Goal: Task Accomplishment & Management: Use online tool/utility

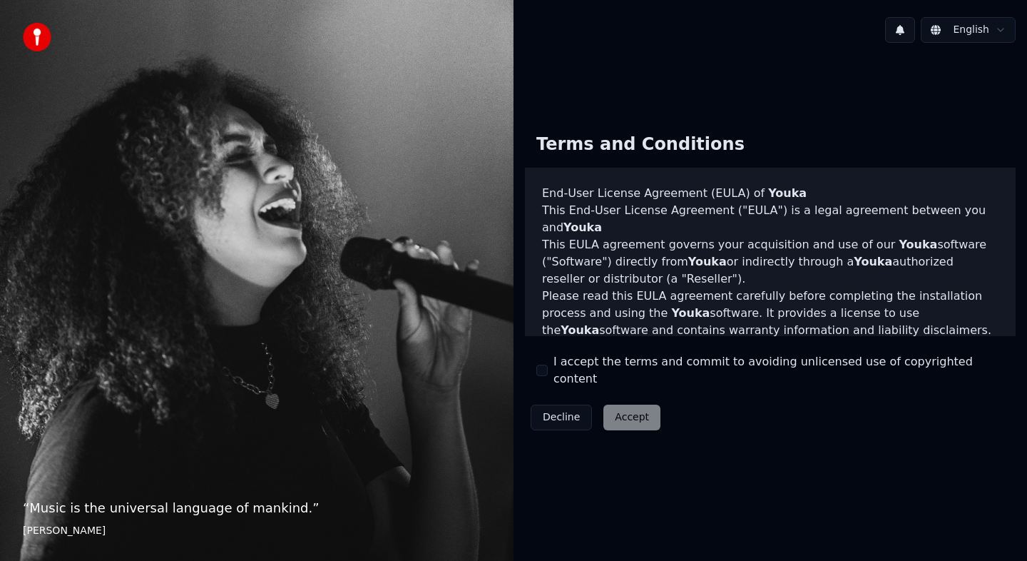
click at [543, 370] on button "I accept the terms and commit to avoiding unlicensed use of copyrighted content" at bounding box center [541, 370] width 11 height 11
click at [621, 404] on button "Accept" at bounding box center [632, 417] width 57 height 26
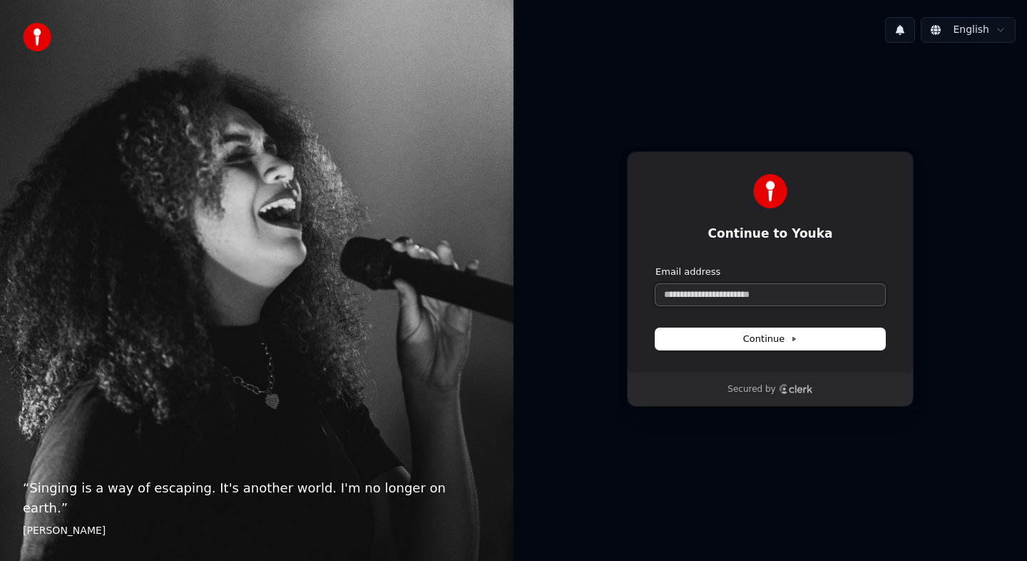
click at [738, 295] on input "Email address" at bounding box center [771, 294] width 230 height 21
click at [656, 265] on button "submit" at bounding box center [656, 265] width 0 height 0
type input "**********"
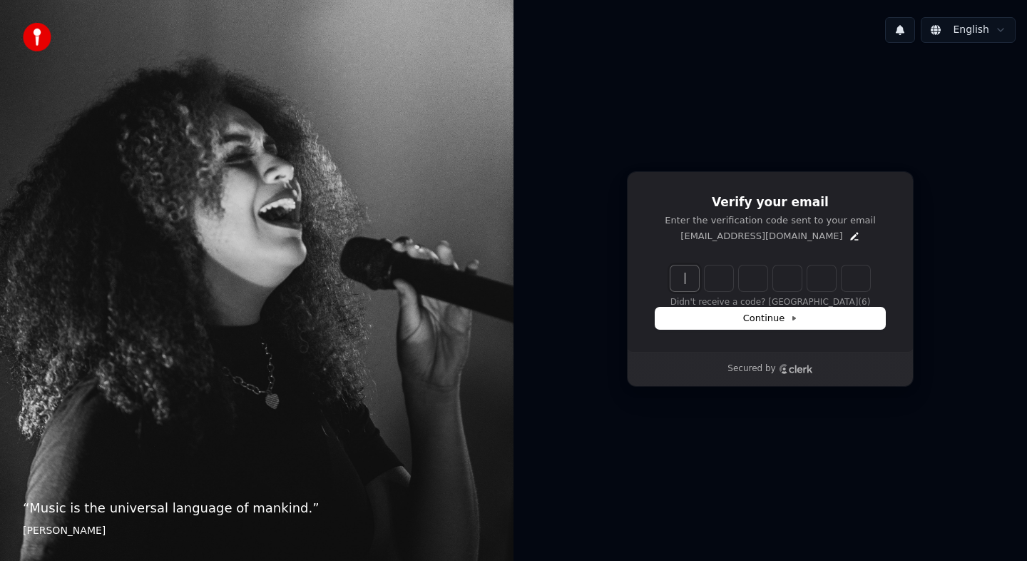
click at [675, 279] on input "Enter verification code" at bounding box center [785, 278] width 228 height 26
paste input "******"
type input "******"
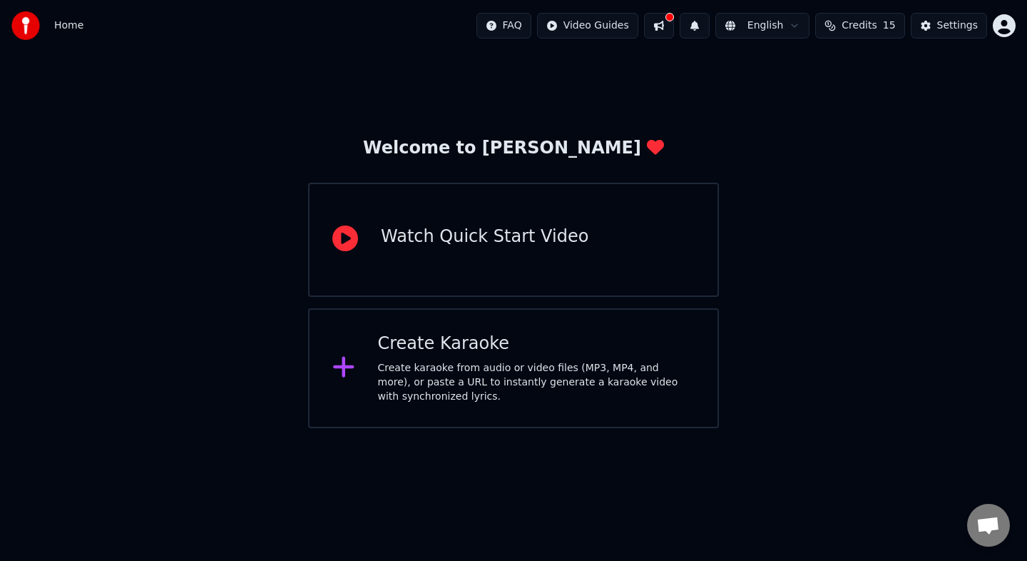
click at [509, 372] on div "Create karaoke from audio or video files (MP3, MP4, and more), or paste a URL t…" at bounding box center [536, 382] width 317 height 43
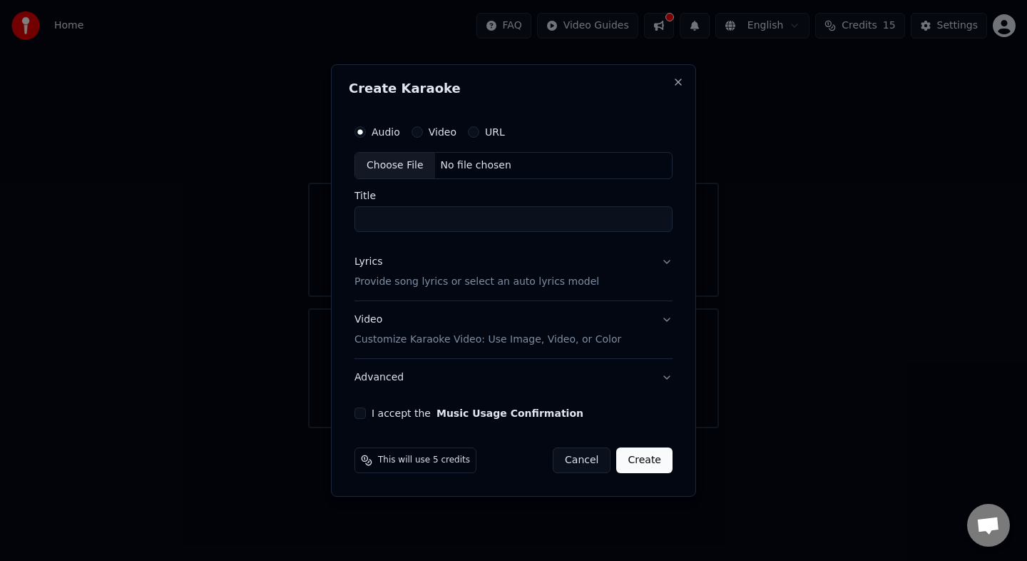
click at [398, 161] on div "Choose File" at bounding box center [395, 166] width 80 height 26
click at [626, 273] on button "Lyrics Provide song lyrics or select an auto lyrics model" at bounding box center [514, 271] width 318 height 57
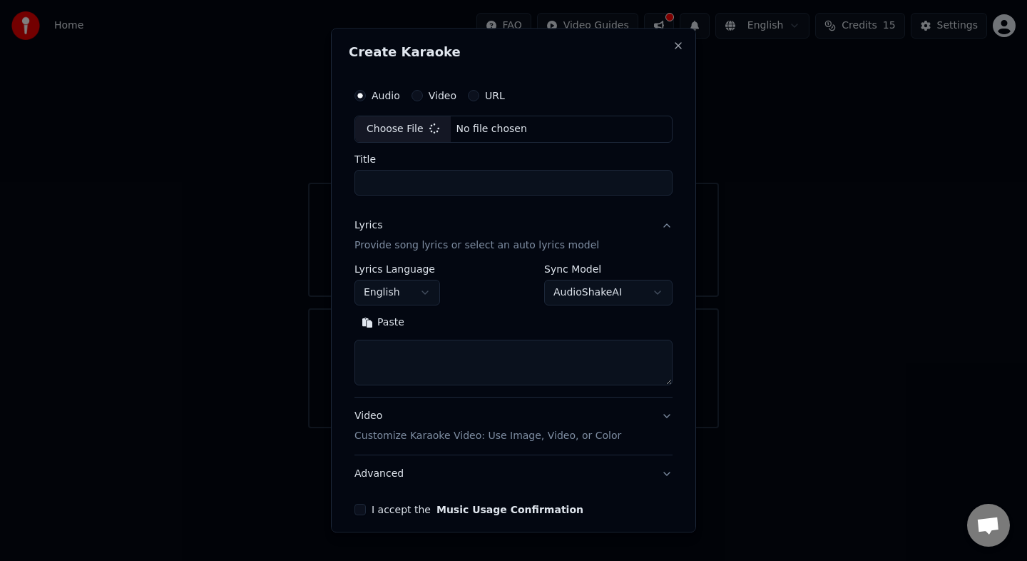
type input "**********"
click at [499, 343] on textarea at bounding box center [514, 363] width 324 height 46
paste textarea "**********"
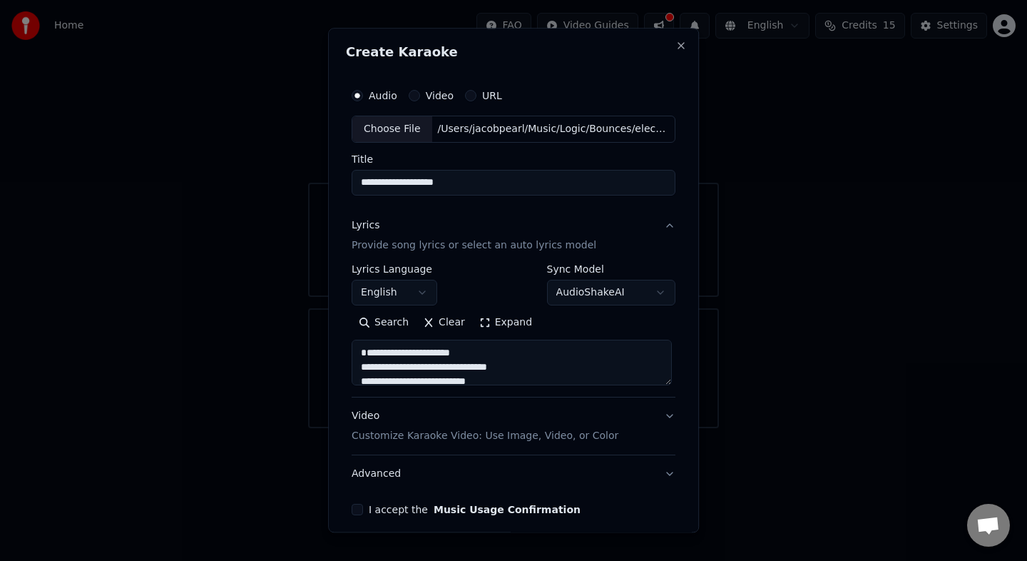
scroll to position [801, 0]
type textarea "**********"
click at [420, 185] on input "**********" at bounding box center [514, 183] width 324 height 26
click at [544, 185] on input "**********" at bounding box center [514, 183] width 324 height 26
type input "*"
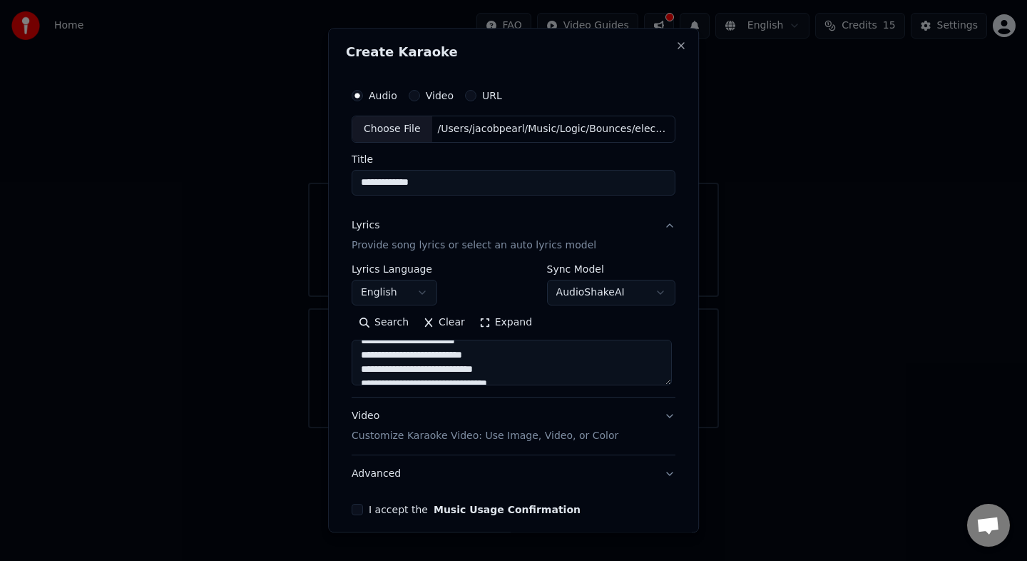
scroll to position [60, 0]
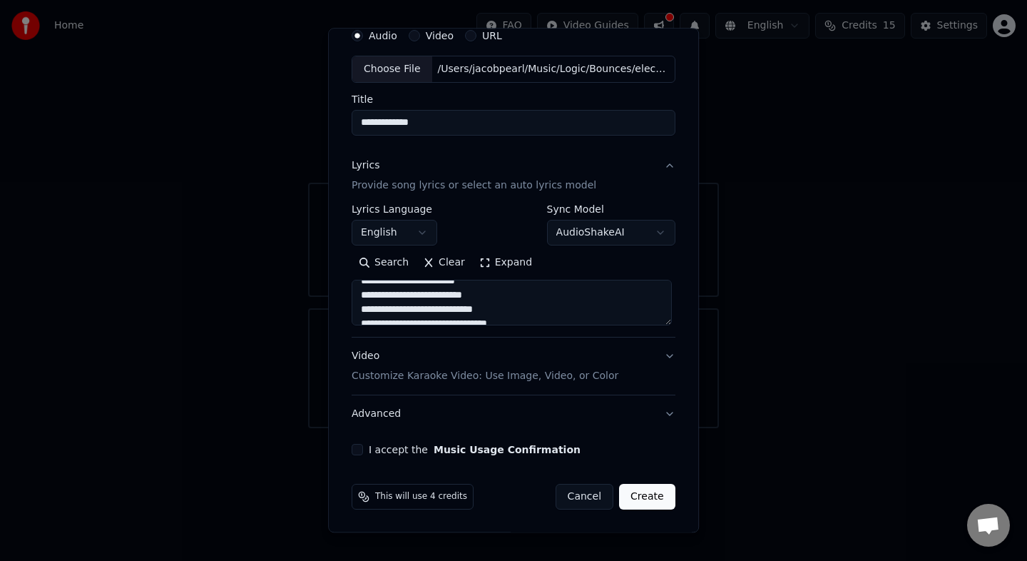
type input "**********"
click at [361, 449] on button "I accept the Music Usage Confirmation" at bounding box center [357, 449] width 11 height 11
click at [653, 499] on button "Create" at bounding box center [647, 497] width 56 height 26
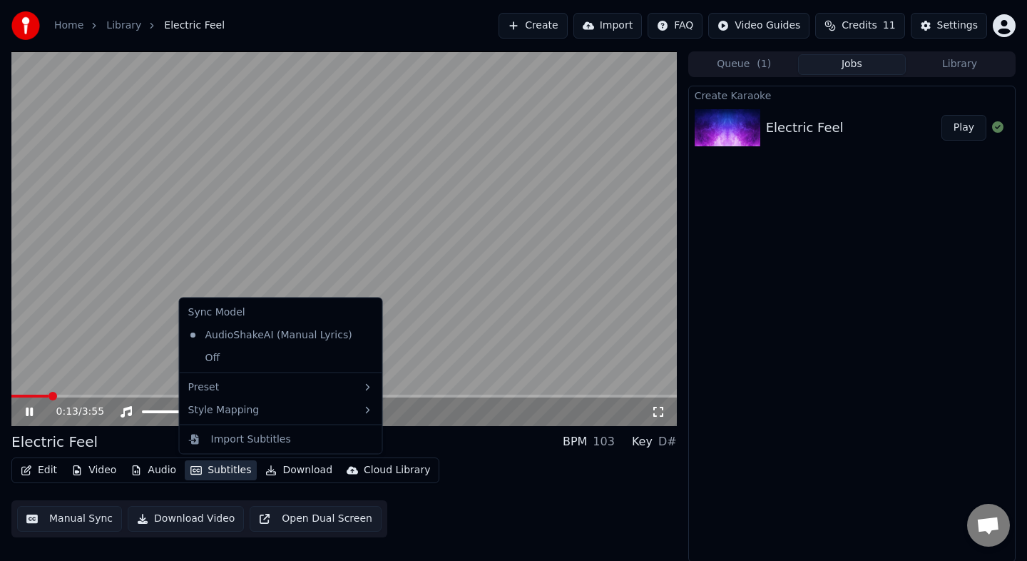
click at [222, 467] on button "Subtitles" at bounding box center [221, 470] width 72 height 20
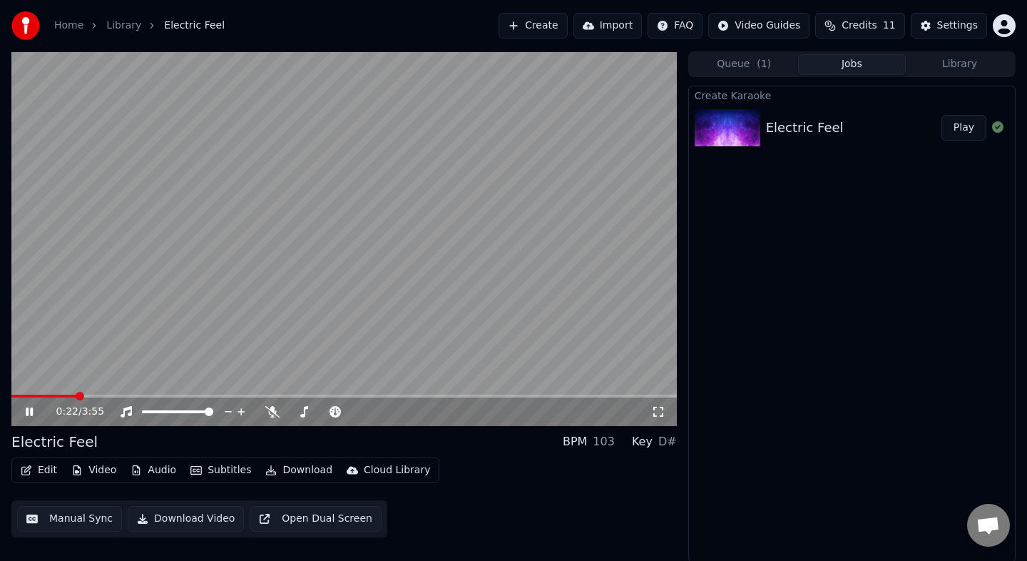
click at [472, 447] on div "Electric Feel BPM 103 Key D#" at bounding box center [344, 442] width 666 height 20
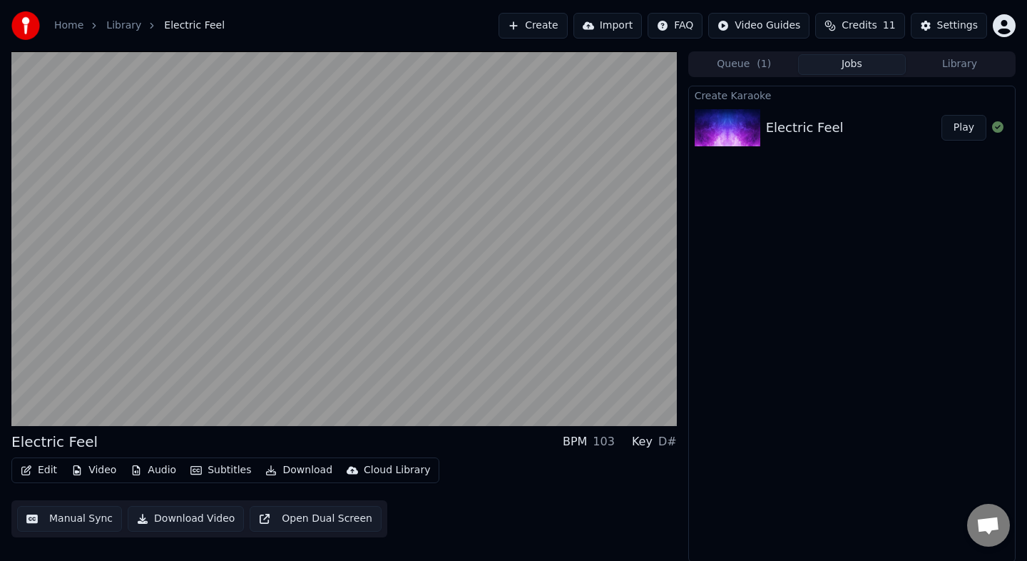
scroll to position [1, 0]
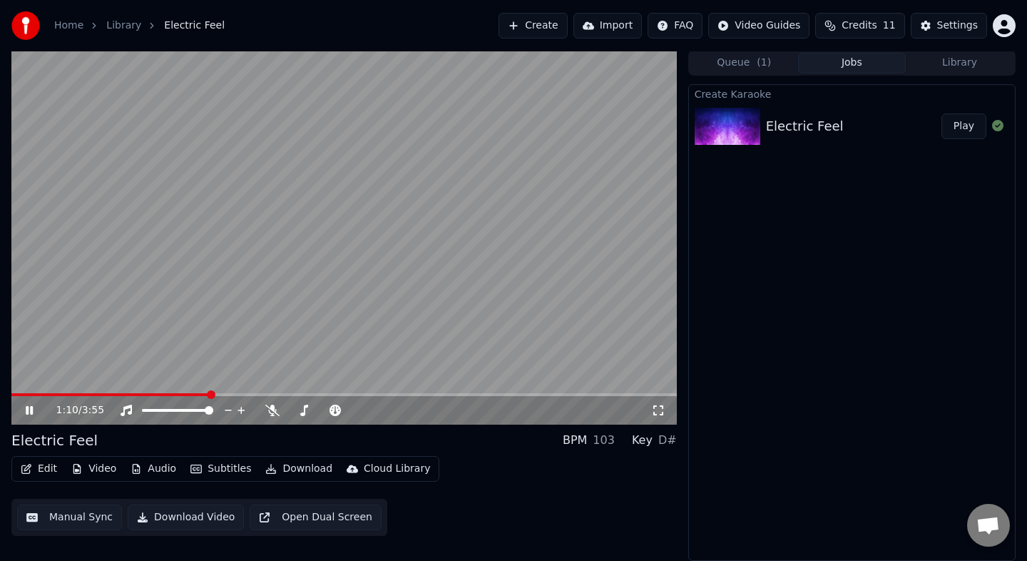
click at [209, 393] on span at bounding box center [211, 394] width 9 height 9
click at [165, 392] on video at bounding box center [344, 237] width 666 height 375
click at [164, 393] on span at bounding box center [87, 394] width 153 height 3
click at [33, 409] on icon at bounding box center [40, 409] width 34 height 11
click at [335, 408] on icon at bounding box center [335, 409] width 11 height 11
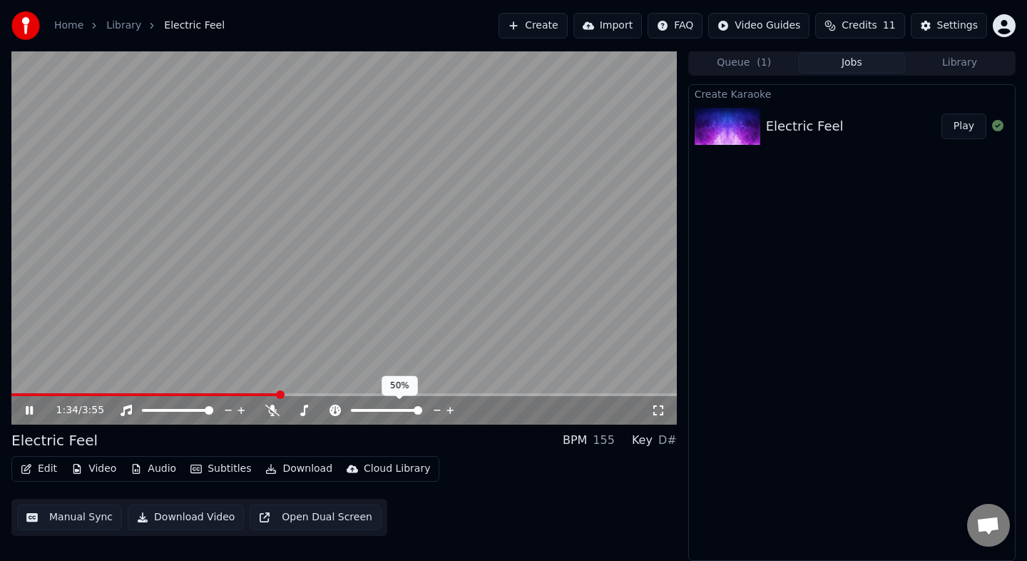
click at [422, 412] on span at bounding box center [418, 410] width 9 height 9
click at [400, 395] on span at bounding box center [344, 394] width 666 height 3
click at [418, 394] on span at bounding box center [344, 394] width 666 height 3
click at [434, 392] on video at bounding box center [344, 237] width 666 height 375
click at [442, 396] on div "2:24 / 3:55" at bounding box center [344, 410] width 666 height 29
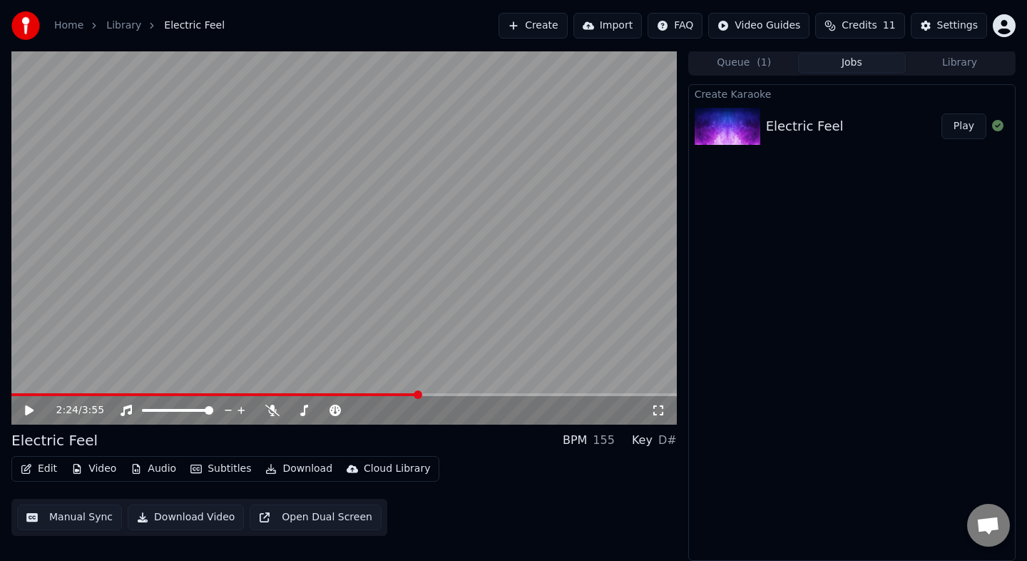
click at [449, 392] on div "2:24 / 3:55" at bounding box center [344, 237] width 666 height 375
click at [449, 393] on span at bounding box center [344, 394] width 666 height 3
click at [463, 394] on span at bounding box center [344, 394] width 666 height 3
click at [30, 405] on icon at bounding box center [40, 409] width 34 height 11
click at [30, 406] on icon at bounding box center [40, 409] width 34 height 11
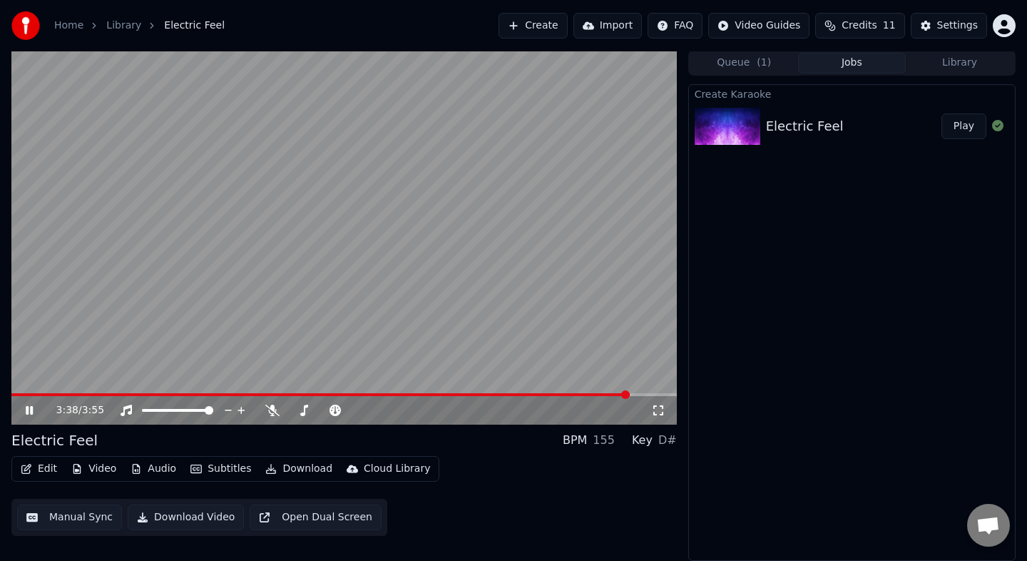
click at [28, 412] on icon at bounding box center [29, 410] width 7 height 9
click at [388, 409] on span at bounding box center [386, 410] width 71 height 3
click at [380, 410] on span at bounding box center [365, 410] width 29 height 3
click at [383, 410] on span at bounding box center [381, 410] width 9 height 9
click at [385, 407] on div at bounding box center [399, 410] width 115 height 14
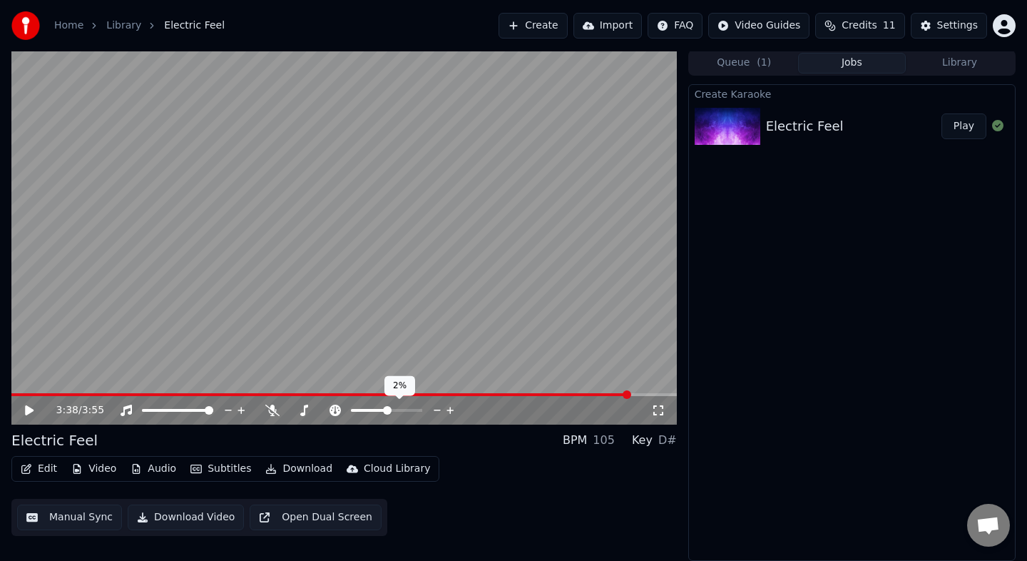
click at [387, 409] on span at bounding box center [386, 410] width 71 height 3
click at [386, 410] on span at bounding box center [386, 410] width 9 height 9
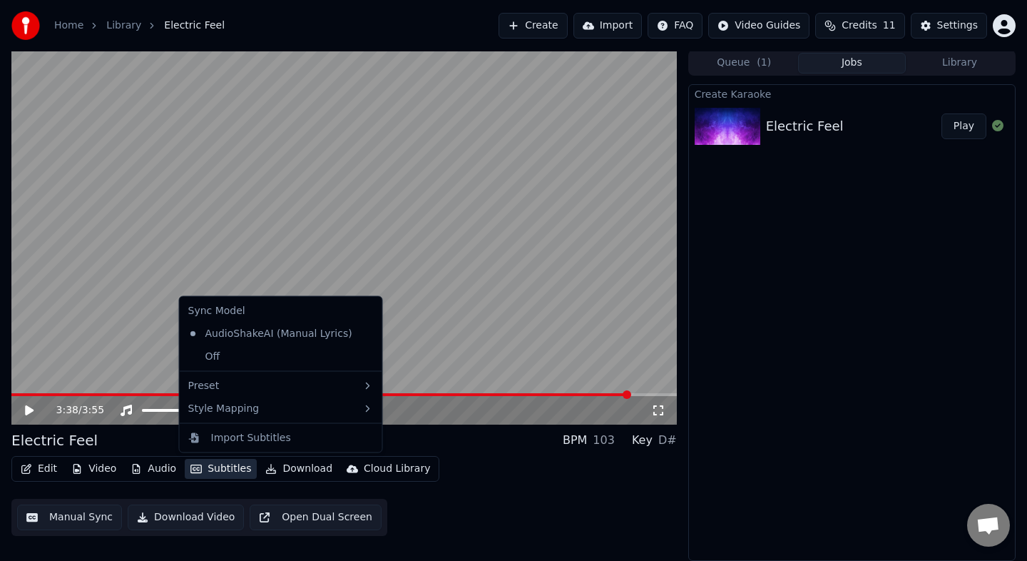
click at [215, 466] on button "Subtitles" at bounding box center [221, 469] width 72 height 20
click at [454, 530] on div "Edit Video Audio Subtitles Download Cloud Library Manual Sync Download Video Op…" at bounding box center [344, 496] width 666 height 80
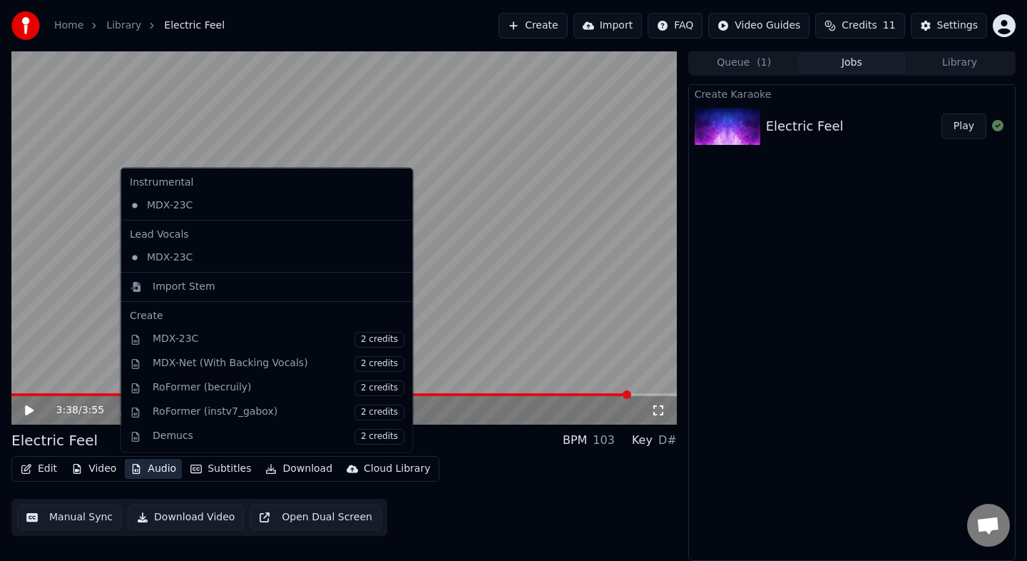
click at [146, 467] on button "Audio" at bounding box center [153, 469] width 57 height 20
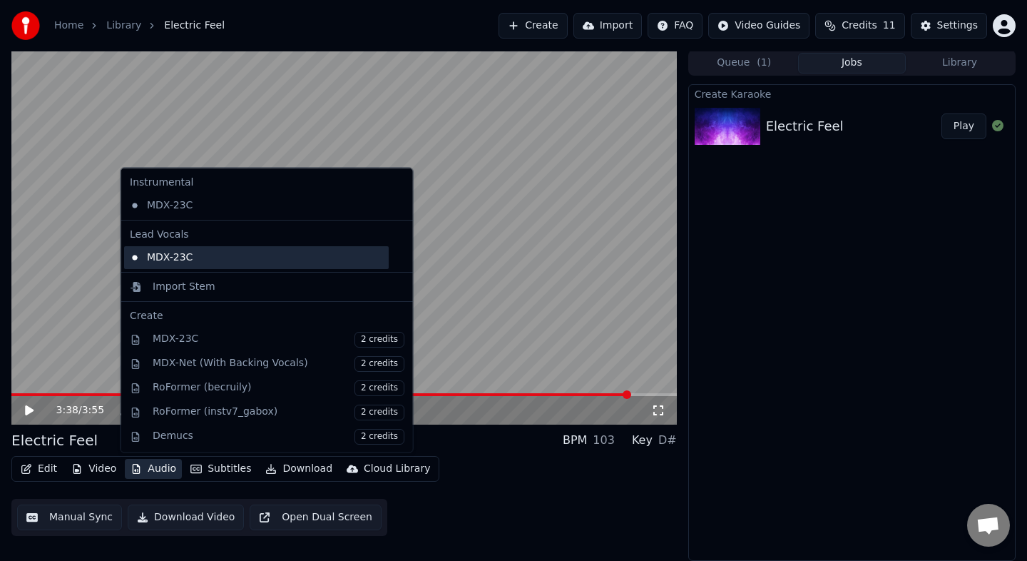
click at [203, 258] on div "MDX-23C" at bounding box center [256, 256] width 265 height 23
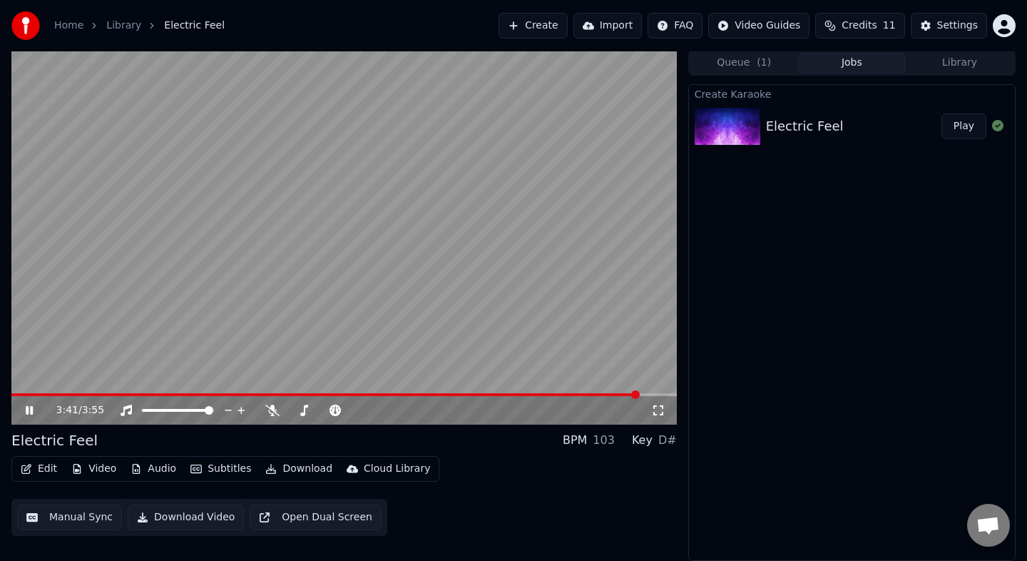
click at [31, 407] on icon at bounding box center [29, 410] width 7 height 9
click at [142, 392] on video at bounding box center [344, 237] width 666 height 375
click at [144, 395] on span at bounding box center [77, 394] width 133 height 3
click at [32, 407] on icon at bounding box center [29, 410] width 7 height 9
click at [69, 517] on button "Manual Sync" at bounding box center [69, 517] width 105 height 26
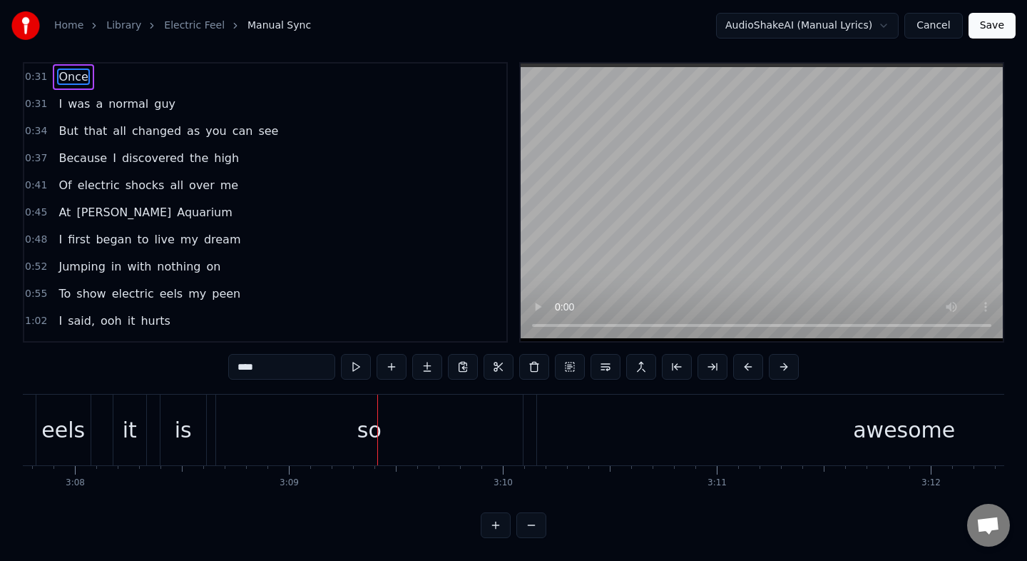
scroll to position [0, 40192]
click at [502, 430] on div "so" at bounding box center [361, 430] width 307 height 71
type input "**"
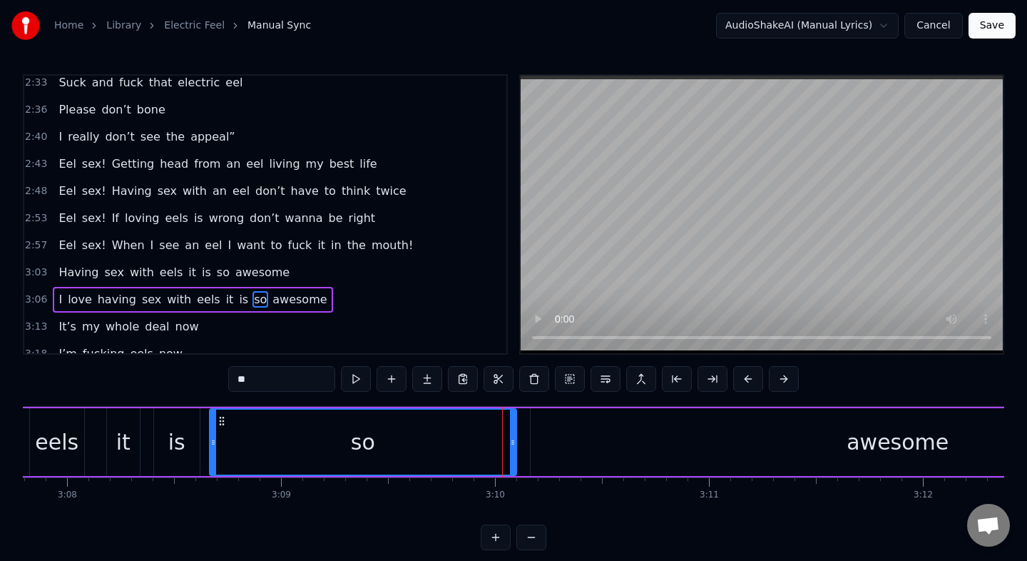
scroll to position [905, 0]
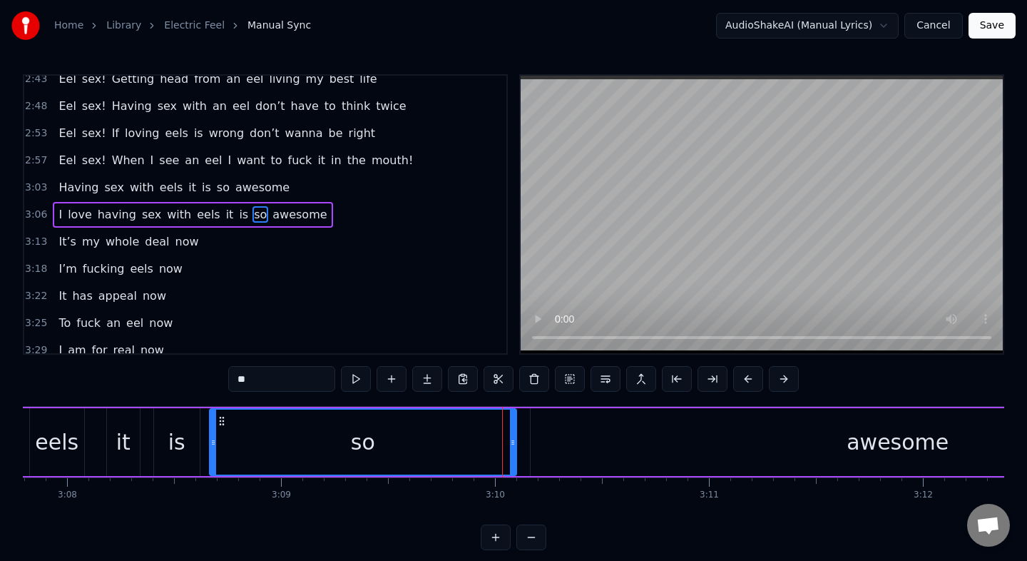
click at [492, 439] on div "so" at bounding box center [362, 441] width 305 height 65
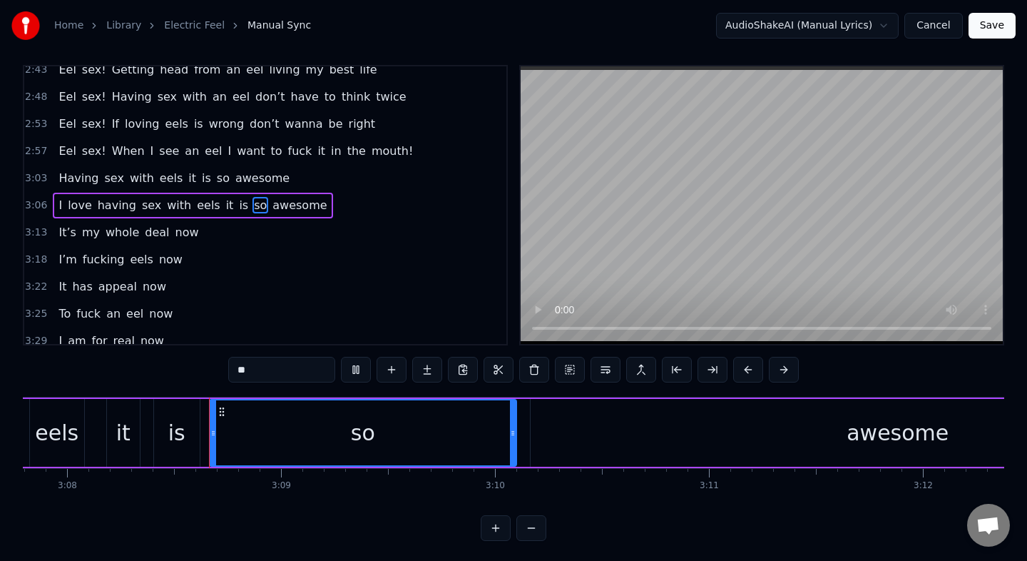
scroll to position [12, 0]
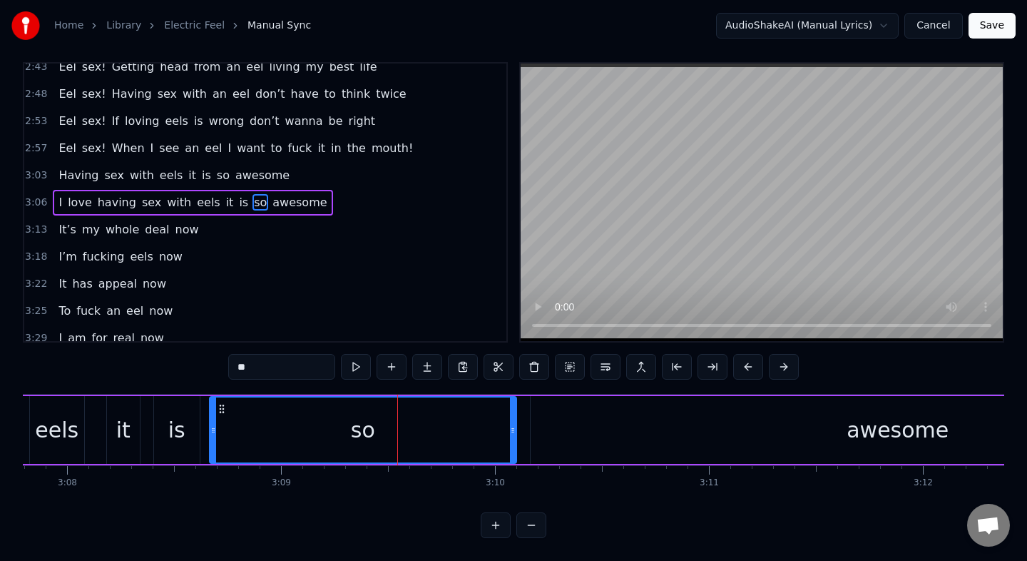
click at [272, 397] on div "so" at bounding box center [362, 429] width 305 height 65
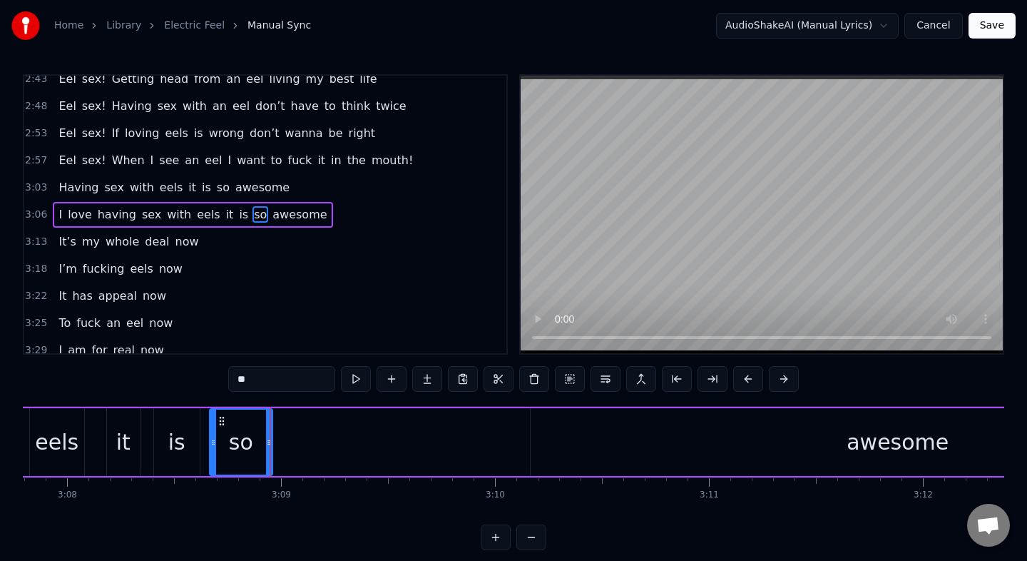
drag, startPoint x: 514, startPoint y: 444, endPoint x: 271, endPoint y: 445, distance: 243.3
click at [271, 445] on icon at bounding box center [269, 442] width 6 height 11
click at [147, 412] on div "I love having sex with eels it is so awesome" at bounding box center [457, 442] width 1621 height 71
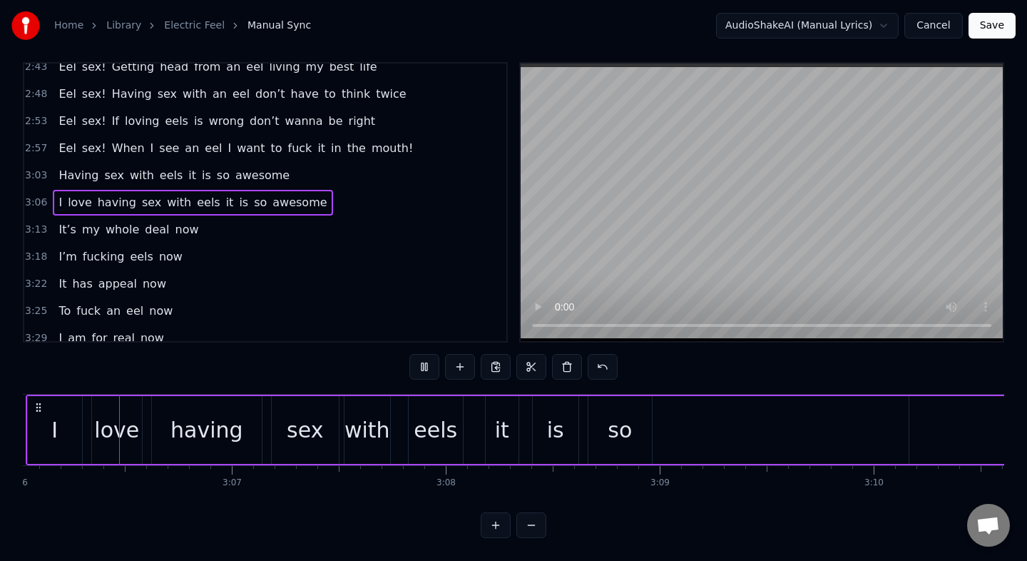
scroll to position [0, 39800]
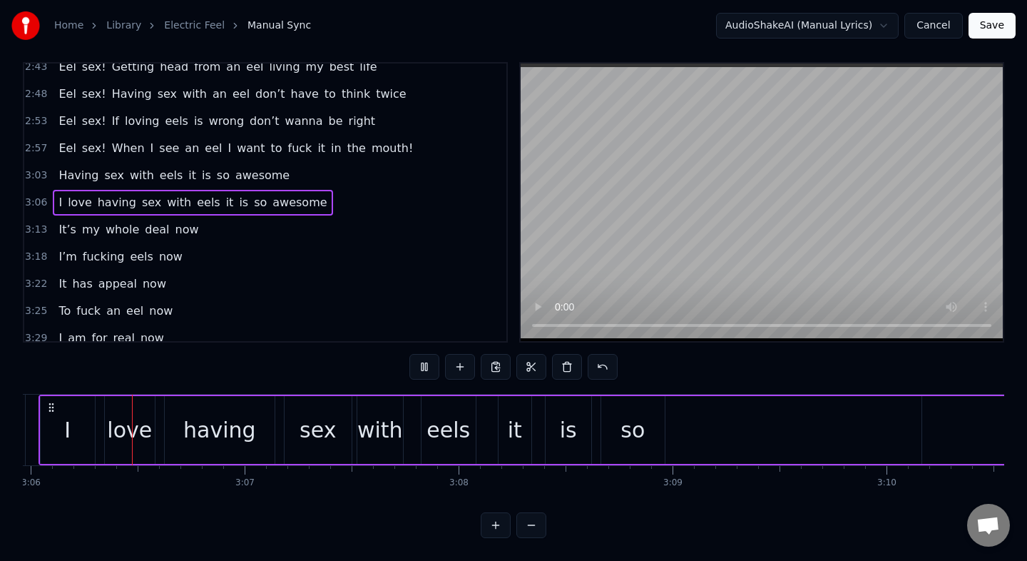
click at [409, 429] on div "I love having sex with eels it is so awesome" at bounding box center [849, 430] width 1621 height 71
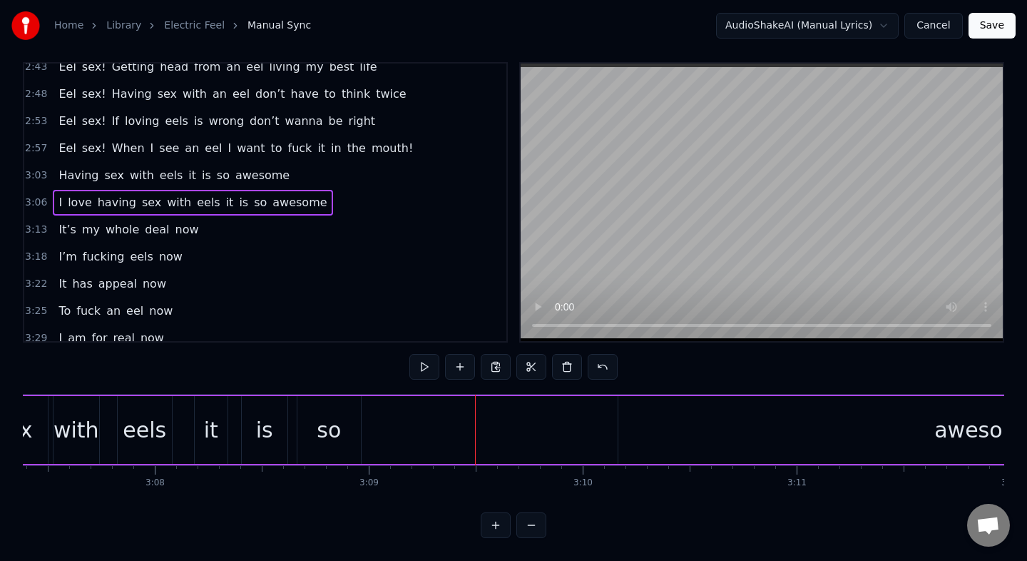
scroll to position [0, 40108]
click at [629, 429] on div "awesome" at bounding box center [982, 430] width 735 height 68
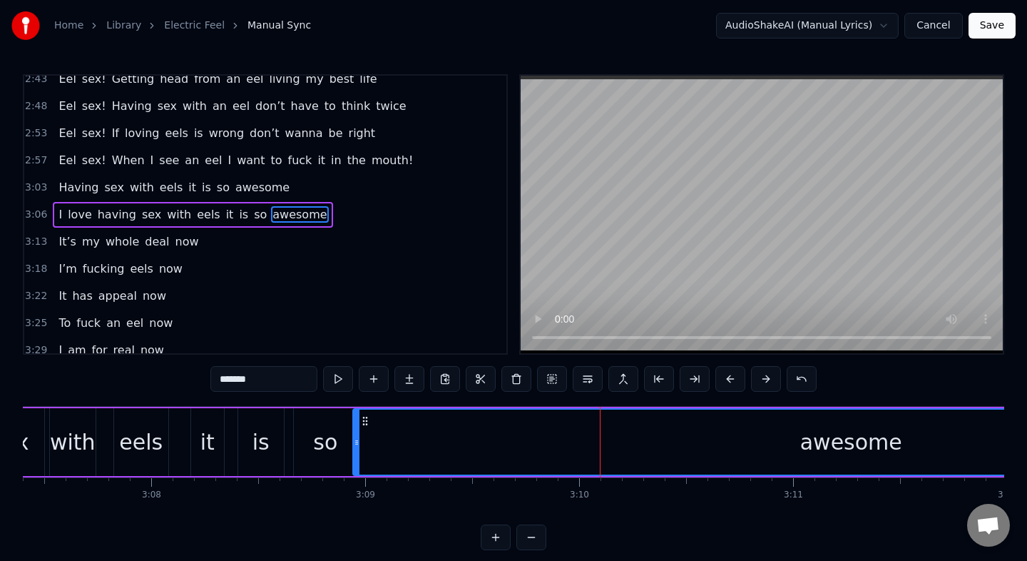
drag, startPoint x: 618, startPoint y: 439, endPoint x: 356, endPoint y: 453, distance: 262.2
click at [356, 453] on div at bounding box center [357, 441] width 6 height 65
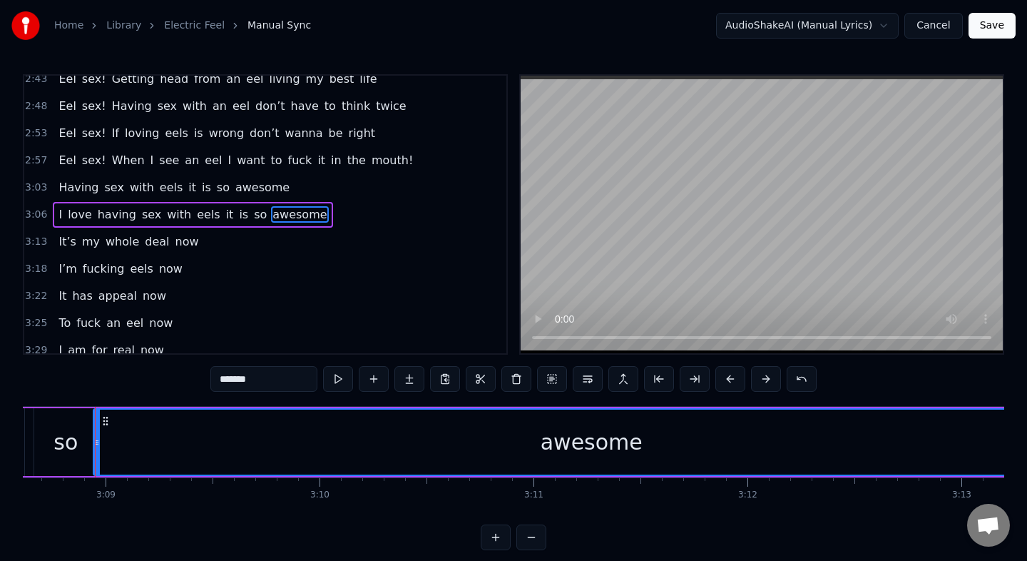
scroll to position [0, 40486]
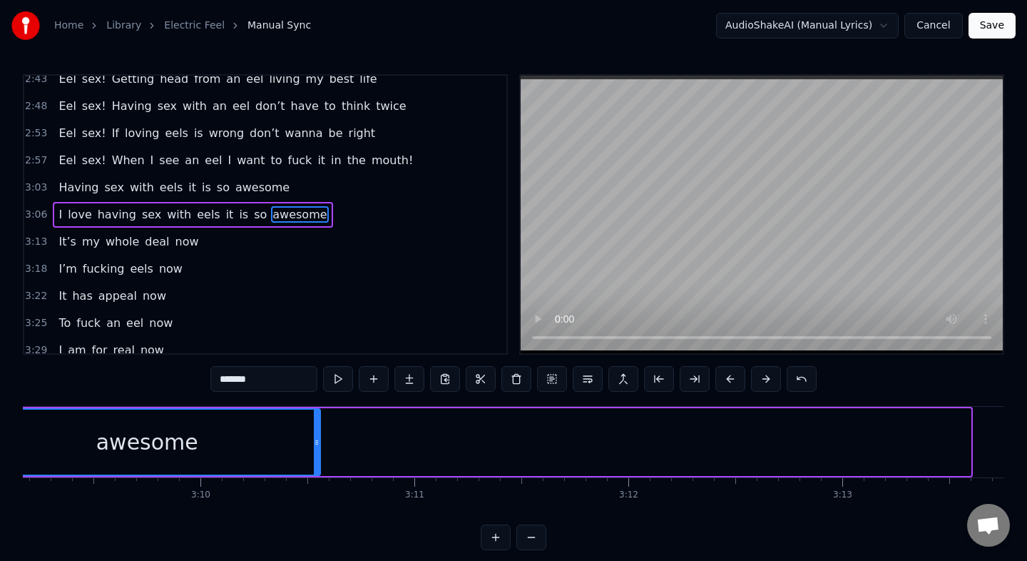
drag, startPoint x: 968, startPoint y: 445, endPoint x: 273, endPoint y: 432, distance: 695.7
click at [314, 432] on div at bounding box center [317, 441] width 6 height 65
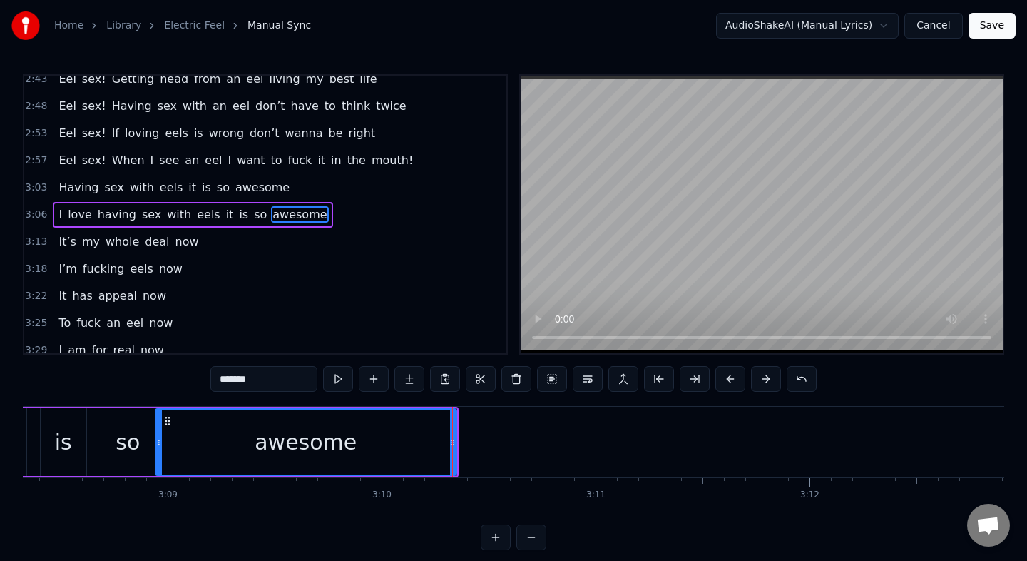
scroll to position [0, 40110]
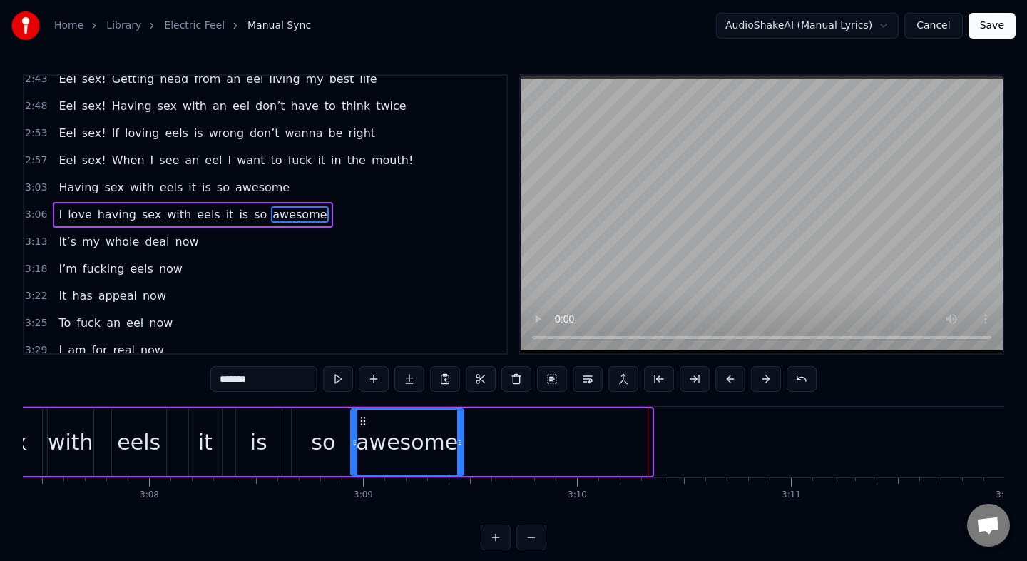
drag, startPoint x: 649, startPoint y: 436, endPoint x: 461, endPoint y: 442, distance: 188.4
click at [461, 442] on icon at bounding box center [460, 442] width 6 height 11
click at [240, 411] on div "is" at bounding box center [259, 442] width 46 height 68
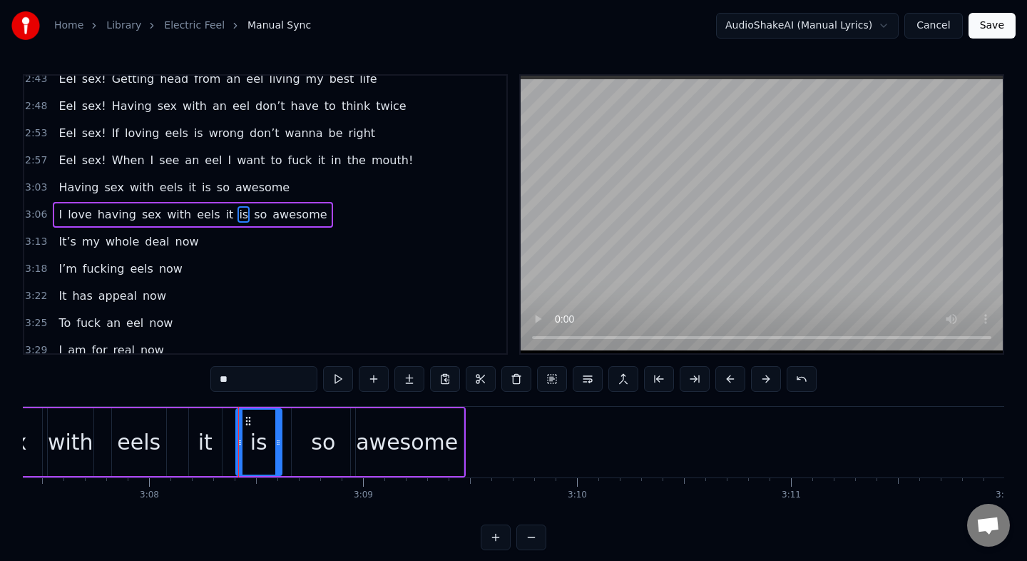
click at [222, 411] on div "it" at bounding box center [205, 442] width 34 height 68
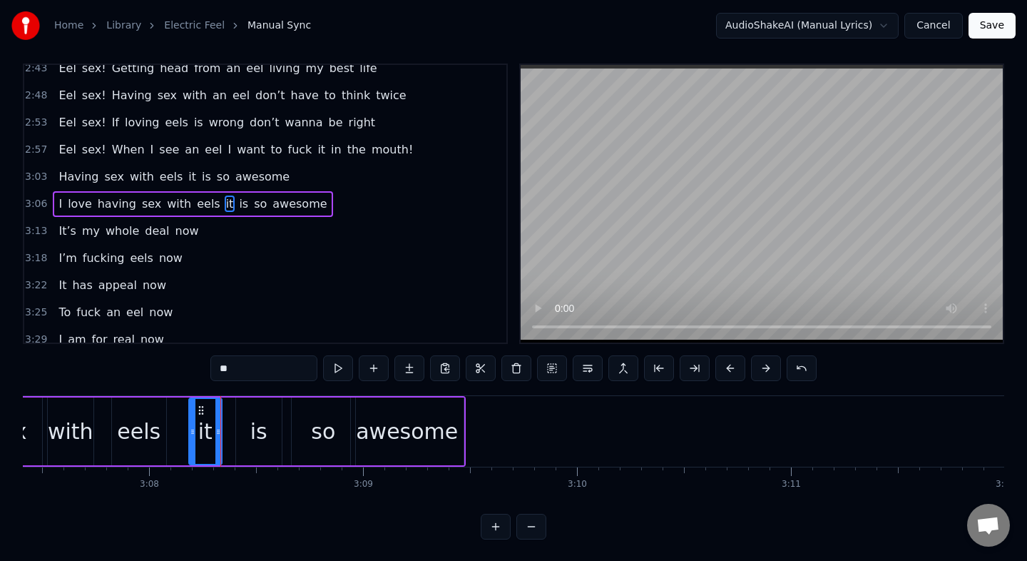
scroll to position [12, 0]
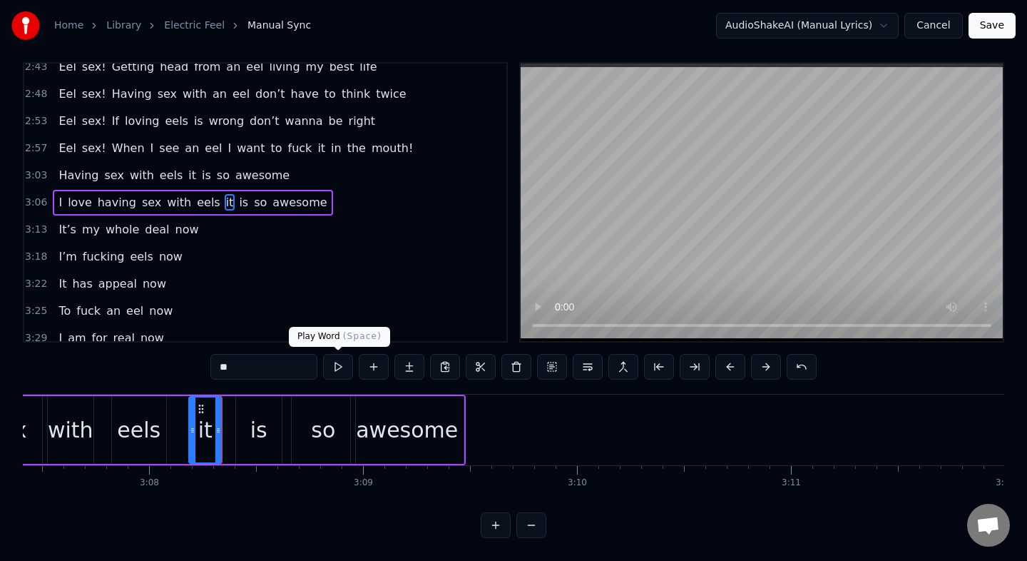
click at [339, 370] on button at bounding box center [338, 367] width 30 height 26
click at [387, 422] on div "awesome" at bounding box center [407, 430] width 102 height 32
type input "*******"
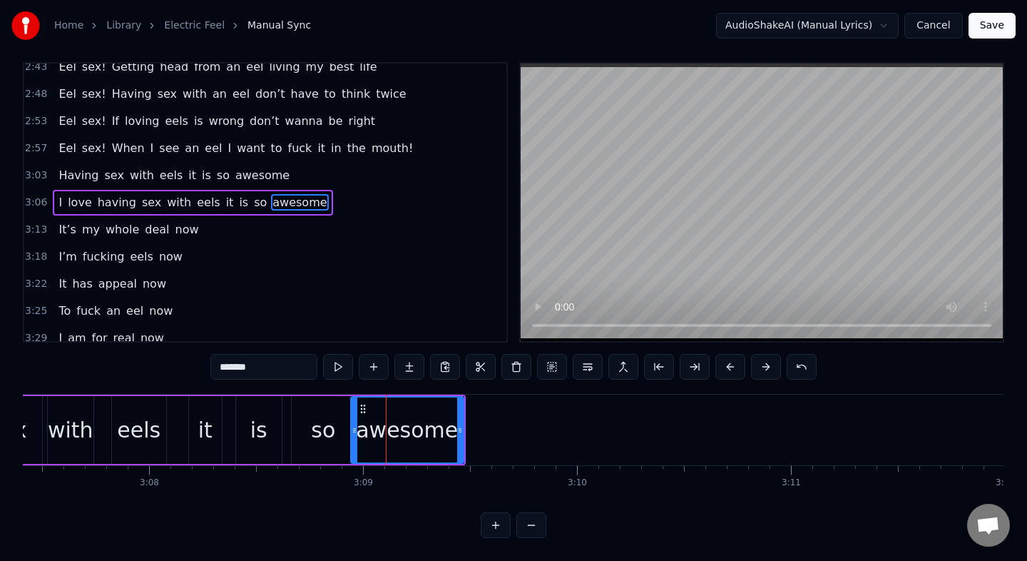
scroll to position [0, 0]
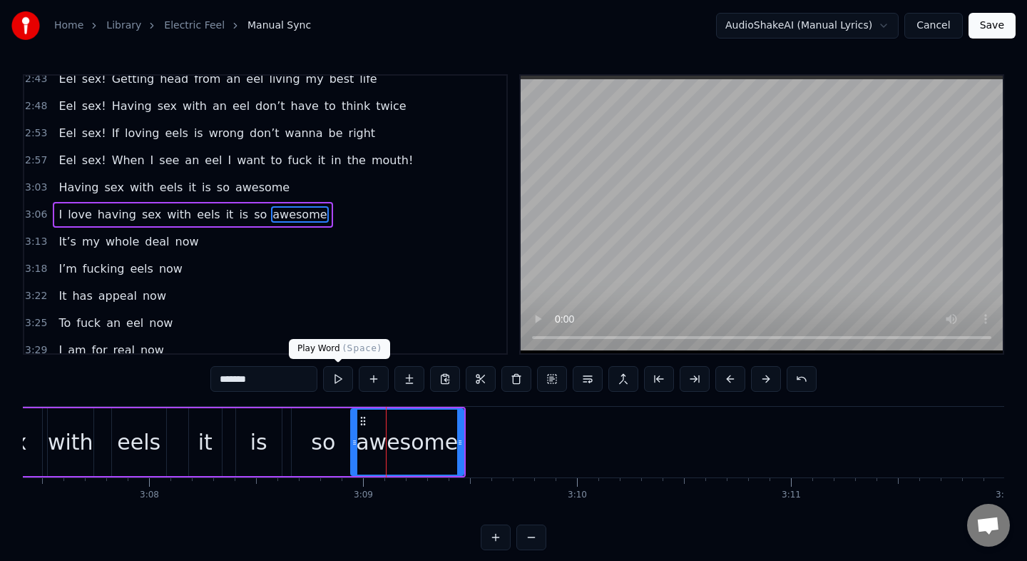
click at [337, 380] on button at bounding box center [338, 379] width 30 height 26
click at [323, 366] on button at bounding box center [338, 379] width 30 height 26
click at [317, 424] on div "so" at bounding box center [323, 442] width 63 height 68
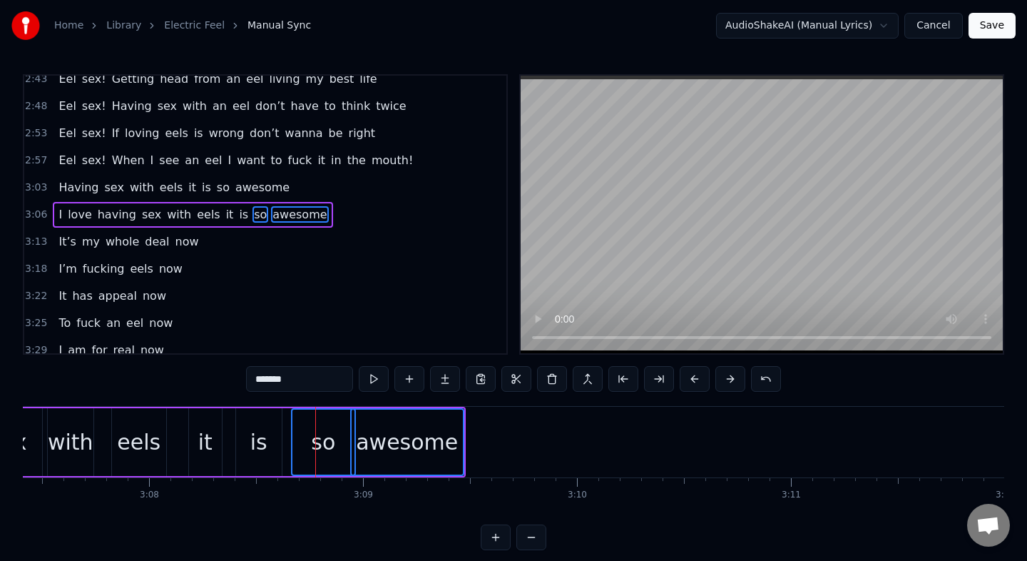
click at [268, 437] on div "is" at bounding box center [259, 442] width 46 height 68
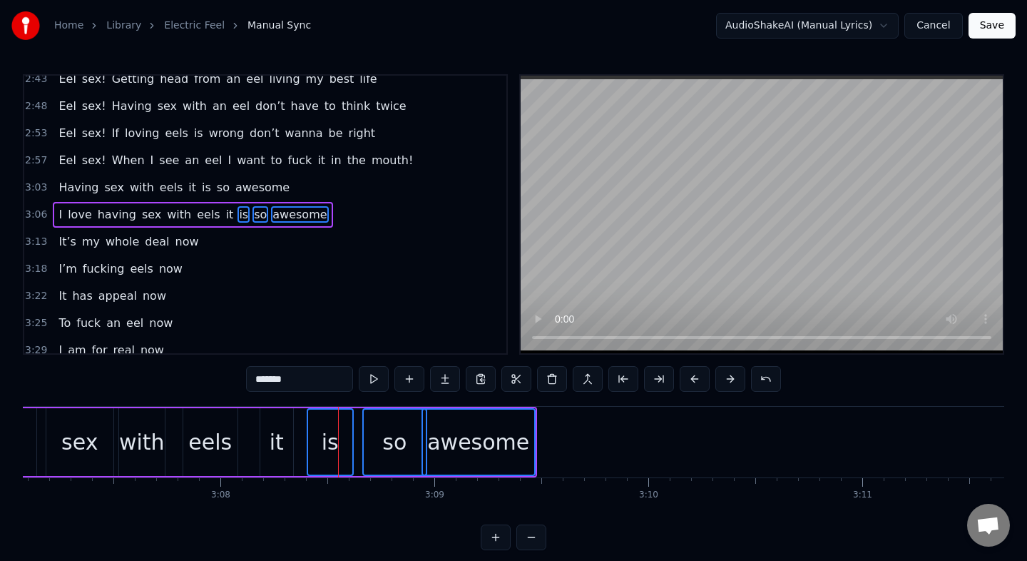
scroll to position [0, 40026]
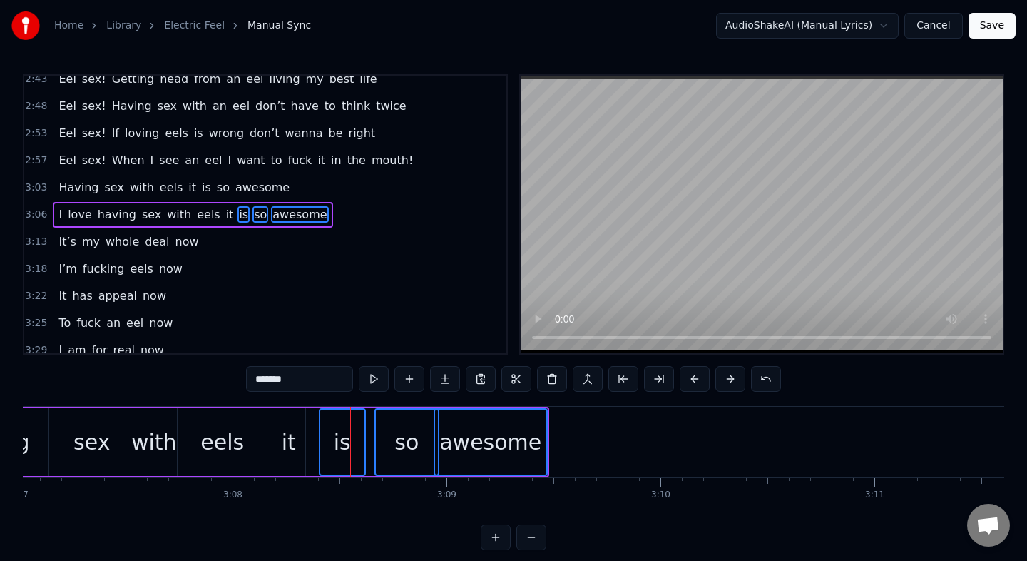
click at [281, 442] on div "it" at bounding box center [289, 442] width 33 height 68
click at [220, 444] on div "eels" at bounding box center [222, 442] width 44 height 32
click at [155, 445] on div "with" at bounding box center [154, 442] width 46 height 32
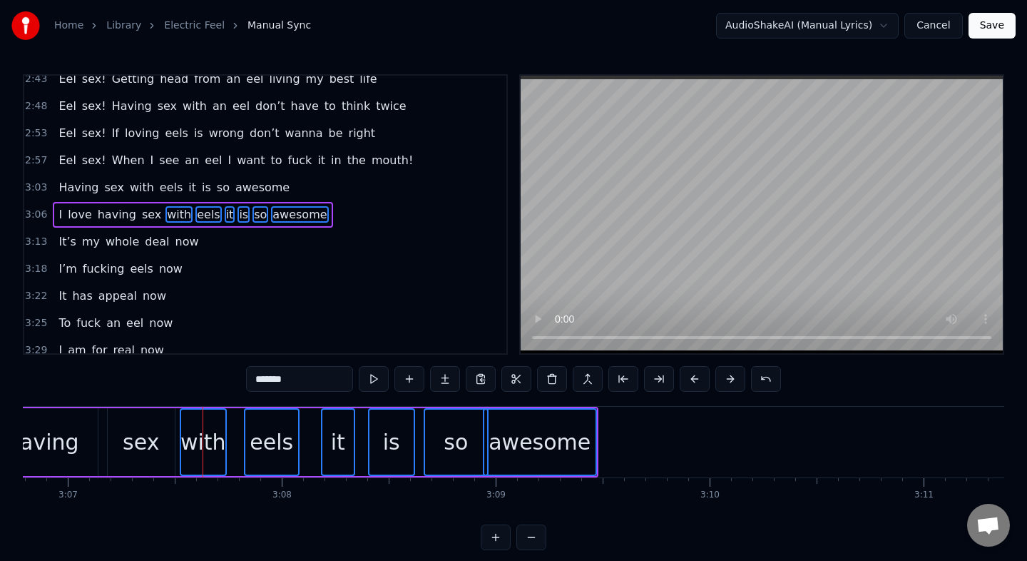
scroll to position [0, 39933]
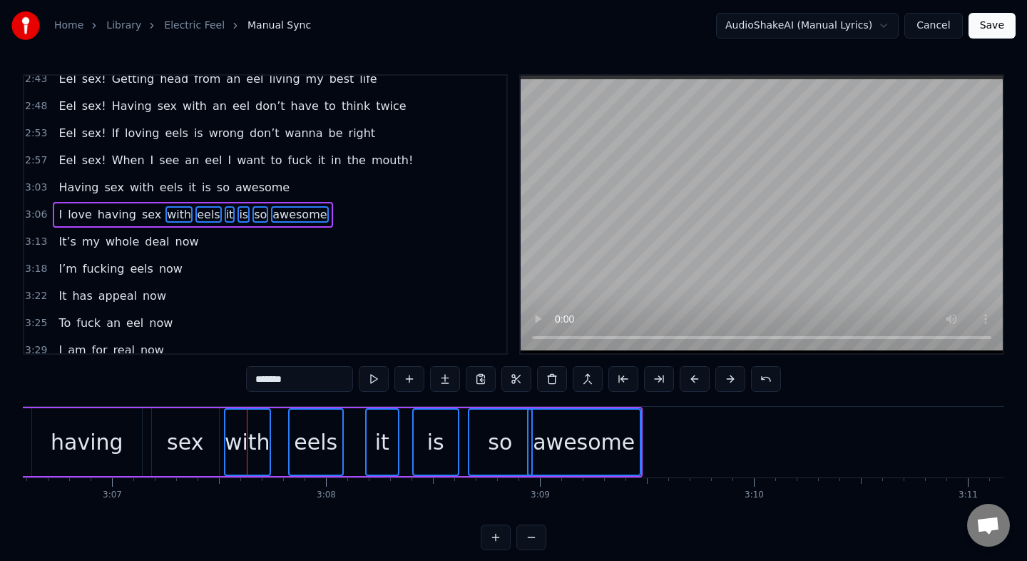
click at [199, 437] on div "sex" at bounding box center [185, 442] width 36 height 32
click at [93, 437] on div "having" at bounding box center [87, 442] width 73 height 32
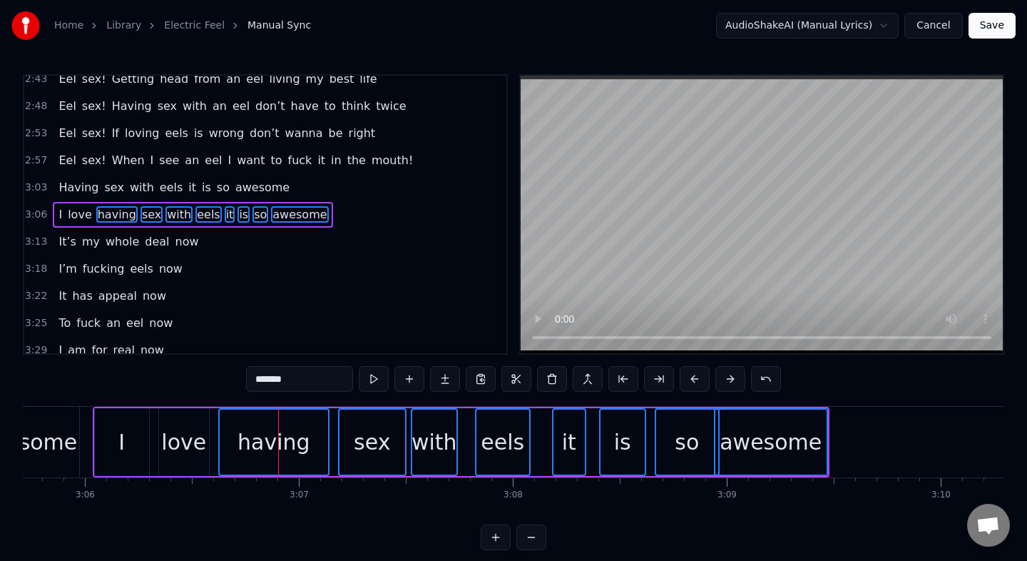
scroll to position [0, 39628]
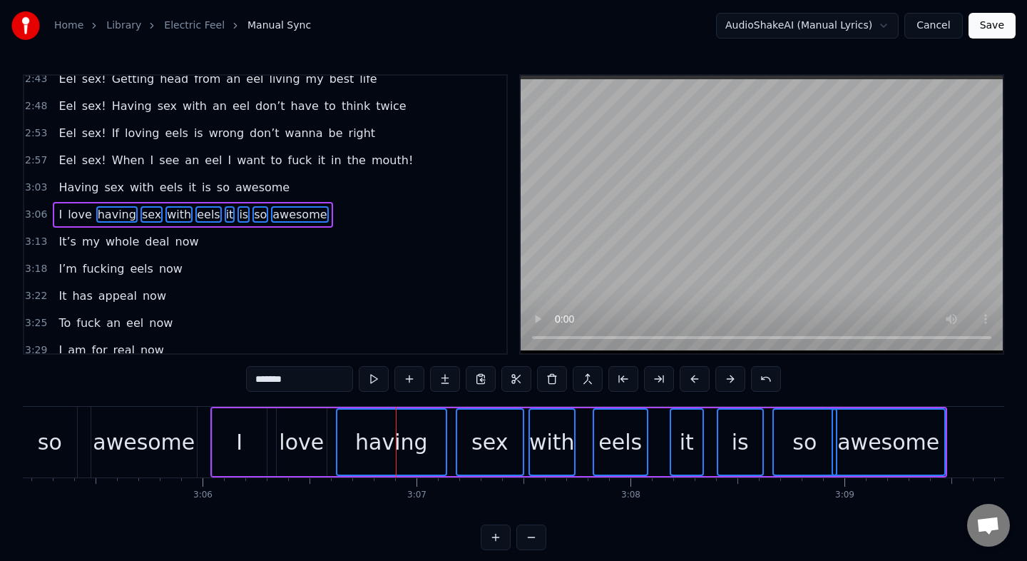
click at [308, 434] on div "love" at bounding box center [301, 442] width 45 height 32
click at [249, 440] on div "I" at bounding box center [240, 442] width 54 height 68
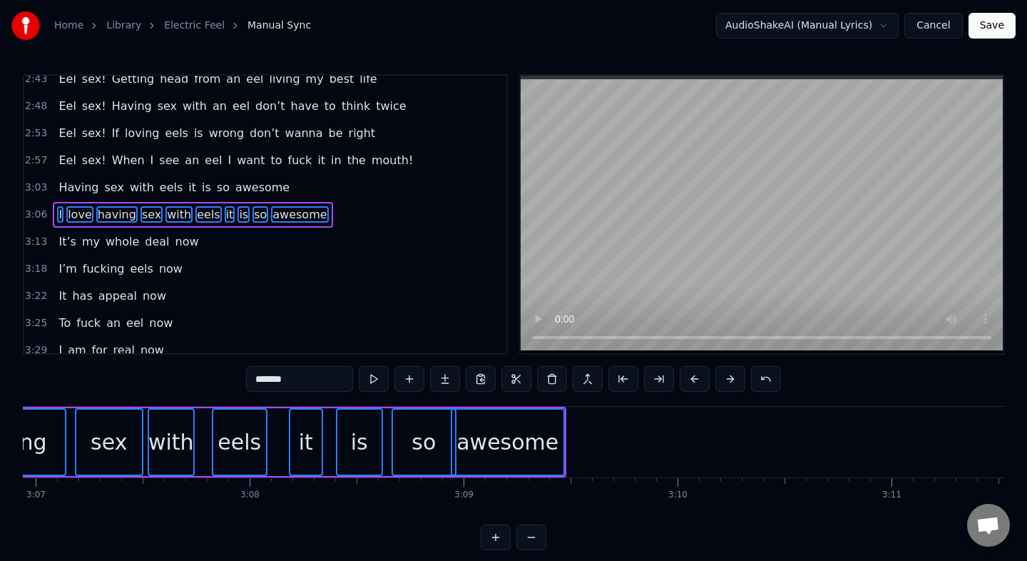
scroll to position [0, 40048]
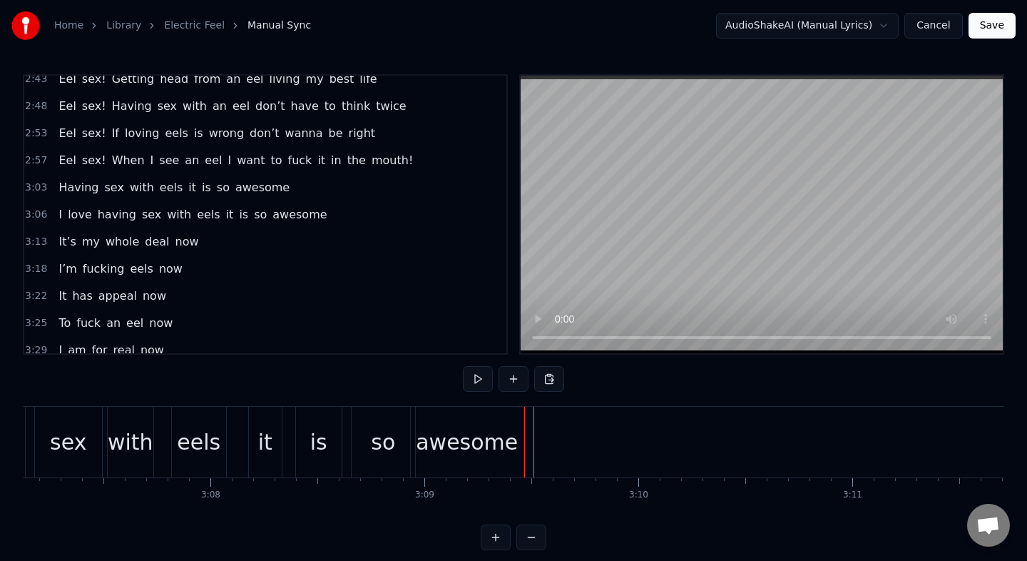
click at [526, 419] on div "I love having sex with eels it is so awesome" at bounding box center [158, 442] width 737 height 71
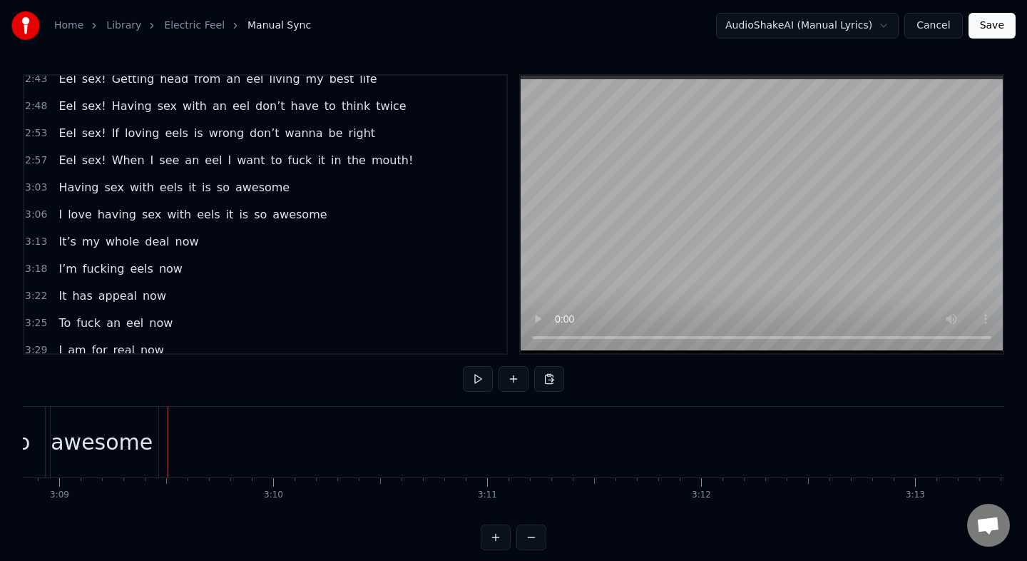
scroll to position [0, 40390]
click at [238, 214] on span "is" at bounding box center [244, 214] width 12 height 16
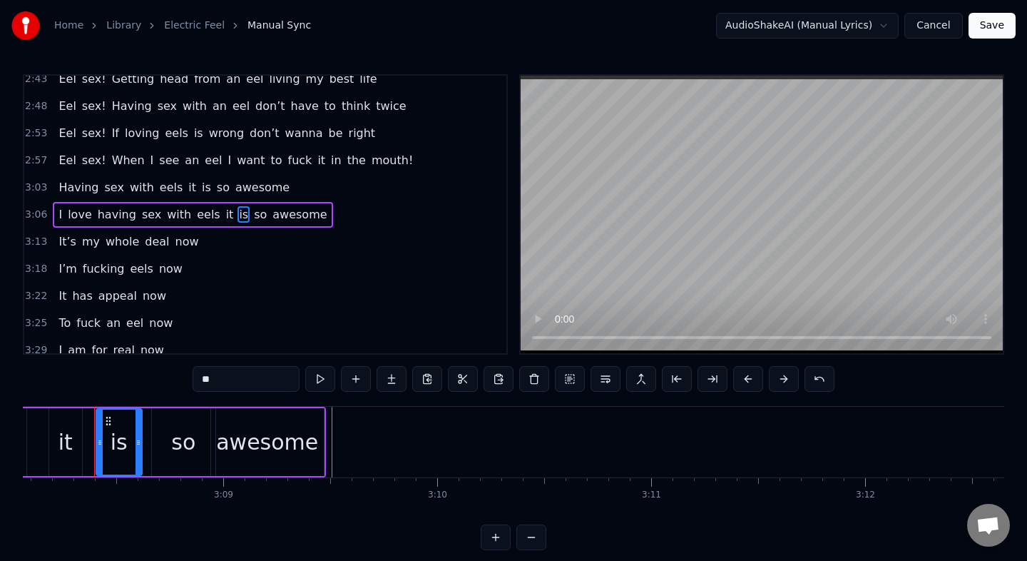
scroll to position [0, 40249]
click at [296, 212] on span "awesome" at bounding box center [299, 214] width 57 height 16
type input "*******"
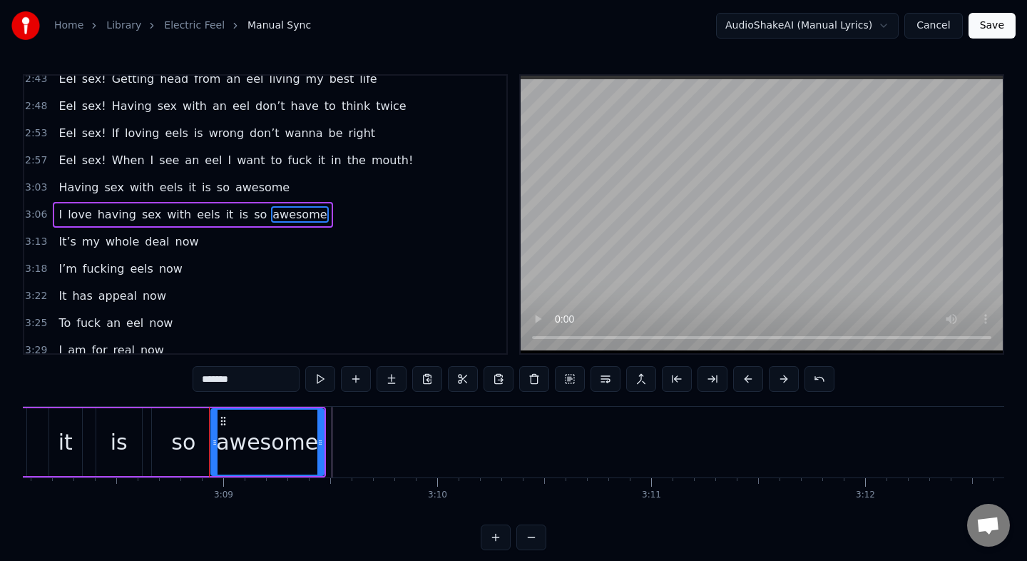
click at [316, 212] on div "3:06 I love having sex with eels it is so awesome" at bounding box center [265, 214] width 482 height 27
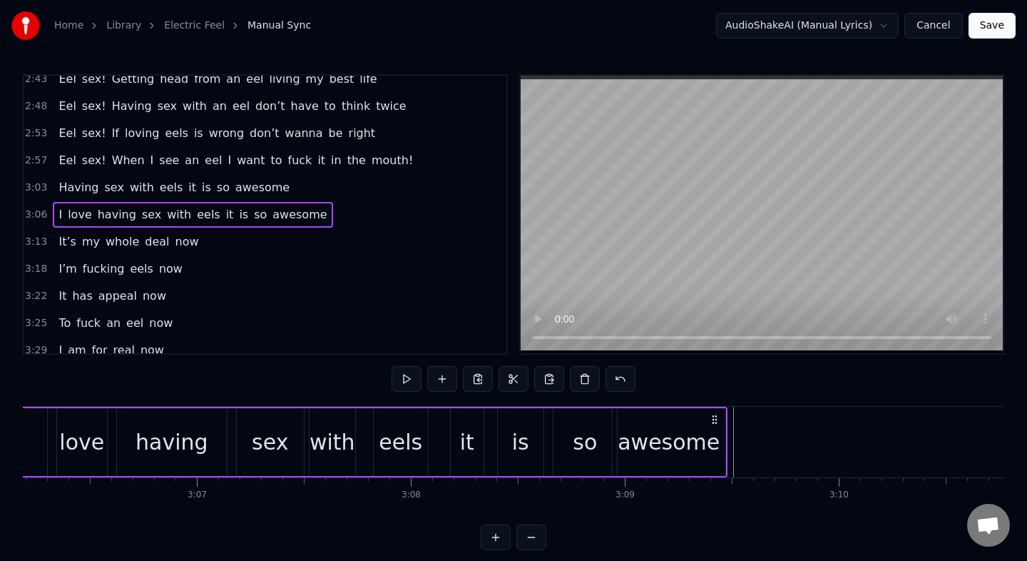
scroll to position [0, 39900]
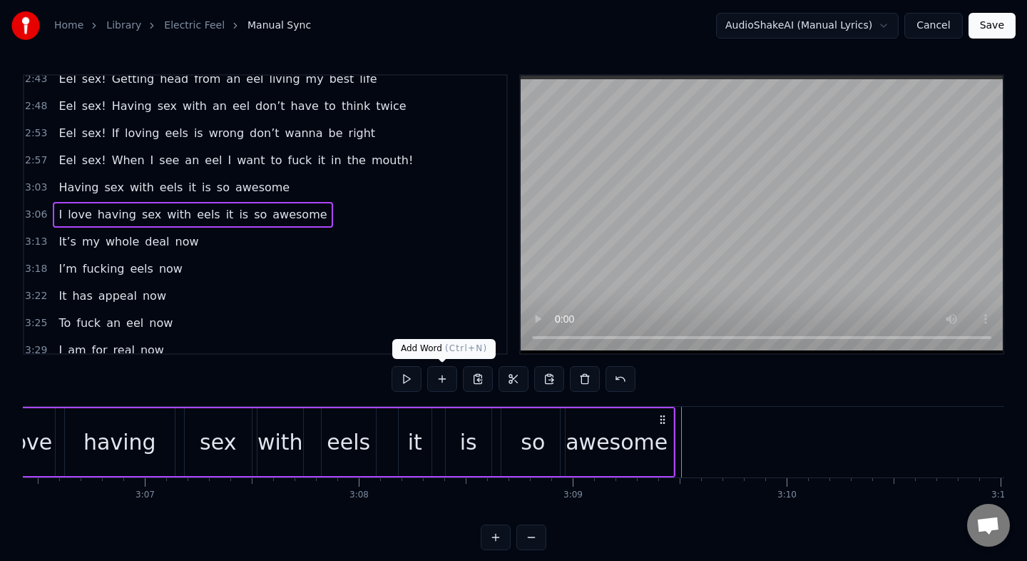
click at [447, 381] on button at bounding box center [442, 379] width 30 height 26
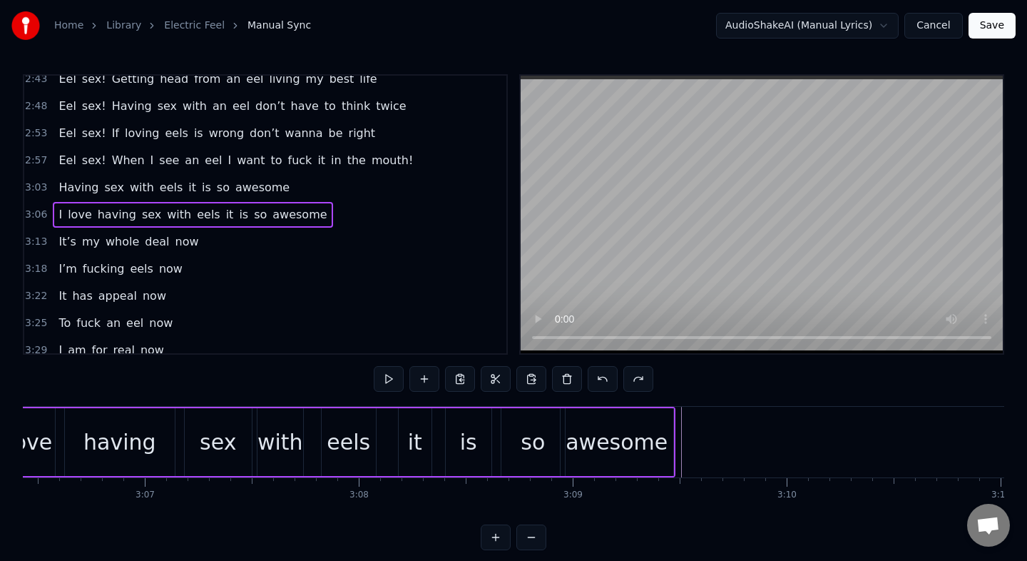
click at [332, 216] on div "3:06 I love having sex with eels it is so awesome" at bounding box center [265, 214] width 482 height 27
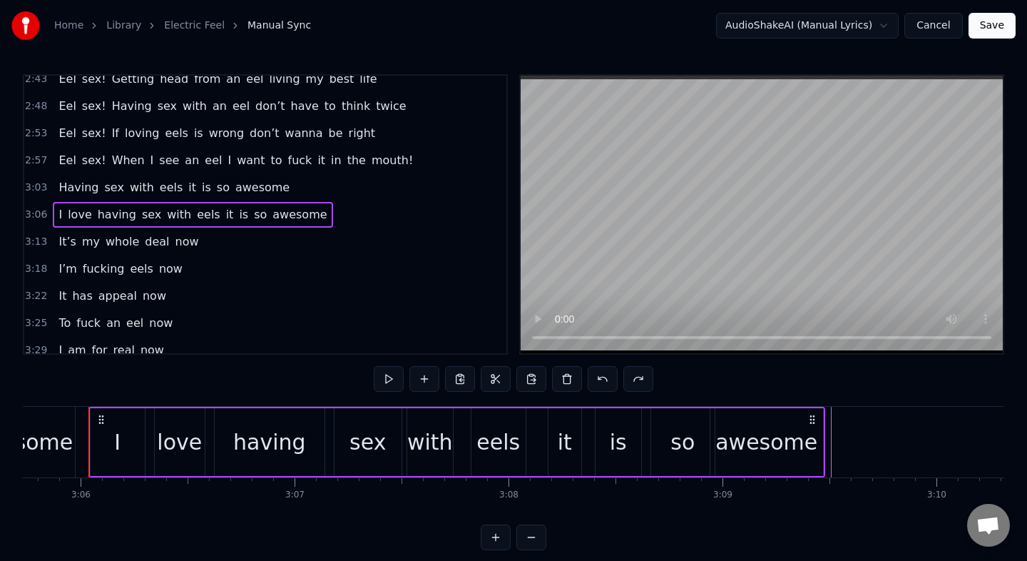
scroll to position [0, 39744]
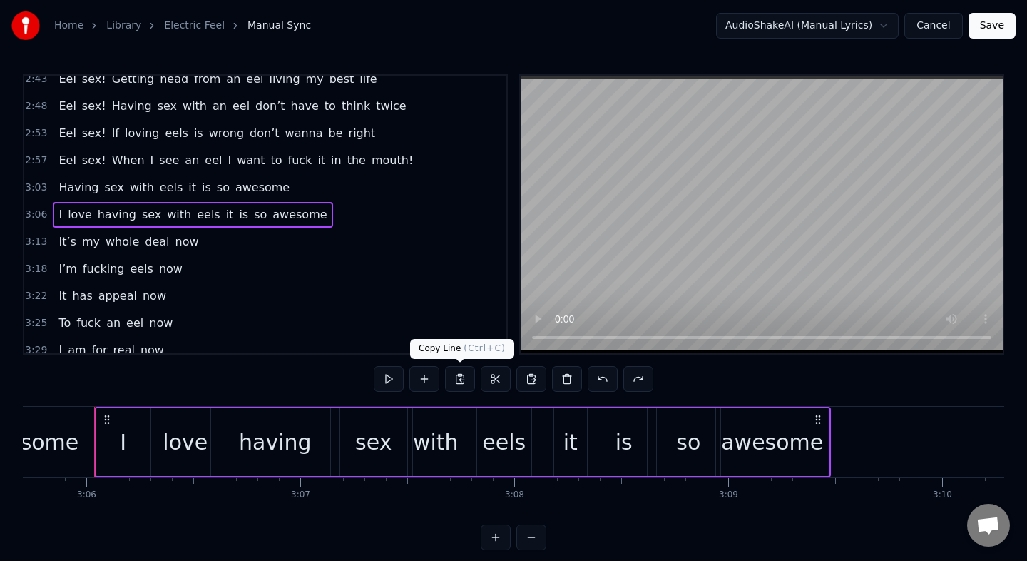
click at [468, 381] on button at bounding box center [460, 379] width 30 height 26
click at [529, 377] on button at bounding box center [532, 379] width 30 height 26
click at [299, 213] on span "awesome" at bounding box center [299, 214] width 57 height 16
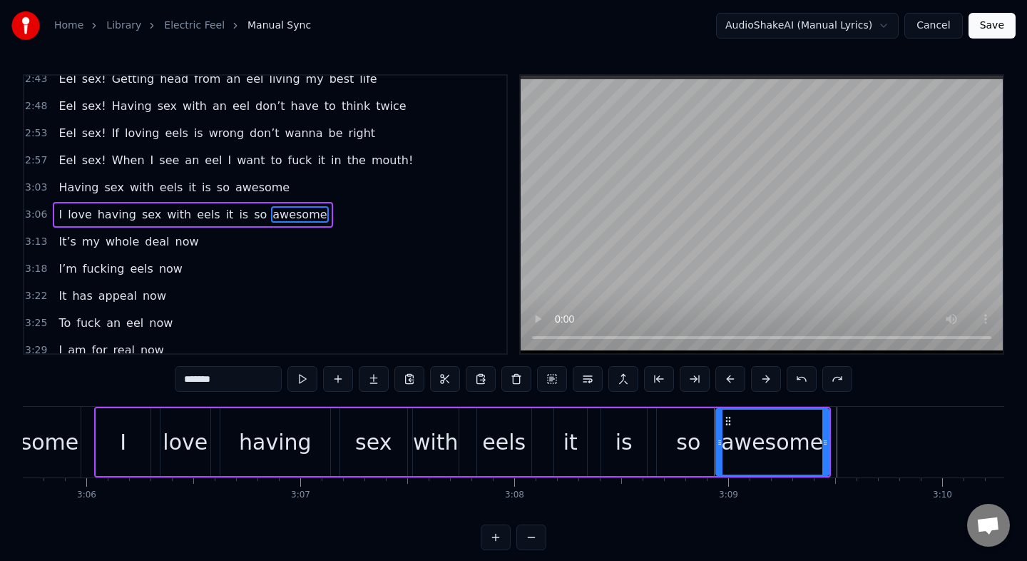
click at [299, 213] on span "awesome" at bounding box center [299, 214] width 57 height 16
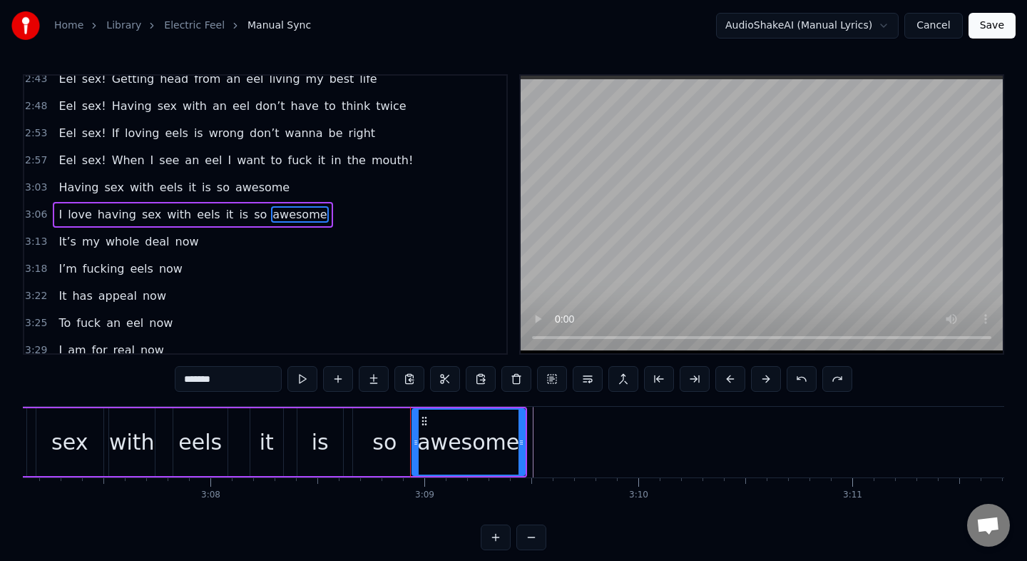
scroll to position [0, 40143]
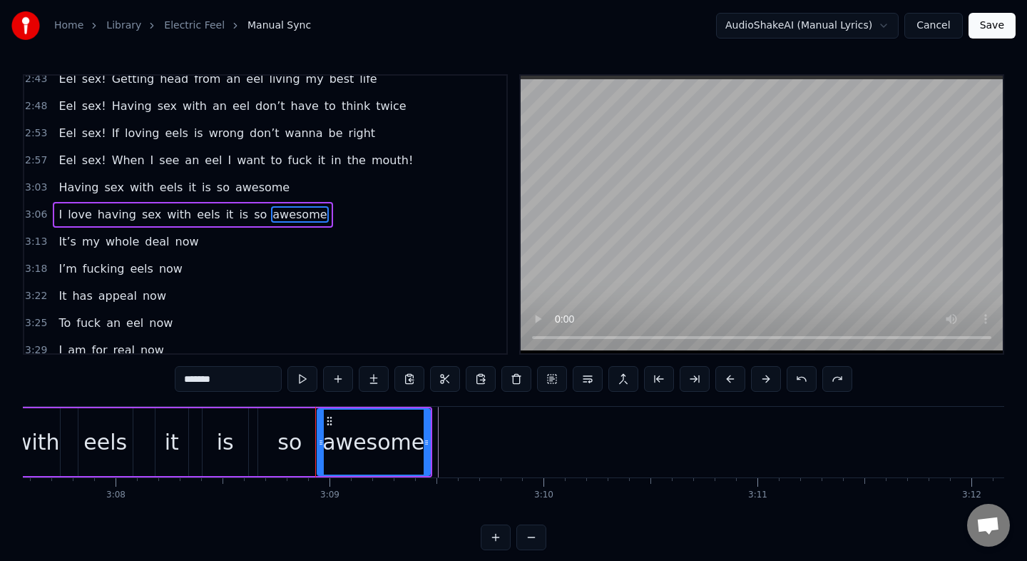
click at [499, 539] on button at bounding box center [496, 537] width 30 height 26
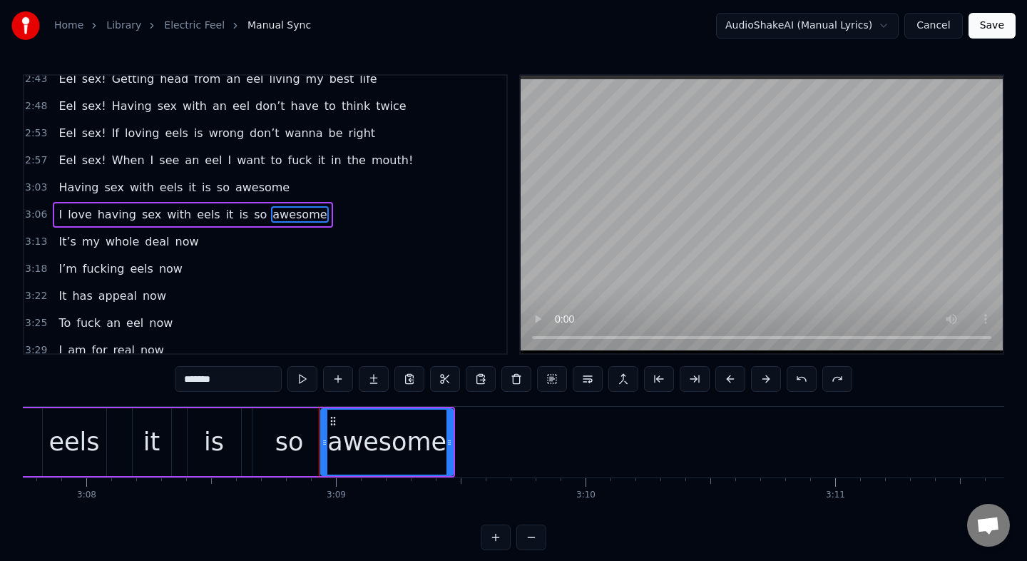
scroll to position [0, 46930]
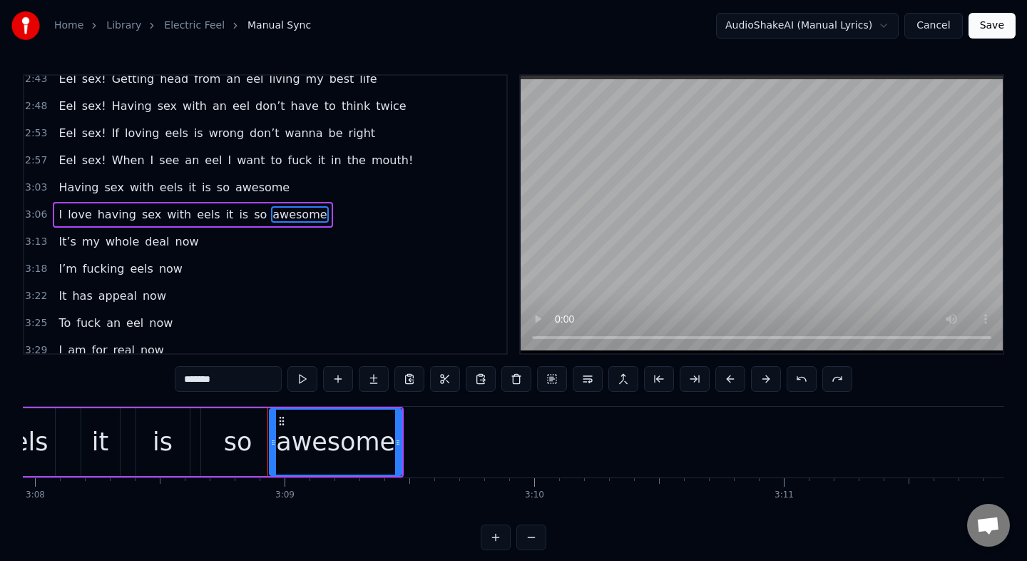
click at [497, 534] on button at bounding box center [496, 537] width 30 height 26
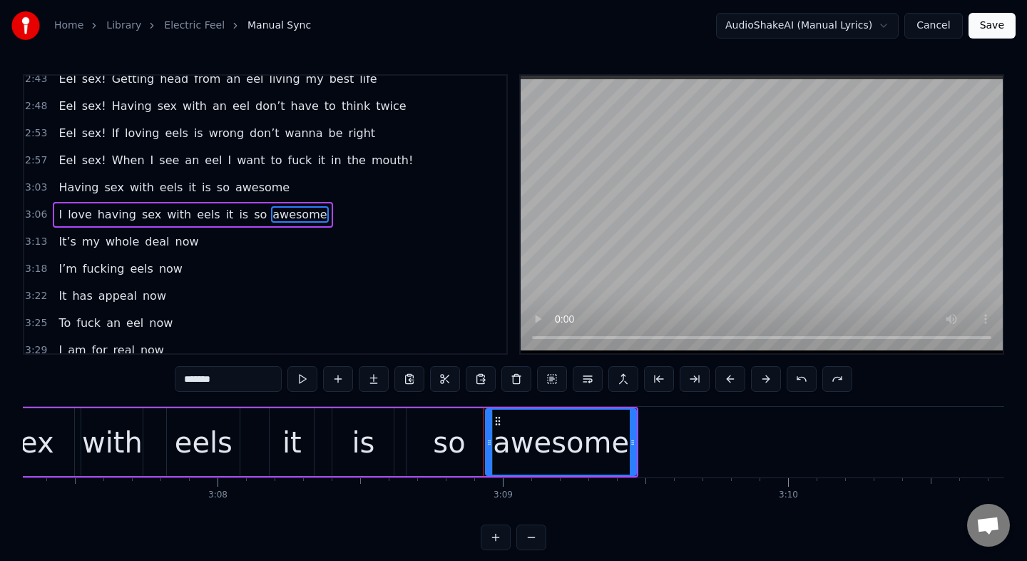
scroll to position [0, 53488]
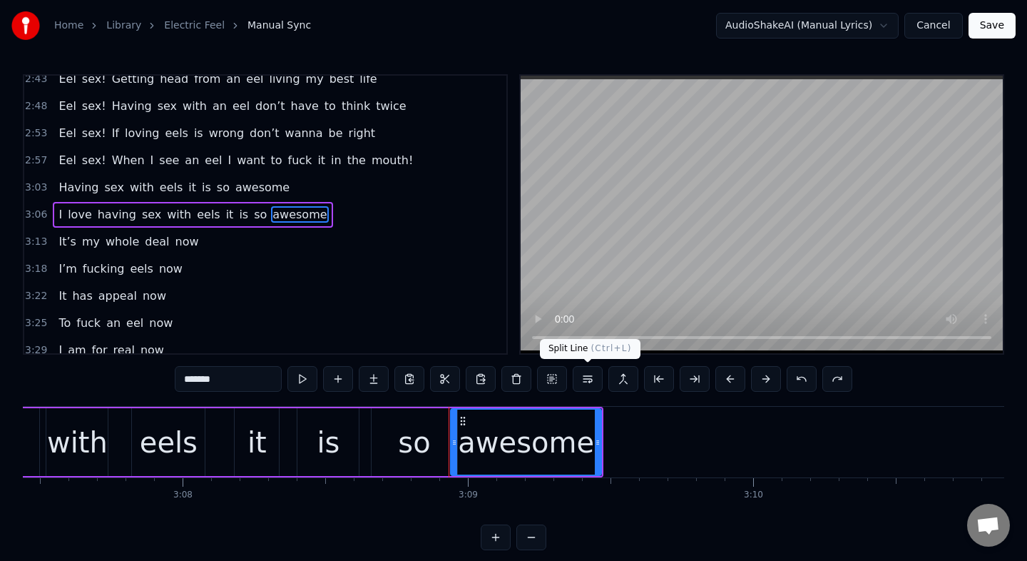
click at [588, 380] on button at bounding box center [588, 379] width 30 height 26
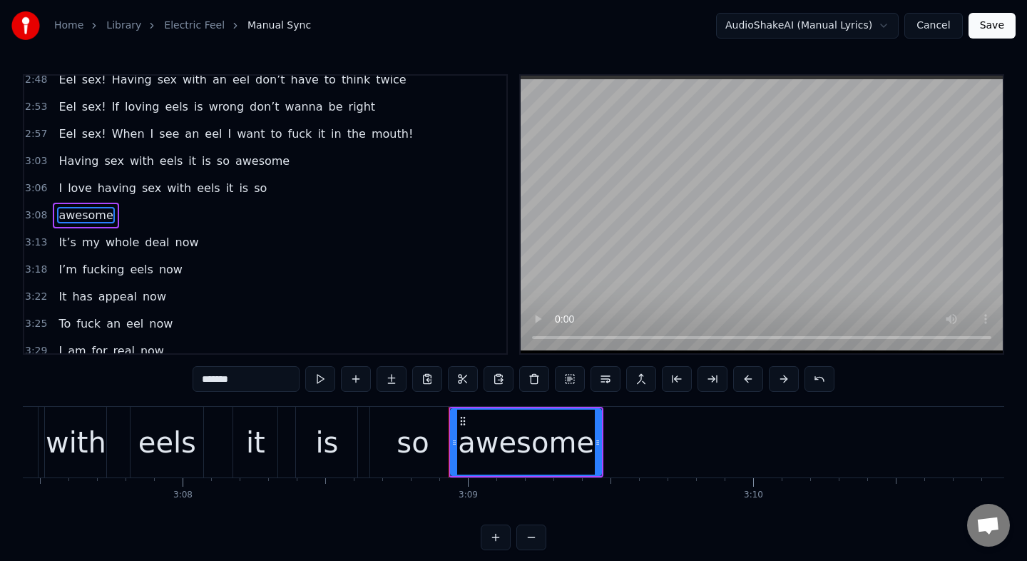
scroll to position [932, 0]
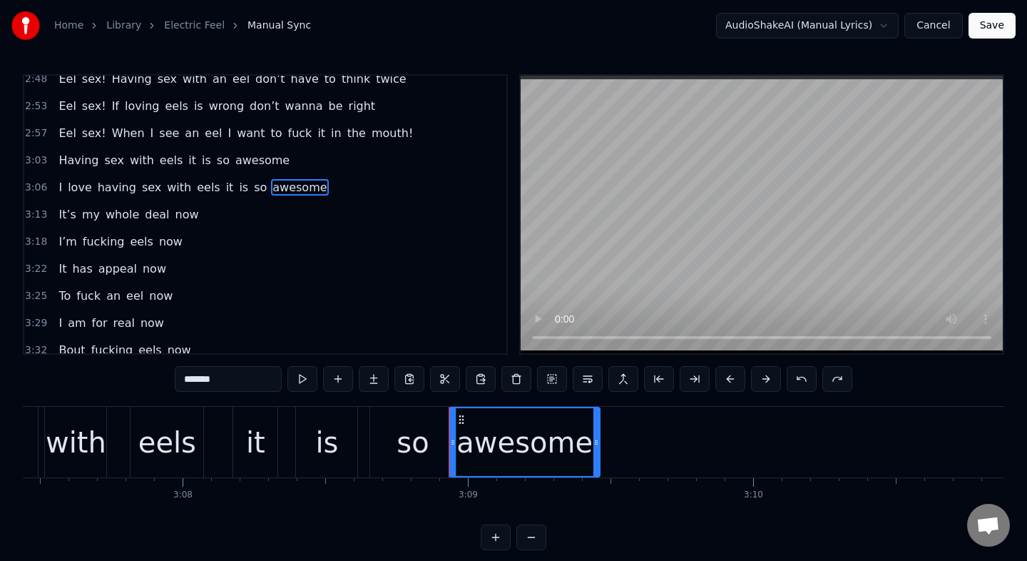
click at [307, 179] on div "I love having sex with eels it is so awesome" at bounding box center [193, 188] width 280 height 26
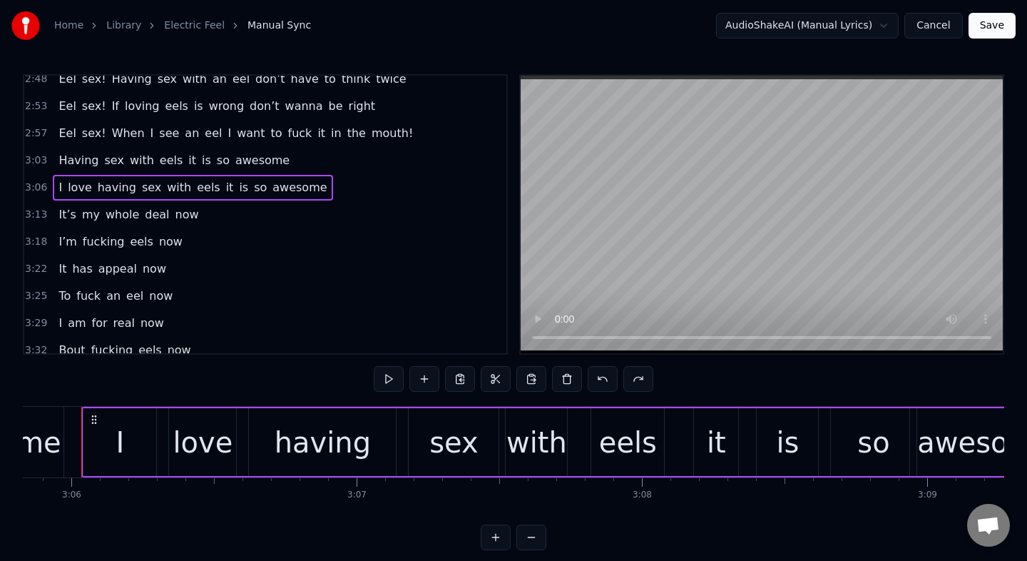
scroll to position [0, 53016]
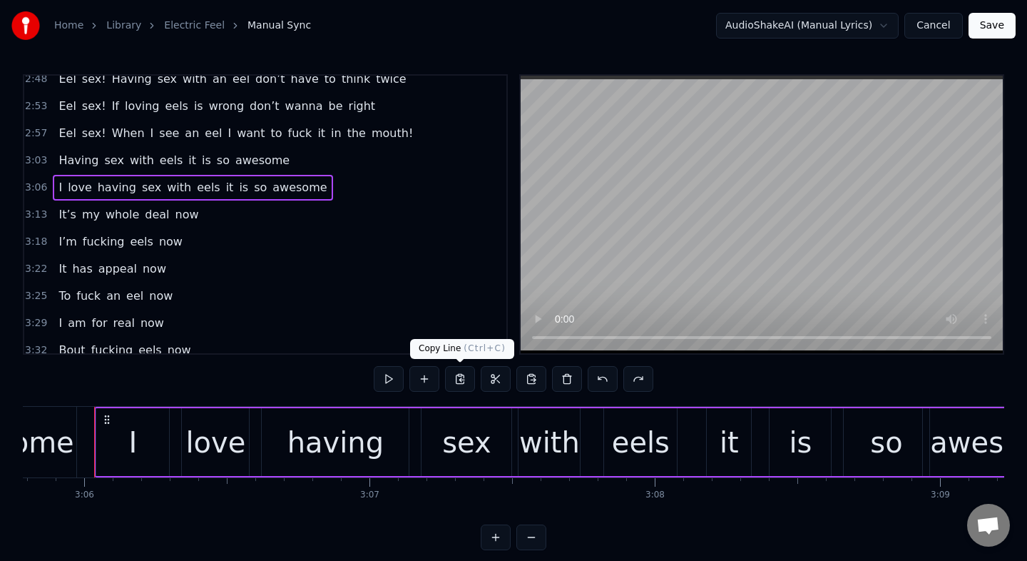
click at [466, 377] on button at bounding box center [460, 379] width 30 height 26
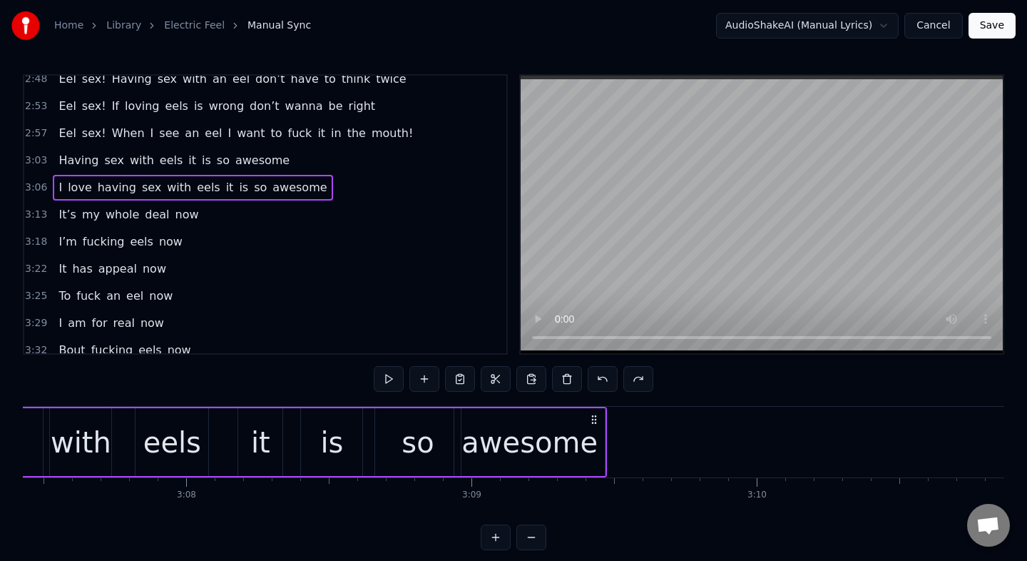
scroll to position [0, 53484]
click at [556, 444] on div "awesome" at bounding box center [530, 442] width 136 height 43
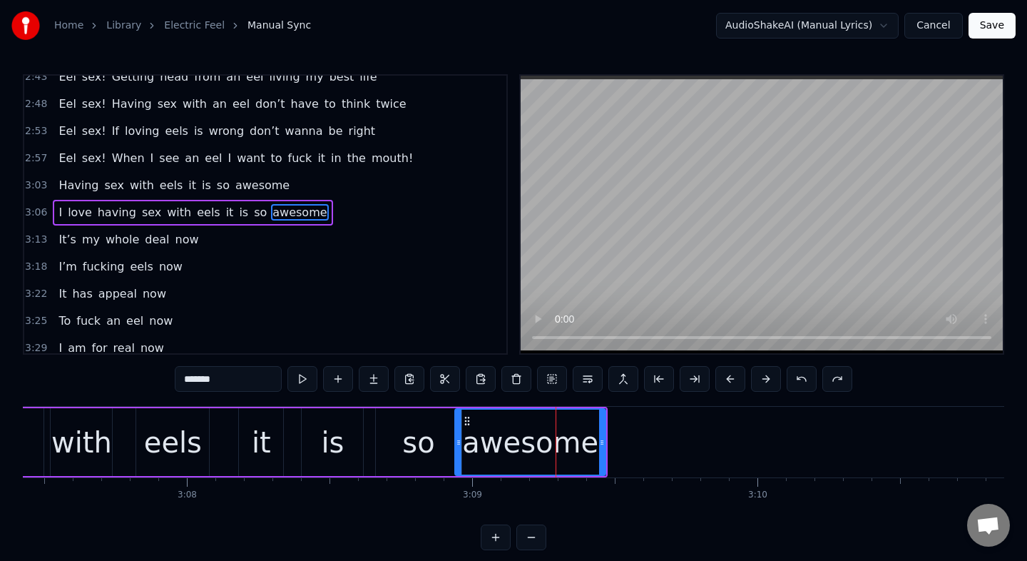
scroll to position [905, 0]
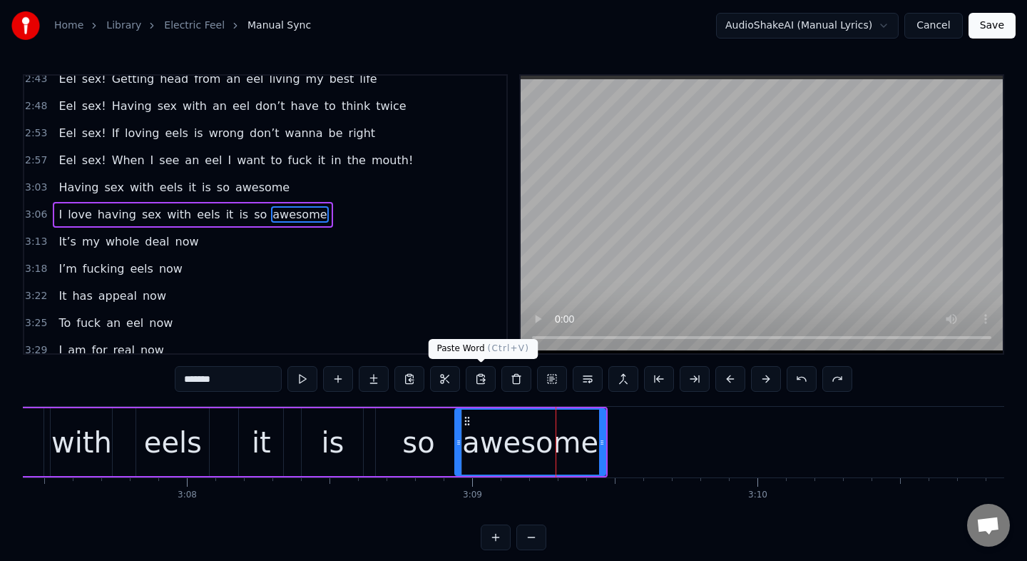
click at [488, 380] on button at bounding box center [481, 379] width 30 height 26
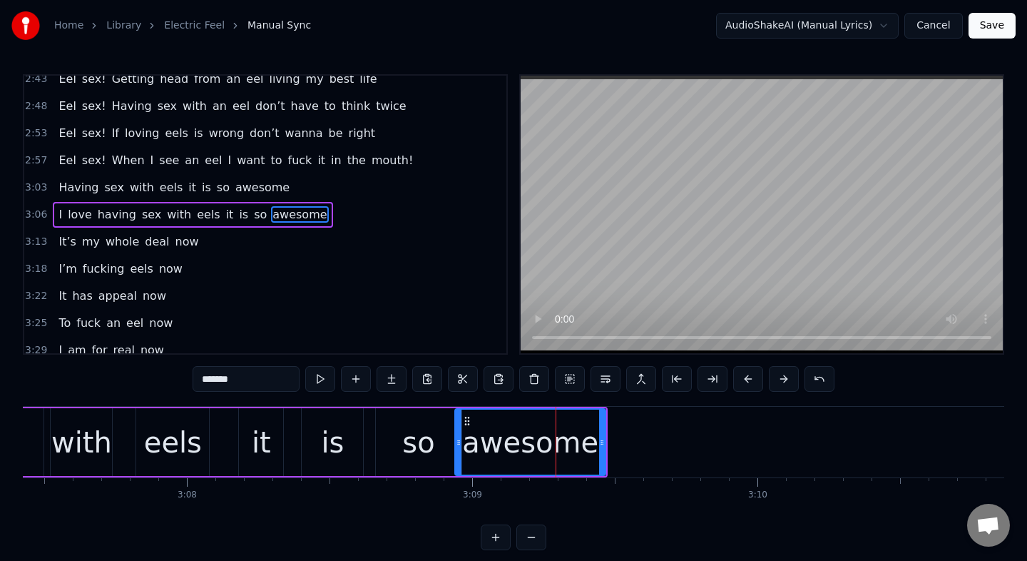
click at [317, 198] on div "3:03 Having sex with eels it is so awesome" at bounding box center [265, 187] width 482 height 27
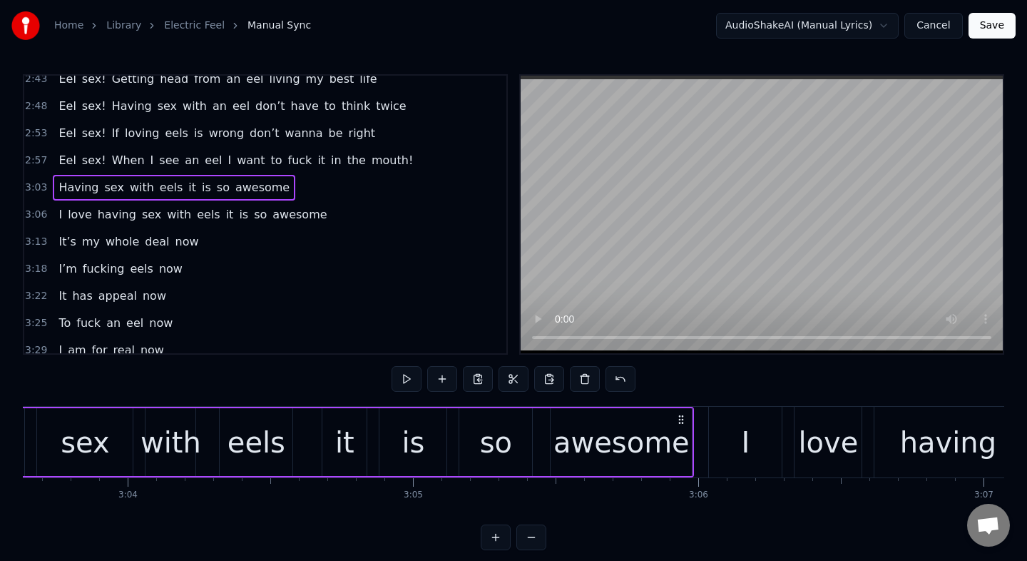
click at [295, 213] on span "awesome" at bounding box center [299, 214] width 57 height 16
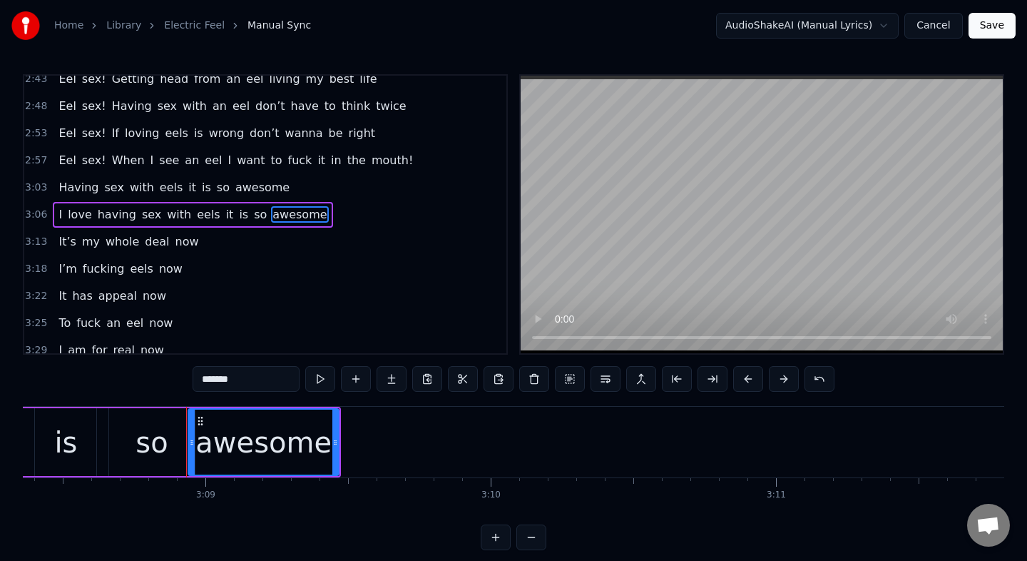
scroll to position [0, 53843]
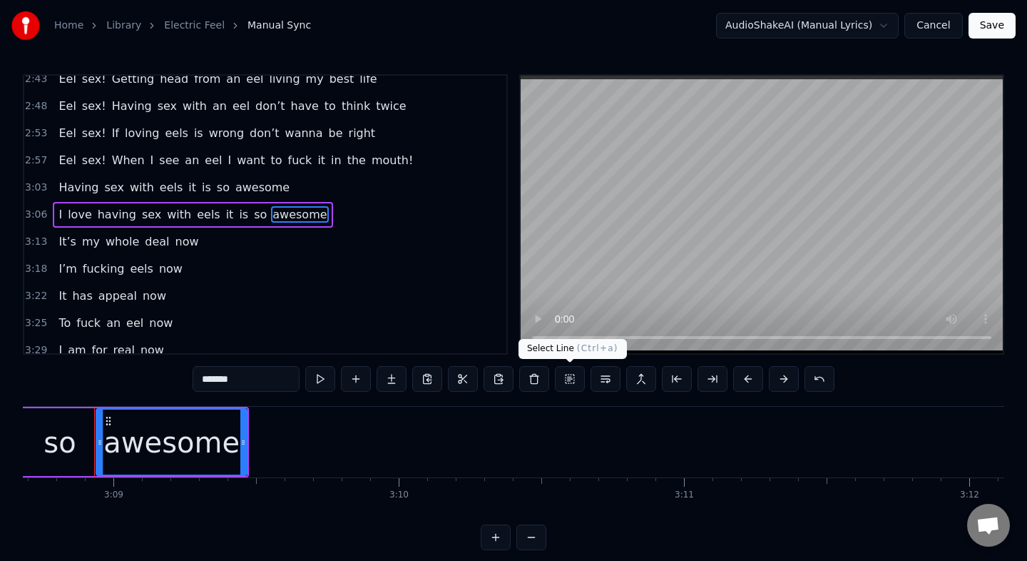
click at [569, 380] on button at bounding box center [570, 379] width 30 height 26
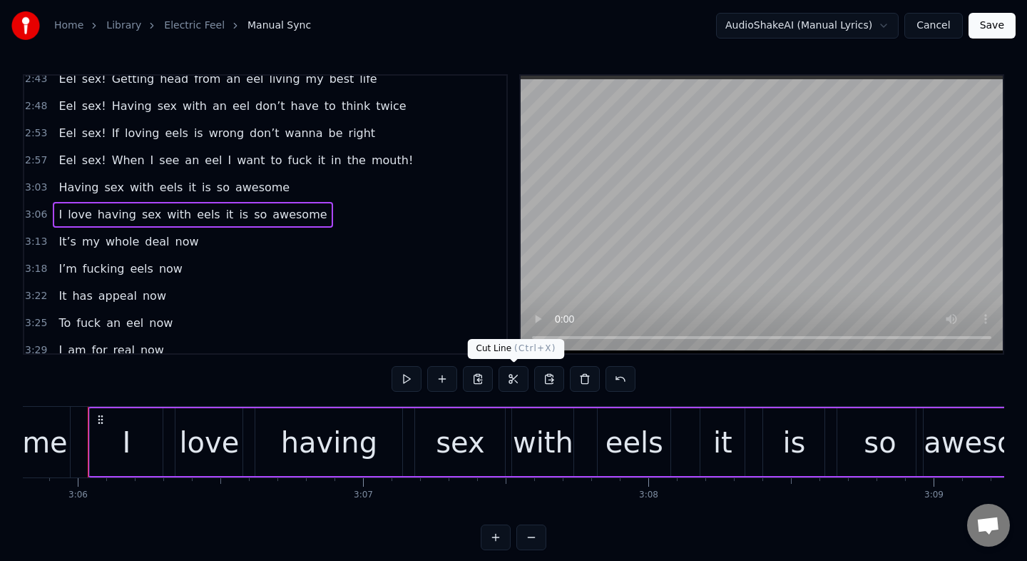
scroll to position [0, 53016]
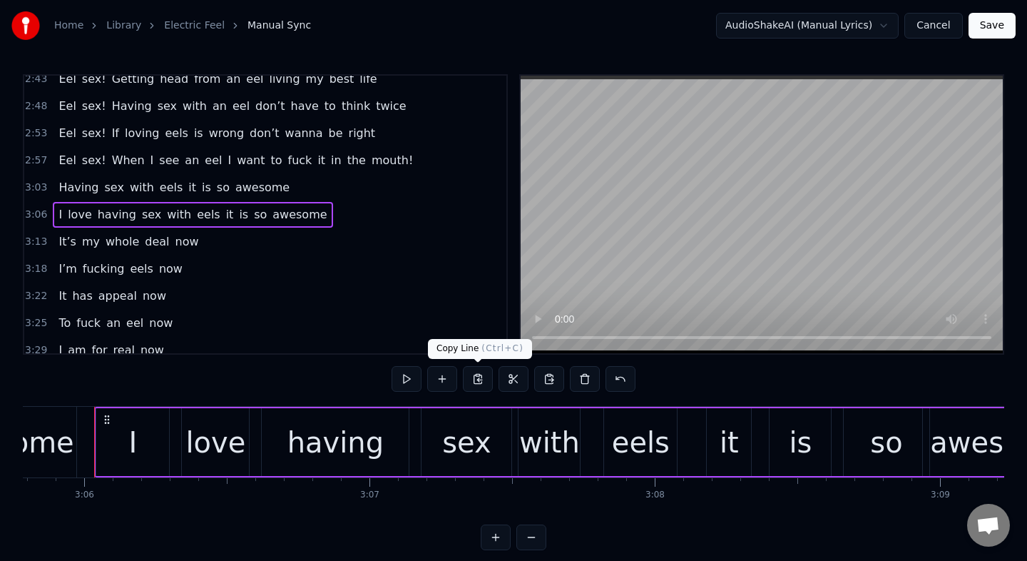
click at [477, 380] on button at bounding box center [478, 379] width 30 height 26
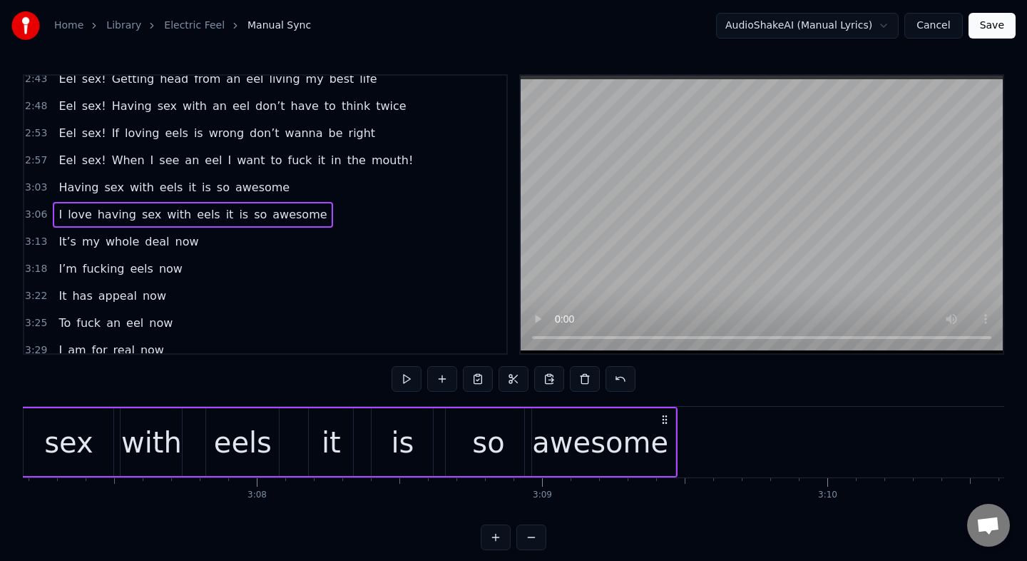
scroll to position [0, 53503]
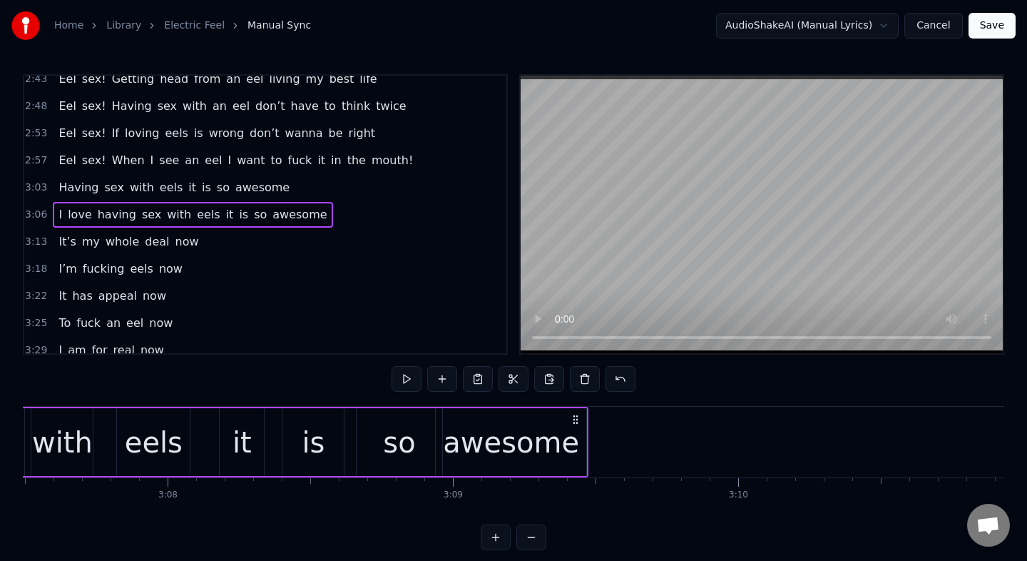
click at [527, 429] on div "awesome" at bounding box center [511, 442] width 136 height 43
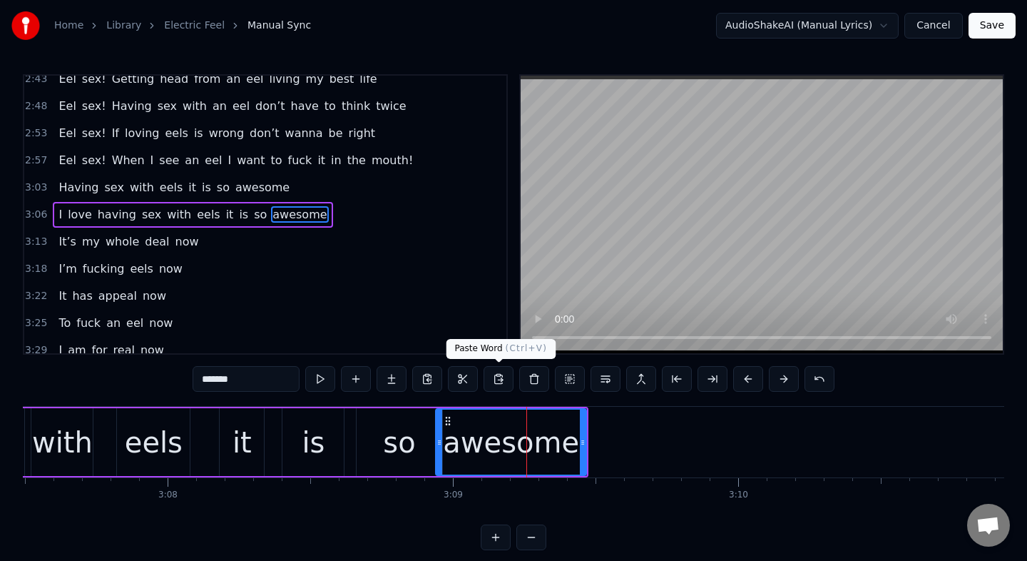
click at [504, 379] on button at bounding box center [499, 379] width 30 height 26
click at [496, 379] on button at bounding box center [499, 379] width 30 height 26
click at [360, 375] on button at bounding box center [356, 379] width 30 height 26
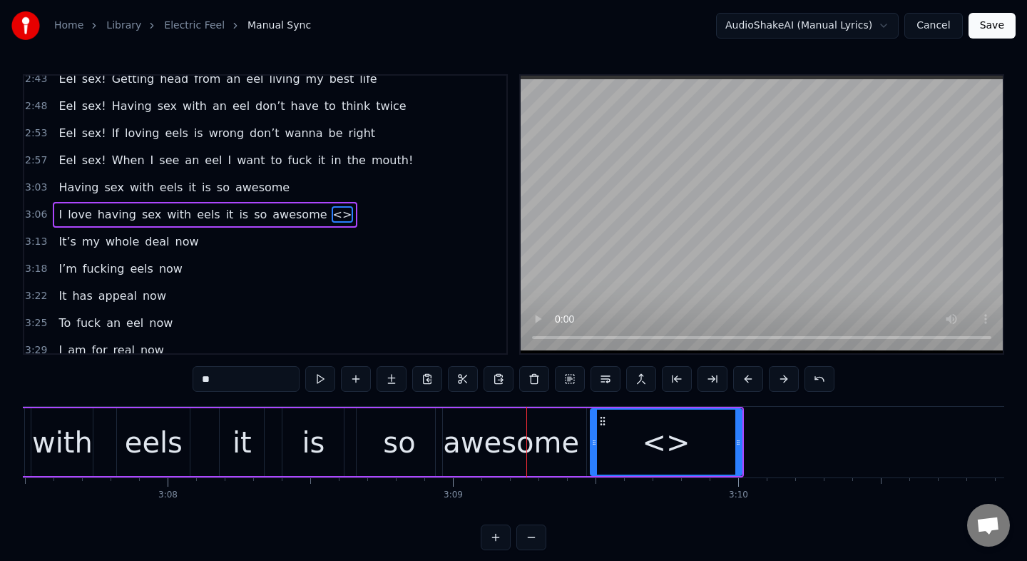
click at [652, 442] on div "<>" at bounding box center [666, 442] width 48 height 43
click at [332, 216] on span "<>" at bounding box center [343, 214] width 22 height 16
click at [641, 429] on div "<>" at bounding box center [665, 441] width 149 height 65
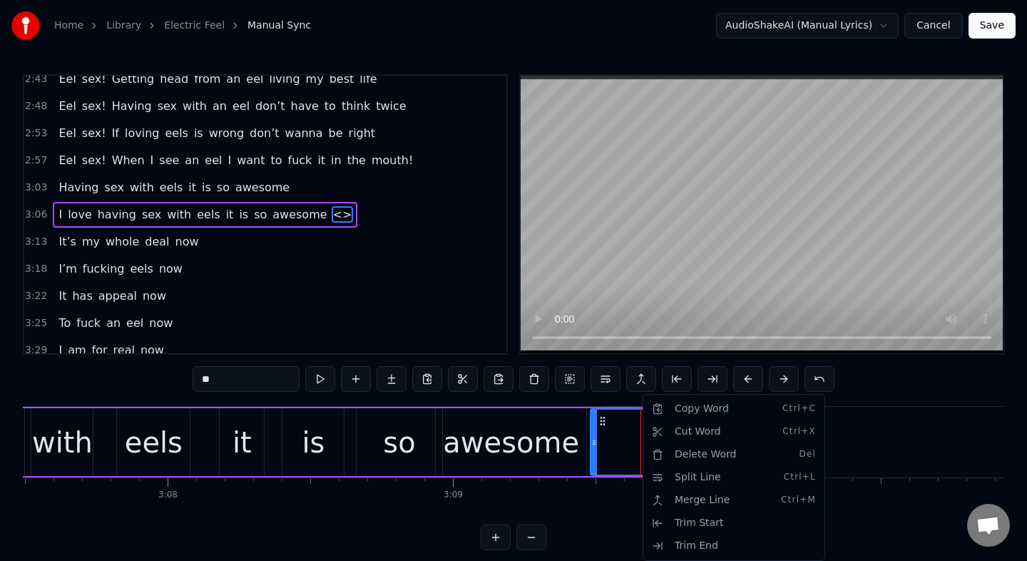
click at [599, 534] on html "Home Library Electric Feel Manual Sync AudioShakeAI (Manual Lyrics) Cancel Save…" at bounding box center [513, 286] width 1027 height 573
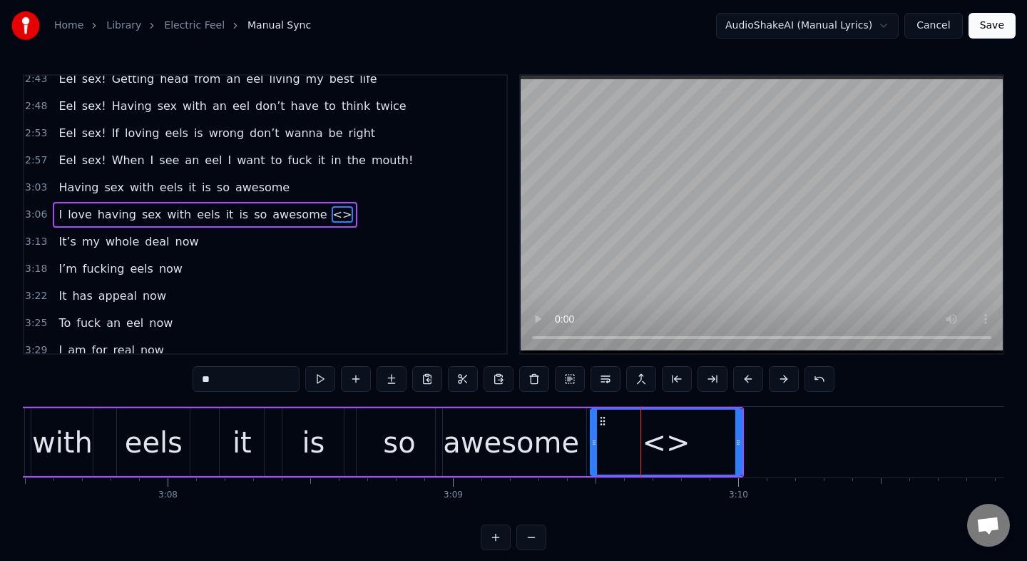
click at [672, 449] on div "<>" at bounding box center [666, 442] width 48 height 43
click at [253, 375] on input "**" at bounding box center [246, 379] width 107 height 26
type input "*"
click at [576, 409] on div "awesome" at bounding box center [511, 442] width 151 height 68
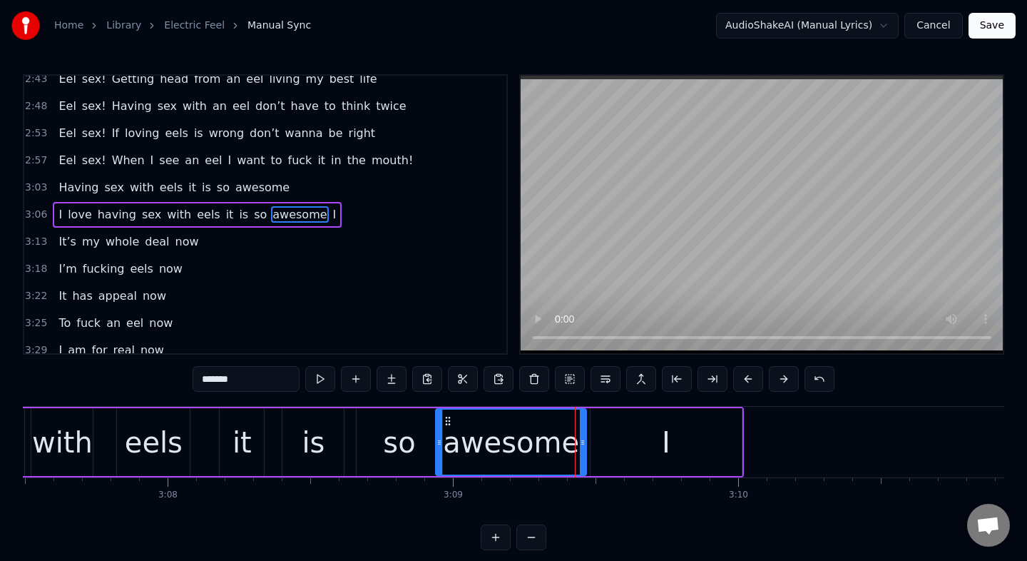
click at [622, 419] on div "I" at bounding box center [666, 442] width 151 height 68
type input "*"
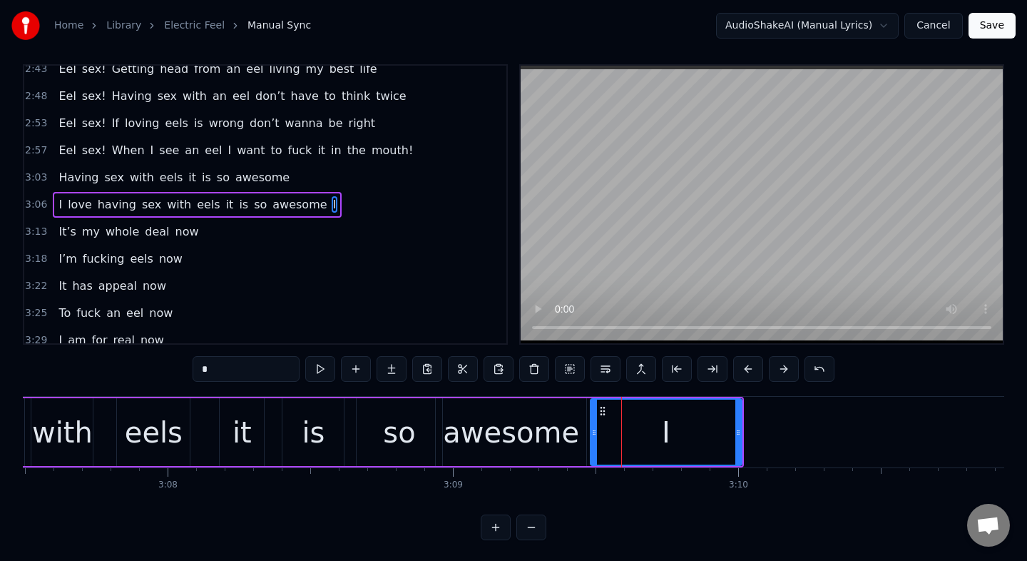
scroll to position [12, 0]
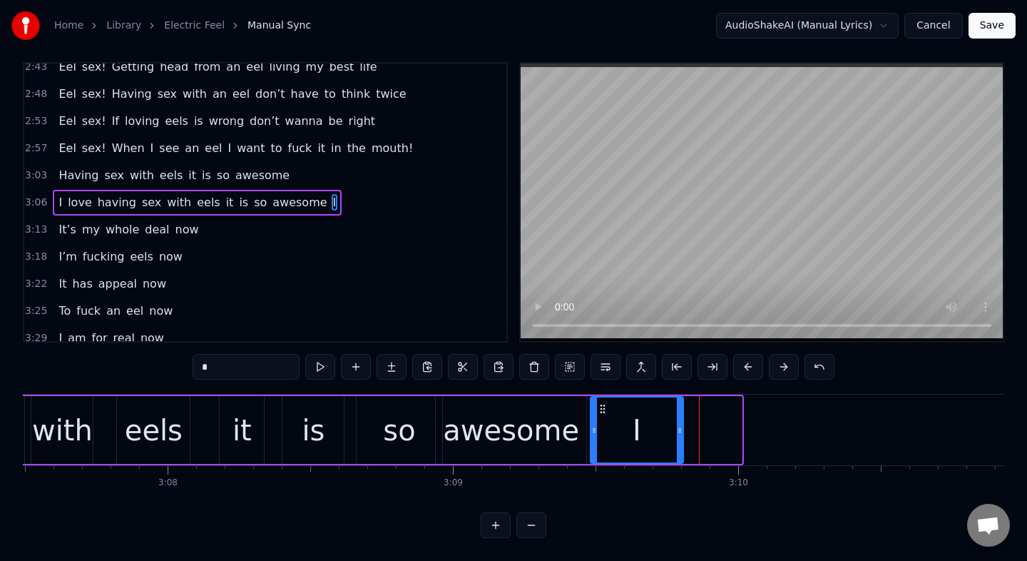
drag, startPoint x: 739, startPoint y: 440, endPoint x: 681, endPoint y: 447, distance: 58.9
click at [681, 447] on div at bounding box center [680, 429] width 6 height 65
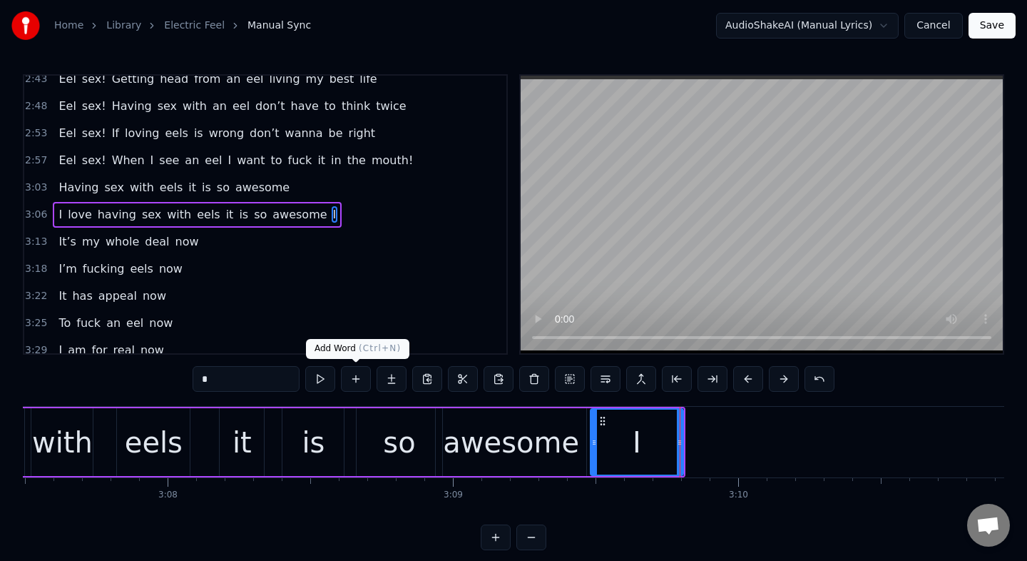
click at [365, 379] on button at bounding box center [356, 379] width 30 height 26
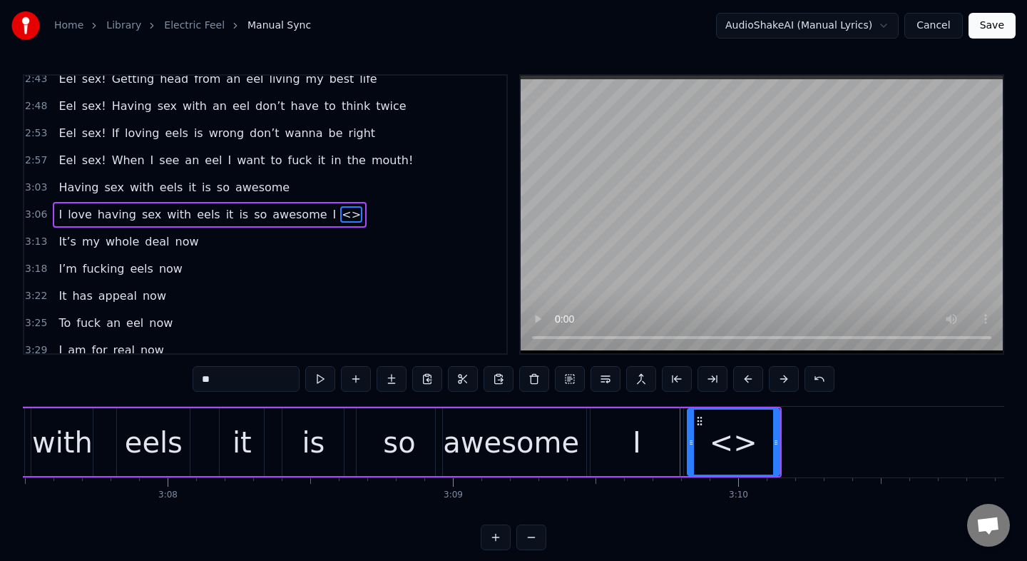
click at [223, 377] on input "**" at bounding box center [246, 379] width 107 height 26
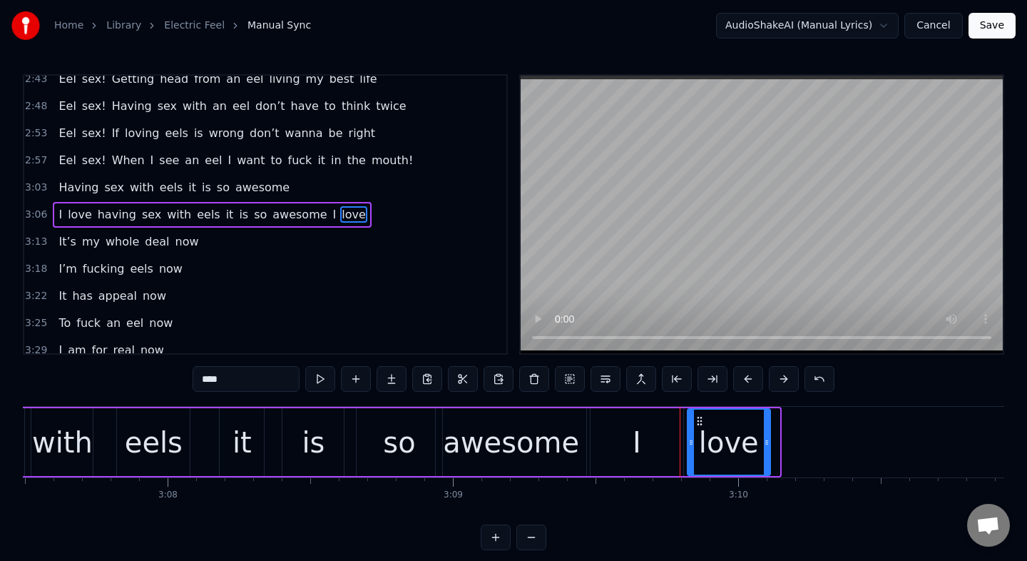
drag, startPoint x: 776, startPoint y: 451, endPoint x: 765, endPoint y: 453, distance: 11.6
click at [765, 453] on div at bounding box center [767, 441] width 6 height 65
type input "****"
click at [357, 382] on button at bounding box center [356, 379] width 30 height 26
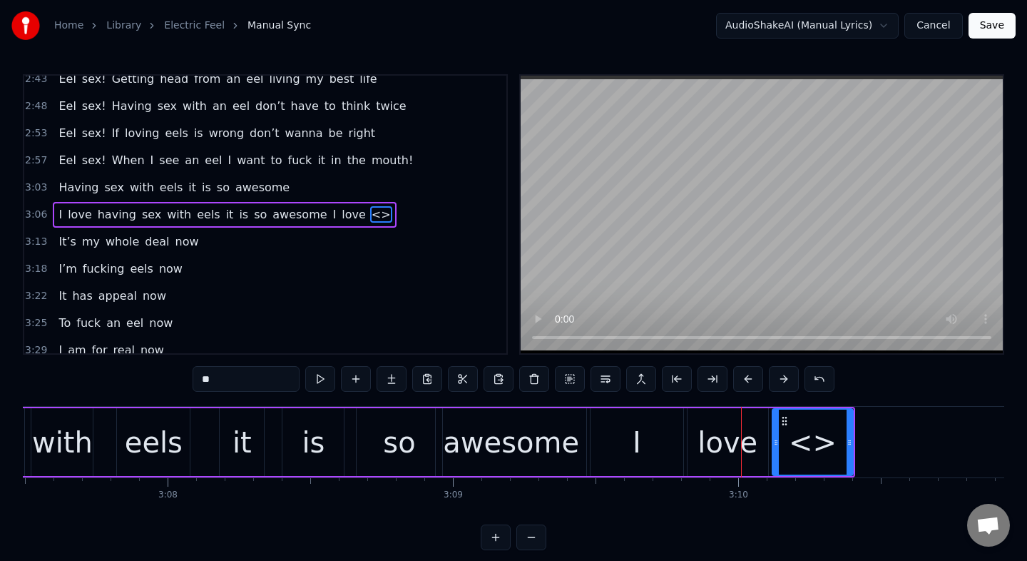
click at [370, 215] on span "<>" at bounding box center [381, 214] width 22 height 16
click at [219, 370] on input "**" at bounding box center [246, 379] width 107 height 26
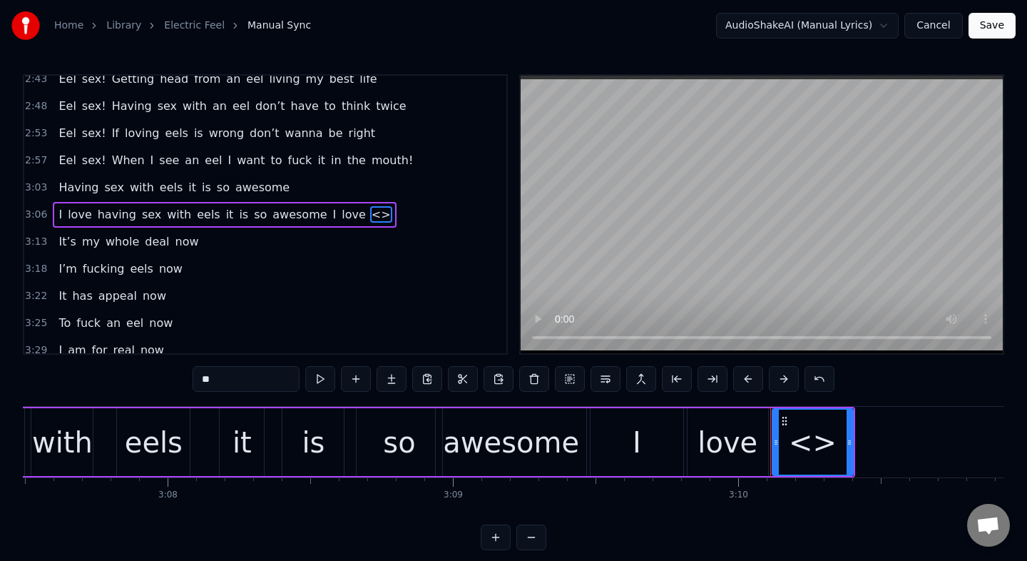
click at [221, 375] on input "**" at bounding box center [246, 379] width 107 height 26
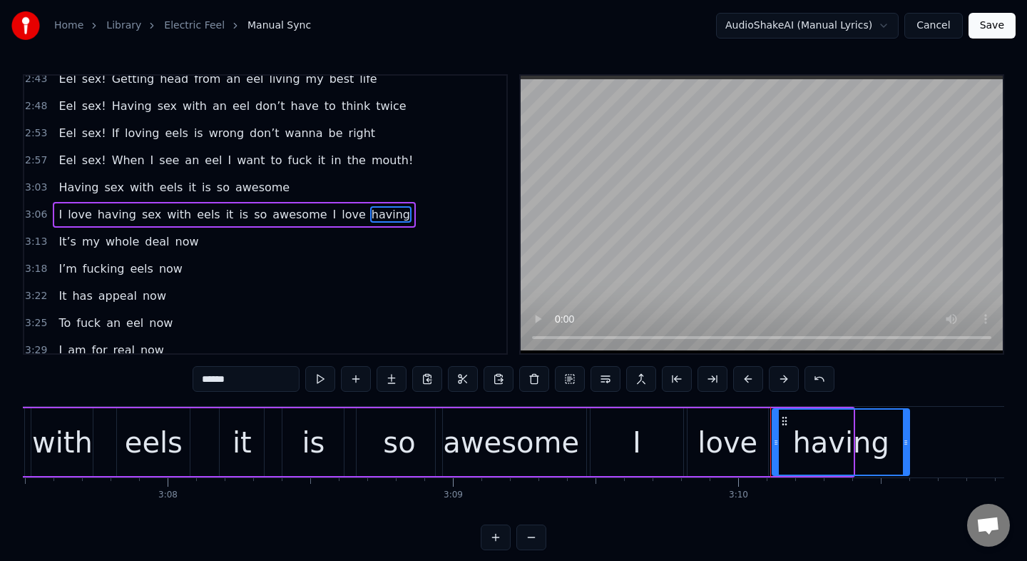
drag, startPoint x: 850, startPoint y: 443, endPoint x: 905, endPoint y: 449, distance: 54.6
click at [905, 449] on div at bounding box center [906, 441] width 6 height 65
click at [733, 433] on div "love" at bounding box center [728, 442] width 60 height 43
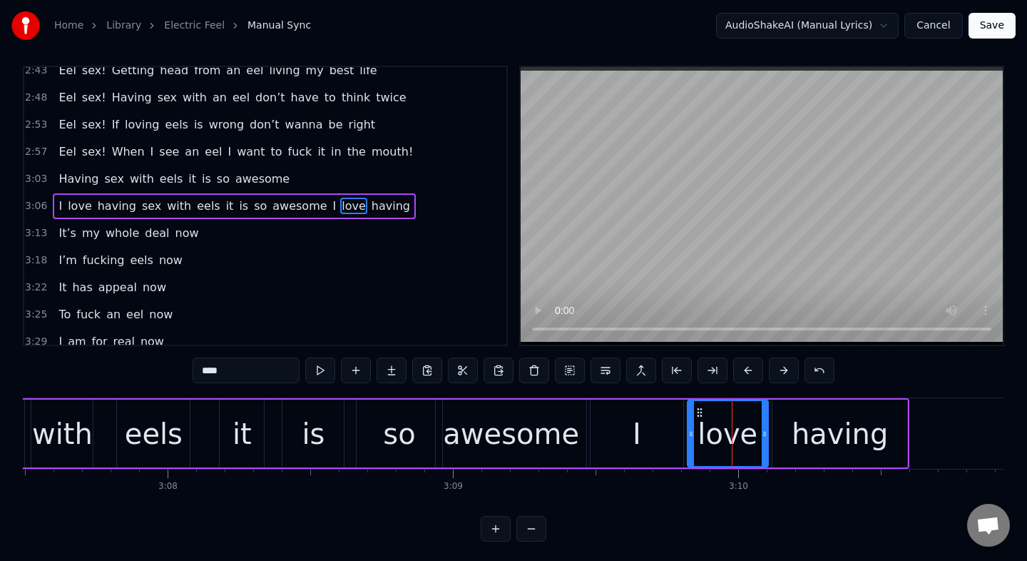
scroll to position [12, 0]
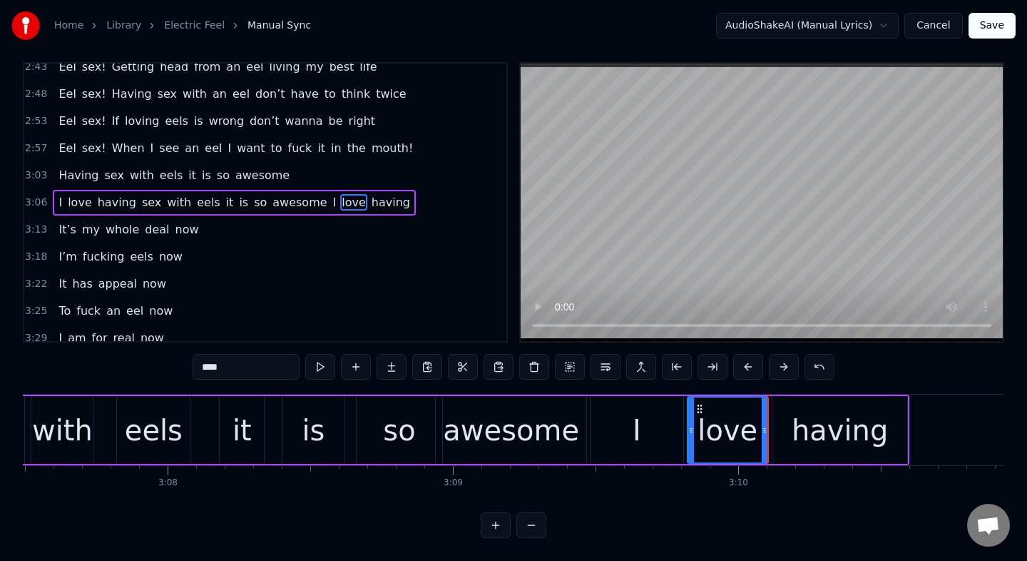
click at [798, 439] on div "having" at bounding box center [840, 430] width 135 height 68
type input "******"
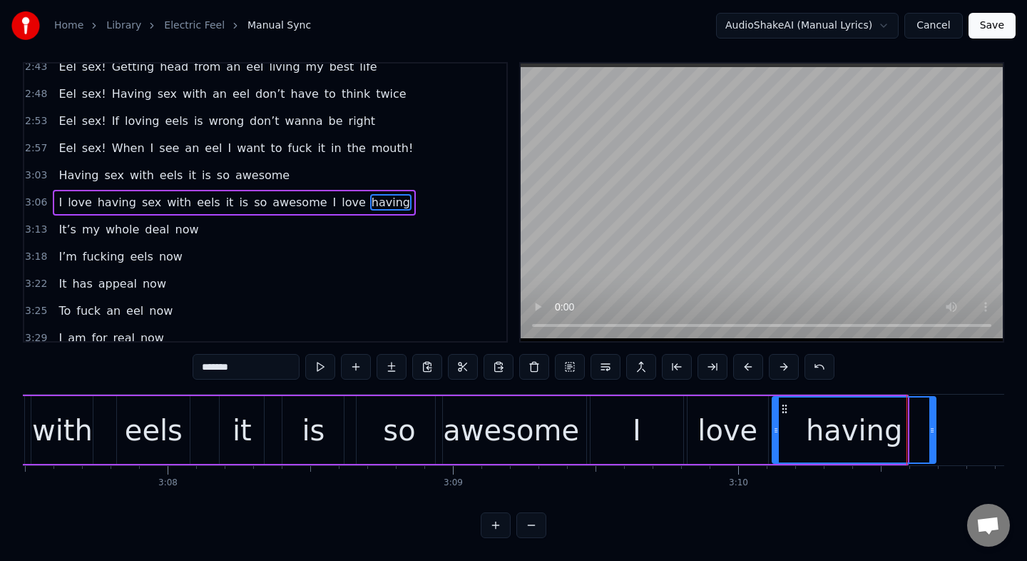
drag, startPoint x: 903, startPoint y: 452, endPoint x: 932, endPoint y: 459, distance: 29.2
click at [932, 459] on div at bounding box center [933, 429] width 6 height 65
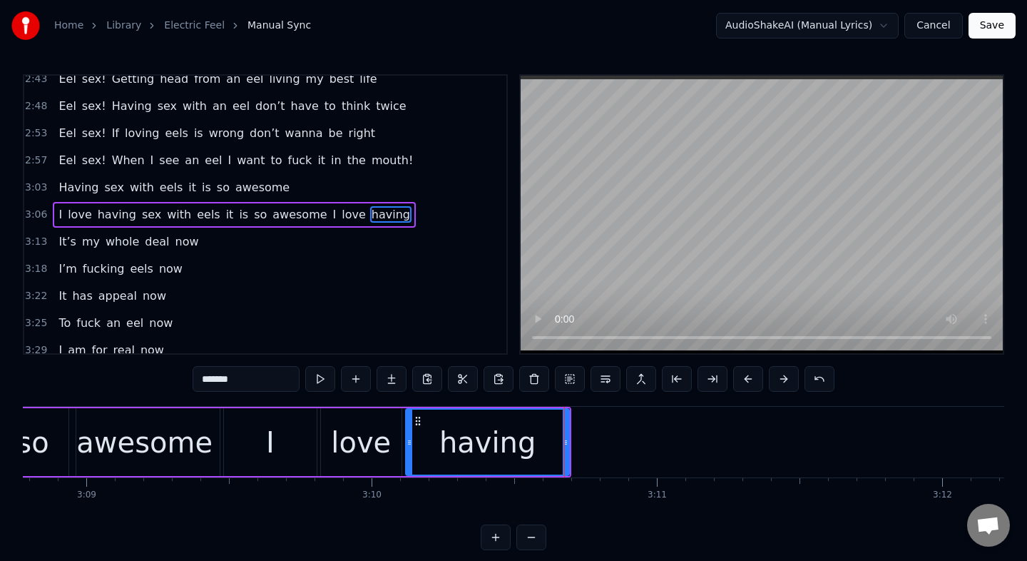
scroll to position [0, 53890]
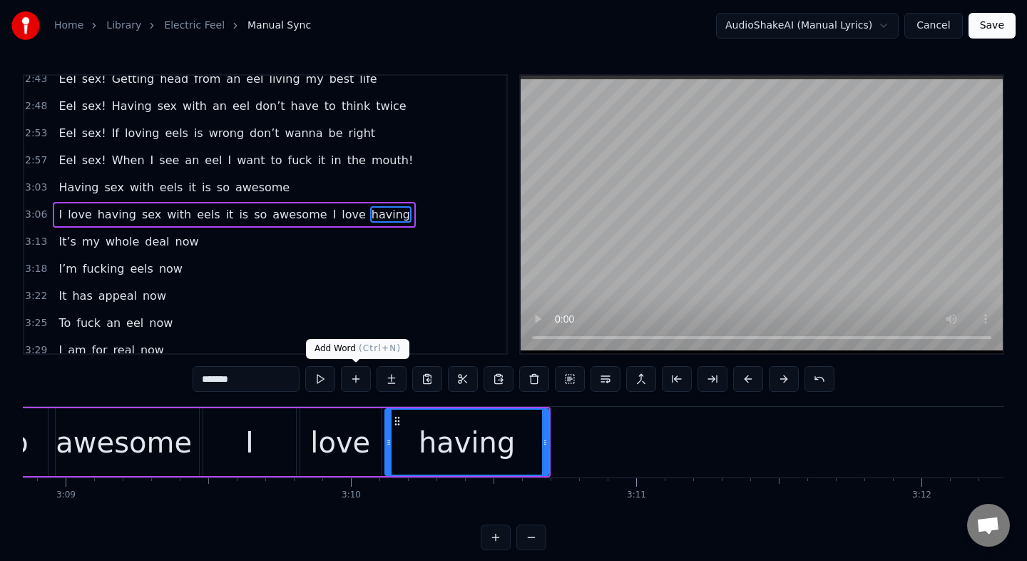
click at [355, 377] on button at bounding box center [356, 379] width 30 height 26
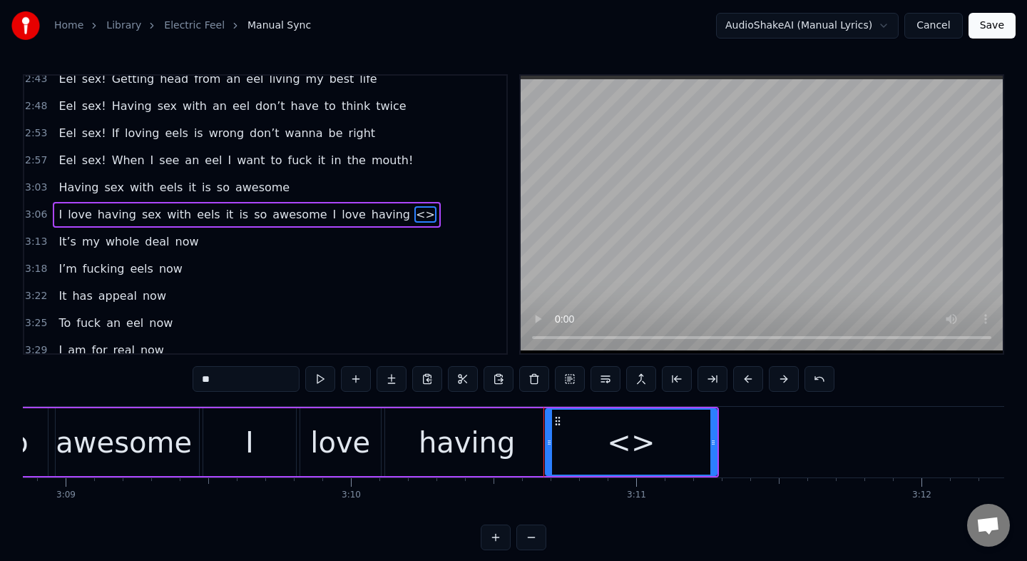
click at [550, 452] on div at bounding box center [549, 441] width 6 height 65
click at [205, 380] on input "**" at bounding box center [246, 379] width 107 height 26
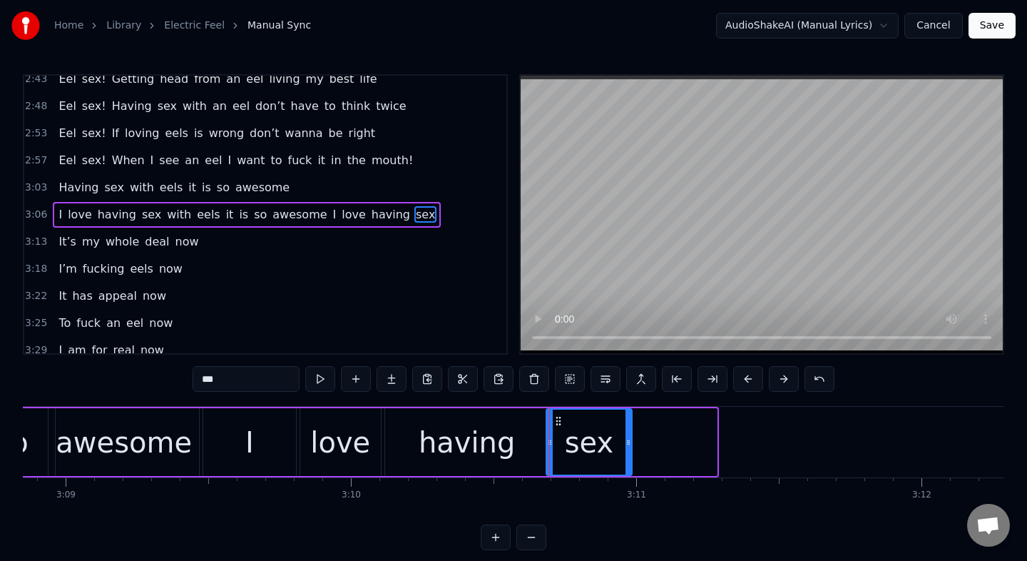
drag, startPoint x: 716, startPoint y: 452, endPoint x: 631, endPoint y: 454, distance: 84.9
click at [631, 454] on div "sex" at bounding box center [589, 442] width 86 height 68
drag, startPoint x: 626, startPoint y: 447, endPoint x: 605, endPoint y: 454, distance: 21.9
click at [605, 454] on div at bounding box center [606, 441] width 6 height 65
click at [404, 422] on div "having" at bounding box center [466, 442] width 163 height 68
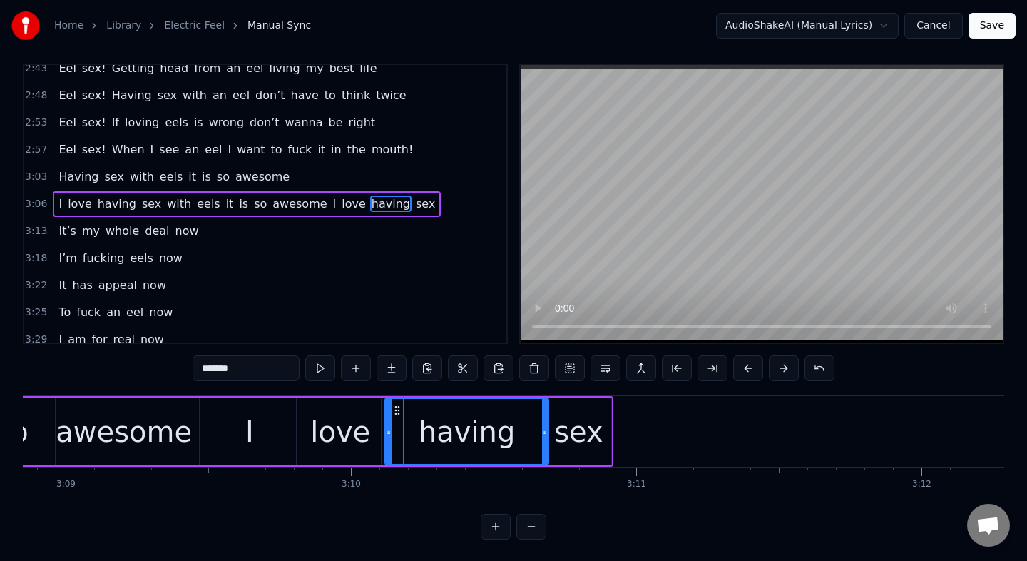
scroll to position [12, 0]
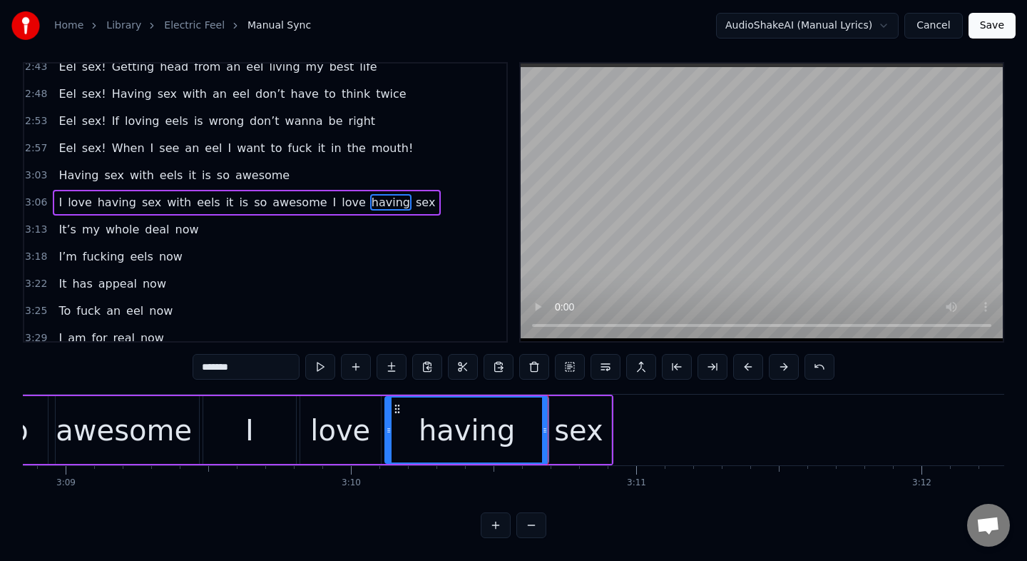
click at [584, 441] on div "sex" at bounding box center [578, 430] width 49 height 43
type input "***"
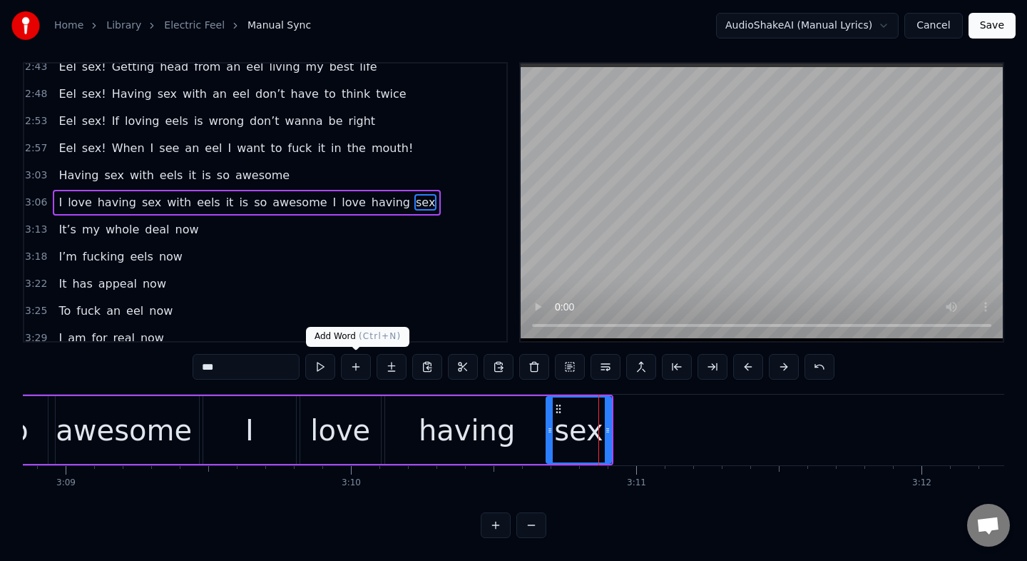
click at [357, 370] on button at bounding box center [356, 367] width 30 height 26
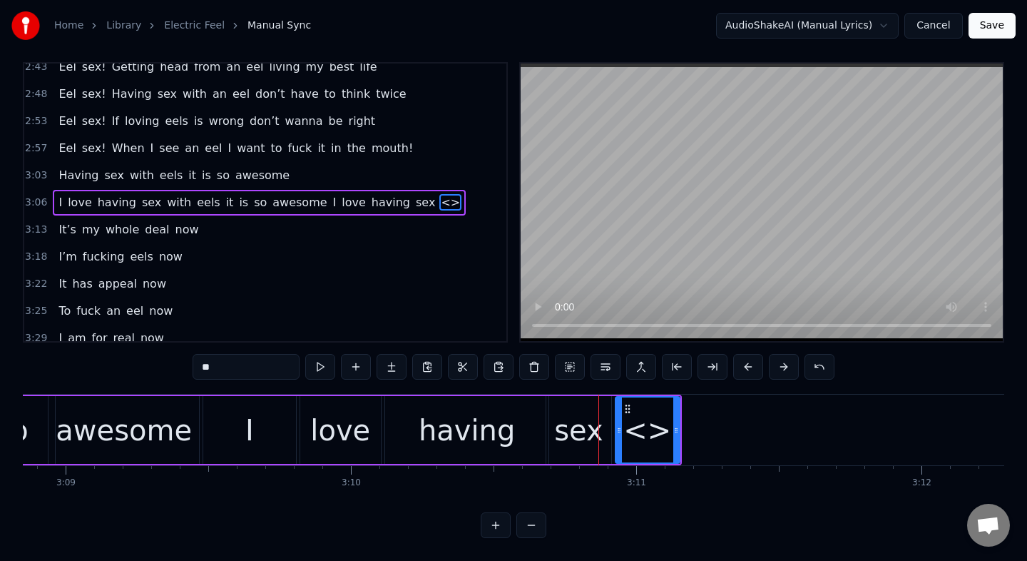
scroll to position [0, 0]
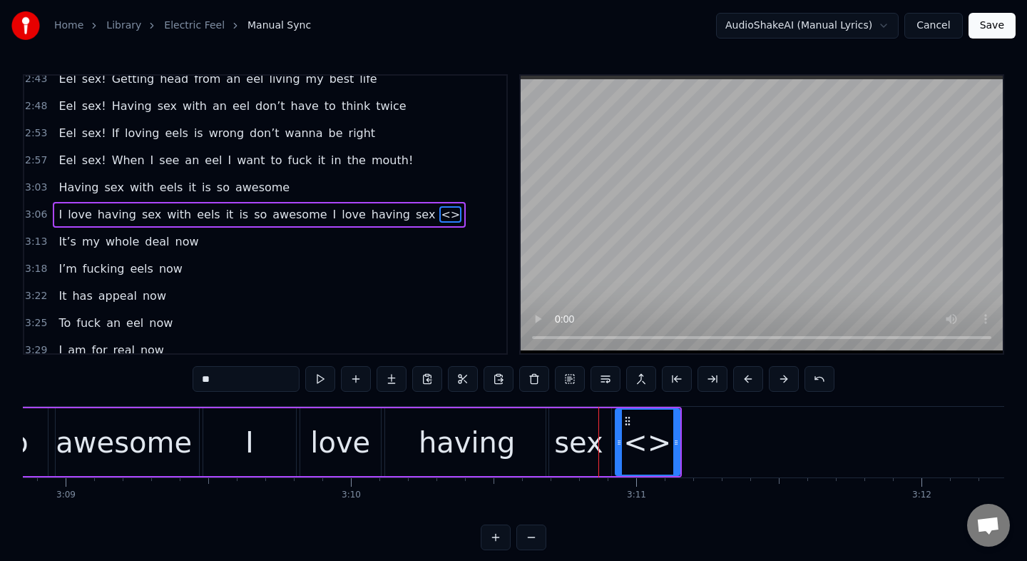
click at [248, 388] on input "**" at bounding box center [246, 379] width 107 height 26
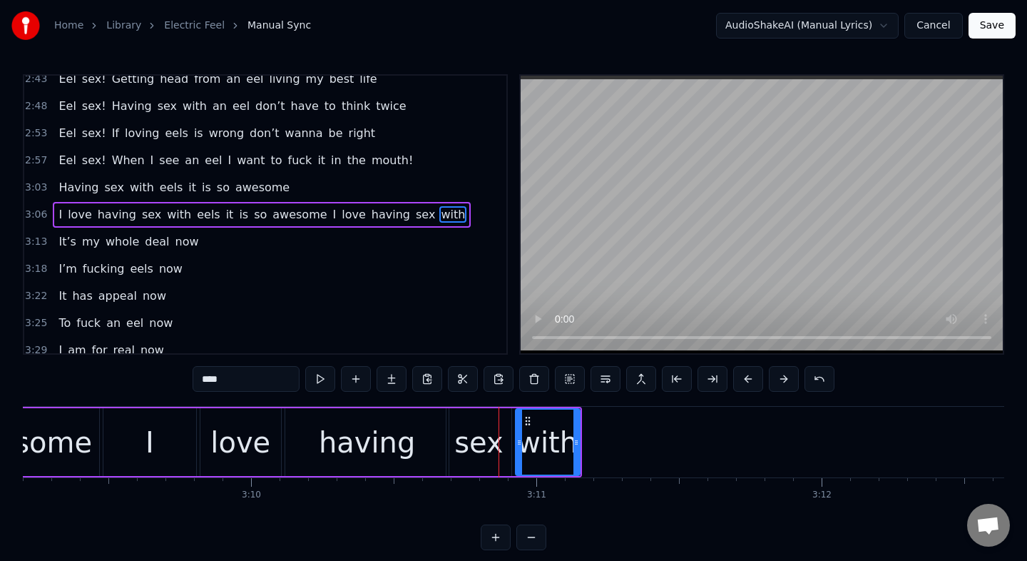
scroll to position [0, 53995]
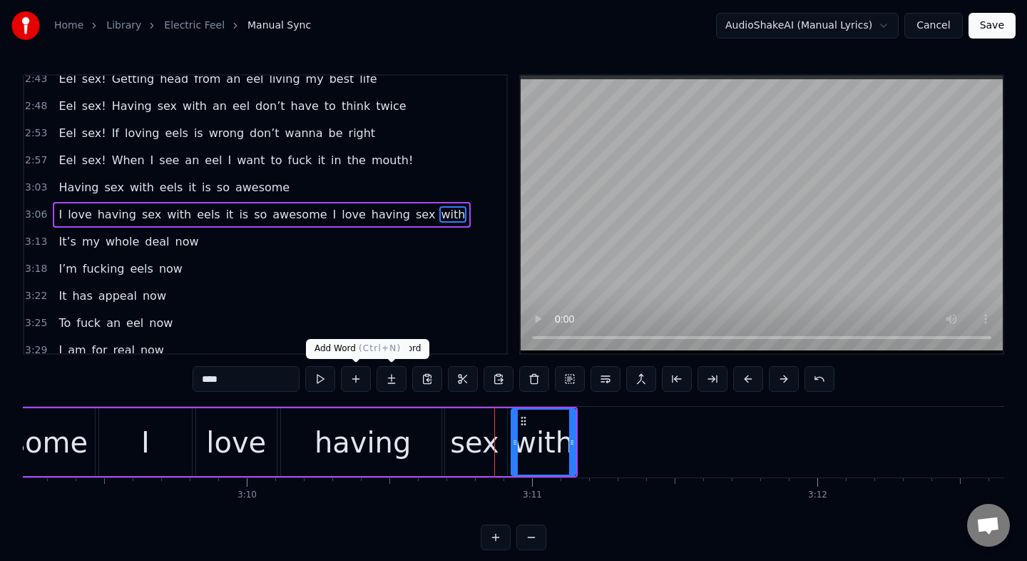
type input "****"
click at [365, 385] on button at bounding box center [356, 379] width 30 height 26
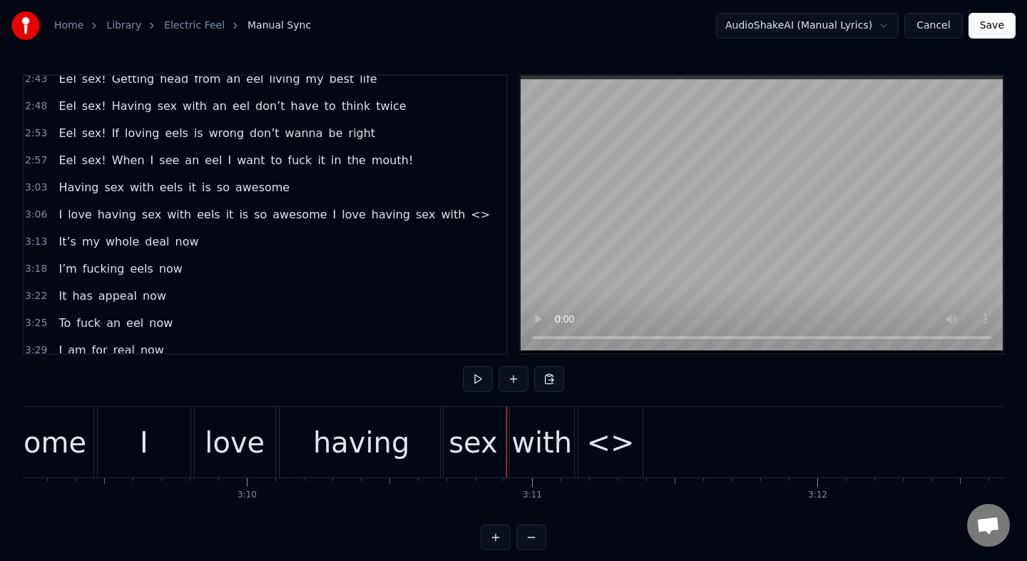
drag, startPoint x: 602, startPoint y: 444, endPoint x: 638, endPoint y: 452, distance: 36.5
click at [638, 452] on div "<>" at bounding box center [611, 442] width 64 height 71
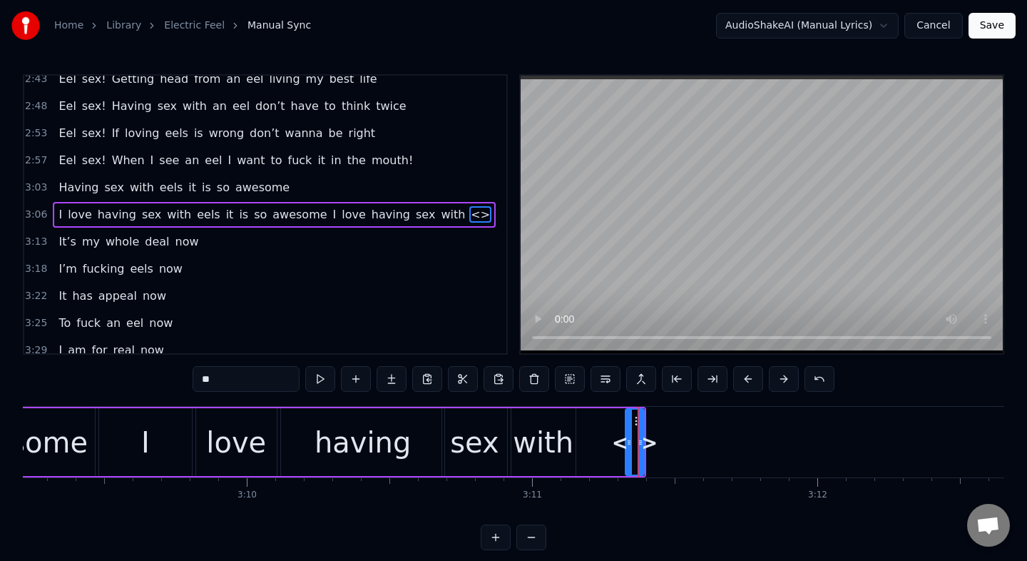
drag, startPoint x: 582, startPoint y: 449, endPoint x: 627, endPoint y: 451, distance: 45.0
click at [627, 451] on div at bounding box center [629, 441] width 6 height 65
drag, startPoint x: 643, startPoint y: 450, endPoint x: 685, endPoint y: 450, distance: 42.1
click at [685, 450] on div "<>" at bounding box center [655, 442] width 63 height 68
drag, startPoint x: 625, startPoint y: 457, endPoint x: 615, endPoint y: 462, distance: 11.5
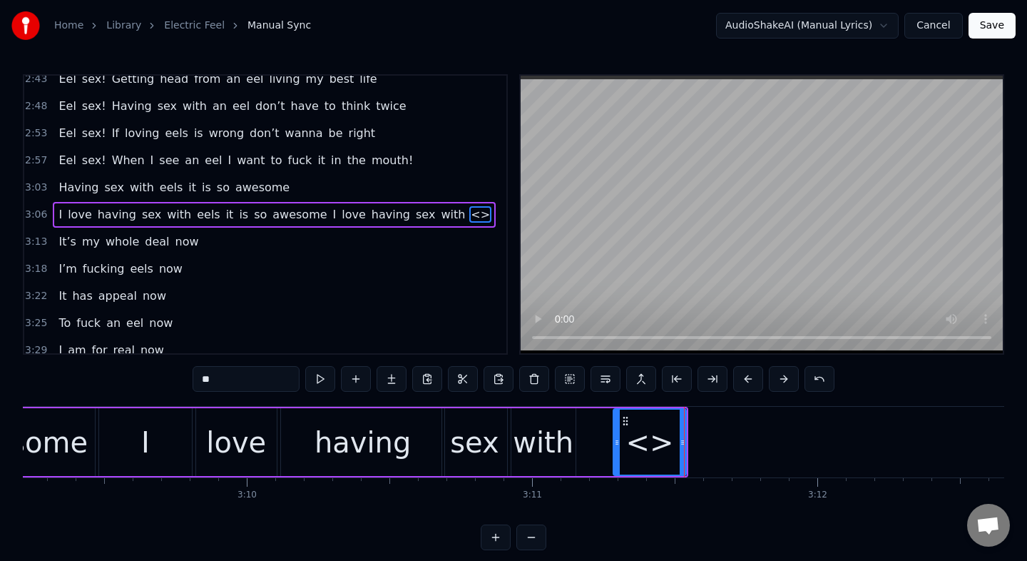
click at [615, 462] on div at bounding box center [617, 441] width 6 height 65
click at [224, 383] on input "**" at bounding box center [246, 379] width 107 height 26
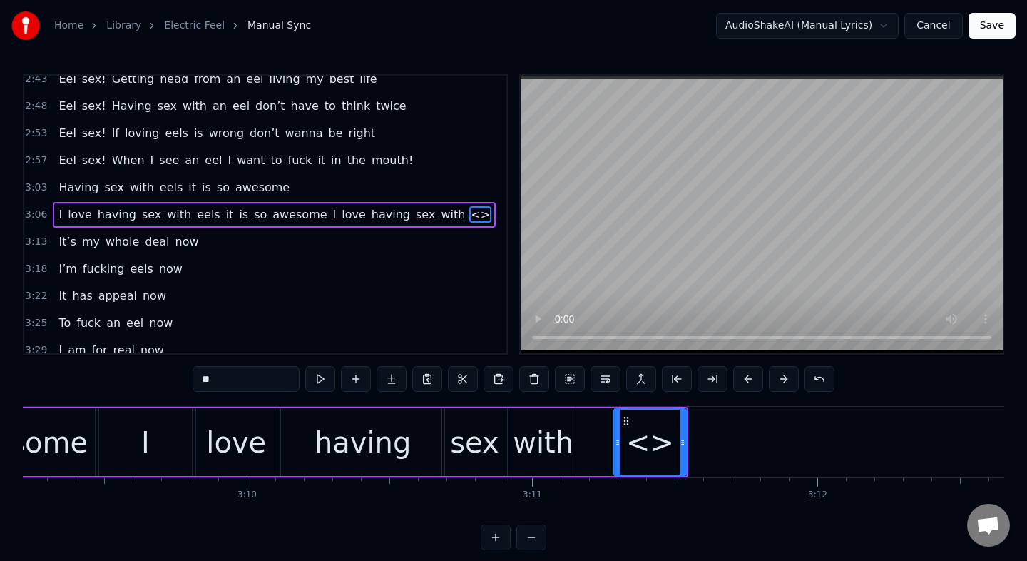
click at [224, 383] on input "**" at bounding box center [246, 379] width 107 height 26
click at [332, 215] on span "I" at bounding box center [335, 214] width 6 height 16
type input "*"
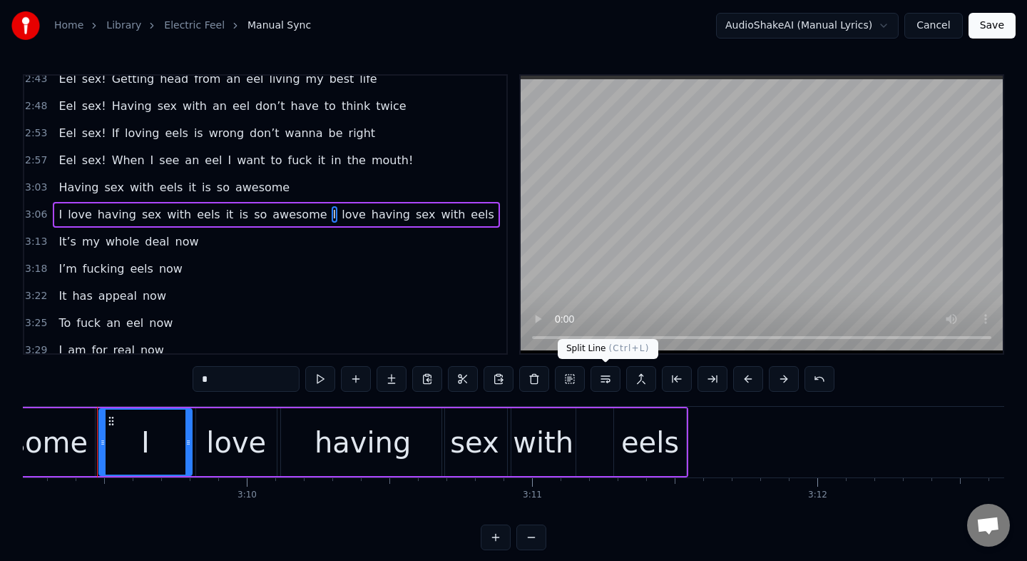
click at [606, 380] on button at bounding box center [606, 379] width 30 height 26
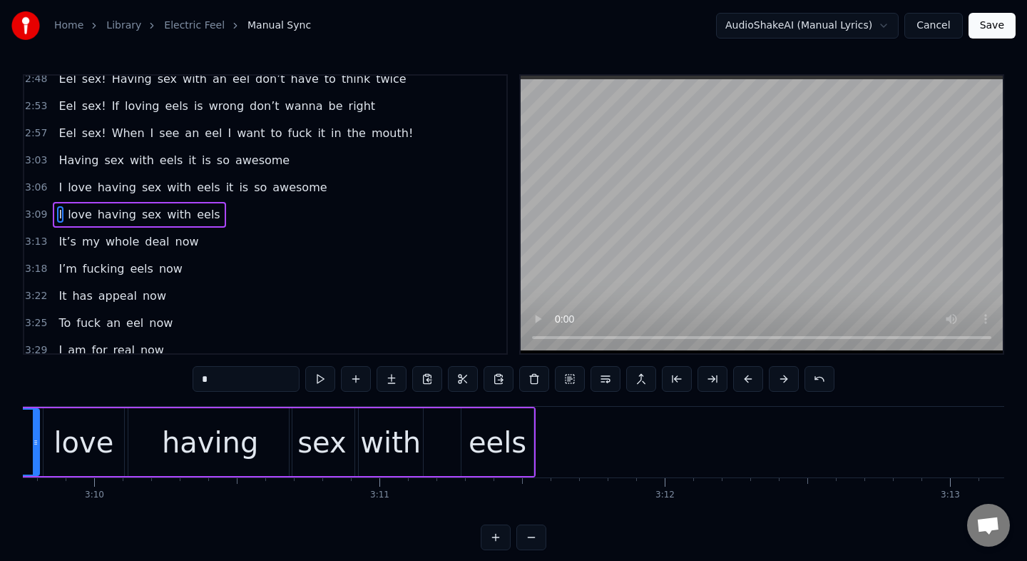
scroll to position [0, 54164]
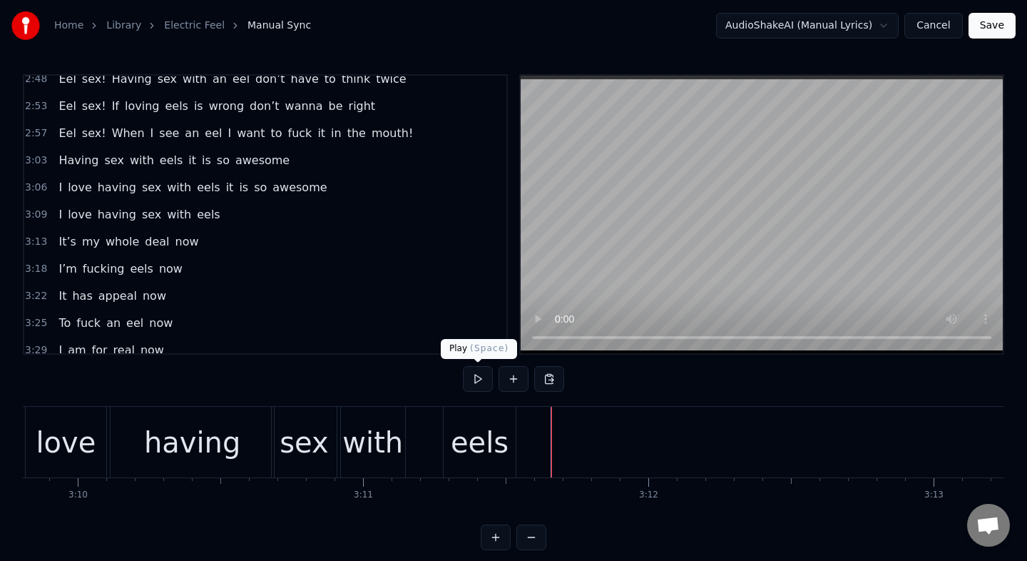
click at [485, 378] on button at bounding box center [478, 379] width 30 height 26
click at [463, 366] on button at bounding box center [478, 379] width 30 height 26
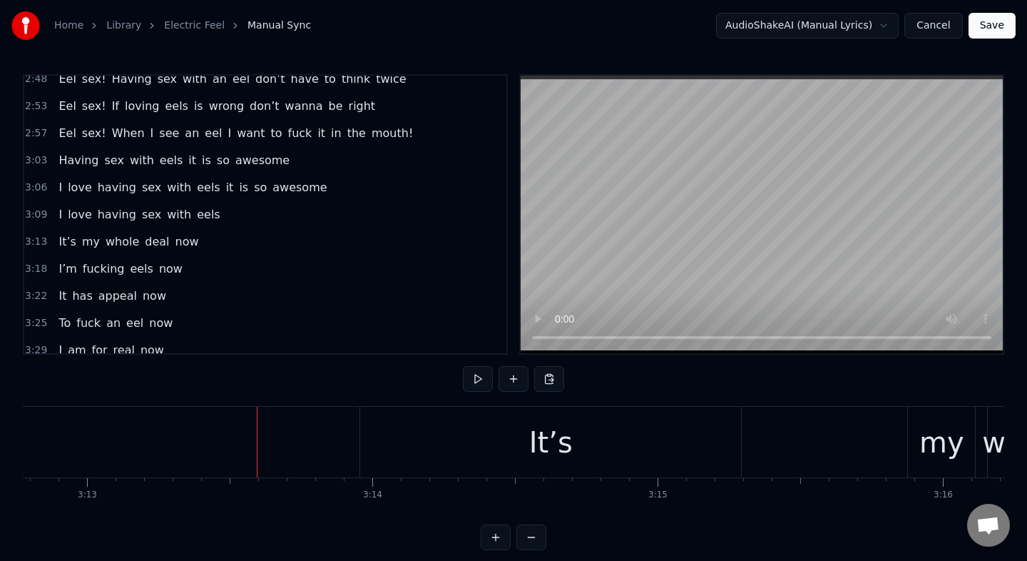
scroll to position [0, 54998]
click at [463, 366] on button at bounding box center [478, 379] width 30 height 26
click at [486, 389] on button at bounding box center [478, 379] width 30 height 26
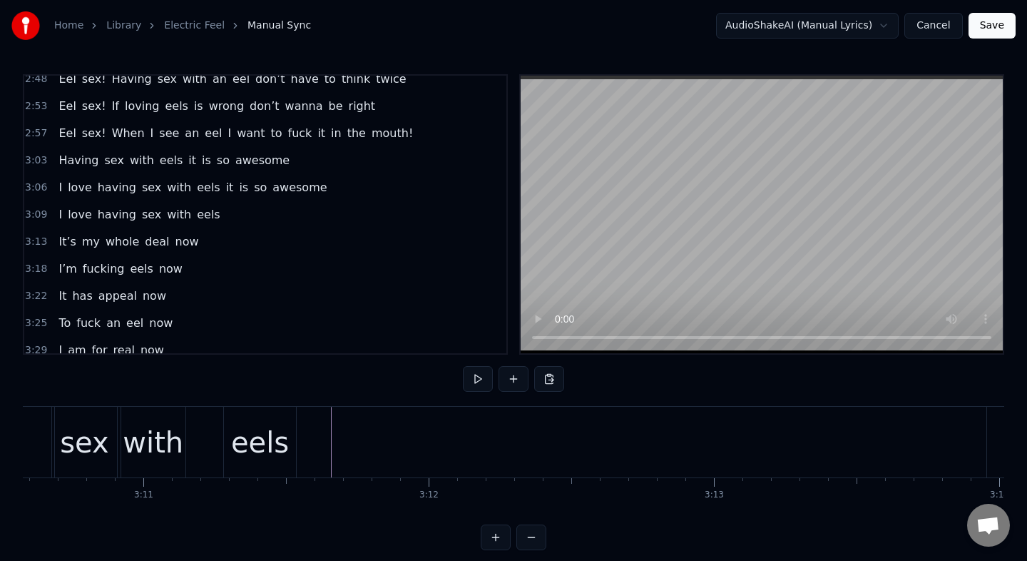
scroll to position [0, 54340]
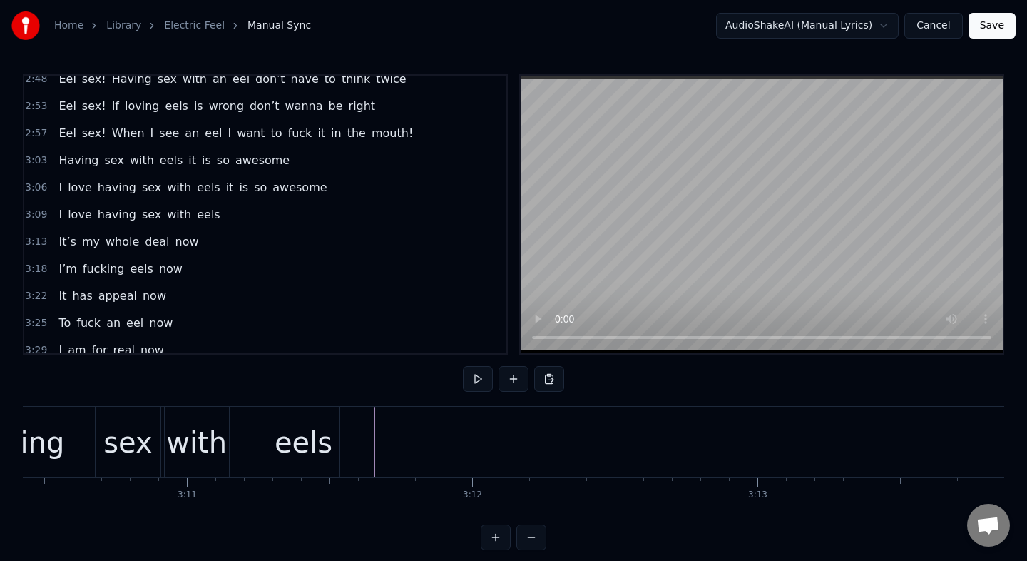
click at [341, 419] on div "I love having sex with eels" at bounding box center [47, 442] width 591 height 71
click at [300, 439] on div "eels" at bounding box center [304, 442] width 58 height 43
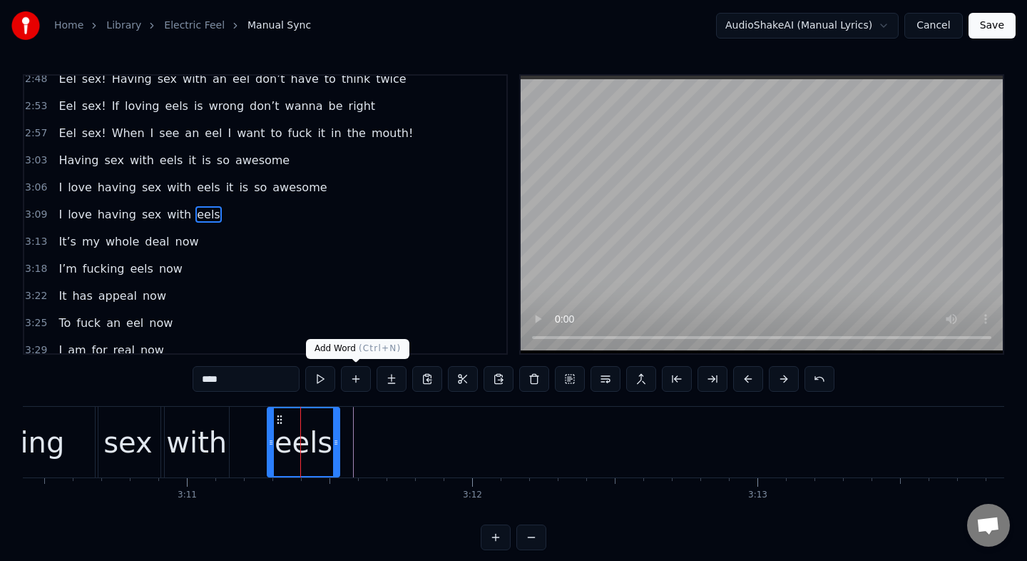
click at [354, 377] on button at bounding box center [356, 379] width 30 height 26
click at [357, 377] on button at bounding box center [356, 379] width 30 height 26
click at [380, 511] on div "Once I was a normal guy But that all changed as you can see Because I discovere…" at bounding box center [514, 459] width 982 height 107
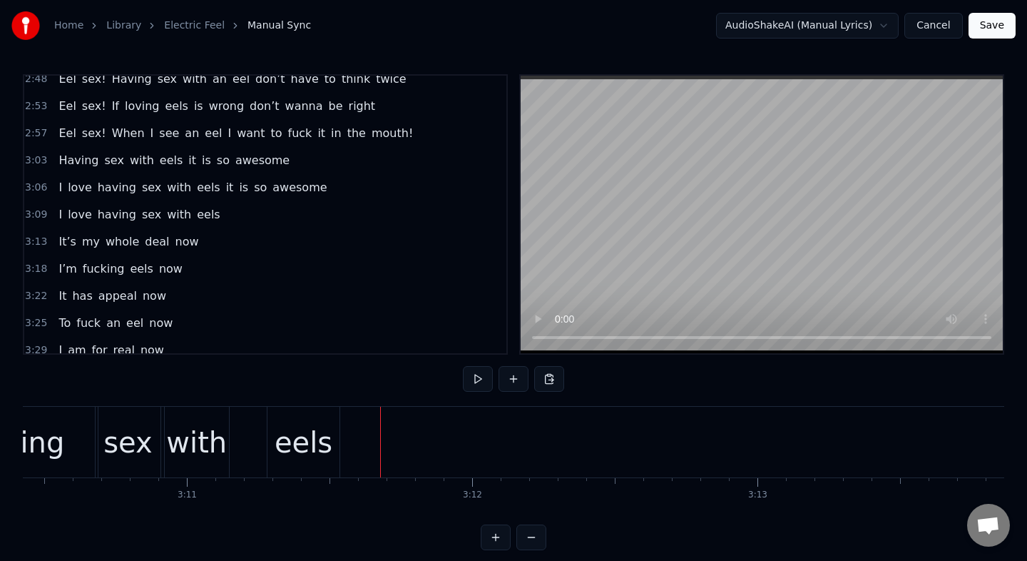
click at [319, 434] on div "eels" at bounding box center [304, 442] width 58 height 43
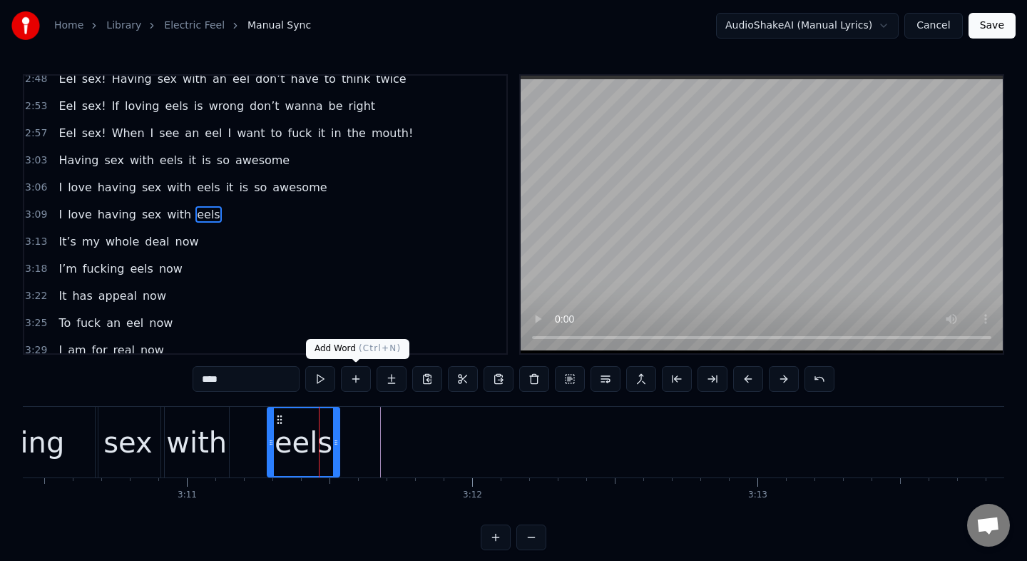
click at [357, 376] on button at bounding box center [356, 379] width 30 height 26
click at [355, 374] on button at bounding box center [356, 379] width 30 height 26
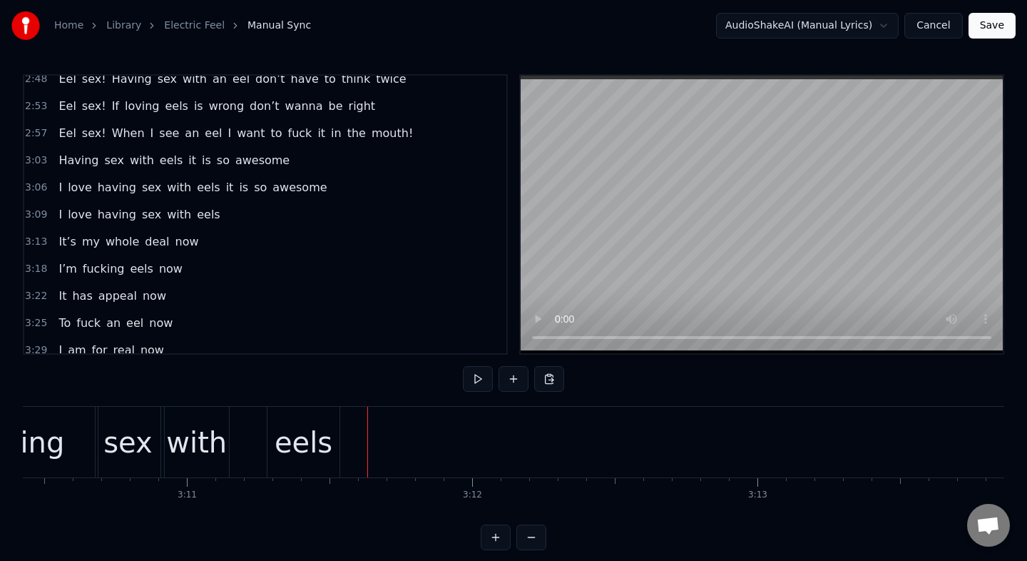
drag, startPoint x: 366, startPoint y: 411, endPoint x: 316, endPoint y: 430, distance: 53.5
click at [316, 430] on div at bounding box center [316, 442] width 1 height 71
click at [316, 464] on div at bounding box center [316, 442] width 1 height 71
click at [338, 439] on div "eels" at bounding box center [304, 442] width 72 height 71
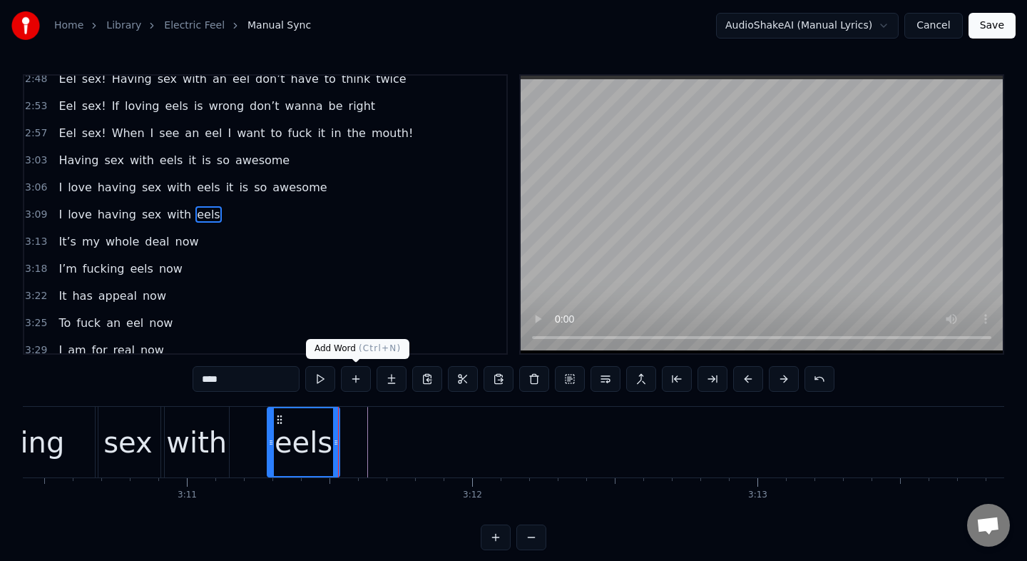
click at [362, 377] on button at bounding box center [356, 379] width 30 height 26
click at [323, 380] on button at bounding box center [320, 379] width 30 height 26
click at [305, 366] on button at bounding box center [320, 379] width 30 height 26
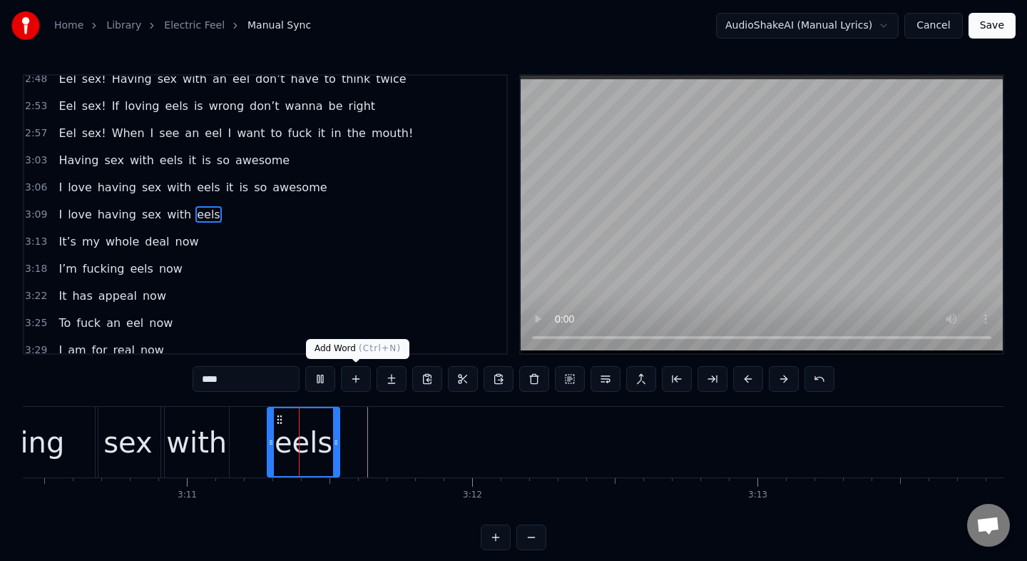
click at [357, 380] on button at bounding box center [356, 379] width 30 height 26
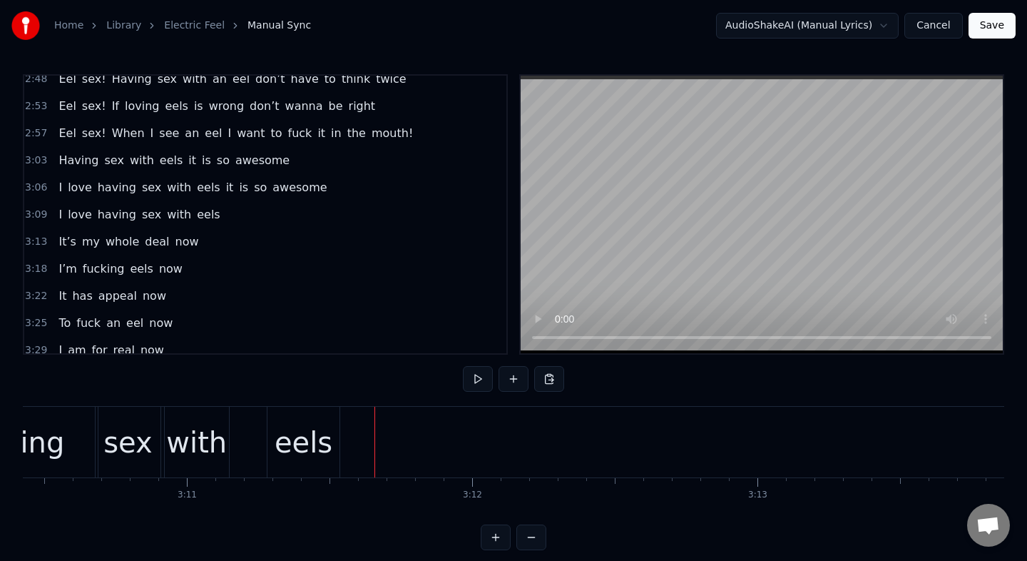
click at [342, 422] on div "I love having sex with eels" at bounding box center [47, 442] width 591 height 71
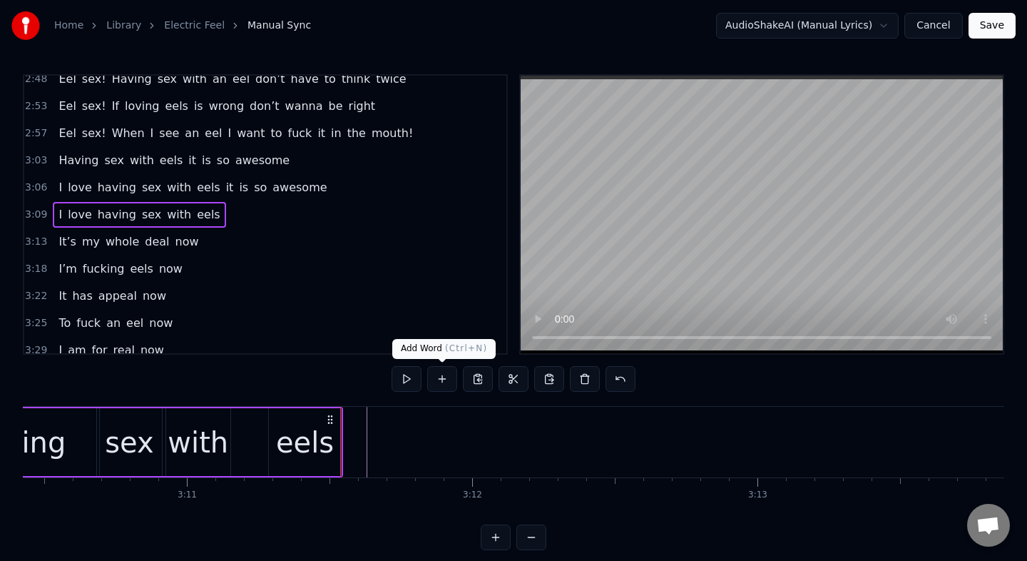
click at [439, 383] on button at bounding box center [442, 379] width 30 height 26
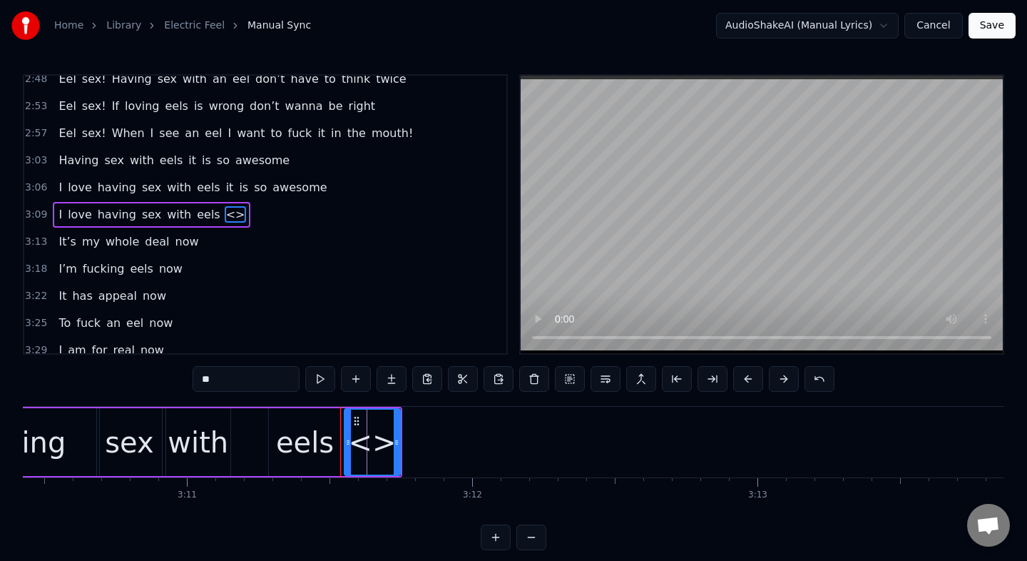
click at [251, 378] on input "**" at bounding box center [246, 379] width 107 height 26
click at [249, 382] on input "**" at bounding box center [246, 379] width 107 height 26
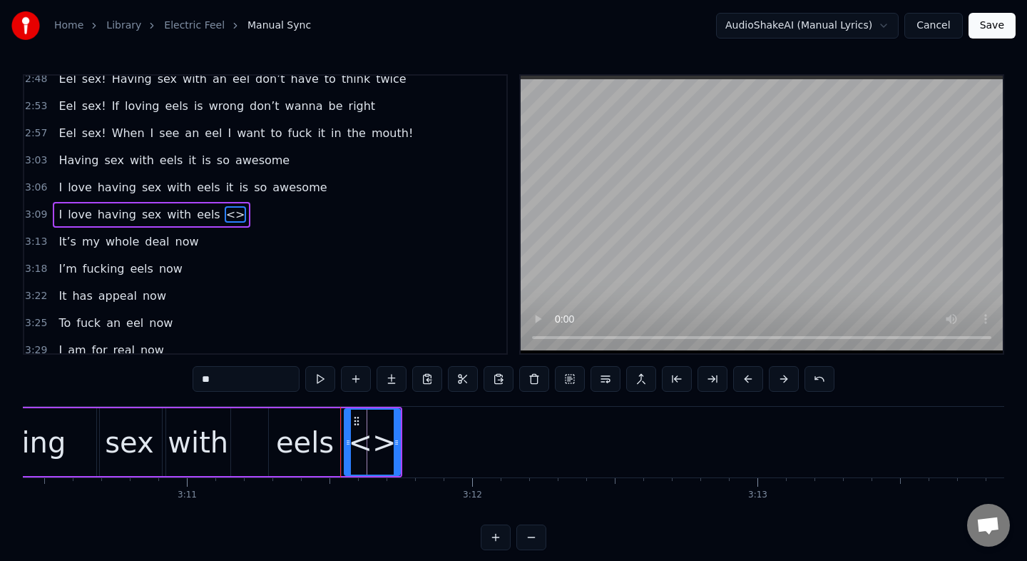
click at [249, 382] on input "**" at bounding box center [246, 379] width 107 height 26
type input "**"
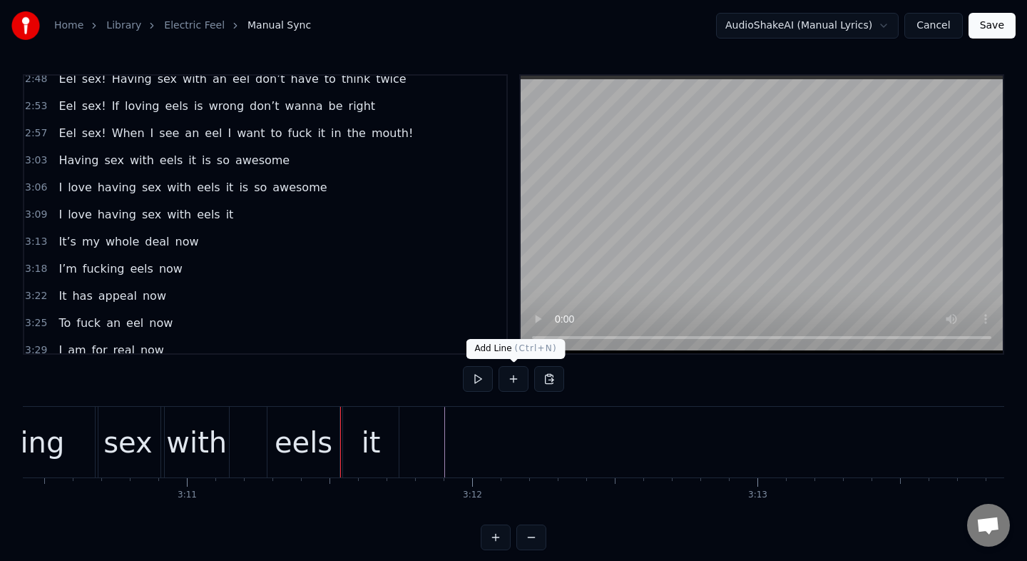
click at [512, 380] on button at bounding box center [514, 379] width 30 height 26
click at [380, 424] on div "it" at bounding box center [371, 442] width 56 height 71
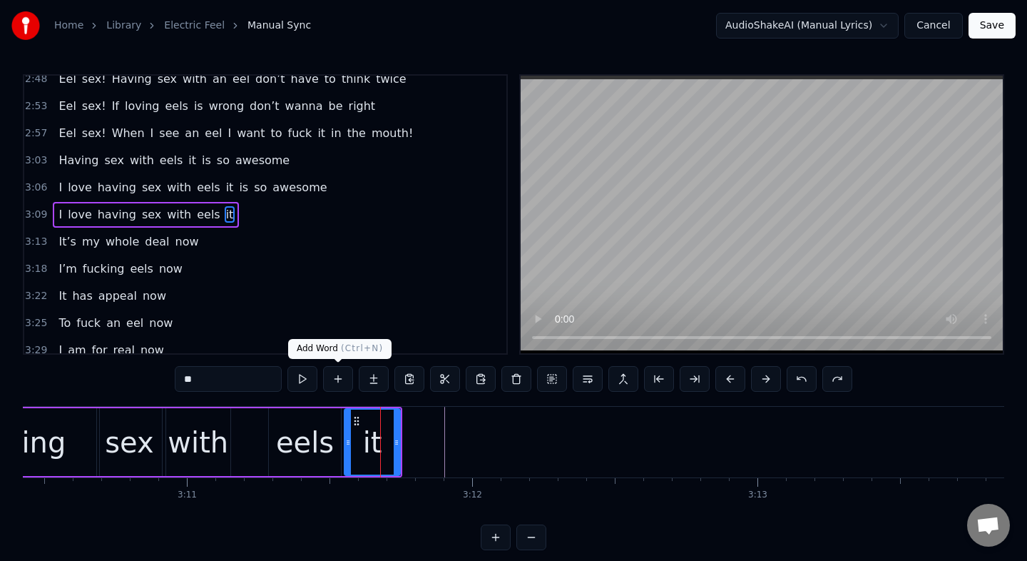
click at [334, 382] on button at bounding box center [338, 379] width 30 height 26
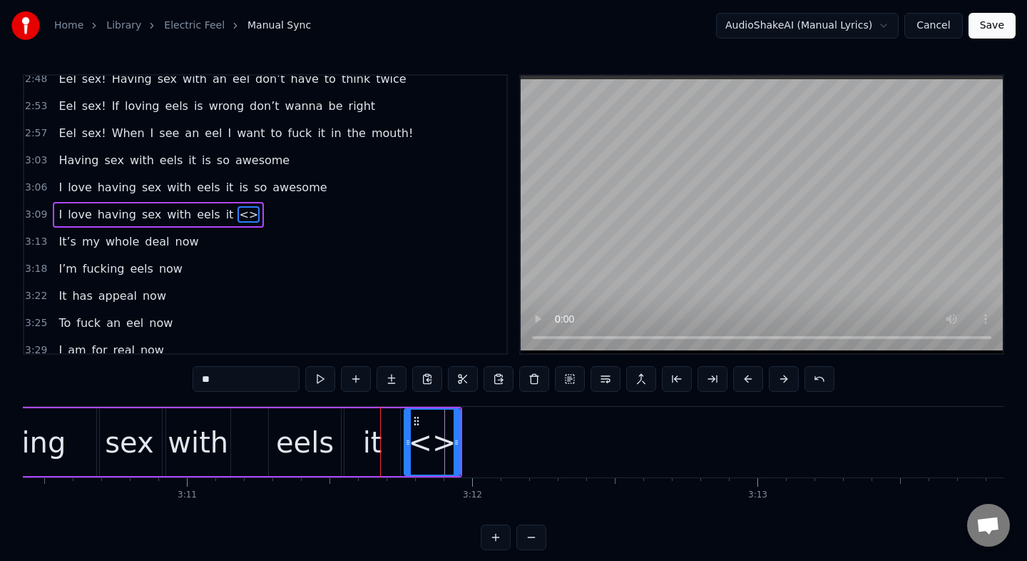
click at [230, 380] on input "**" at bounding box center [246, 379] width 107 height 26
drag, startPoint x: 407, startPoint y: 452, endPoint x: 435, endPoint y: 457, distance: 28.2
click at [435, 457] on div at bounding box center [437, 441] width 6 height 65
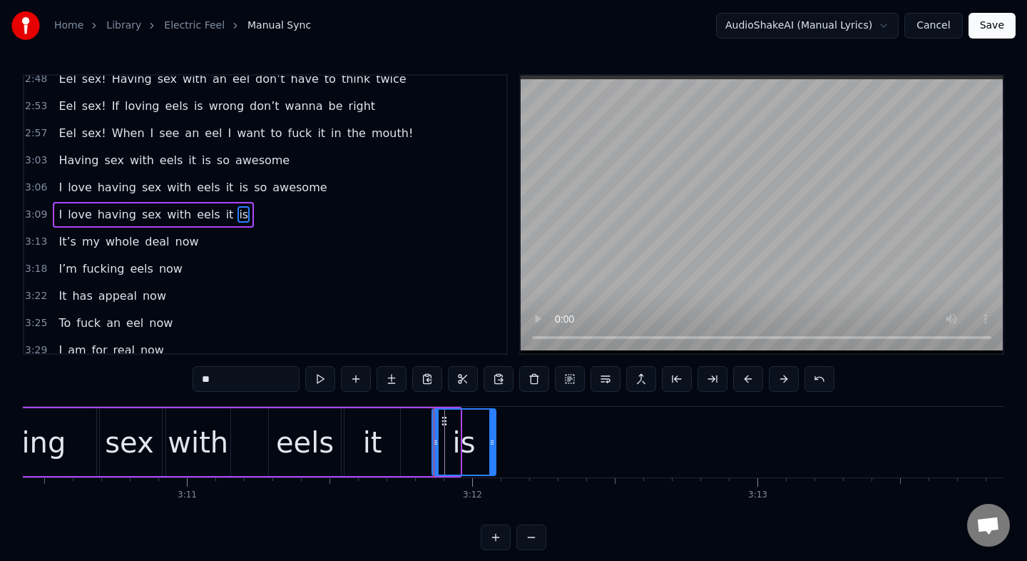
drag, startPoint x: 457, startPoint y: 454, endPoint x: 493, endPoint y: 461, distance: 36.9
click at [493, 461] on div at bounding box center [492, 441] width 6 height 65
type input "**"
click at [365, 382] on button at bounding box center [356, 379] width 30 height 26
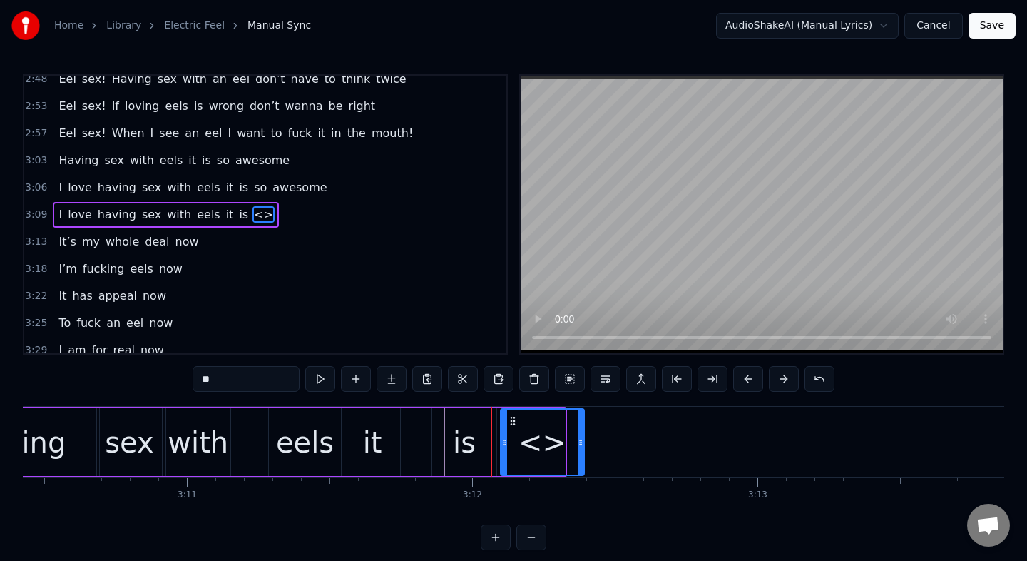
drag, startPoint x: 564, startPoint y: 458, endPoint x: 583, endPoint y: 458, distance: 19.3
click at [583, 458] on div at bounding box center [581, 441] width 6 height 65
drag, startPoint x: 502, startPoint y: 454, endPoint x: 515, endPoint y: 454, distance: 12.8
click at [515, 454] on div at bounding box center [517, 441] width 6 height 65
click at [232, 380] on input "**" at bounding box center [246, 379] width 107 height 26
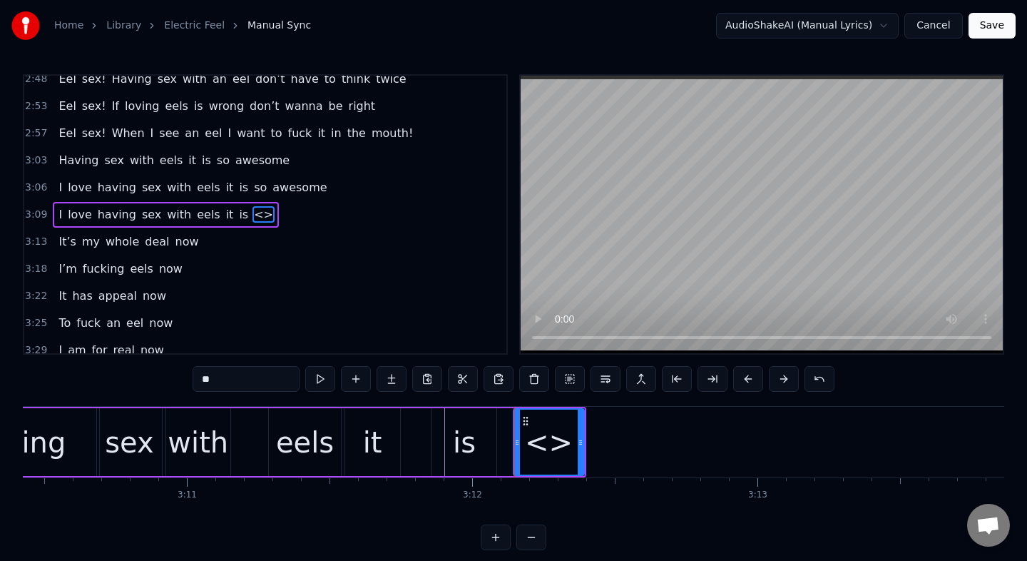
click at [232, 380] on input "**" at bounding box center [246, 379] width 107 height 26
type input "*"
type input "**"
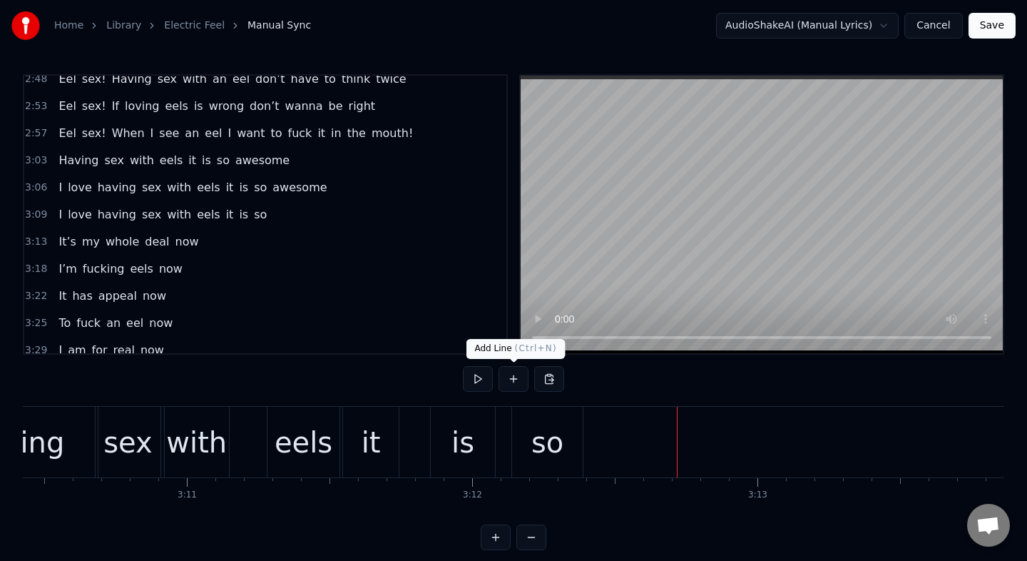
click at [512, 377] on button at bounding box center [514, 379] width 30 height 26
click at [512, 382] on button at bounding box center [514, 379] width 30 height 26
click at [549, 439] on div "so" at bounding box center [547, 442] width 32 height 43
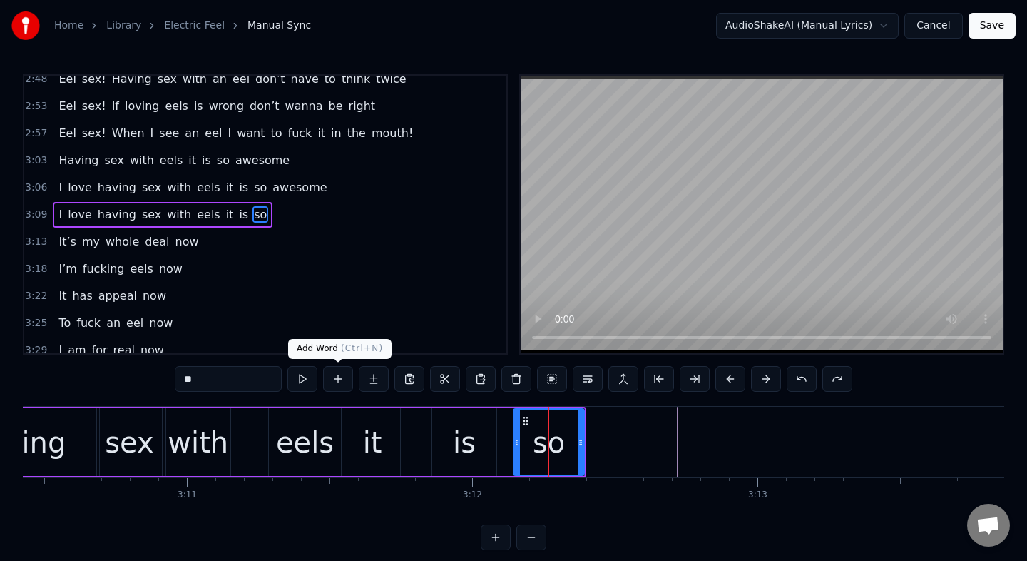
click at [337, 383] on button at bounding box center [338, 379] width 30 height 26
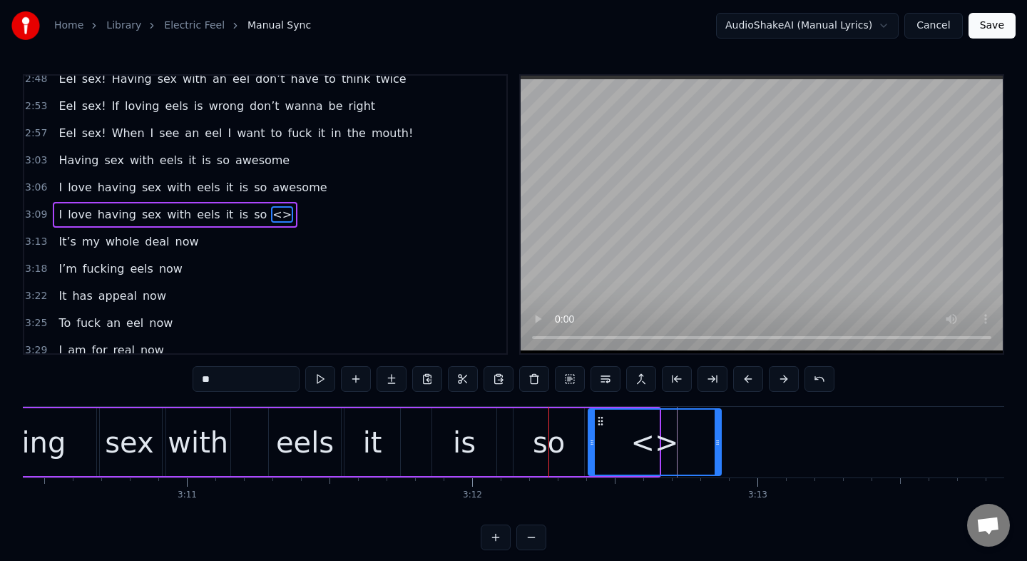
drag, startPoint x: 656, startPoint y: 457, endPoint x: 718, endPoint y: 457, distance: 62.1
click at [718, 457] on div at bounding box center [718, 441] width 6 height 65
click at [265, 378] on input "**" at bounding box center [246, 379] width 107 height 26
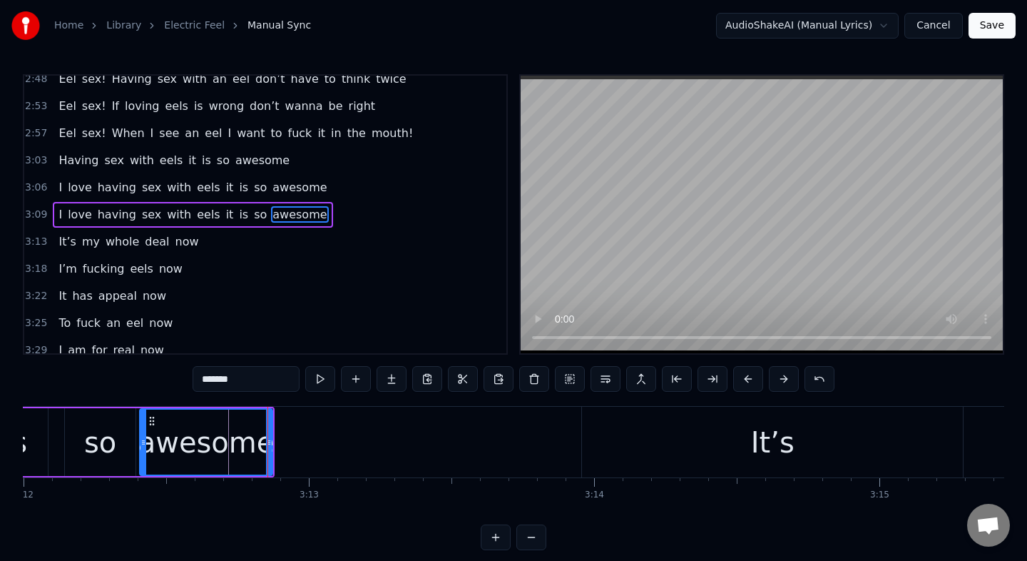
scroll to position [0, 54785]
type input "*******"
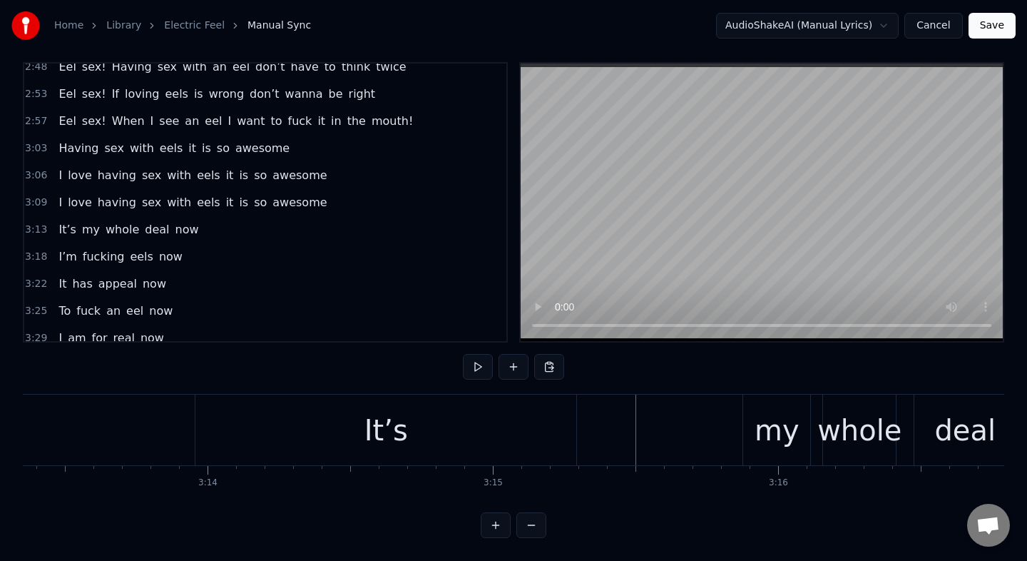
scroll to position [0, 54913]
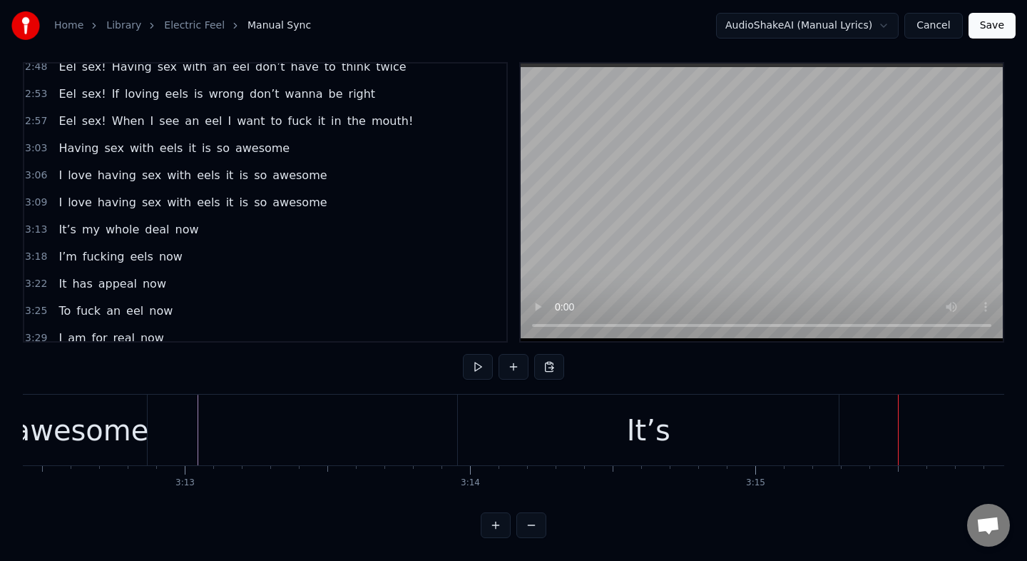
click at [517, 368] on button at bounding box center [514, 367] width 30 height 26
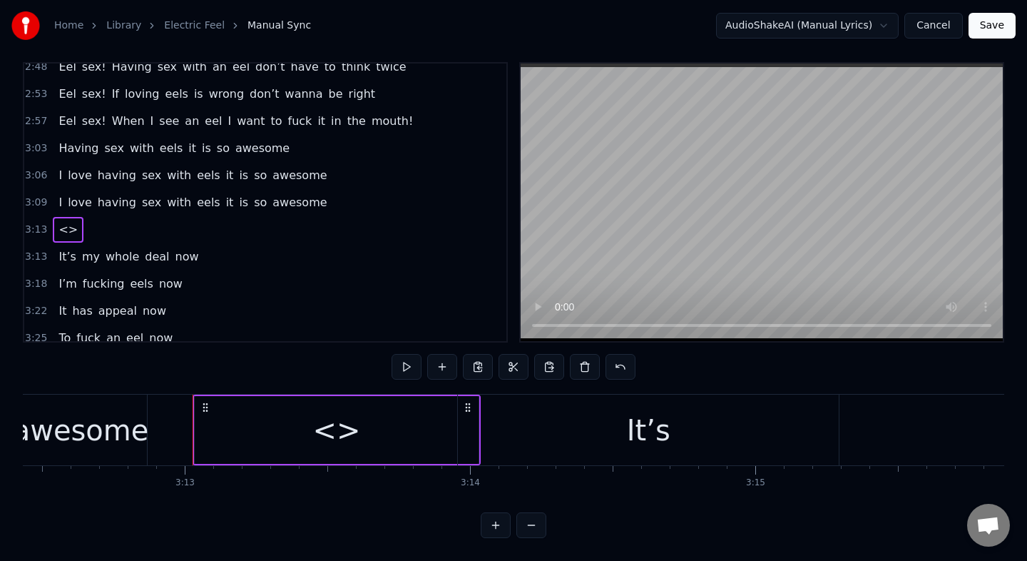
drag, startPoint x: 434, startPoint y: 441, endPoint x: 408, endPoint y: 441, distance: 25.7
click at [408, 441] on div "<>" at bounding box center [337, 430] width 284 height 68
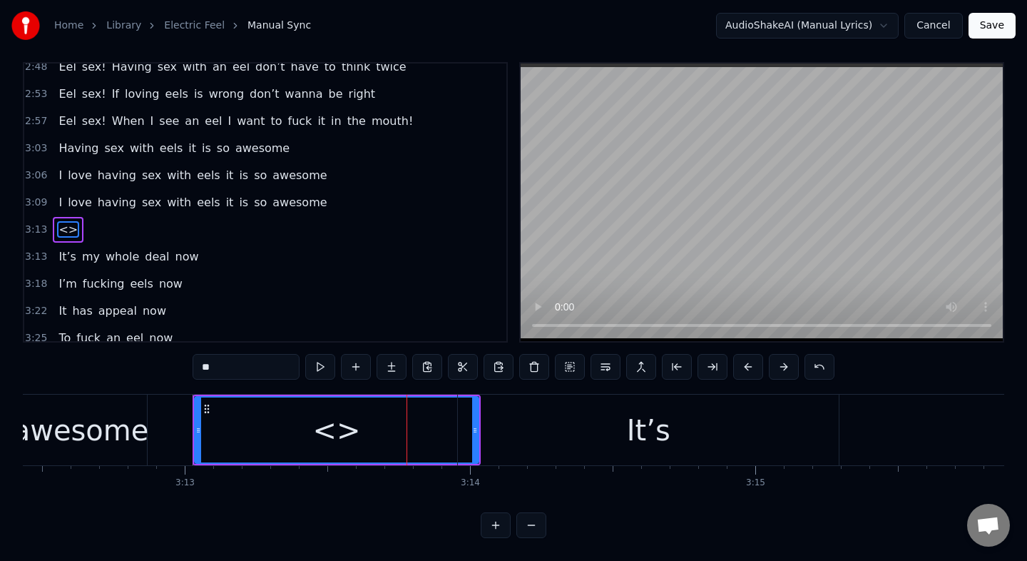
scroll to position [0, 0]
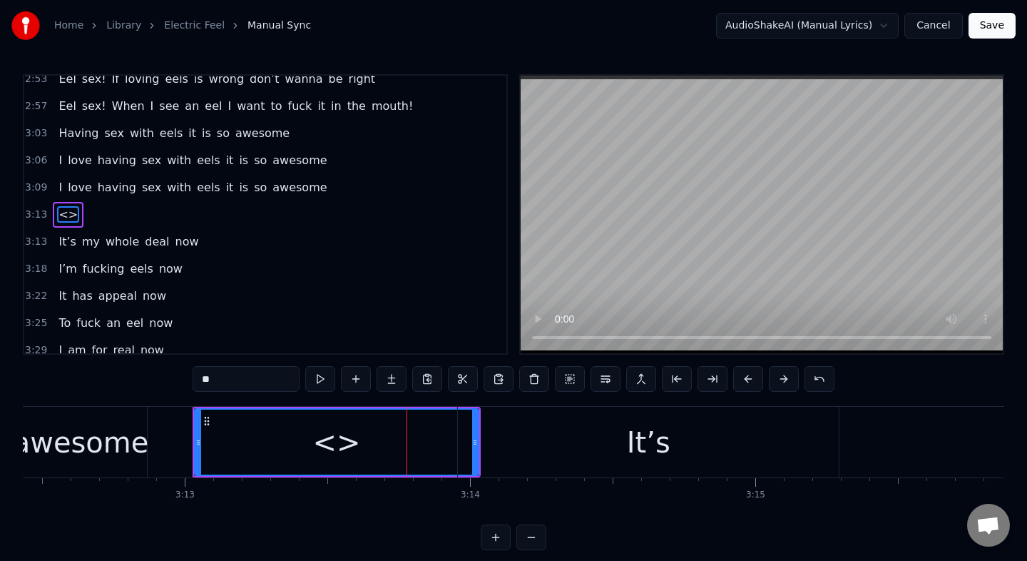
click at [517, 452] on div "It’s" at bounding box center [648, 442] width 381 height 71
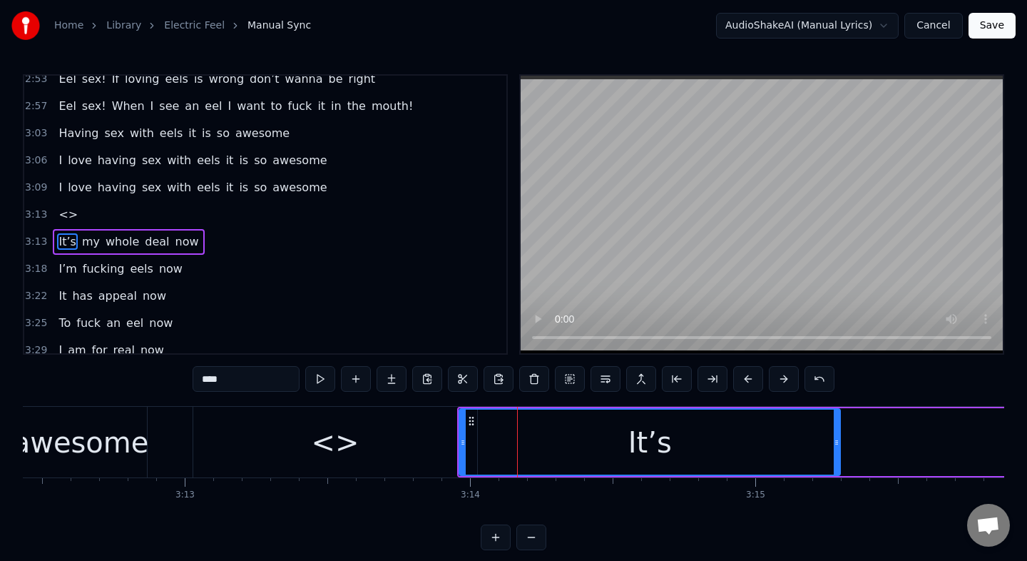
scroll to position [986, 0]
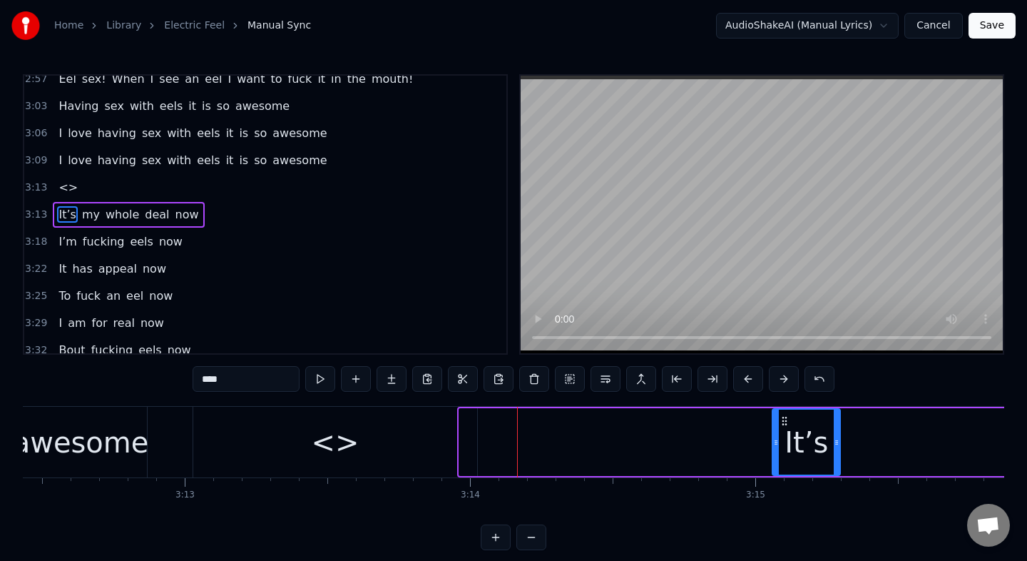
drag, startPoint x: 462, startPoint y: 444, endPoint x: 768, endPoint y: 446, distance: 306.8
click at [773, 446] on icon at bounding box center [776, 442] width 6 height 11
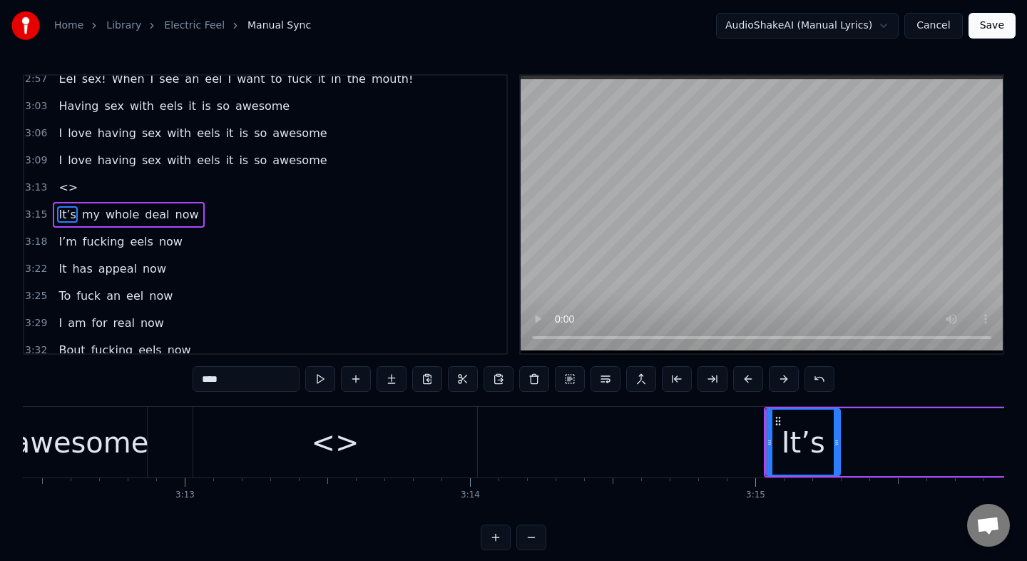
click at [238, 383] on input "****" at bounding box center [246, 379] width 107 height 26
click at [474, 448] on div "<>" at bounding box center [335, 442] width 284 height 71
type input "**"
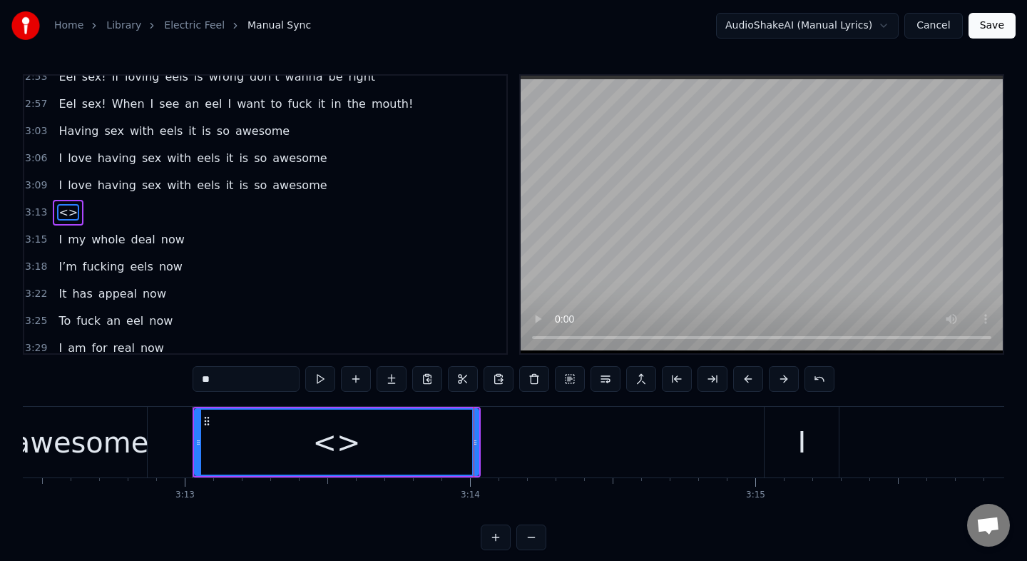
scroll to position [959, 0]
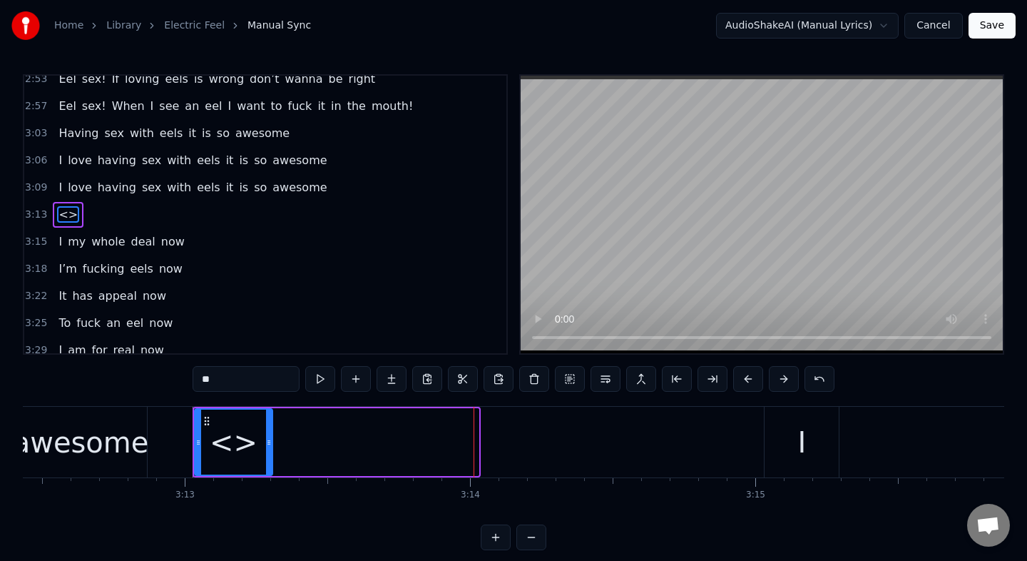
drag, startPoint x: 475, startPoint y: 448, endPoint x: 269, endPoint y: 457, distance: 206.4
click at [269, 457] on div at bounding box center [269, 441] width 6 height 65
click at [203, 440] on div "<>" at bounding box center [233, 441] width 76 height 65
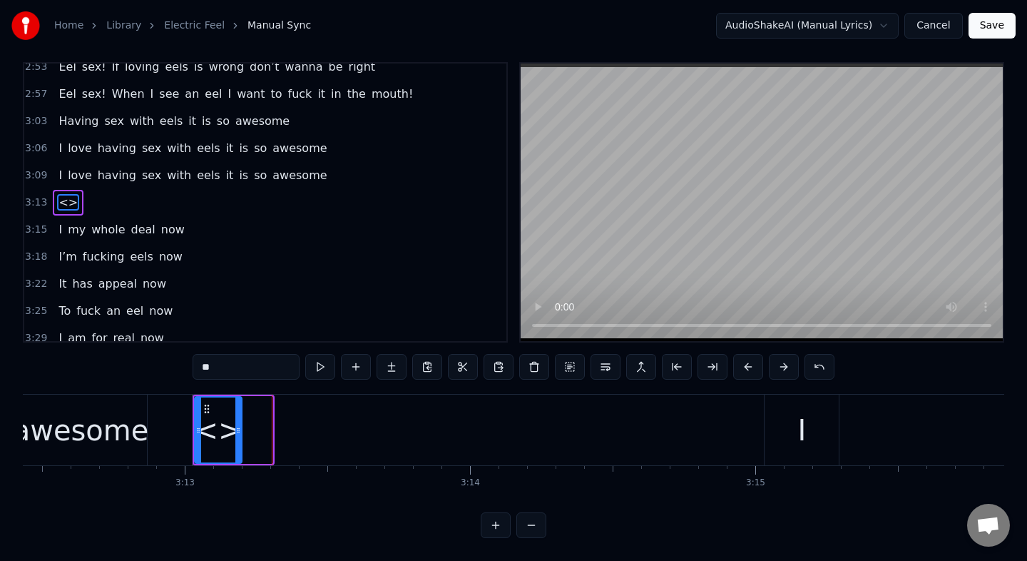
drag, startPoint x: 270, startPoint y: 449, endPoint x: 240, endPoint y: 454, distance: 31.1
click at [240, 454] on div at bounding box center [238, 429] width 6 height 65
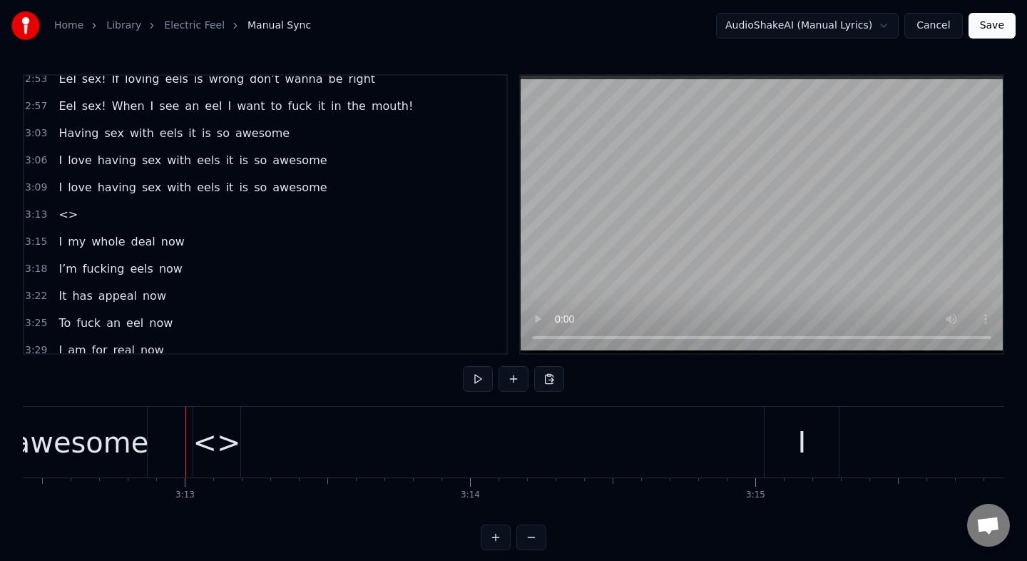
click at [208, 422] on div "<>" at bounding box center [217, 442] width 48 height 43
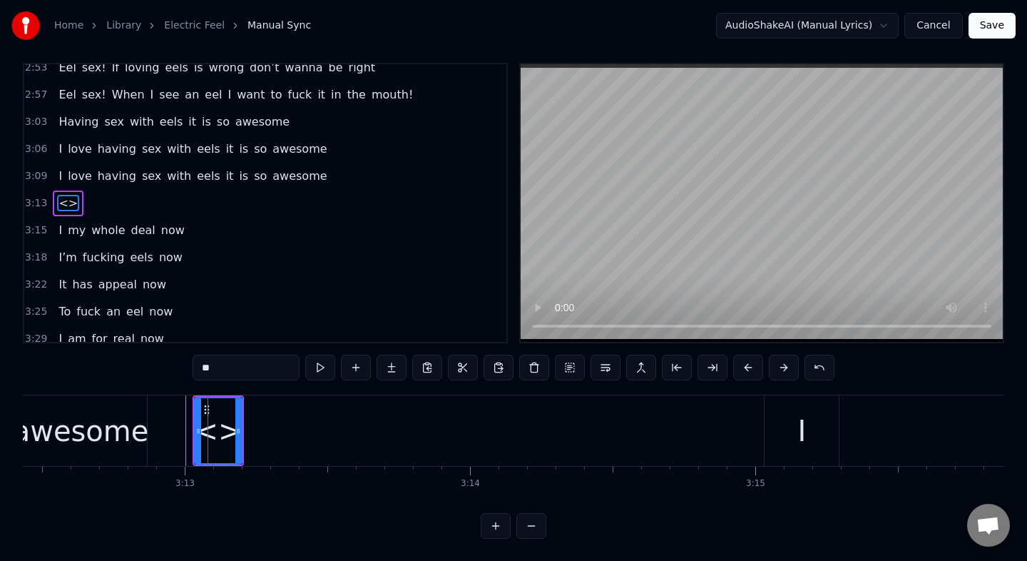
scroll to position [12, 0]
click at [218, 376] on input "**" at bounding box center [246, 367] width 107 height 26
type input "*"
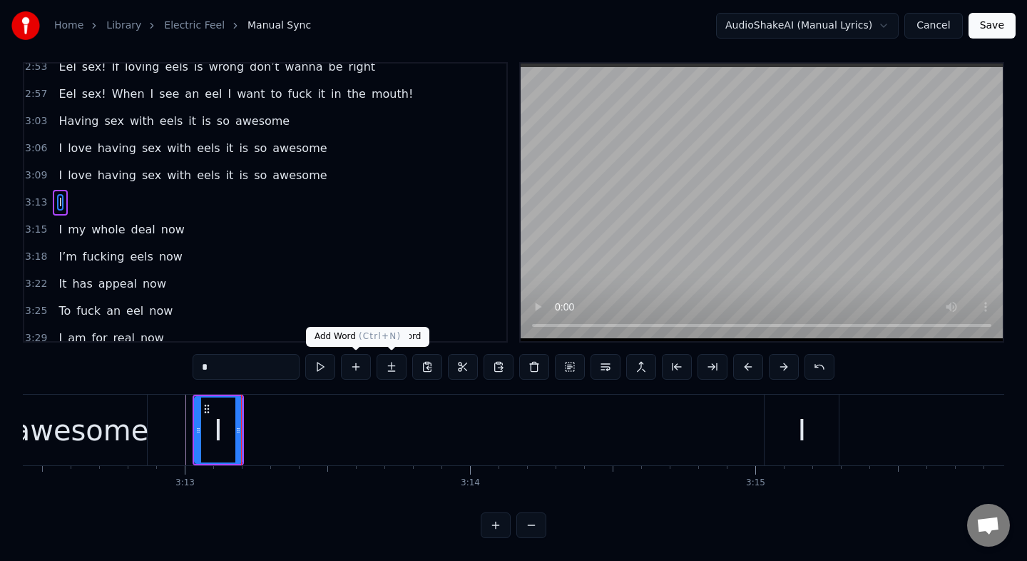
type input "*"
click at [355, 360] on button at bounding box center [356, 367] width 30 height 26
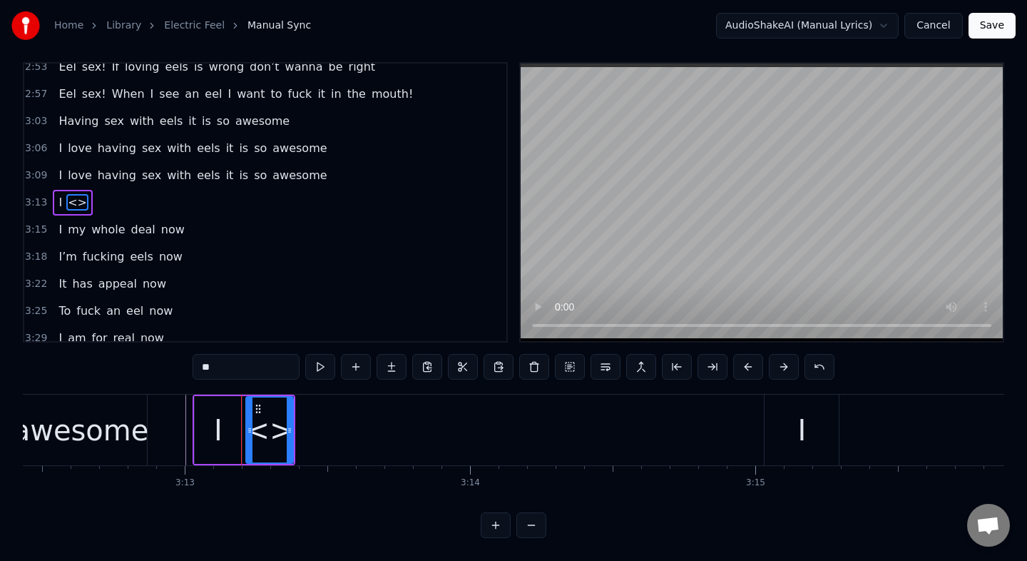
scroll to position [0, 0]
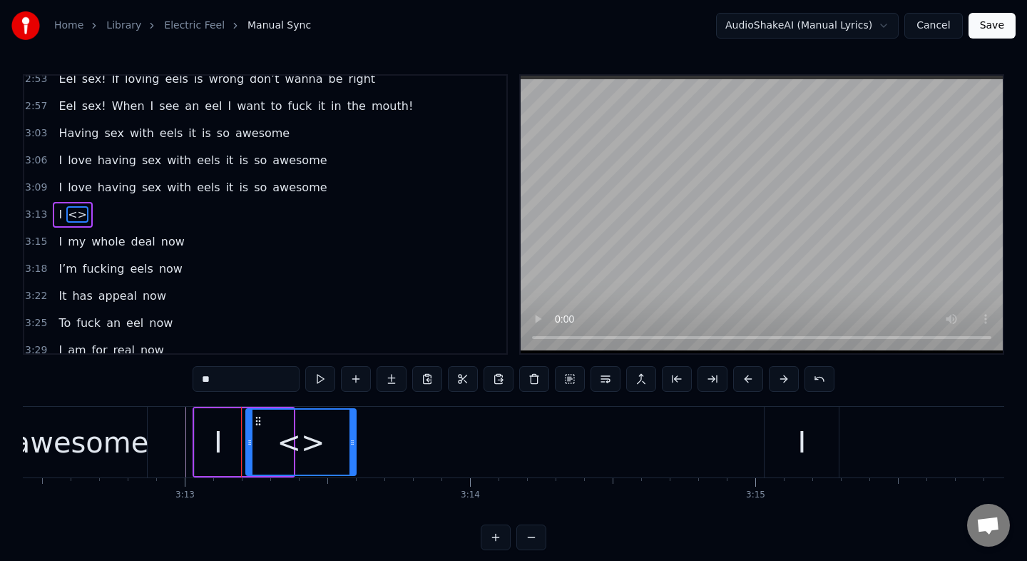
drag, startPoint x: 290, startPoint y: 442, endPoint x: 355, endPoint y: 446, distance: 65.1
click at [355, 446] on icon at bounding box center [353, 442] width 6 height 11
click at [240, 382] on input "**" at bounding box center [246, 379] width 107 height 26
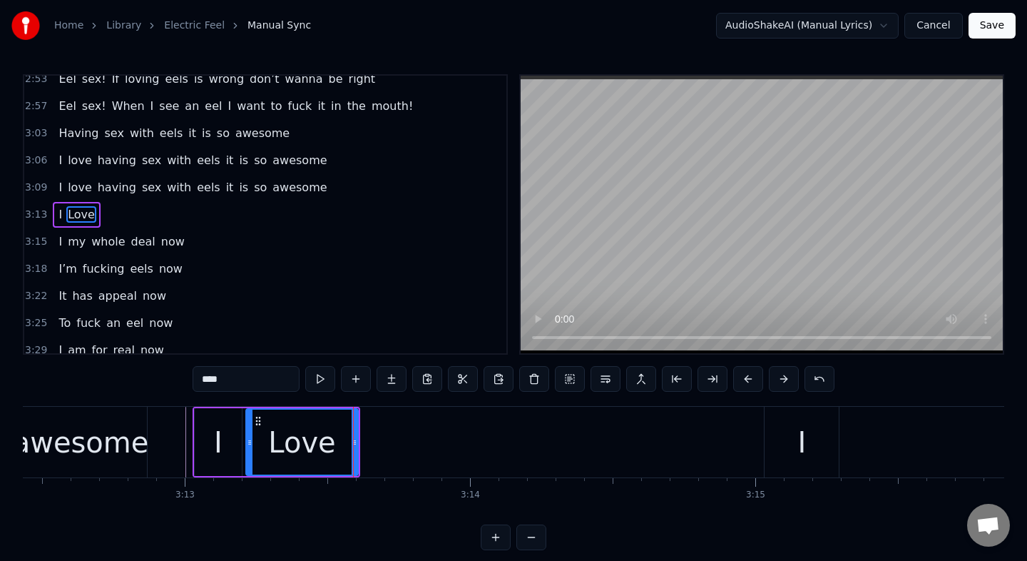
type input "****"
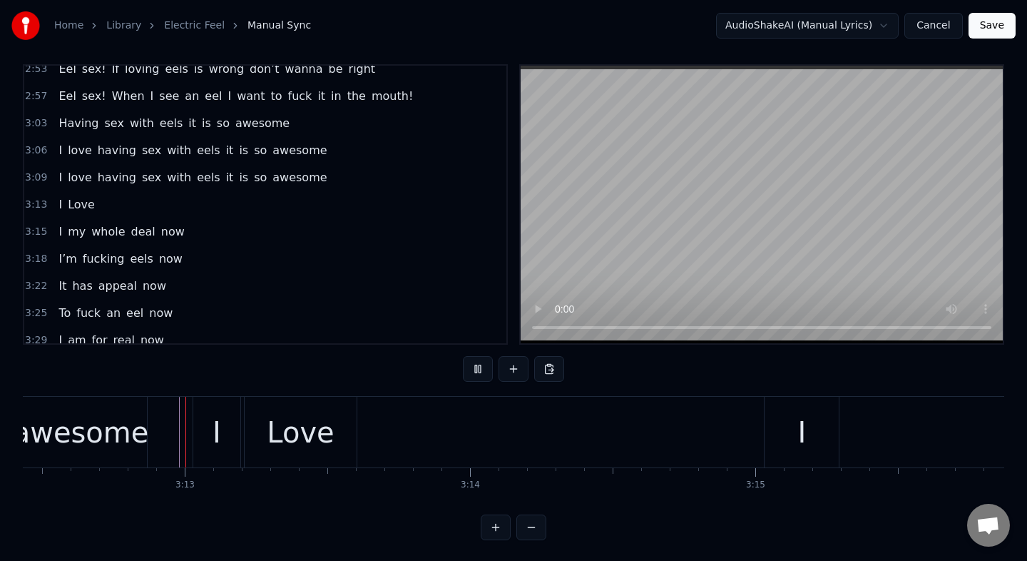
scroll to position [12, 0]
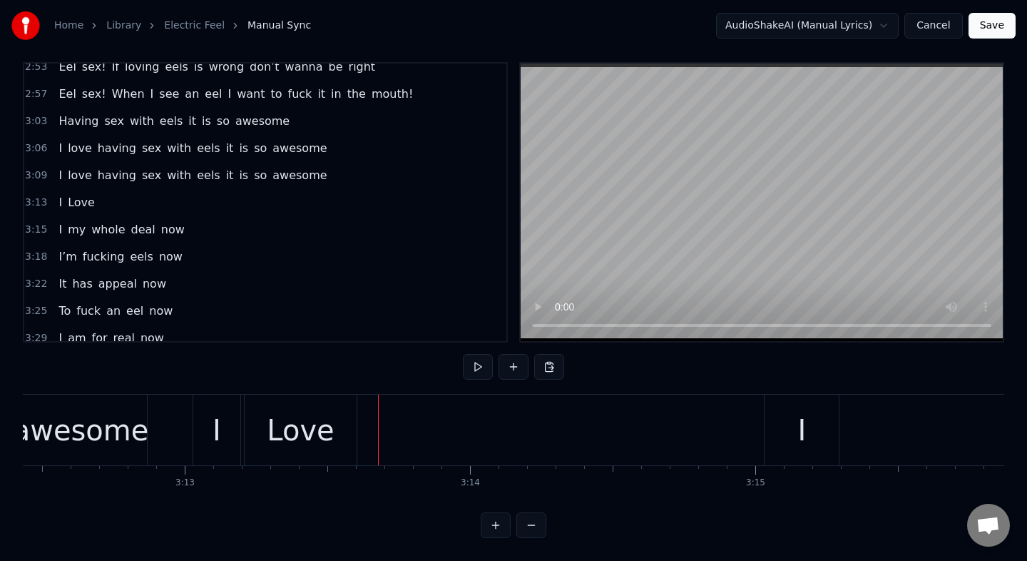
click at [309, 427] on div "Love" at bounding box center [300, 430] width 67 height 43
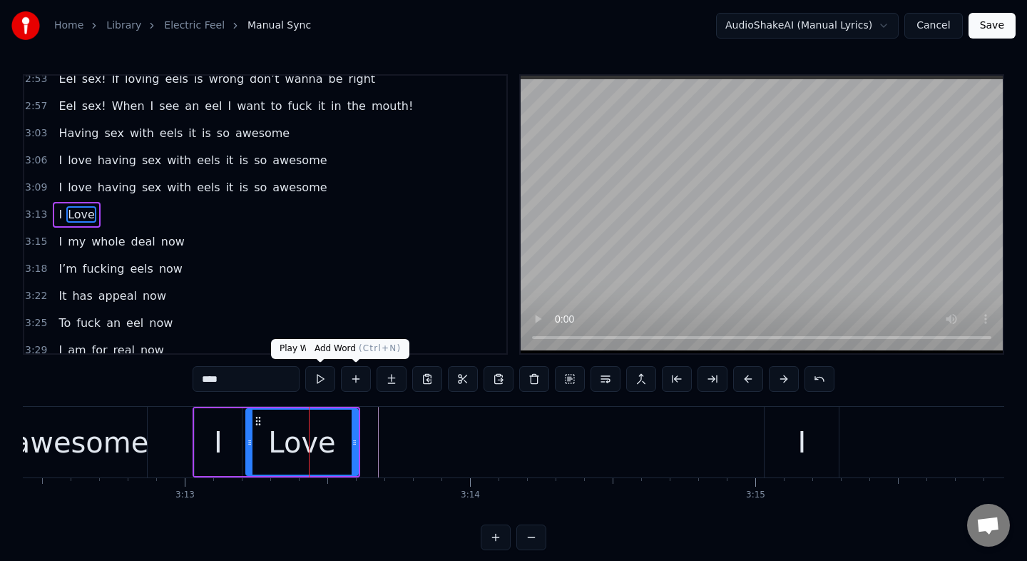
click at [365, 385] on button at bounding box center [356, 379] width 30 height 26
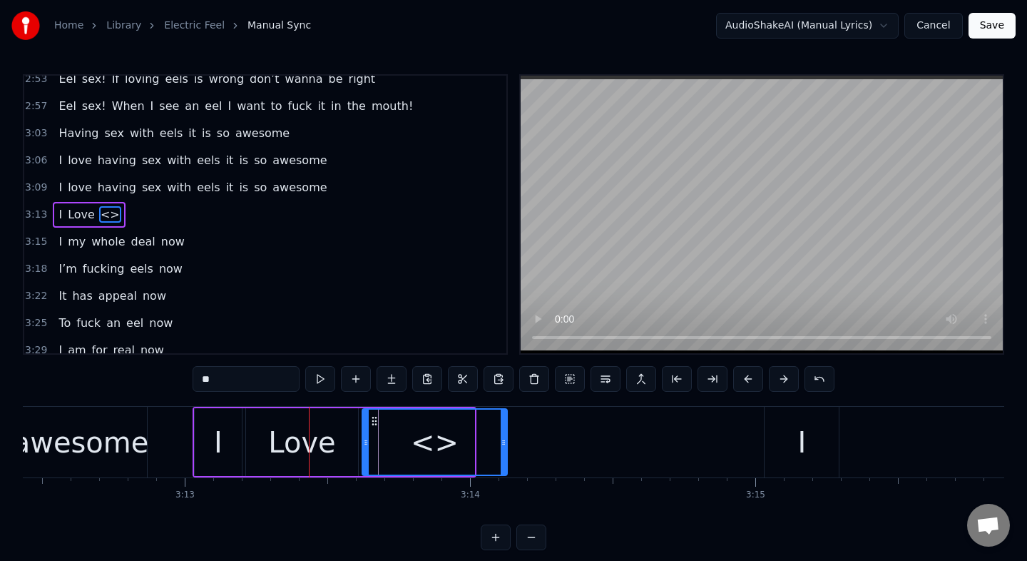
drag, startPoint x: 473, startPoint y: 456, endPoint x: 506, endPoint y: 453, distance: 32.9
click at [506, 453] on div at bounding box center [504, 441] width 6 height 65
click at [266, 385] on input "**" at bounding box center [246, 379] width 107 height 26
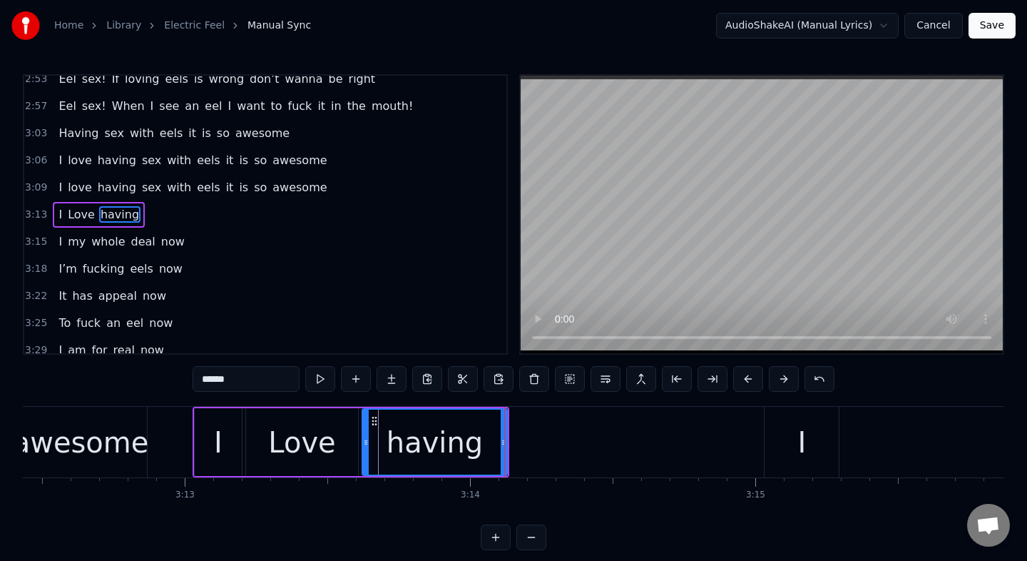
click at [224, 439] on div "I" at bounding box center [218, 442] width 47 height 68
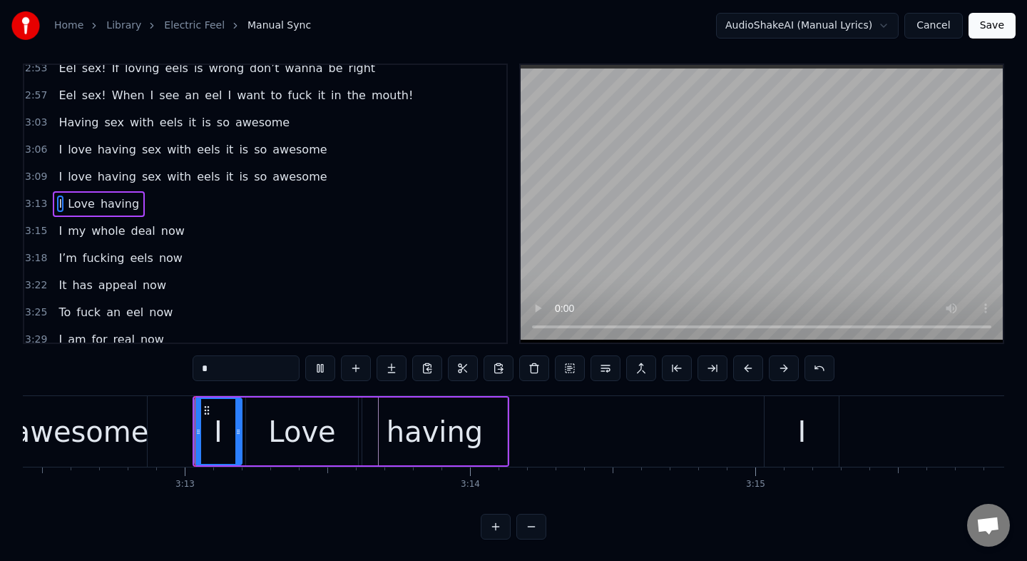
scroll to position [12, 0]
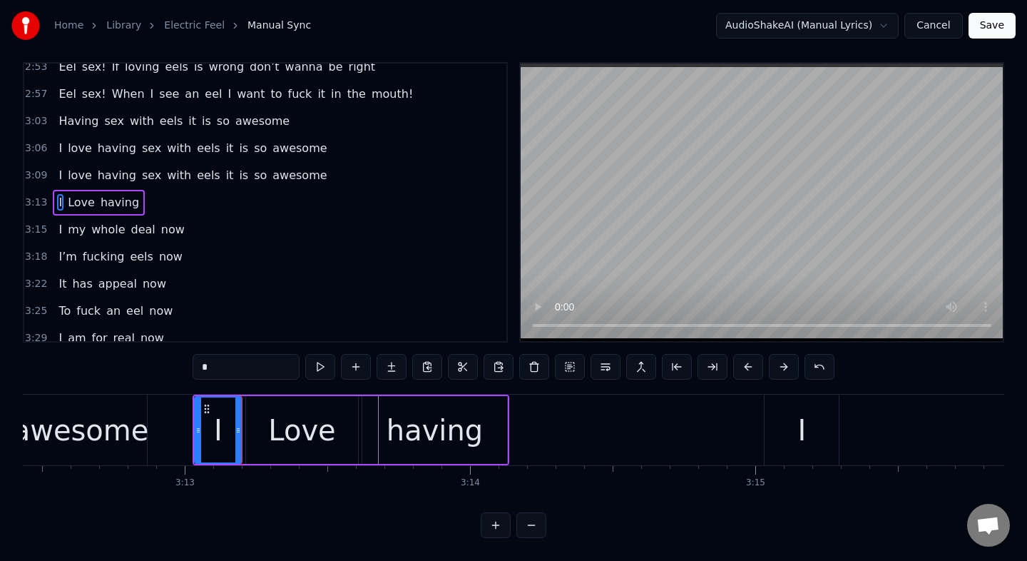
click at [312, 428] on div "Love" at bounding box center [301, 430] width 67 height 43
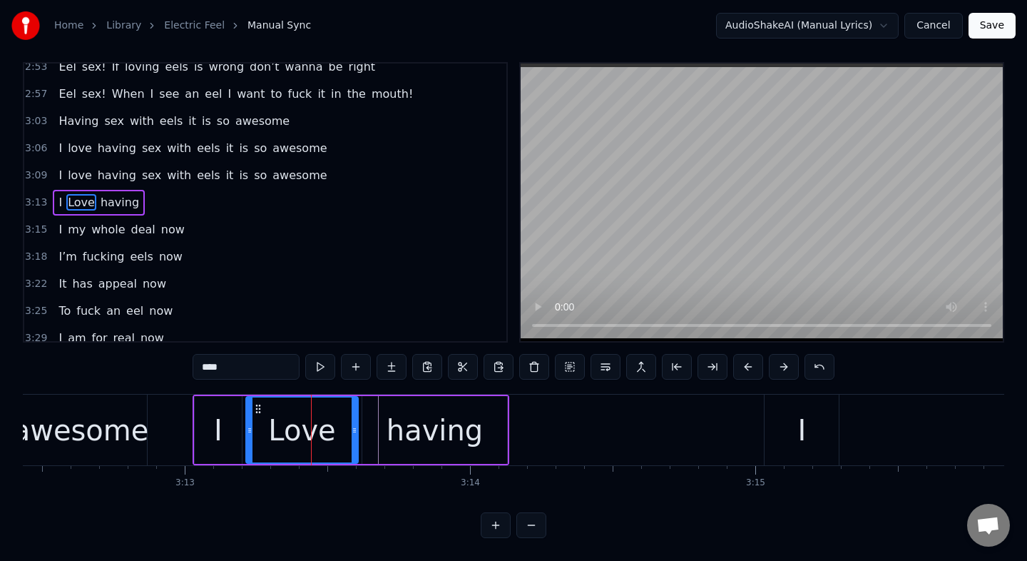
scroll to position [0, 0]
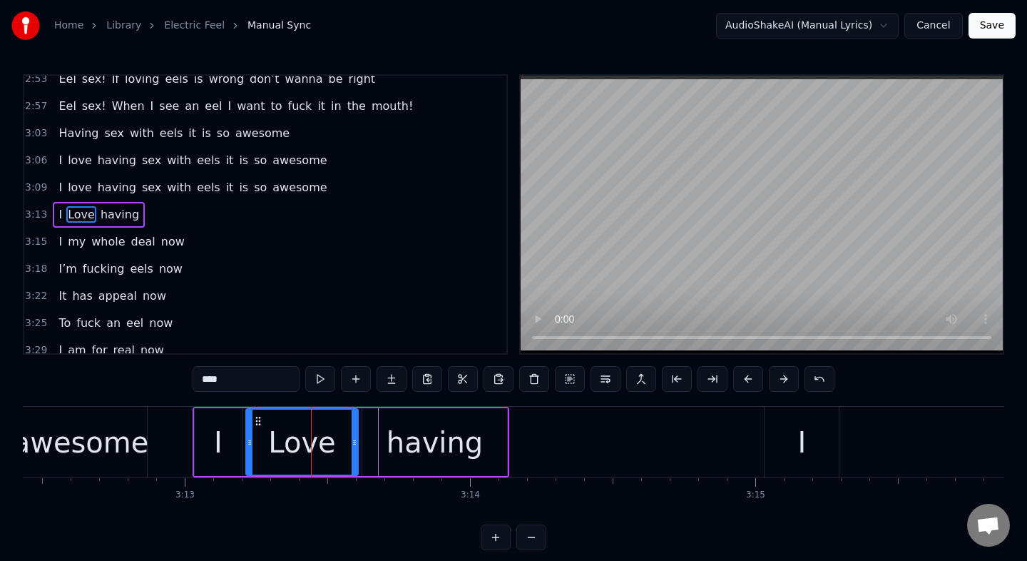
click at [206, 382] on input "****" at bounding box center [246, 379] width 107 height 26
type input "****"
click at [325, 377] on button at bounding box center [320, 379] width 30 height 26
click at [305, 366] on button at bounding box center [320, 379] width 30 height 26
click at [382, 428] on div "having" at bounding box center [434, 442] width 145 height 68
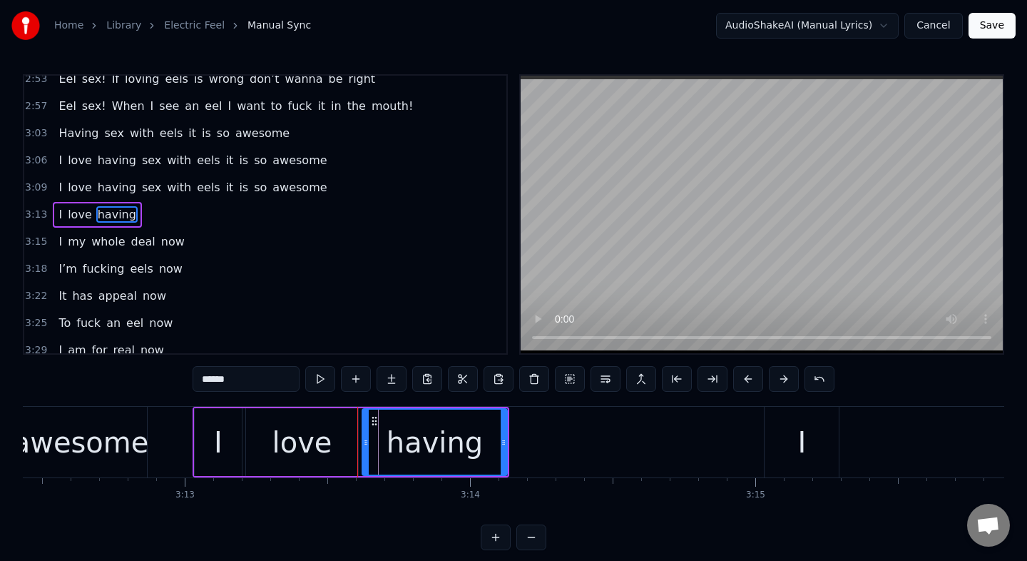
click at [332, 454] on div "love" at bounding box center [302, 442] width 112 height 68
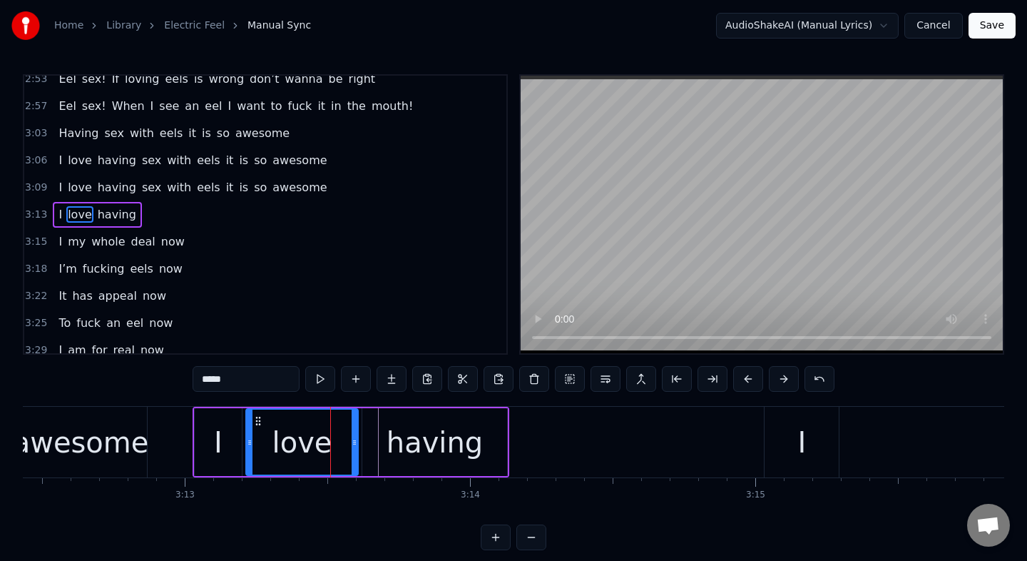
click at [331, 451] on div "love" at bounding box center [302, 441] width 111 height 65
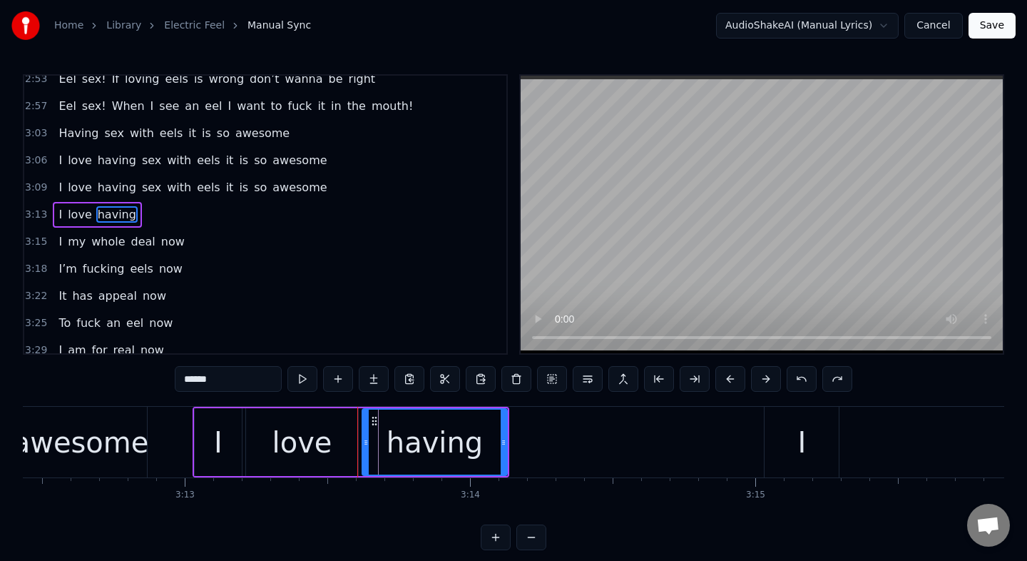
click at [263, 378] on input "******" at bounding box center [228, 379] width 107 height 26
click at [290, 448] on div "love" at bounding box center [303, 442] width 60 height 43
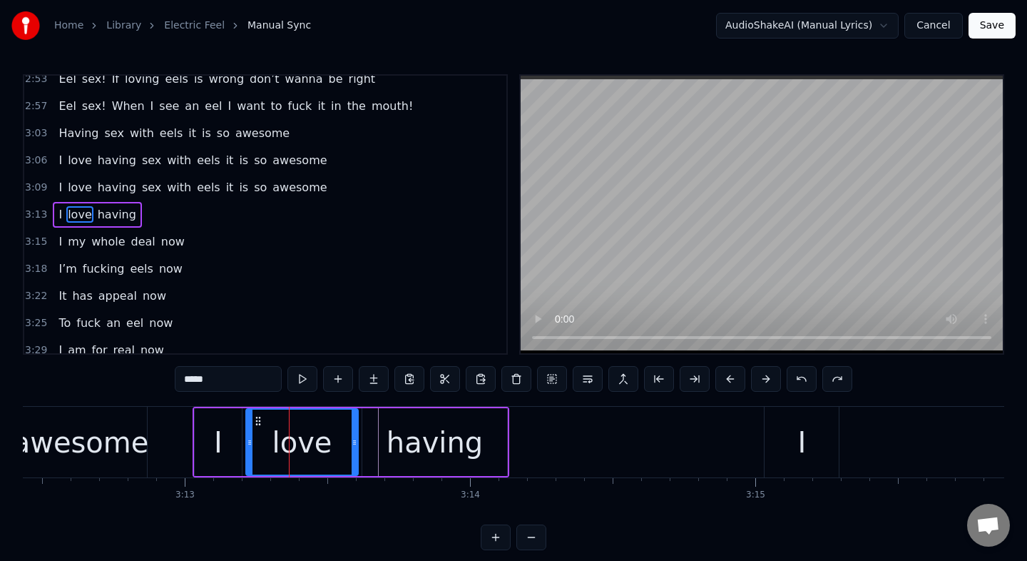
click at [223, 382] on input "****" at bounding box center [228, 379] width 107 height 26
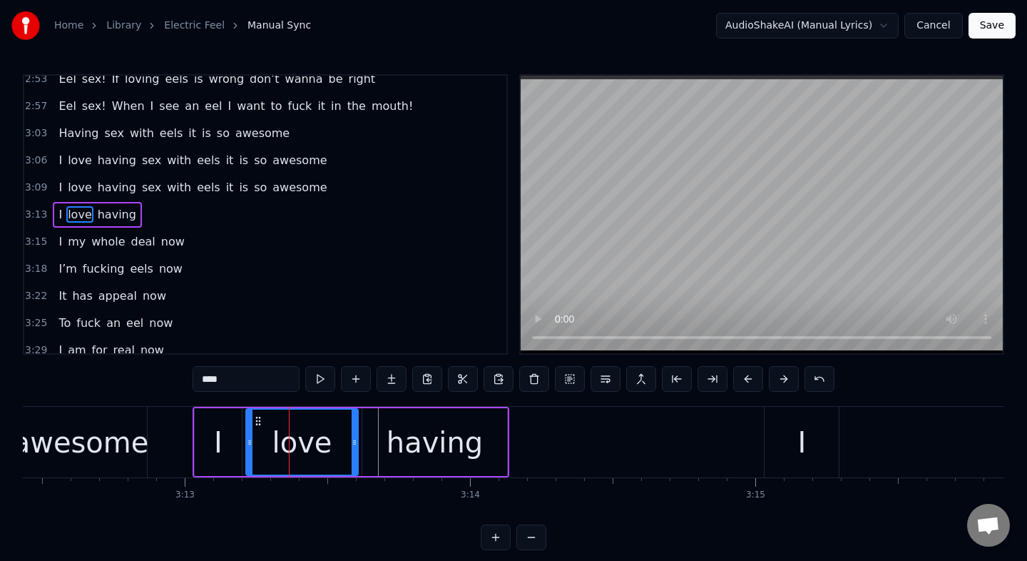
click at [419, 447] on div "having" at bounding box center [435, 442] width 96 height 43
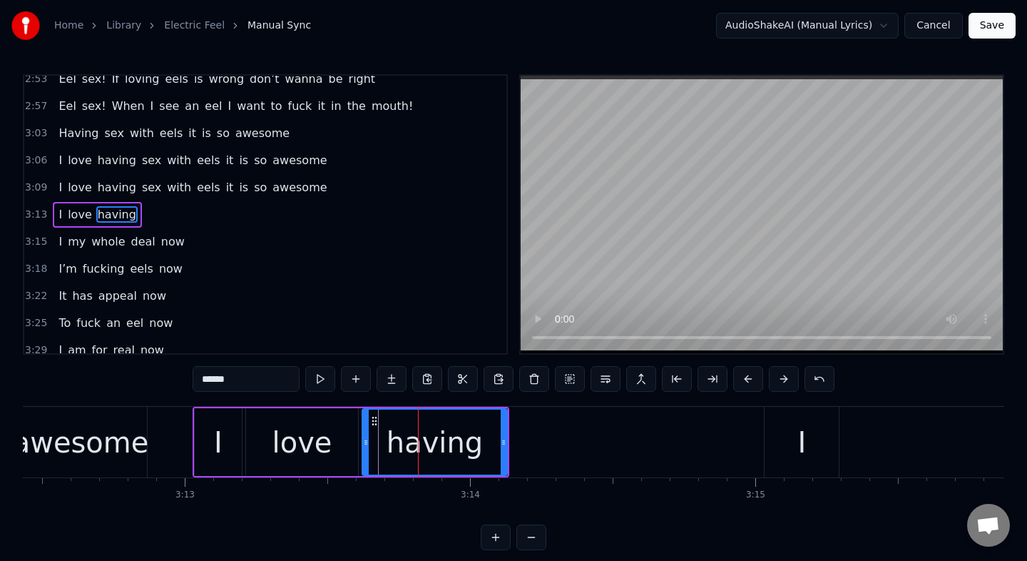
click at [246, 379] on input "******" at bounding box center [246, 379] width 107 height 26
type input "******"
click at [322, 385] on button at bounding box center [320, 379] width 30 height 26
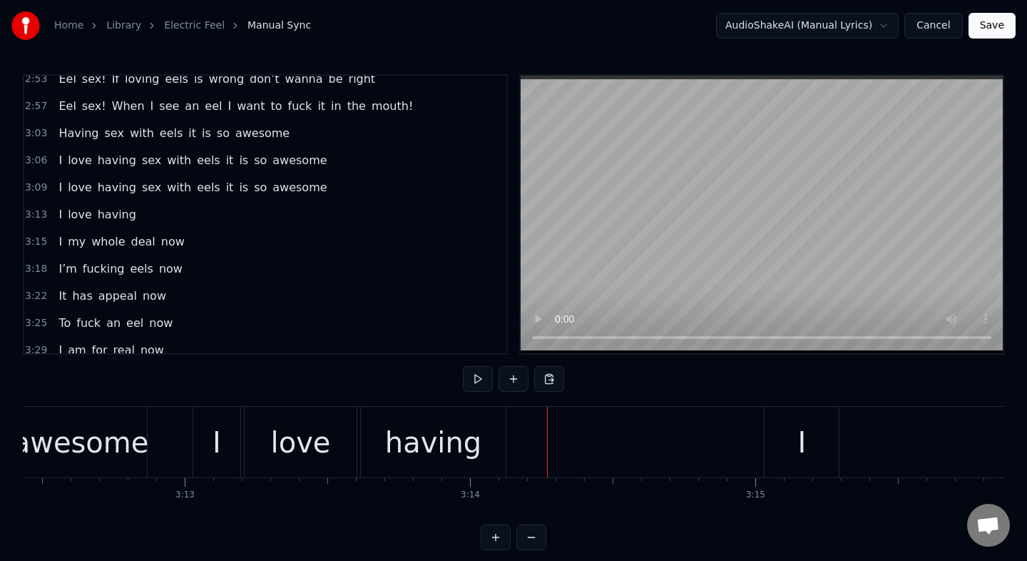
click at [470, 419] on div "having" at bounding box center [433, 442] width 145 height 71
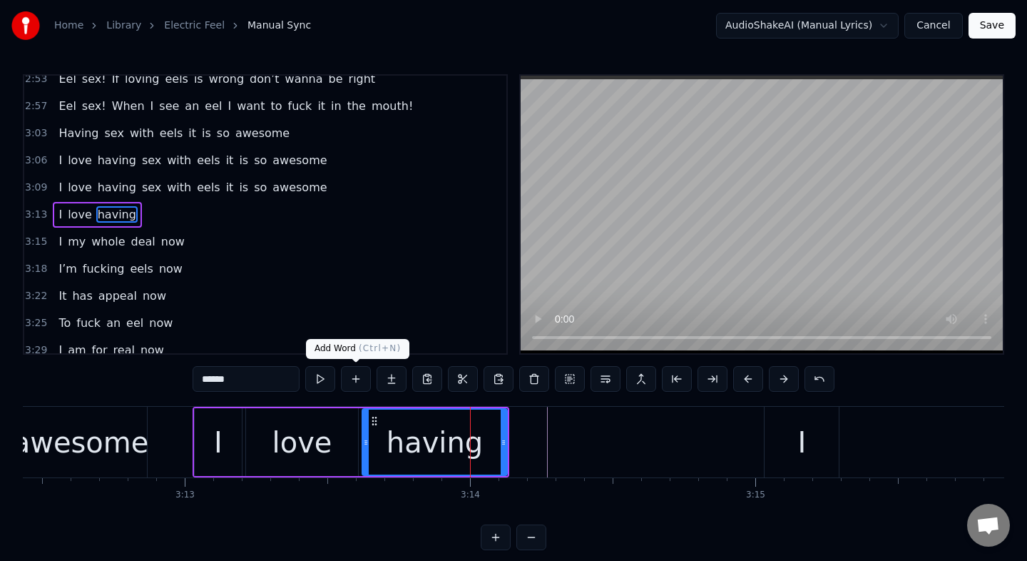
click at [363, 383] on button at bounding box center [356, 379] width 30 height 26
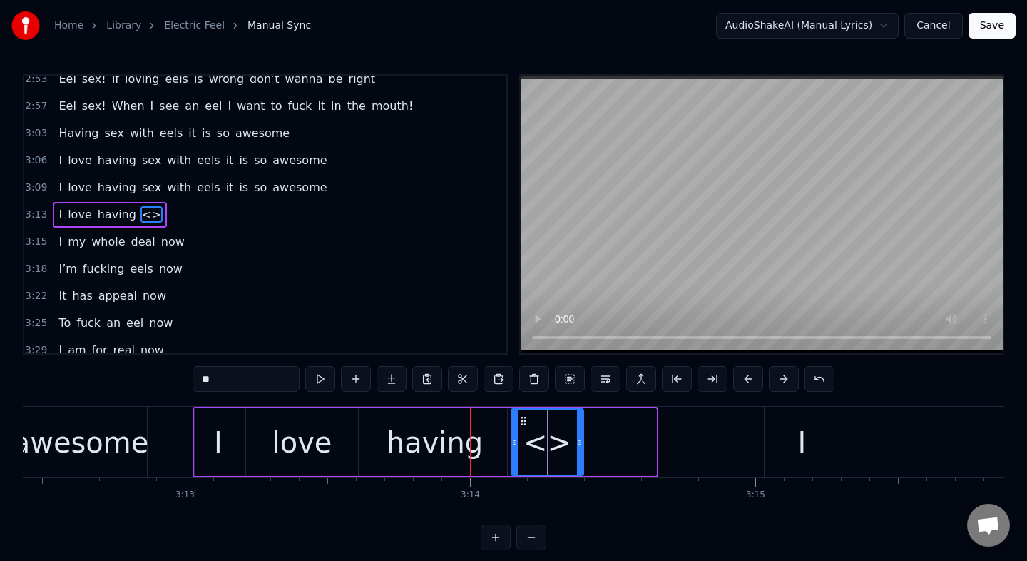
drag, startPoint x: 652, startPoint y: 459, endPoint x: 579, endPoint y: 468, distance: 73.4
click at [579, 468] on div at bounding box center [580, 441] width 6 height 65
click at [228, 384] on input "**" at bounding box center [246, 379] width 107 height 26
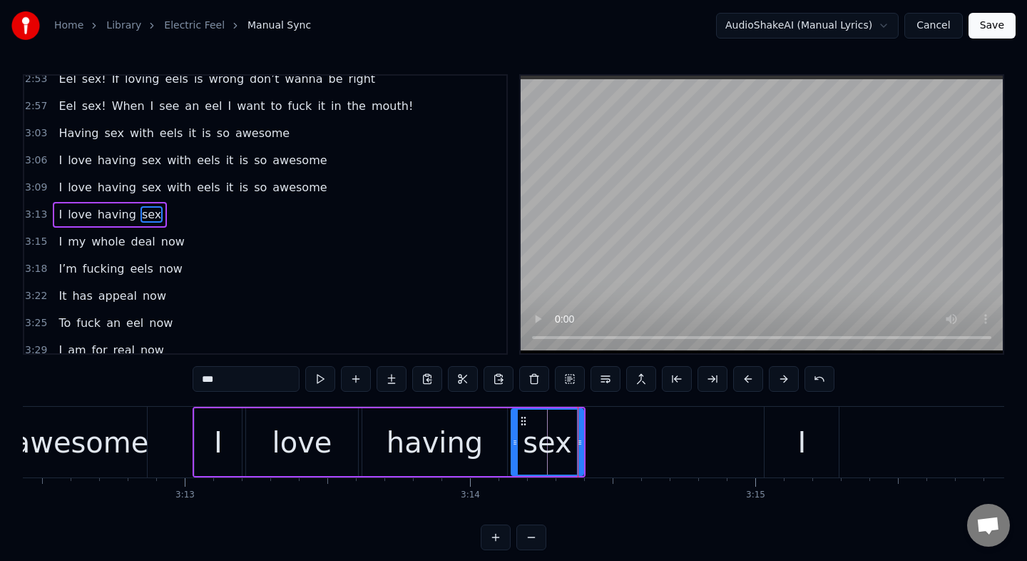
type input "***"
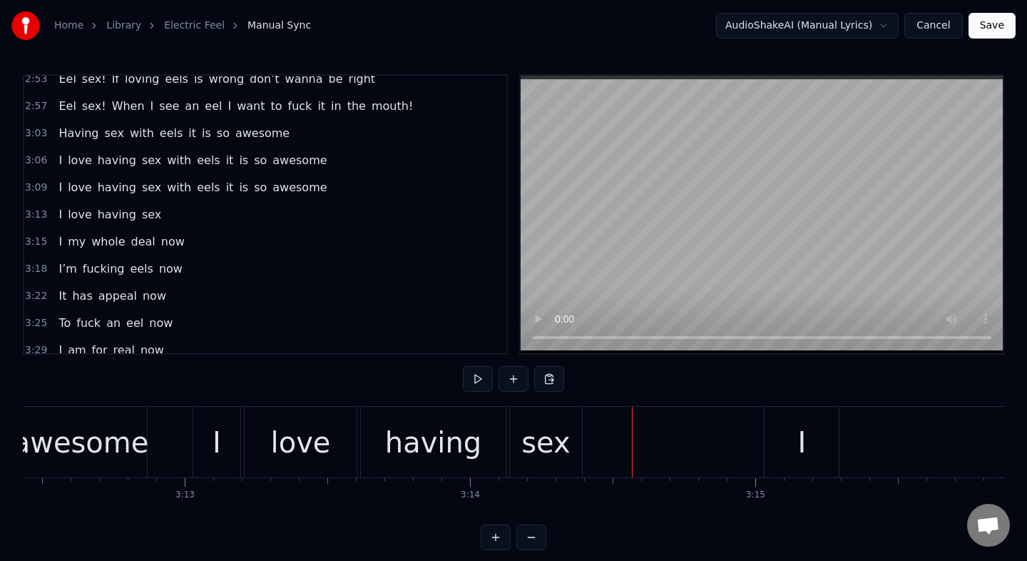
click at [524, 419] on div "sex" at bounding box center [546, 442] width 72 height 71
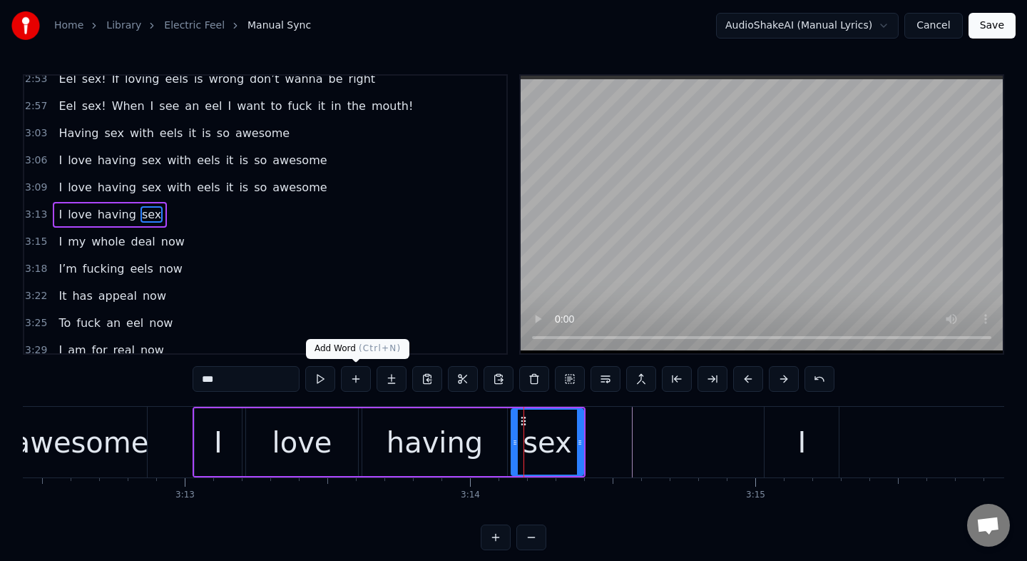
click at [355, 387] on button at bounding box center [356, 379] width 30 height 26
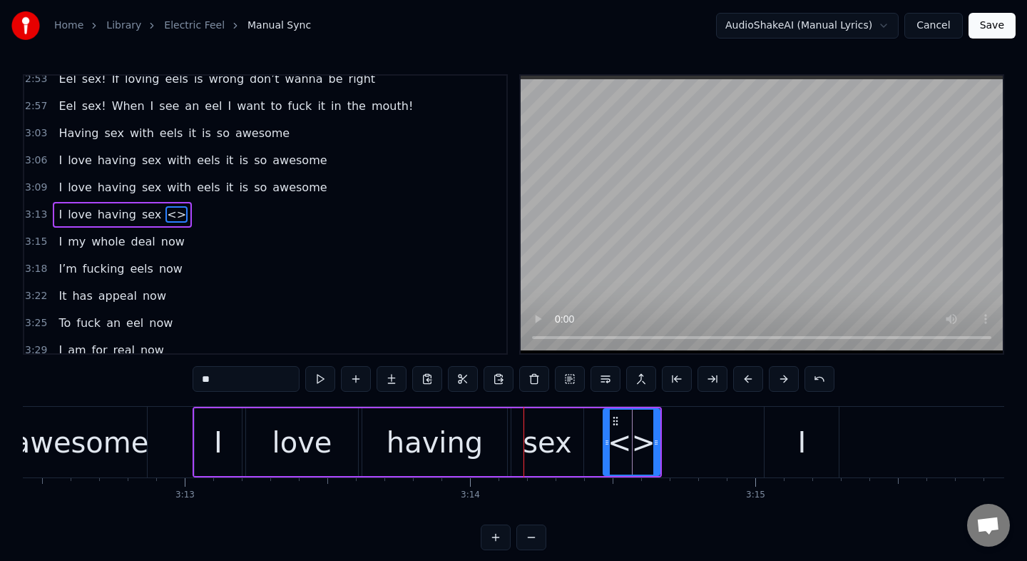
drag, startPoint x: 591, startPoint y: 449, endPoint x: 604, endPoint y: 453, distance: 14.2
click at [604, 453] on div at bounding box center [607, 441] width 6 height 65
drag, startPoint x: 656, startPoint y: 455, endPoint x: 648, endPoint y: 457, distance: 8.7
click at [648, 457] on div at bounding box center [648, 441] width 6 height 65
click at [245, 382] on input "**" at bounding box center [246, 379] width 107 height 26
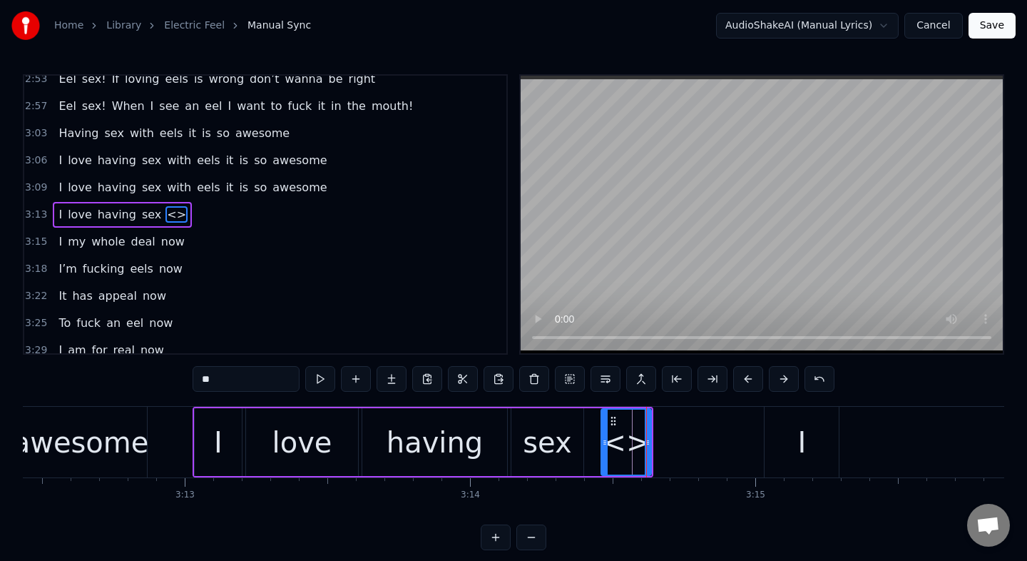
click at [245, 382] on input "**" at bounding box center [246, 379] width 107 height 26
type input "****"
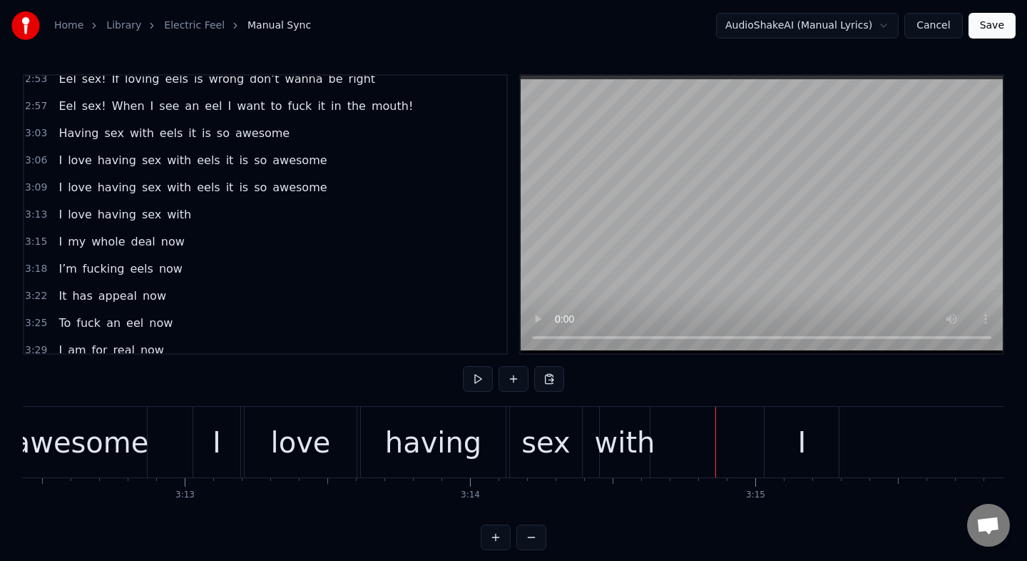
click at [637, 437] on div "with" at bounding box center [625, 442] width 61 height 43
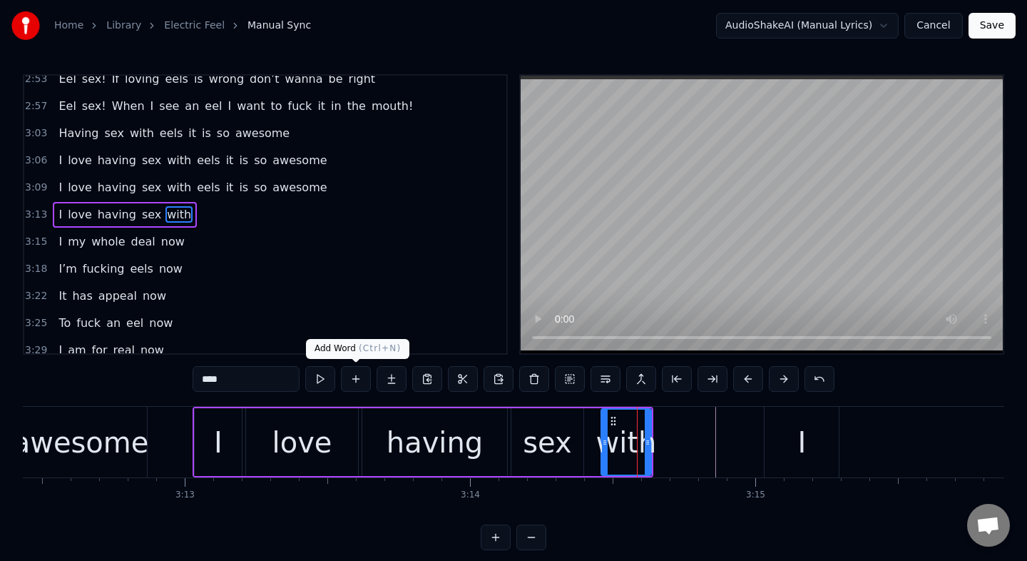
click at [353, 384] on button at bounding box center [356, 379] width 30 height 26
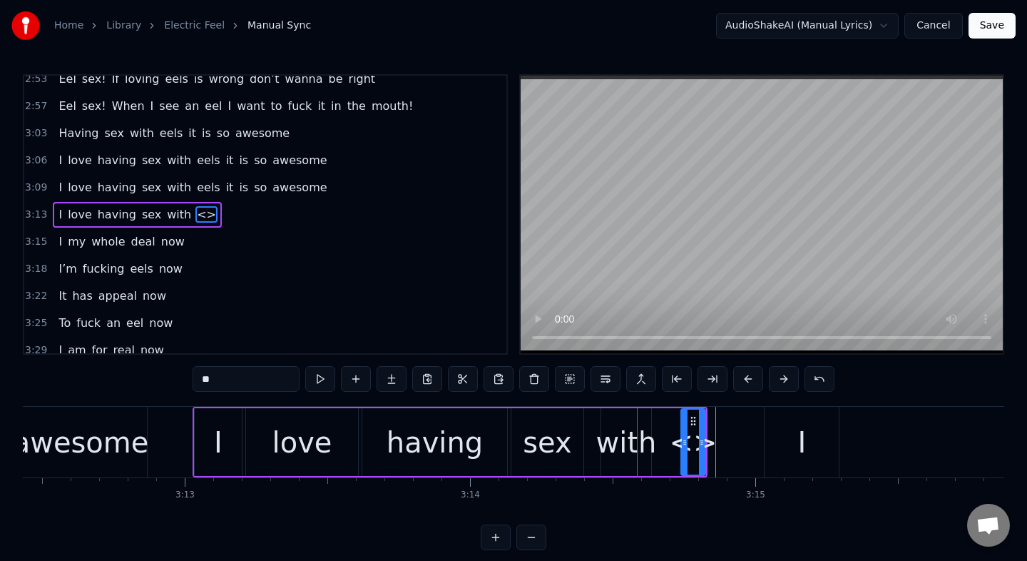
drag, startPoint x: 658, startPoint y: 449, endPoint x: 683, endPoint y: 450, distance: 25.0
click at [683, 450] on div at bounding box center [685, 441] width 6 height 65
drag, startPoint x: 704, startPoint y: 455, endPoint x: 778, endPoint y: 459, distance: 74.3
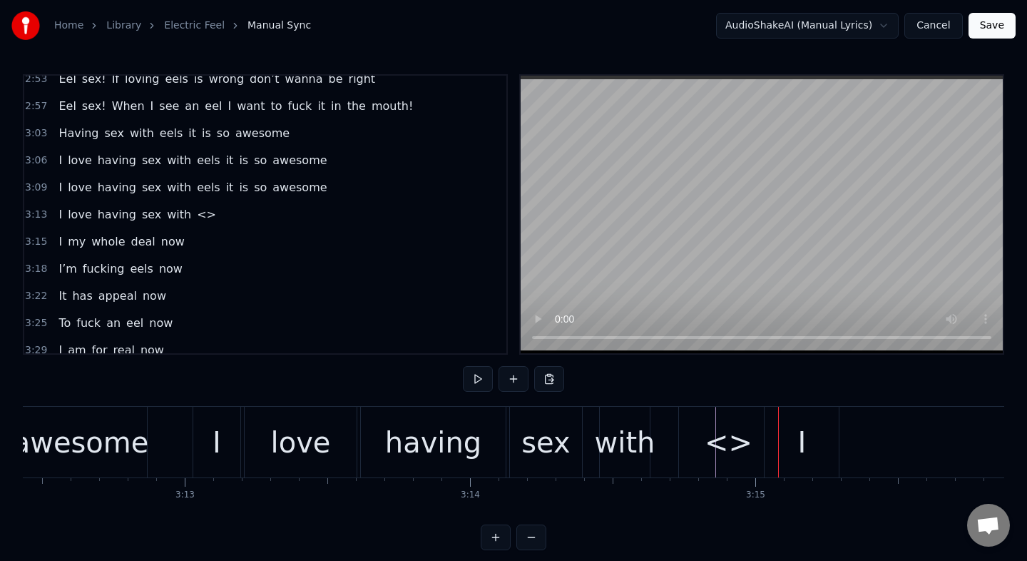
click at [698, 440] on div "<>" at bounding box center [728, 442] width 99 height 71
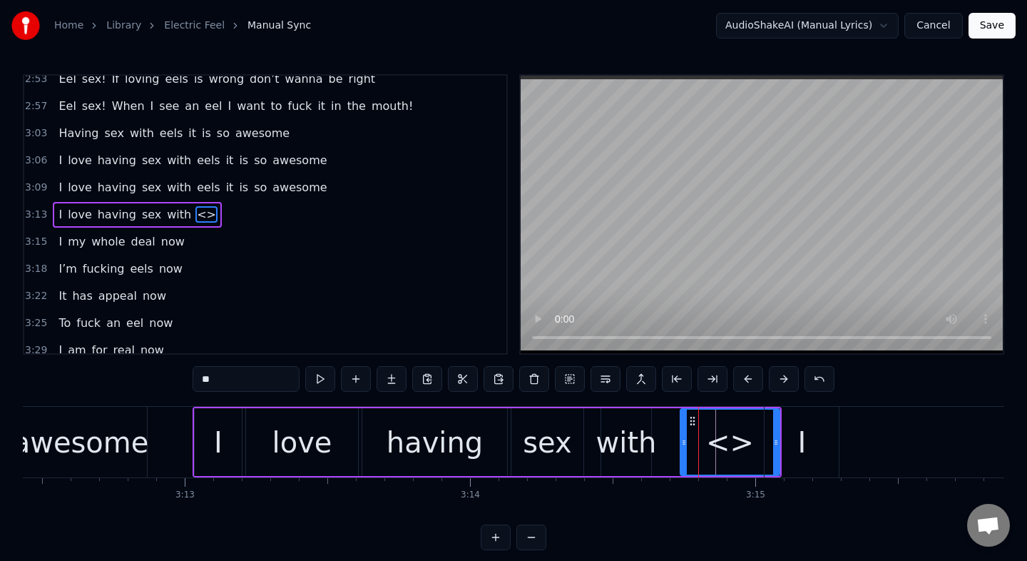
click at [238, 377] on input "**" at bounding box center [246, 379] width 107 height 26
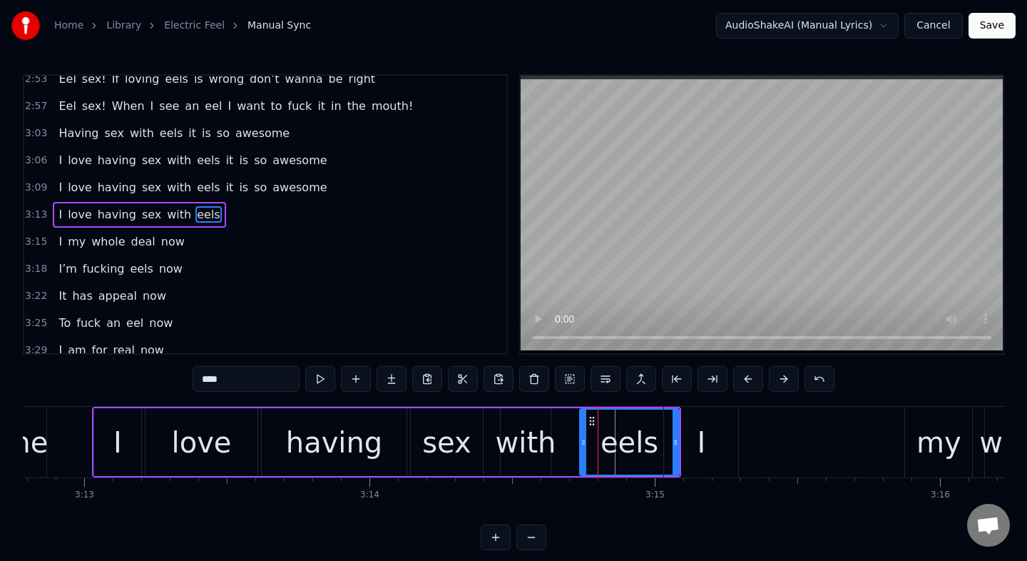
scroll to position [0, 55023]
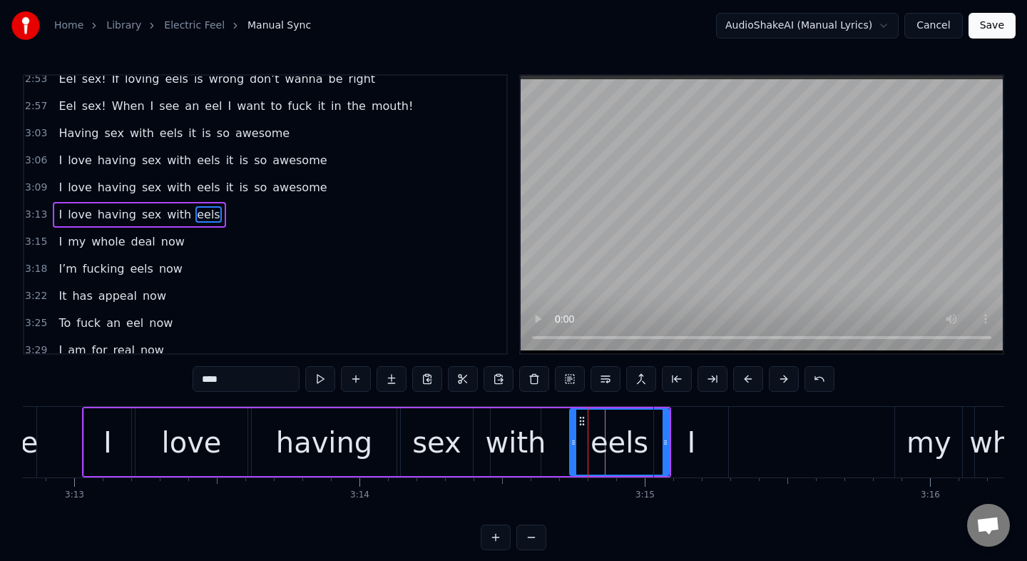
click at [701, 443] on div "I" at bounding box center [691, 442] width 74 height 71
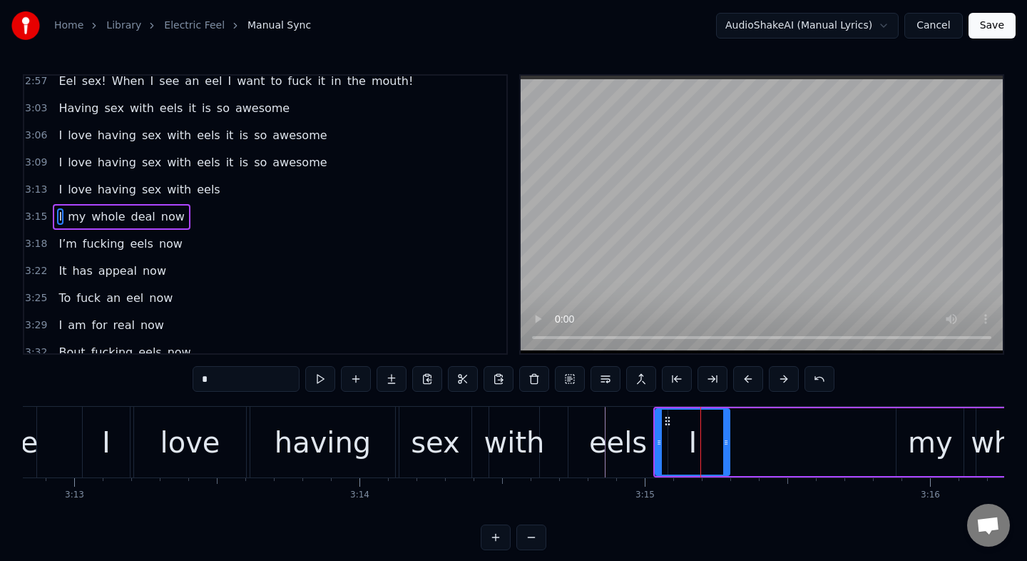
scroll to position [986, 0]
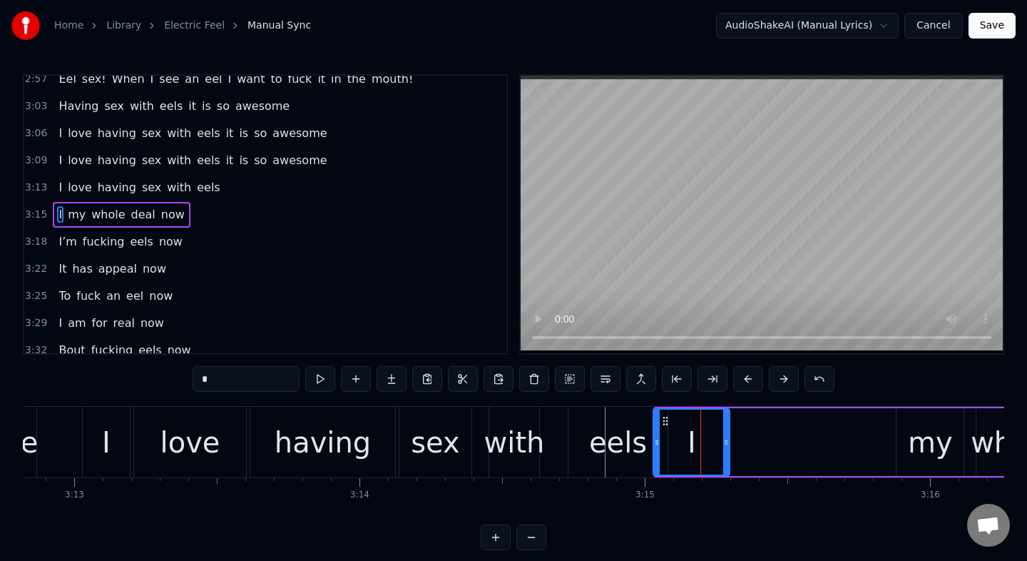
drag, startPoint x: 659, startPoint y: 457, endPoint x: 656, endPoint y: 466, distance: 9.7
click at [656, 466] on div at bounding box center [657, 441] width 6 height 65
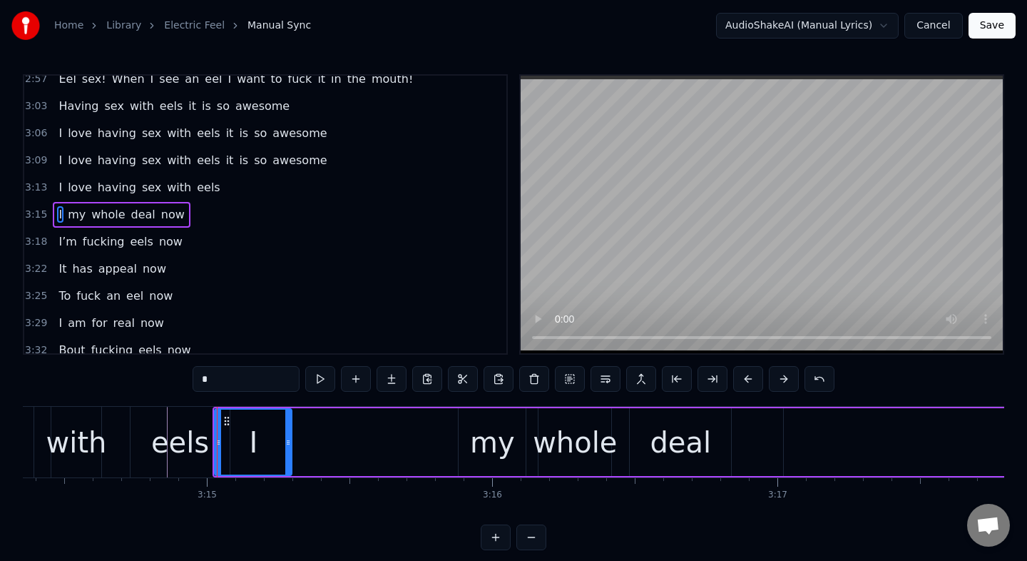
scroll to position [0, 55369]
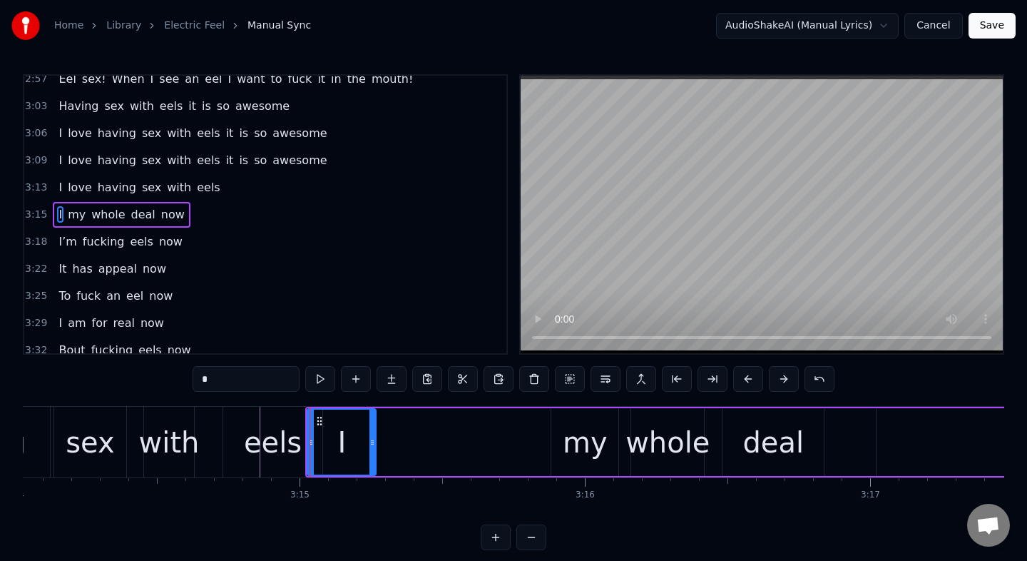
drag, startPoint x: 384, startPoint y: 459, endPoint x: 375, endPoint y: 460, distance: 8.6
click at [375, 460] on div at bounding box center [373, 441] width 6 height 65
click at [247, 385] on input "*" at bounding box center [246, 379] width 107 height 26
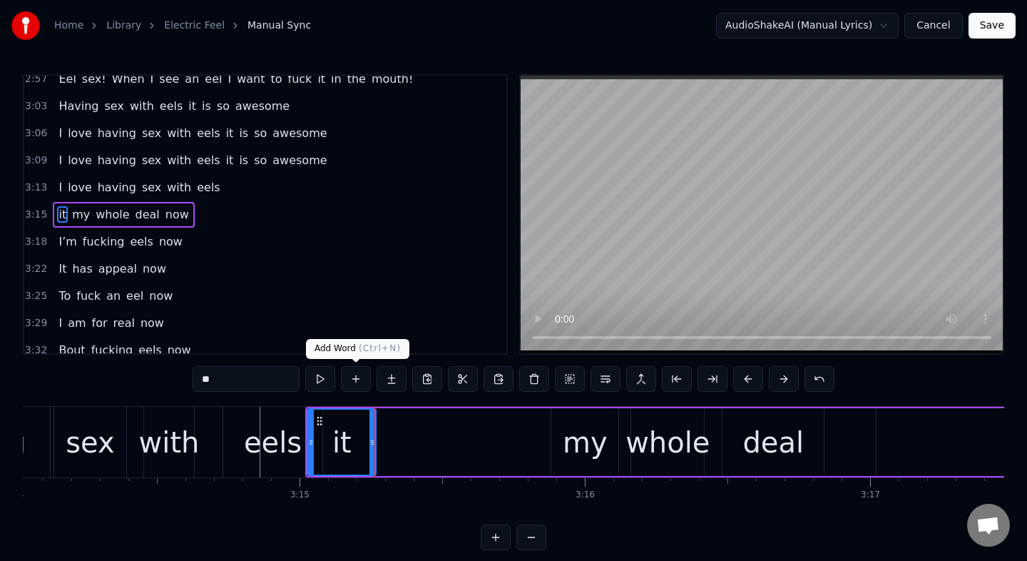
type input "**"
click at [359, 378] on button at bounding box center [356, 379] width 30 height 26
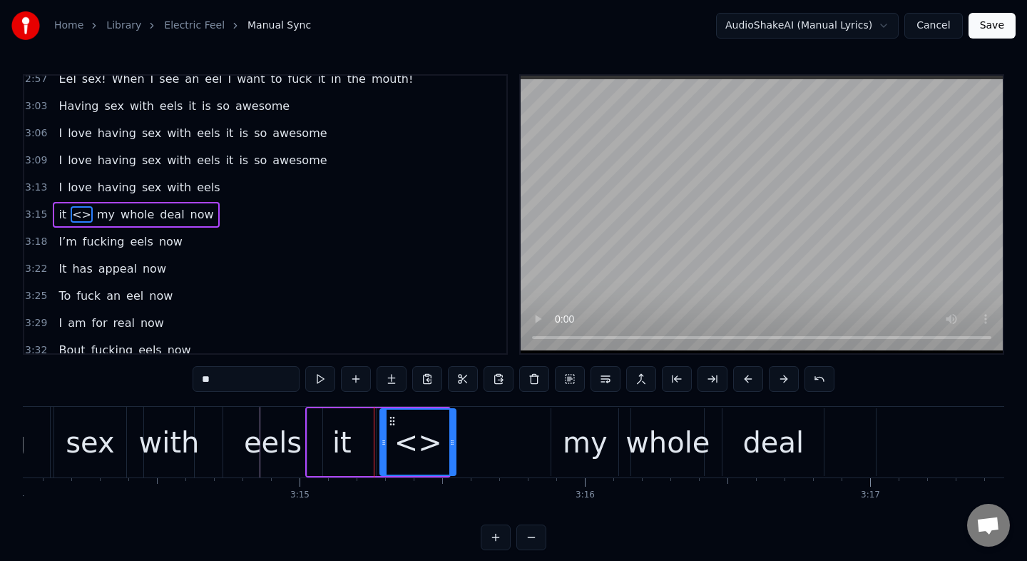
drag, startPoint x: 447, startPoint y: 452, endPoint x: 455, endPoint y: 452, distance: 8.6
click at [455, 452] on div at bounding box center [452, 441] width 6 height 65
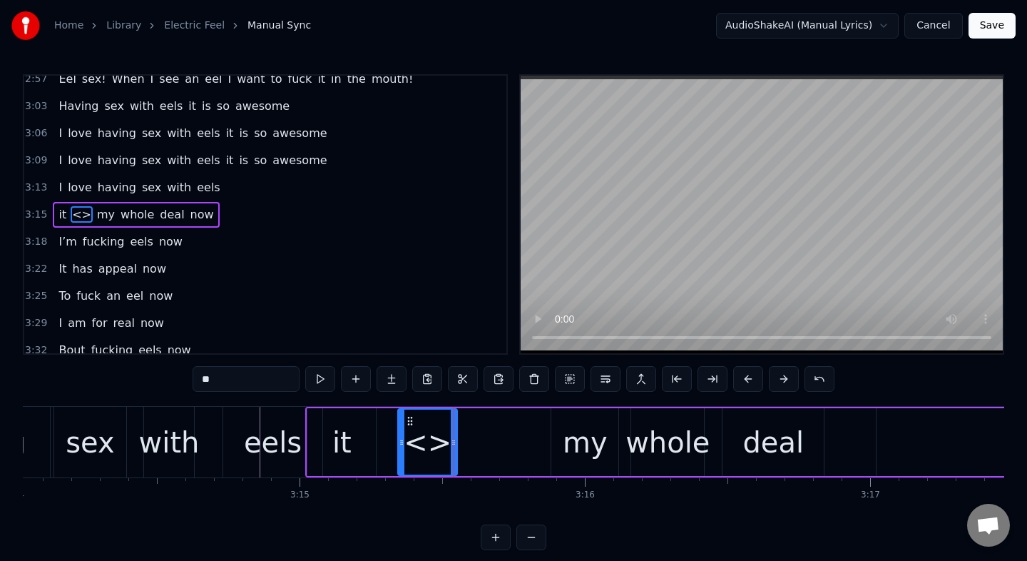
drag, startPoint x: 384, startPoint y: 453, endPoint x: 402, endPoint y: 454, distance: 17.8
click at [402, 454] on div at bounding box center [402, 441] width 6 height 65
click at [265, 380] on input "**" at bounding box center [246, 379] width 107 height 26
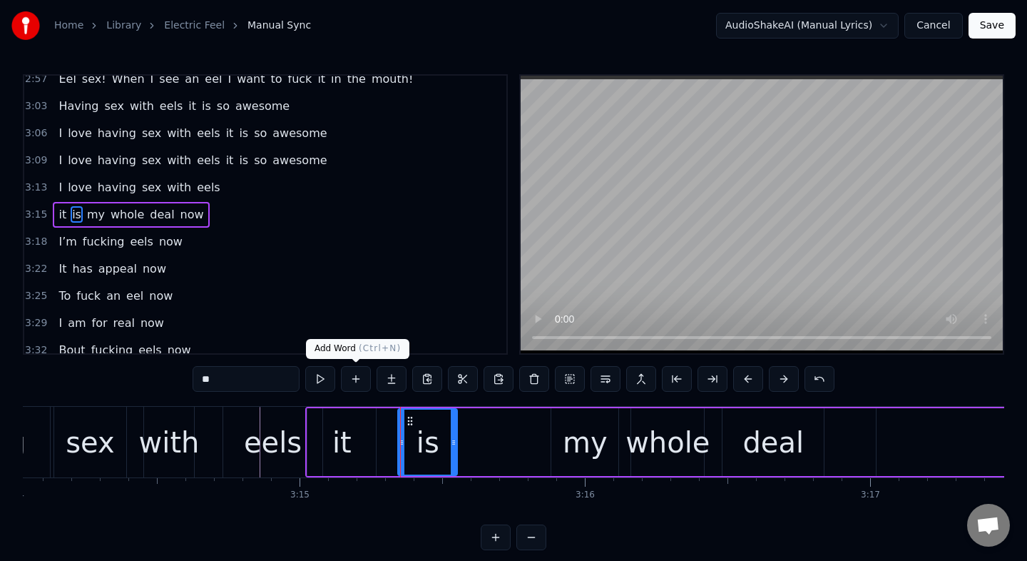
type input "**"
click at [357, 377] on button at bounding box center [356, 379] width 30 height 26
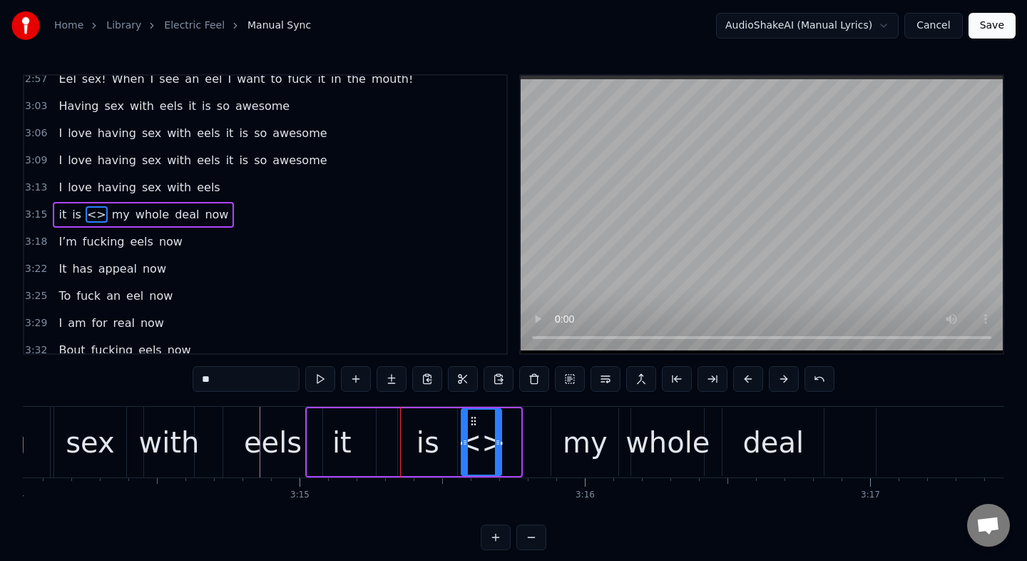
drag, startPoint x: 517, startPoint y: 462, endPoint x: 497, endPoint y: 463, distance: 19.3
click at [497, 463] on div at bounding box center [498, 441] width 6 height 65
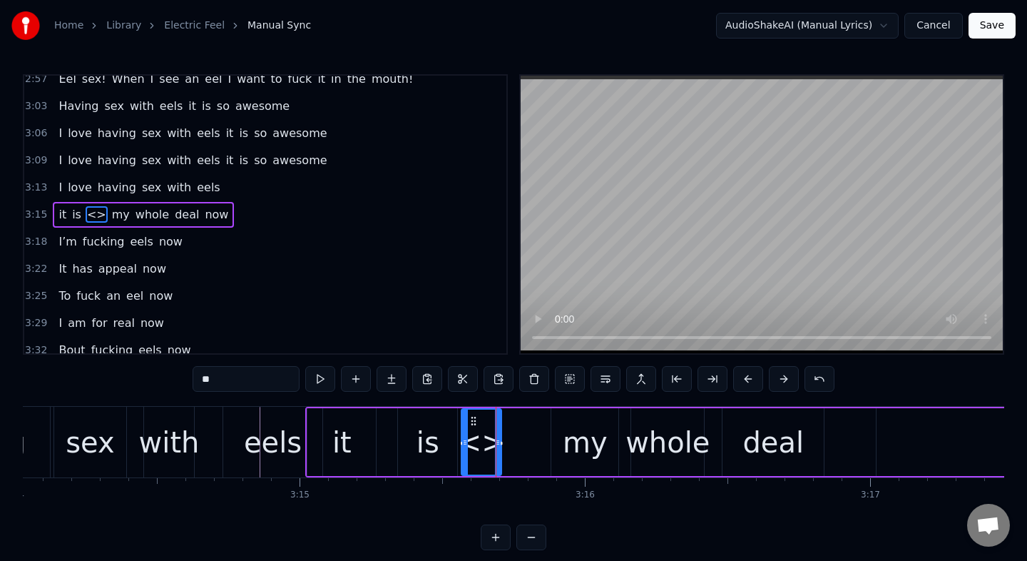
click at [219, 382] on input "**" at bounding box center [246, 379] width 107 height 26
type input "**"
click at [353, 377] on button at bounding box center [356, 379] width 30 height 26
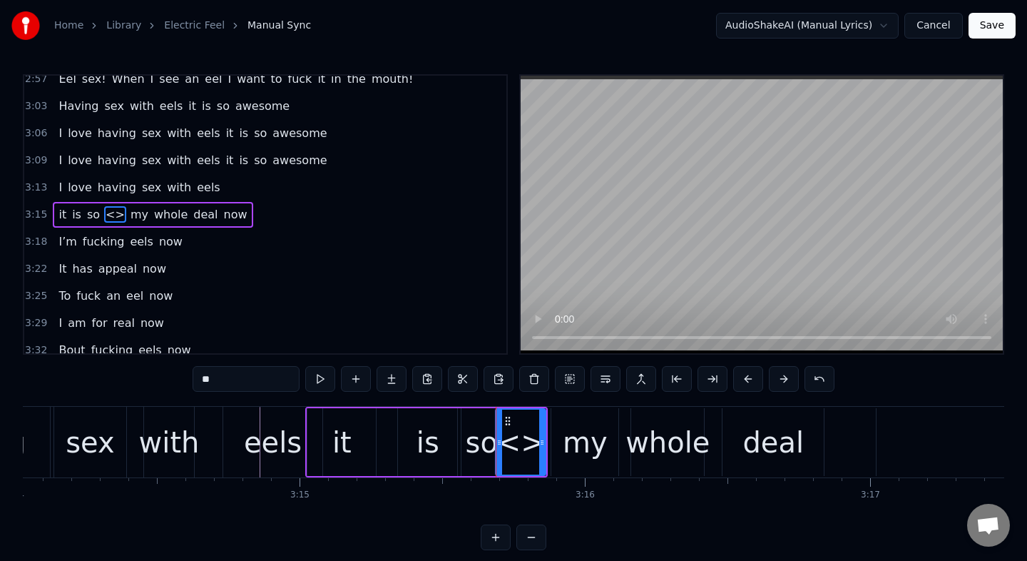
drag, startPoint x: 509, startPoint y: 446, endPoint x: 499, endPoint y: 449, distance: 10.6
click at [499, 449] on div at bounding box center [500, 441] width 6 height 65
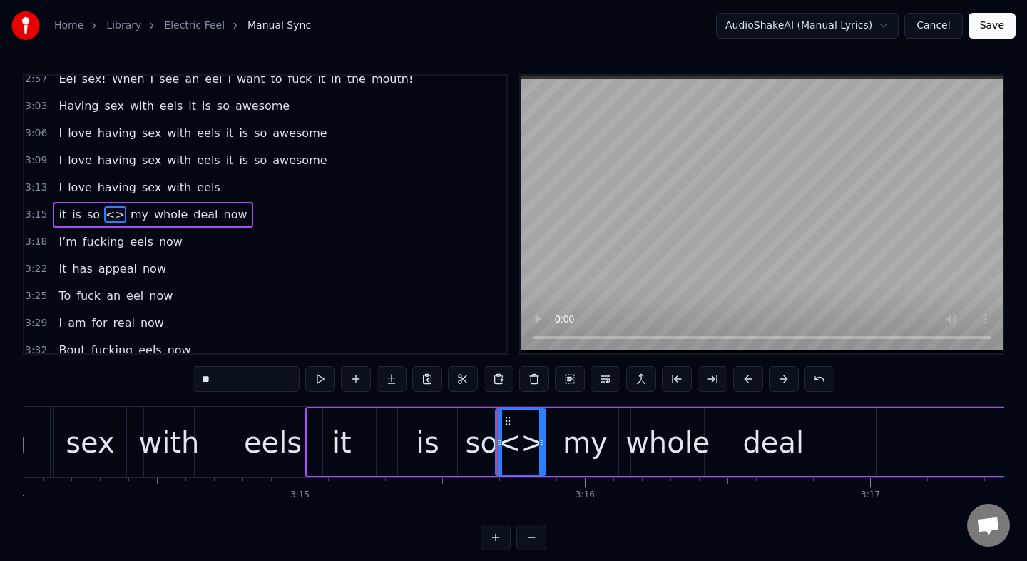
click at [414, 431] on div "is" at bounding box center [427, 442] width 59 height 68
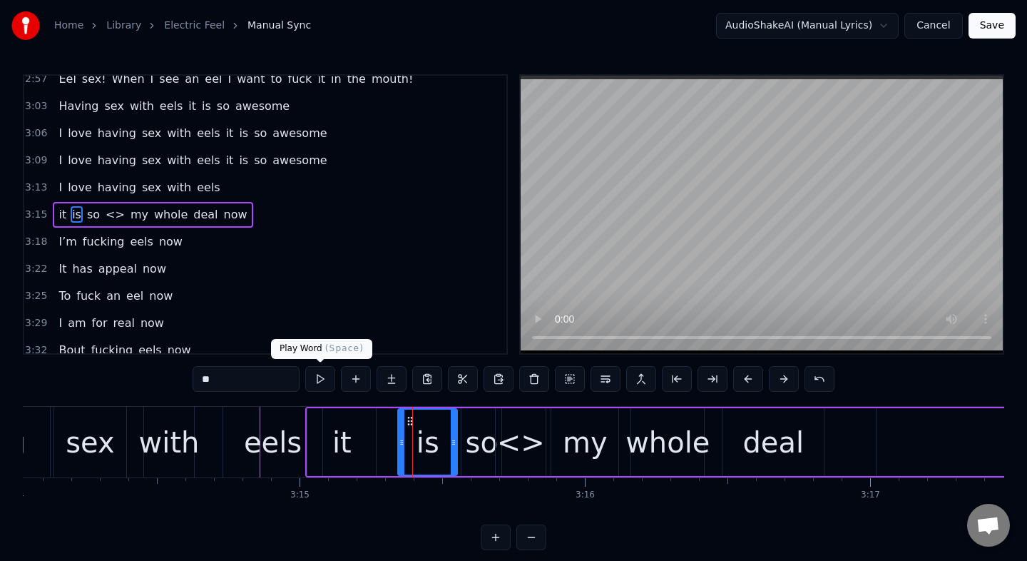
click at [327, 380] on button at bounding box center [320, 379] width 30 height 26
click at [525, 452] on div "<>" at bounding box center [521, 442] width 48 height 43
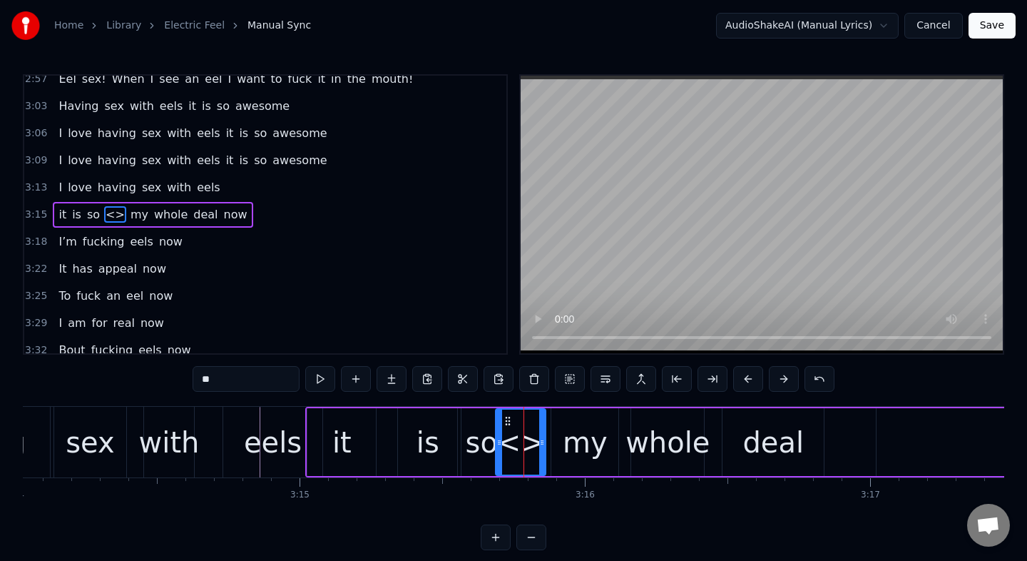
click at [248, 372] on input "**" at bounding box center [246, 379] width 107 height 26
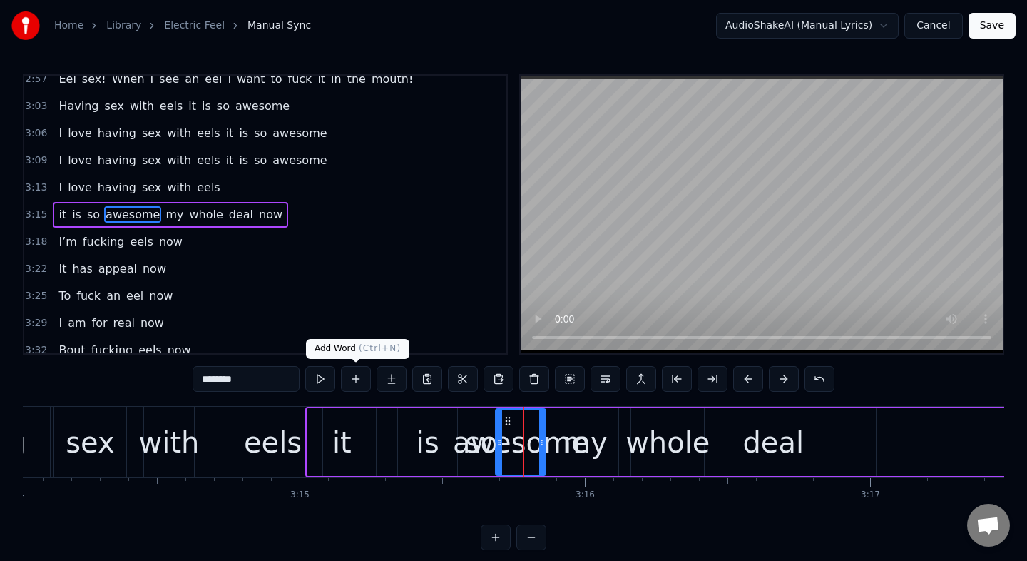
type input "*******"
click at [364, 380] on button at bounding box center [356, 379] width 30 height 26
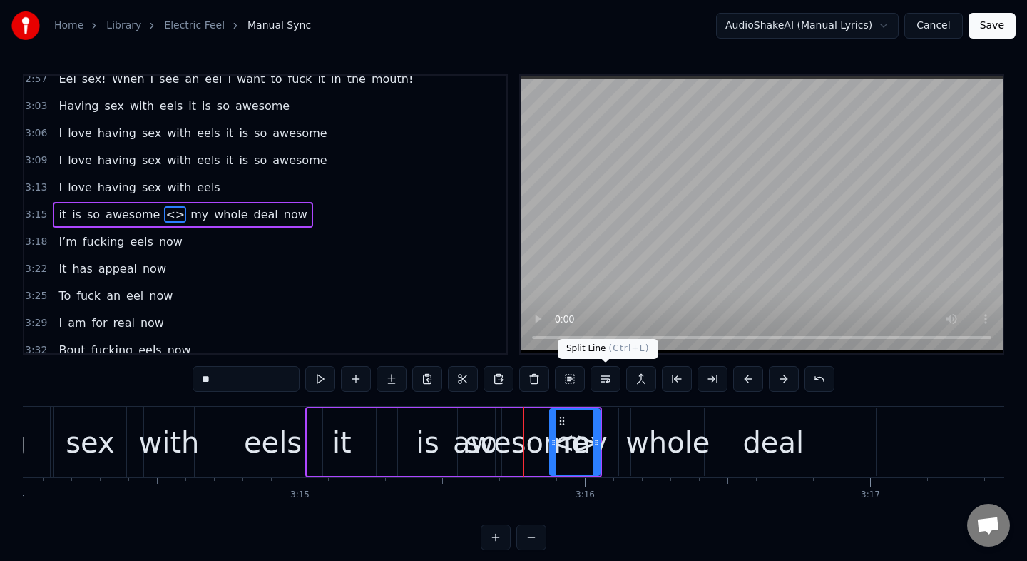
click at [597, 385] on button at bounding box center [606, 379] width 30 height 26
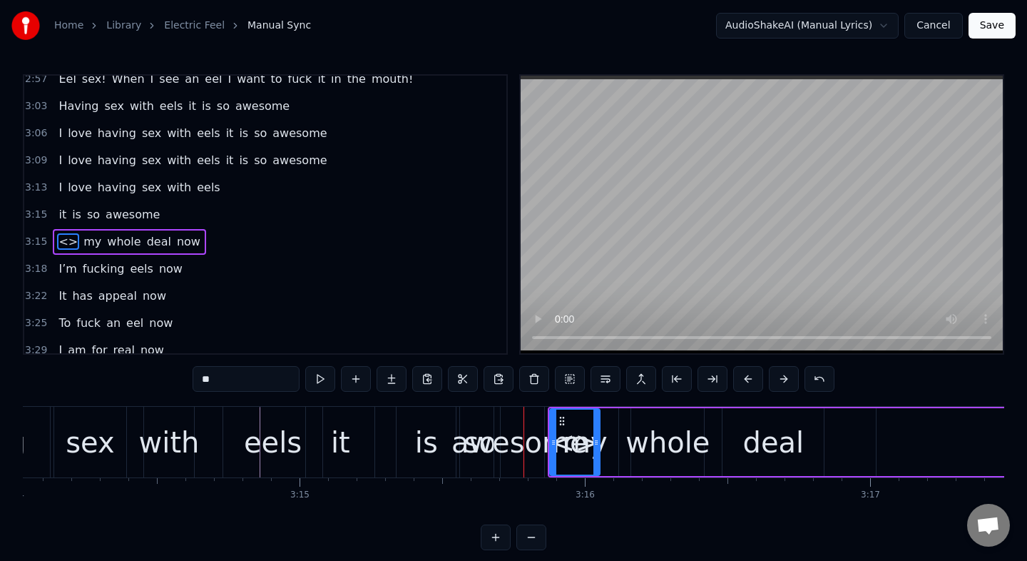
scroll to position [1013, 0]
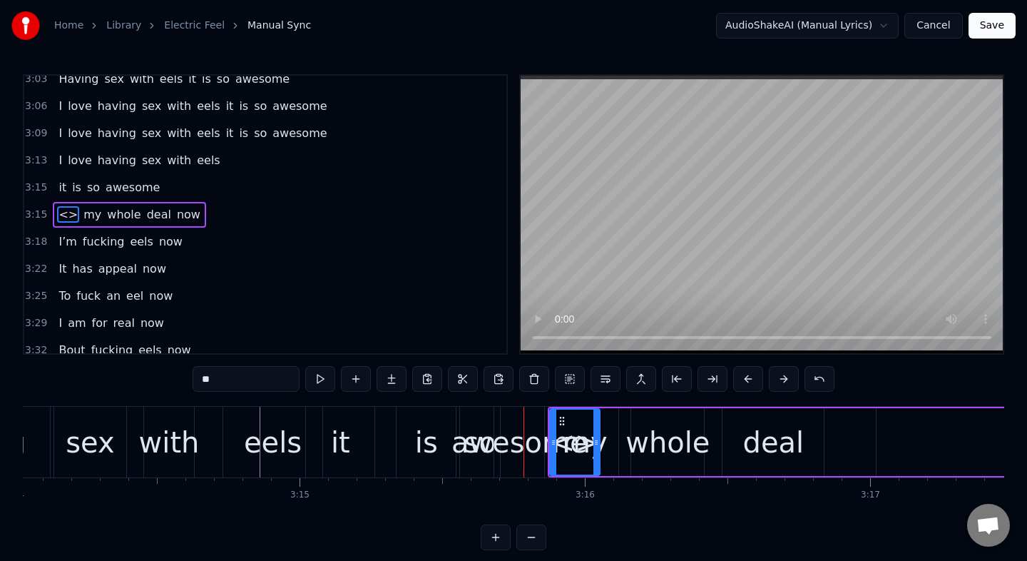
click at [249, 383] on input "**" at bounding box center [246, 379] width 107 height 26
click at [419, 522] on div "0:31 Once 0:31 I was a normal guy 0:34 But that all changed as you can see 0:37…" at bounding box center [514, 312] width 982 height 476
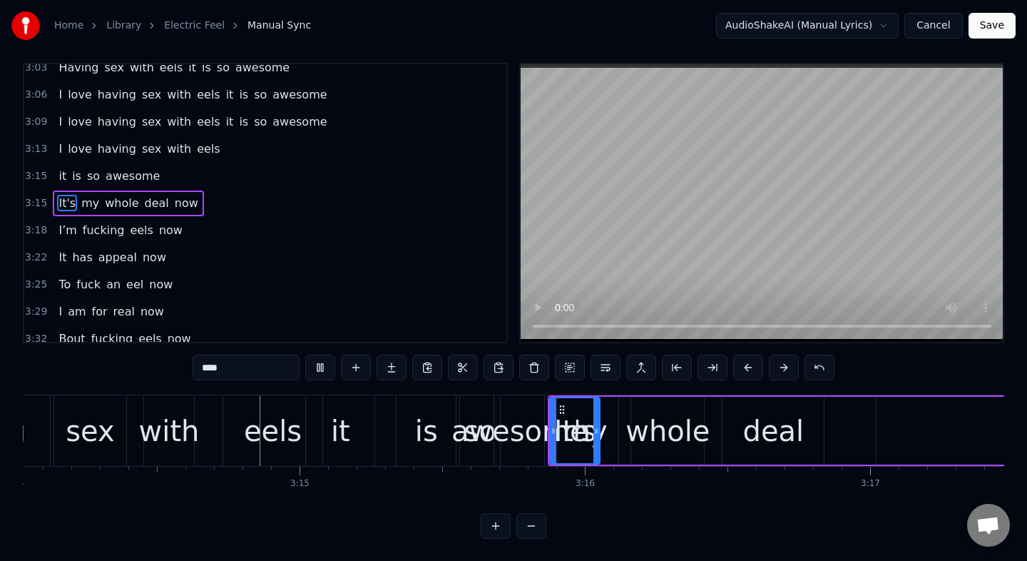
scroll to position [12, 0]
click at [359, 425] on div "it" at bounding box center [340, 430] width 68 height 71
type input "**"
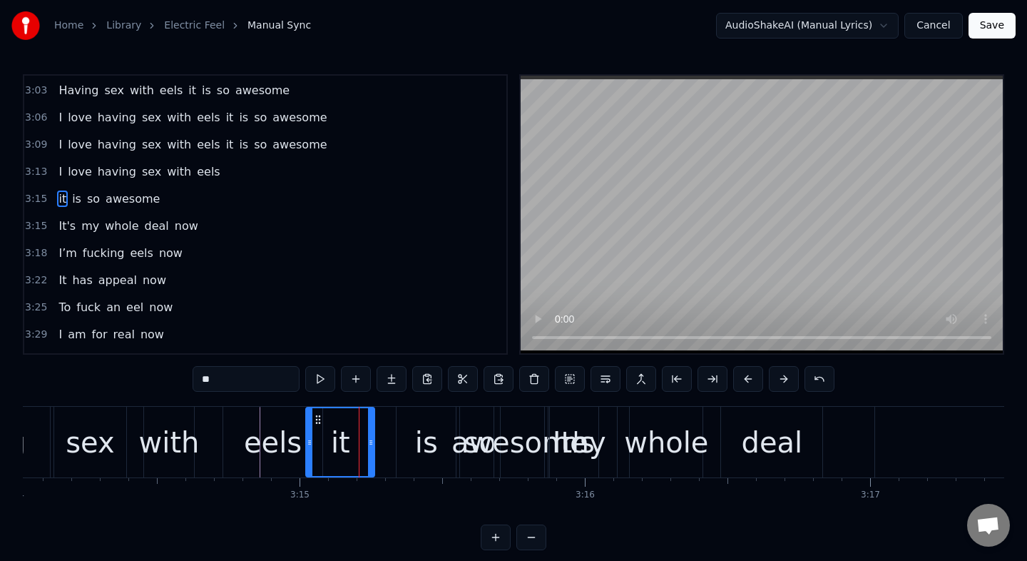
scroll to position [986, 0]
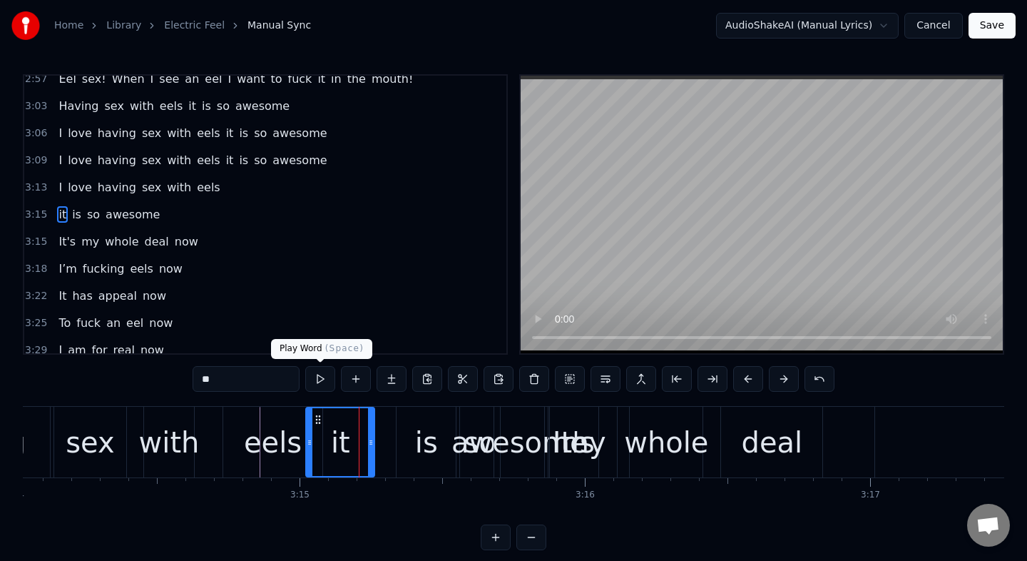
click at [322, 384] on button at bounding box center [320, 379] width 30 height 26
click at [305, 366] on button at bounding box center [320, 379] width 30 height 26
click at [421, 447] on div "is" at bounding box center [426, 442] width 23 height 43
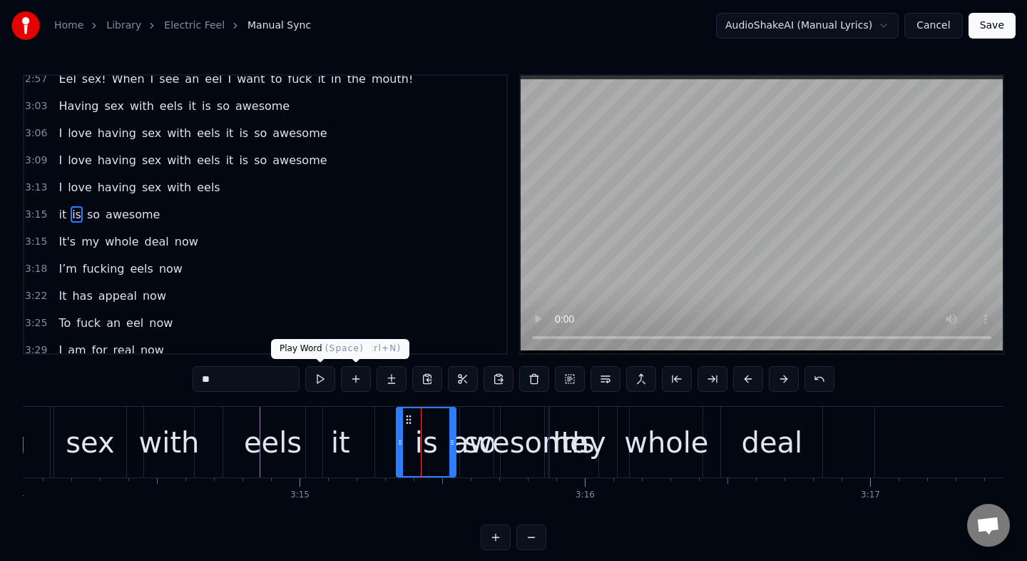
click at [321, 377] on button at bounding box center [320, 379] width 30 height 26
click at [431, 529] on div "0:31 Once 0:31 I was a normal guy 0:34 But that all changed as you can see 0:37…" at bounding box center [514, 312] width 982 height 476
click at [424, 511] on div "Once I was a normal guy But that all changed as you can see Because I discovere…" at bounding box center [514, 459] width 982 height 107
click at [514, 442] on div "awesome" at bounding box center [520, 442] width 136 height 43
type input "*******"
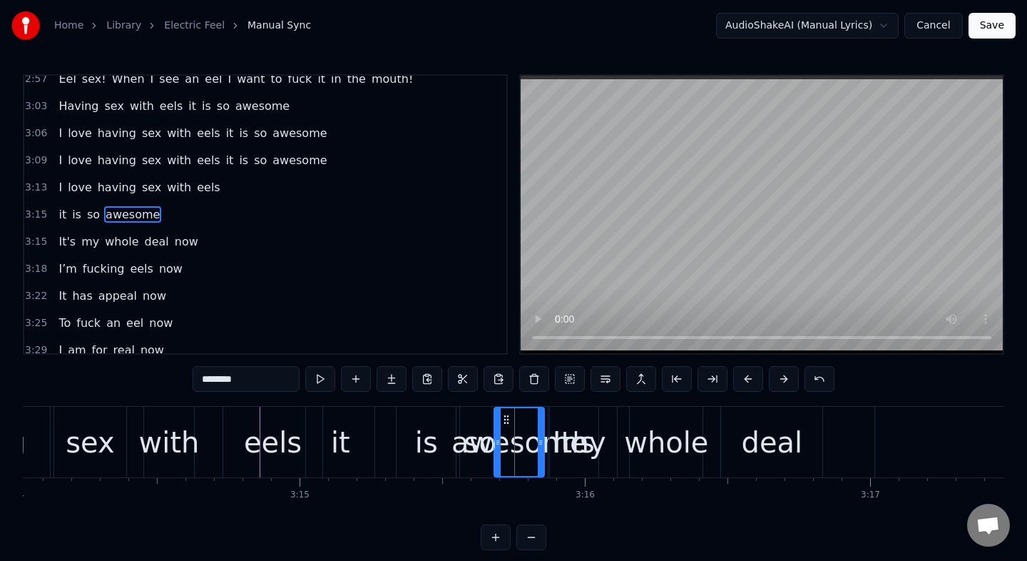
click at [479, 460] on div "awesome" at bounding box center [520, 442] width 136 height 43
click at [517, 444] on div "awesome" at bounding box center [520, 442] width 136 height 43
click at [525, 390] on button at bounding box center [534, 379] width 30 height 26
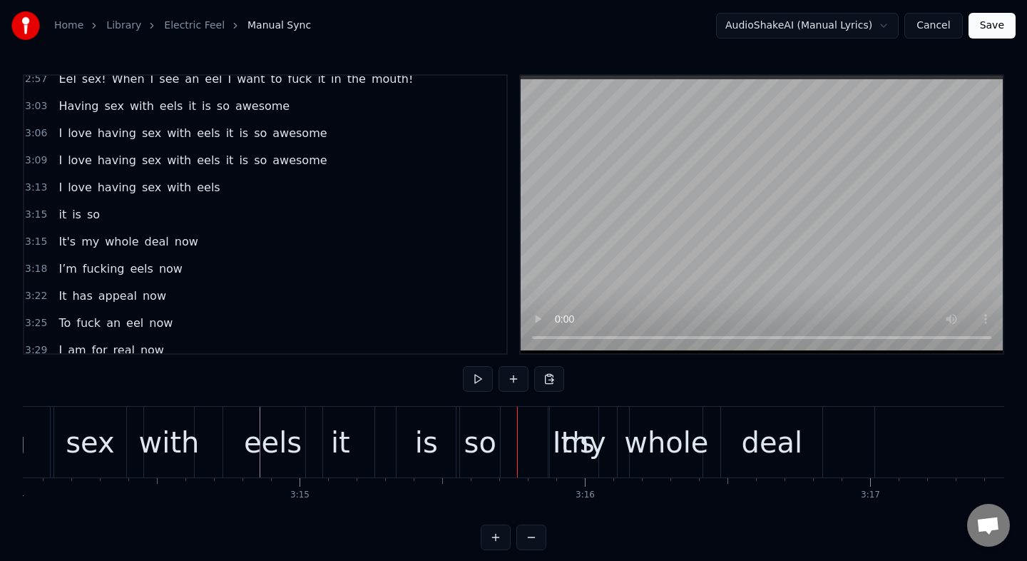
click at [441, 401] on div "0:31 Once 0:31 I was a normal guy 0:34 But that all changed as you can see 0:37…" at bounding box center [514, 312] width 982 height 476
click at [454, 418] on div "is" at bounding box center [426, 442] width 59 height 71
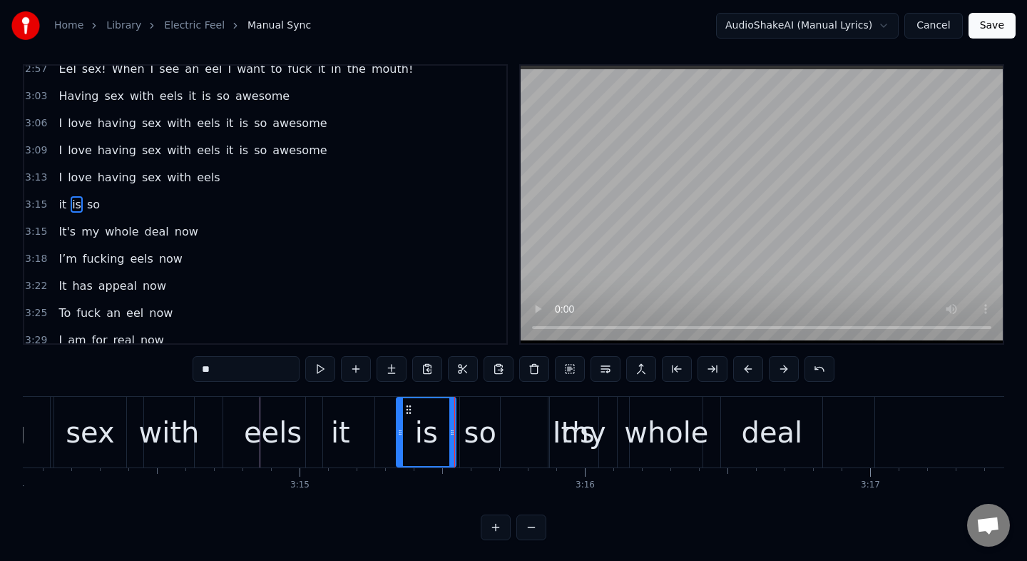
scroll to position [12, 0]
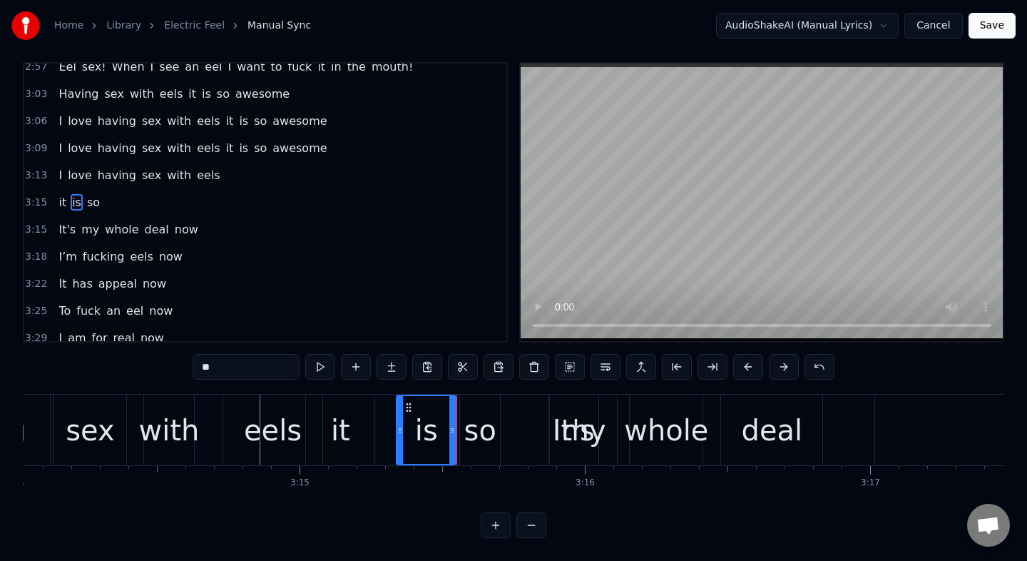
click at [569, 444] on div "my" at bounding box center [583, 430] width 45 height 43
type input "**"
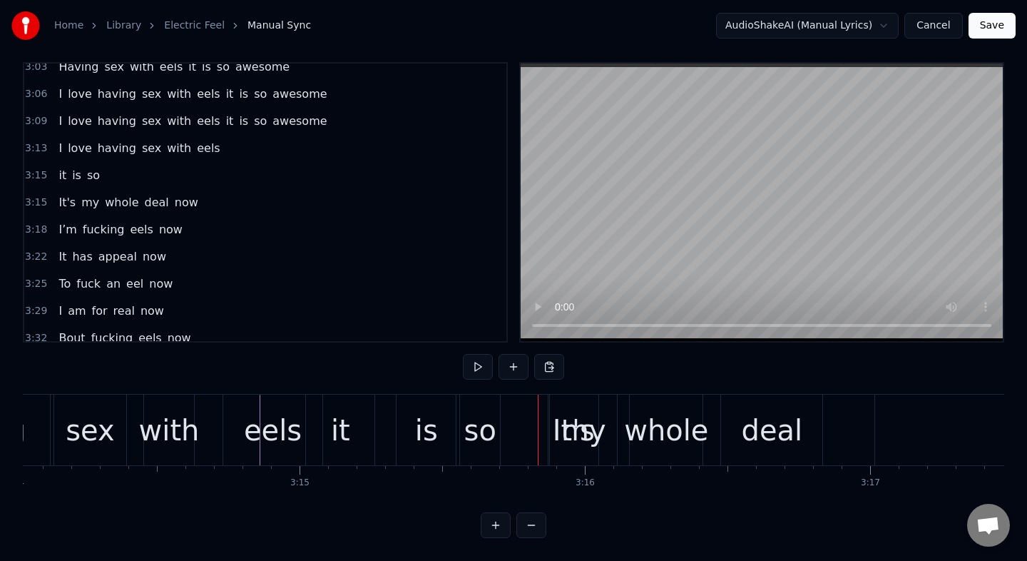
click at [585, 444] on div "my" at bounding box center [583, 430] width 45 height 43
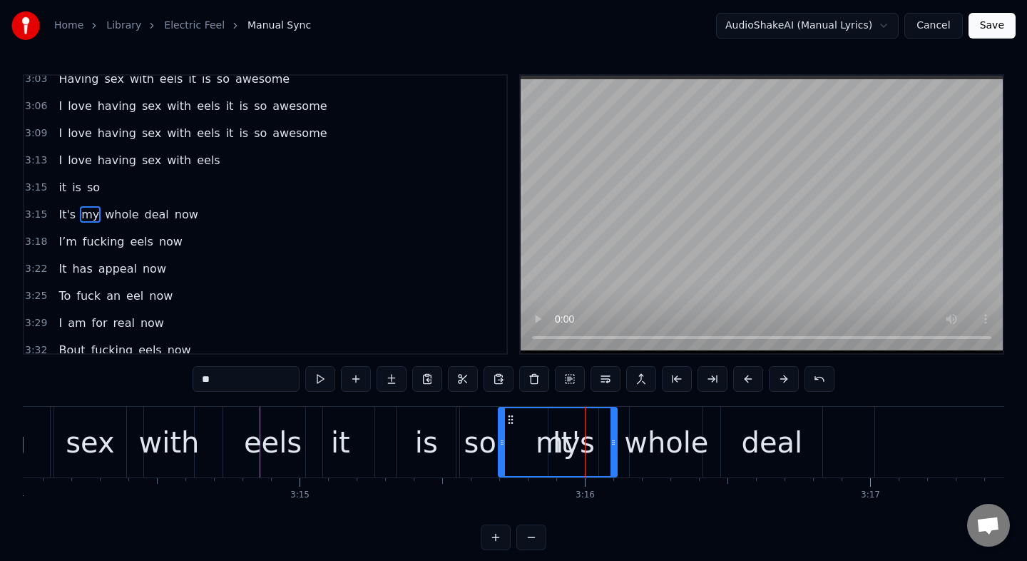
drag, startPoint x: 553, startPoint y: 451, endPoint x: 502, endPoint y: 454, distance: 51.4
click at [502, 454] on div at bounding box center [502, 442] width 6 height 68
drag, startPoint x: 504, startPoint y: 454, endPoint x: 579, endPoint y: 454, distance: 74.2
click at [556, 452] on div "It's" at bounding box center [574, 442] width 42 height 43
type input "****"
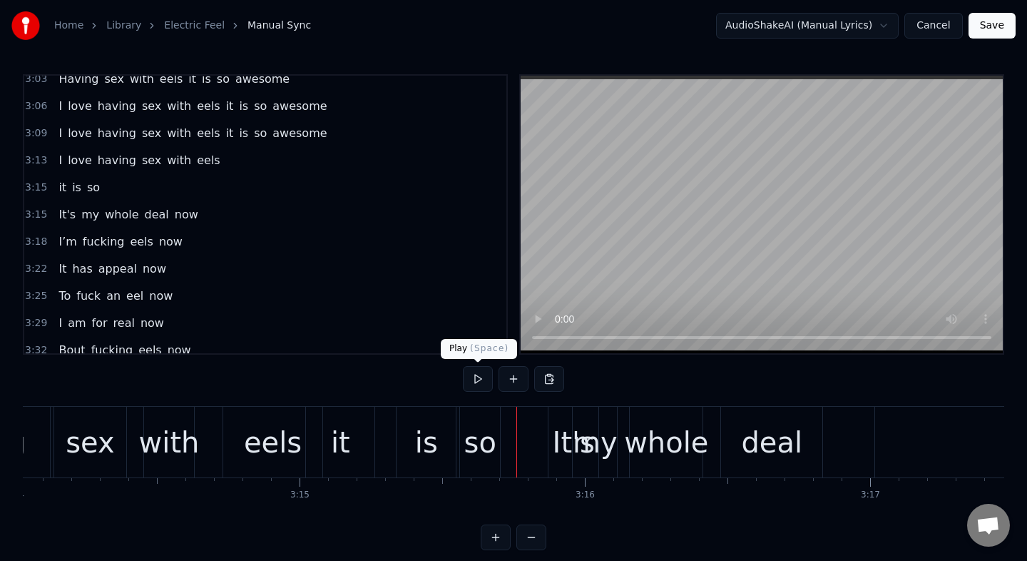
click at [480, 378] on button at bounding box center [478, 379] width 30 height 26
click at [463, 366] on button at bounding box center [478, 379] width 30 height 26
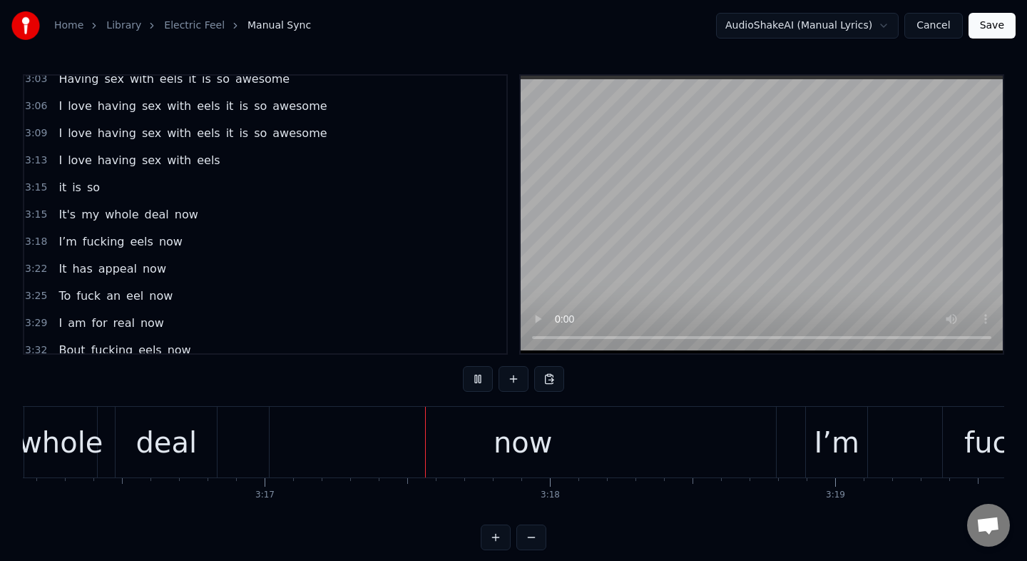
drag, startPoint x: 558, startPoint y: 447, endPoint x: 541, endPoint y: 447, distance: 17.1
click at [541, 447] on div "It's my whole deal now" at bounding box center [372, 442] width 813 height 71
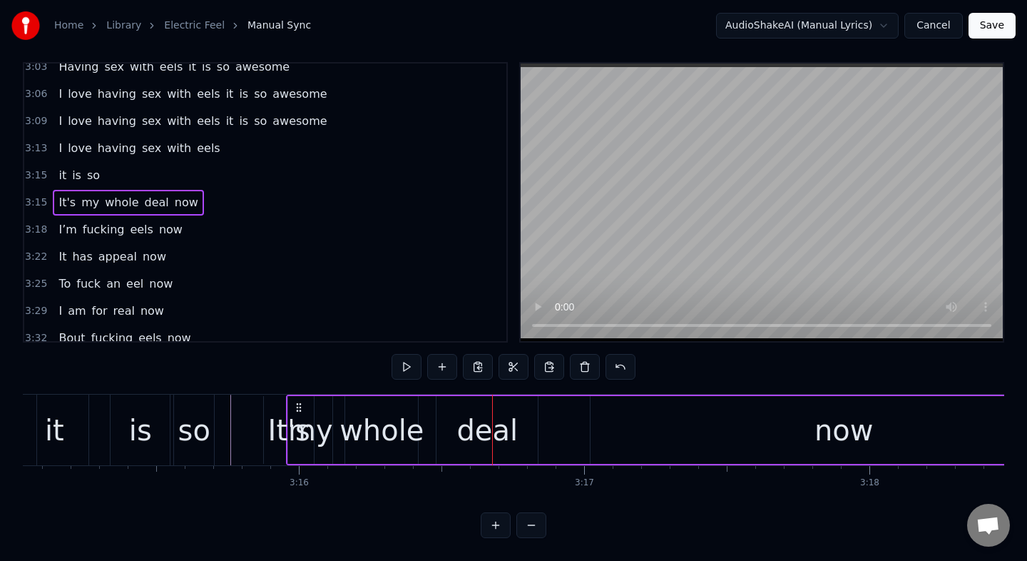
scroll to position [0, 55597]
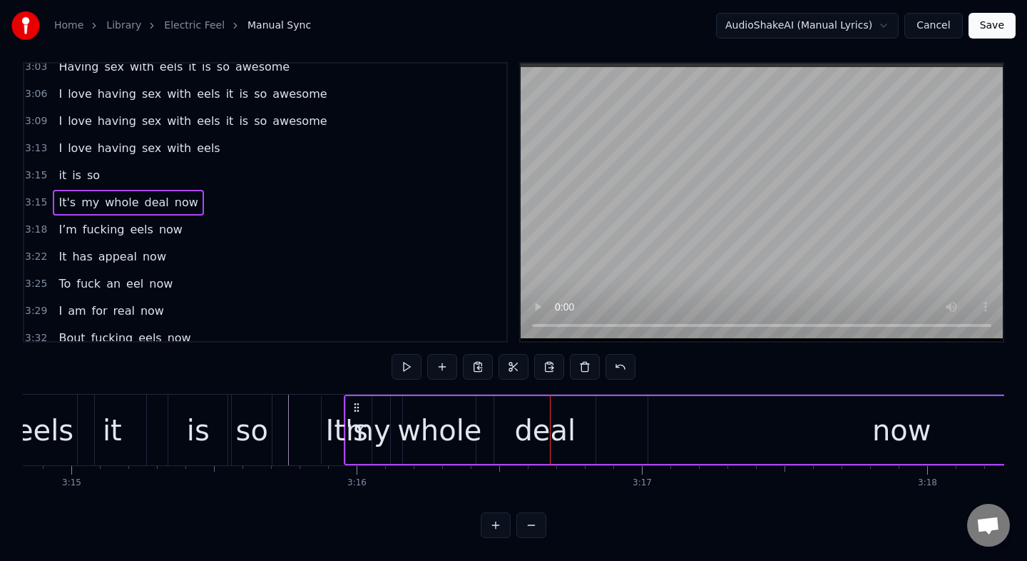
click at [330, 444] on div "It's" at bounding box center [347, 430] width 42 height 43
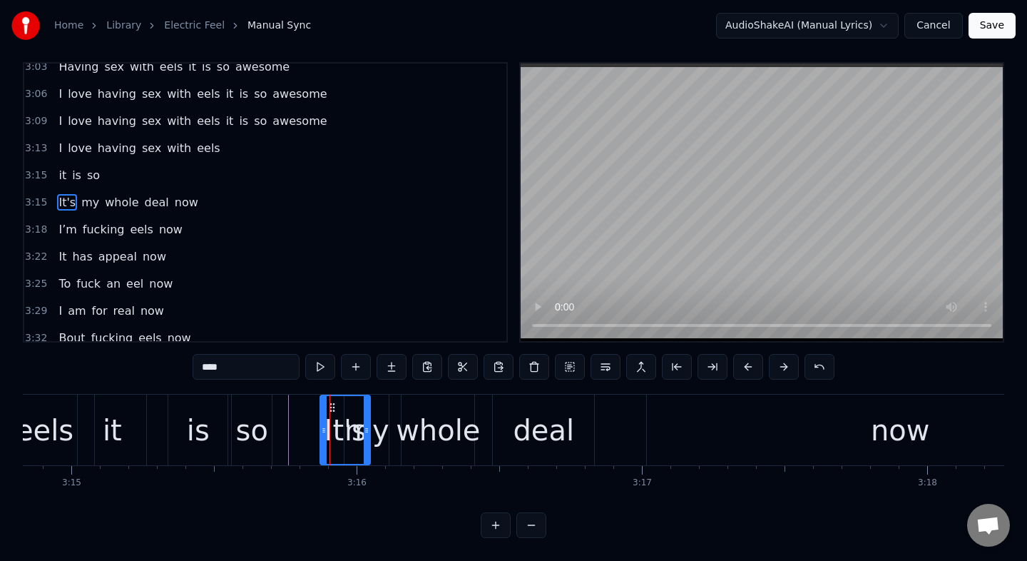
scroll to position [0, 0]
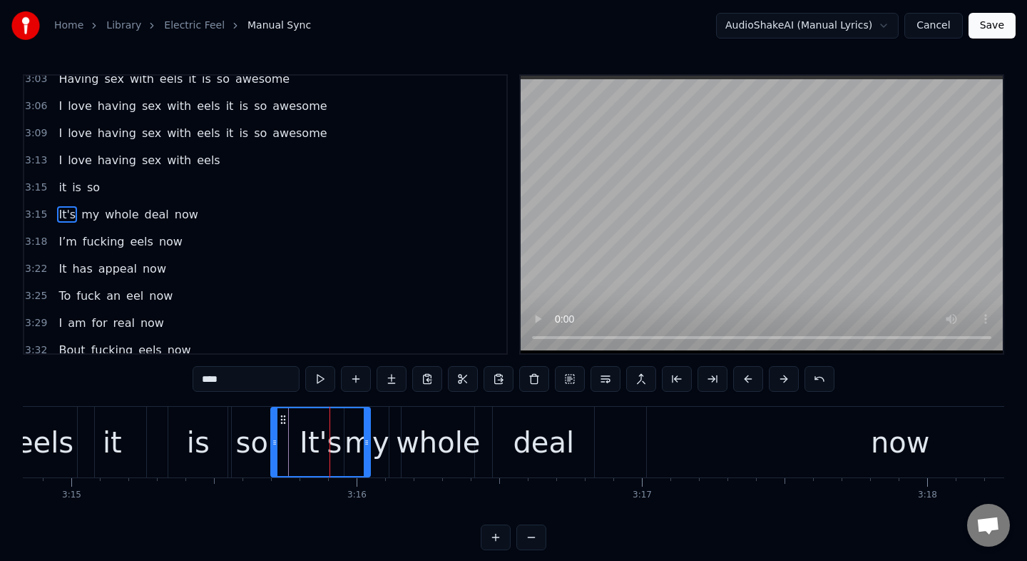
drag, startPoint x: 325, startPoint y: 448, endPoint x: 274, endPoint y: 454, distance: 51.1
click at [274, 454] on div at bounding box center [275, 442] width 6 height 68
drag, startPoint x: 367, startPoint y: 460, endPoint x: 315, endPoint y: 464, distance: 52.3
click at [315, 464] on div at bounding box center [316, 442] width 6 height 68
click at [365, 461] on div "my" at bounding box center [367, 442] width 45 height 43
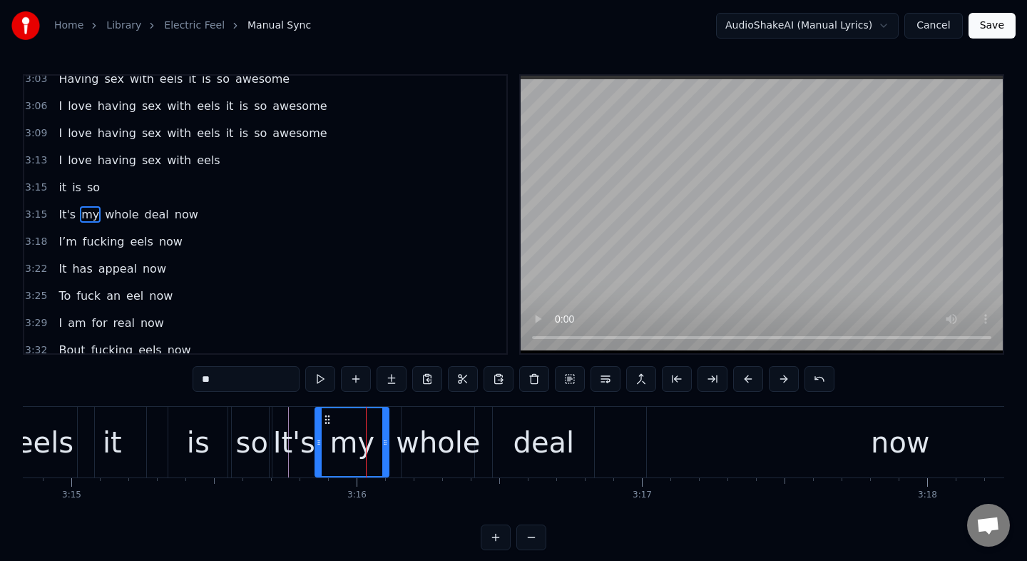
drag, startPoint x: 347, startPoint y: 455, endPoint x: 317, endPoint y: 457, distance: 30.0
click at [317, 457] on div at bounding box center [319, 442] width 6 height 68
click at [269, 431] on div "It's" at bounding box center [294, 442] width 50 height 71
type input "****"
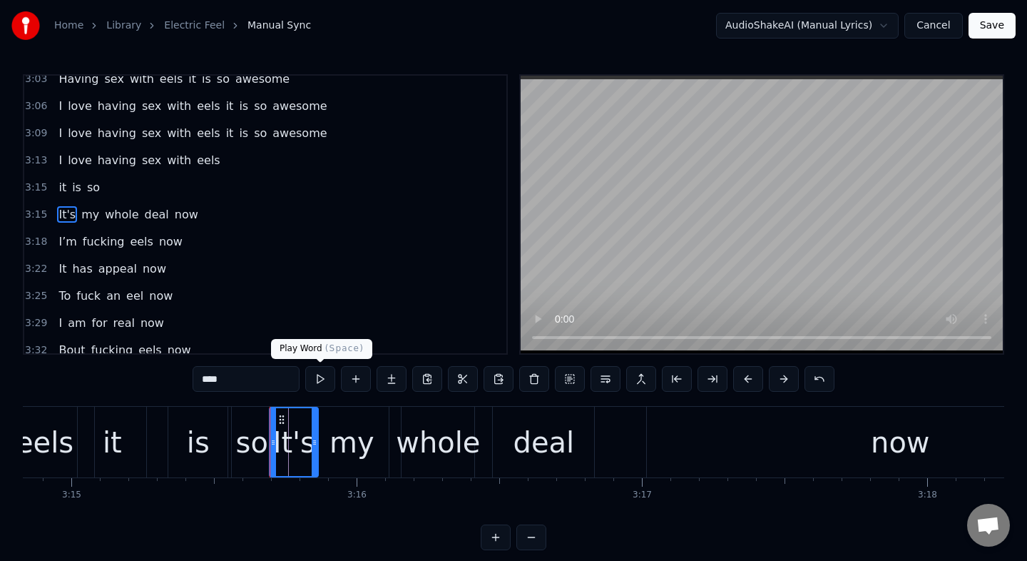
click at [314, 376] on button at bounding box center [320, 379] width 30 height 26
click at [305, 366] on button at bounding box center [320, 379] width 30 height 26
click at [358, 437] on div "my" at bounding box center [352, 442] width 45 height 43
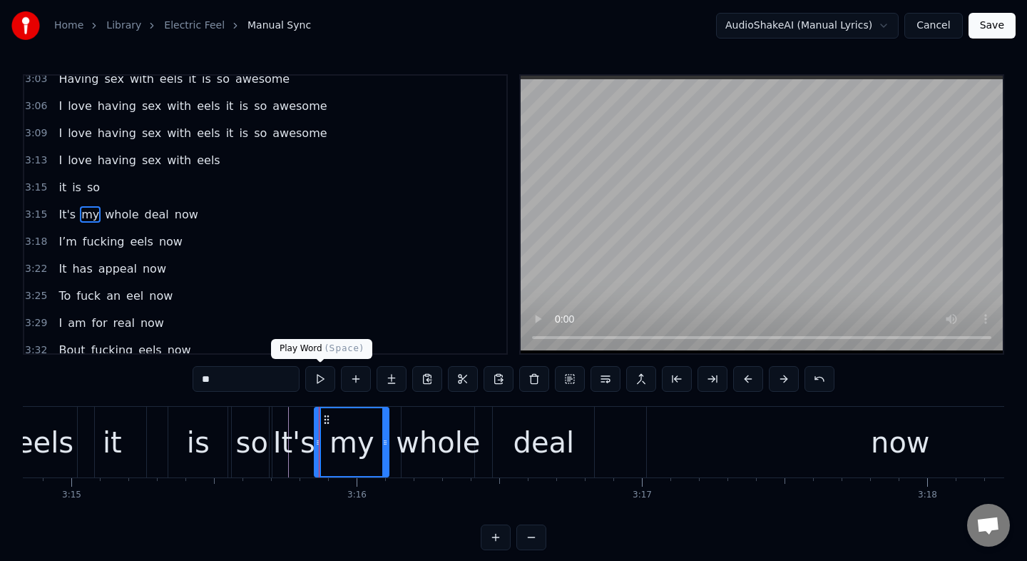
click at [320, 374] on button at bounding box center [320, 379] width 30 height 26
click at [295, 442] on div "It's" at bounding box center [294, 442] width 42 height 43
type input "****"
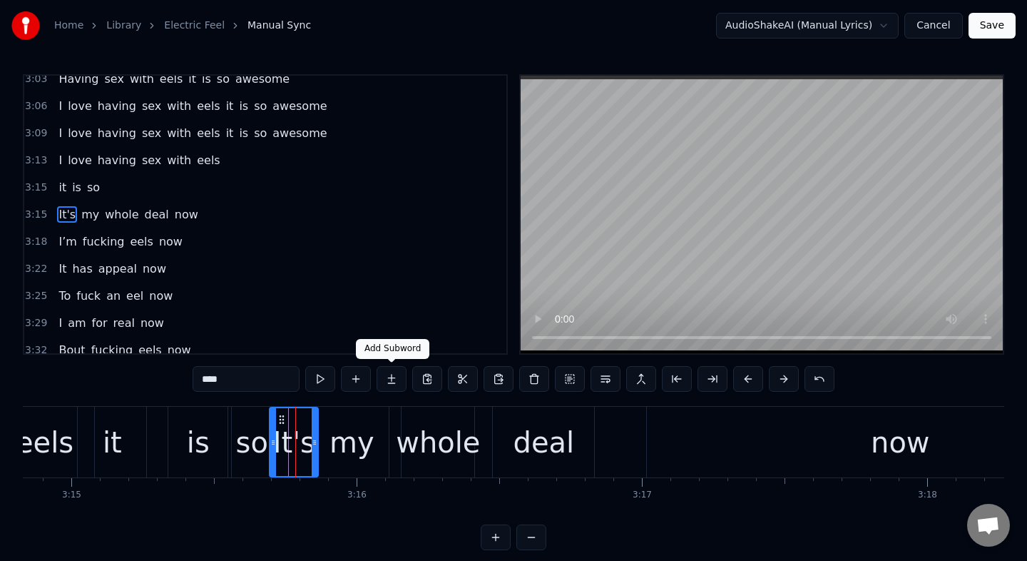
click at [400, 382] on button at bounding box center [392, 379] width 30 height 26
click at [392, 377] on button at bounding box center [392, 379] width 30 height 26
click at [297, 448] on div "It's" at bounding box center [294, 442] width 42 height 43
click at [391, 371] on button at bounding box center [392, 379] width 30 height 26
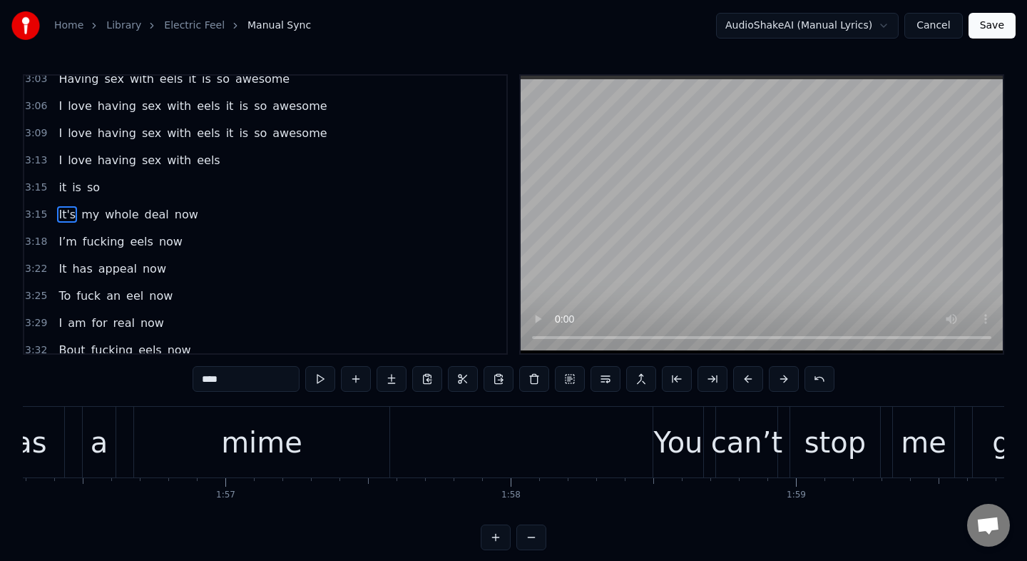
scroll to position [0, 32993]
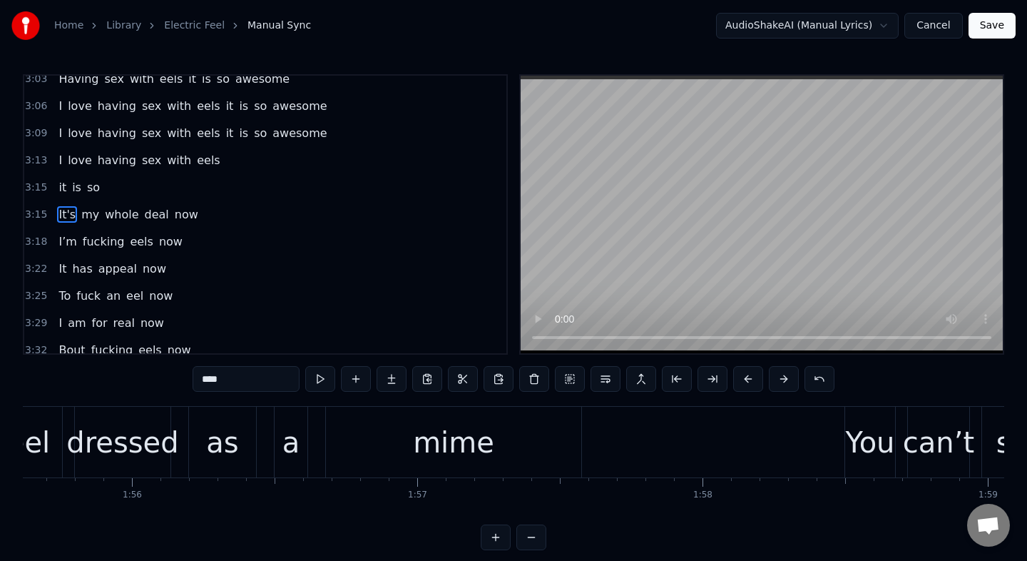
click at [996, 26] on button "Save" at bounding box center [992, 26] width 47 height 26
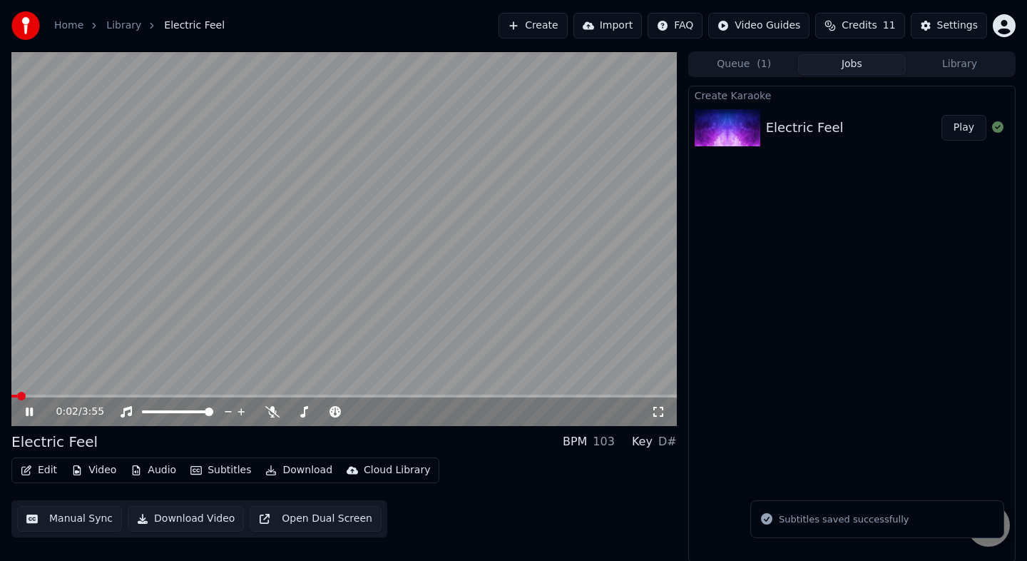
scroll to position [1, 0]
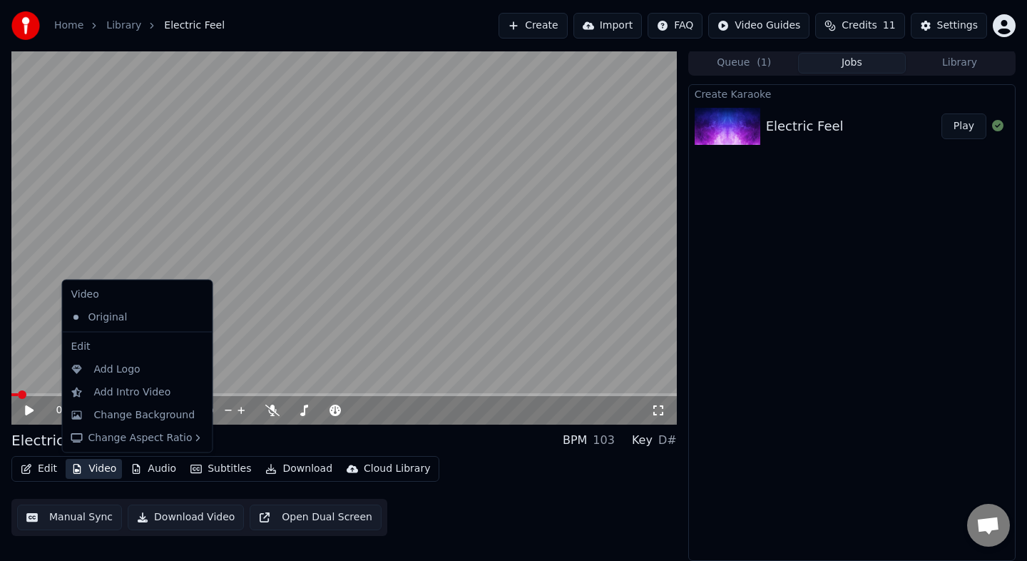
click at [87, 470] on button "Video" at bounding box center [94, 469] width 56 height 20
click at [143, 412] on div "Change Background" at bounding box center [144, 414] width 101 height 14
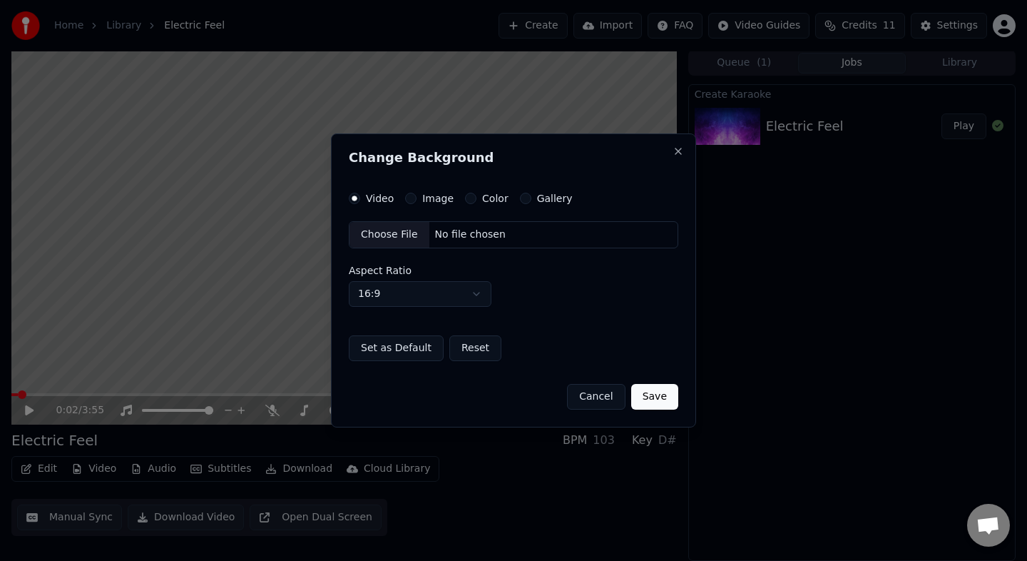
click at [469, 200] on button "Color" at bounding box center [470, 198] width 11 height 11
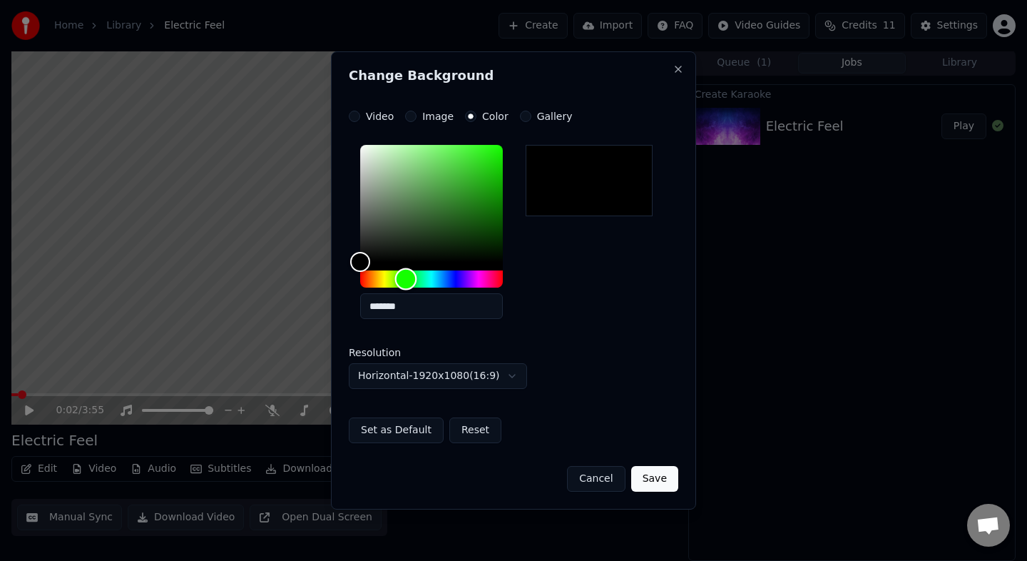
click at [406, 278] on div "Hue" at bounding box center [431, 278] width 143 height 17
click at [506, 131] on div "**********" at bounding box center [514, 277] width 330 height 332
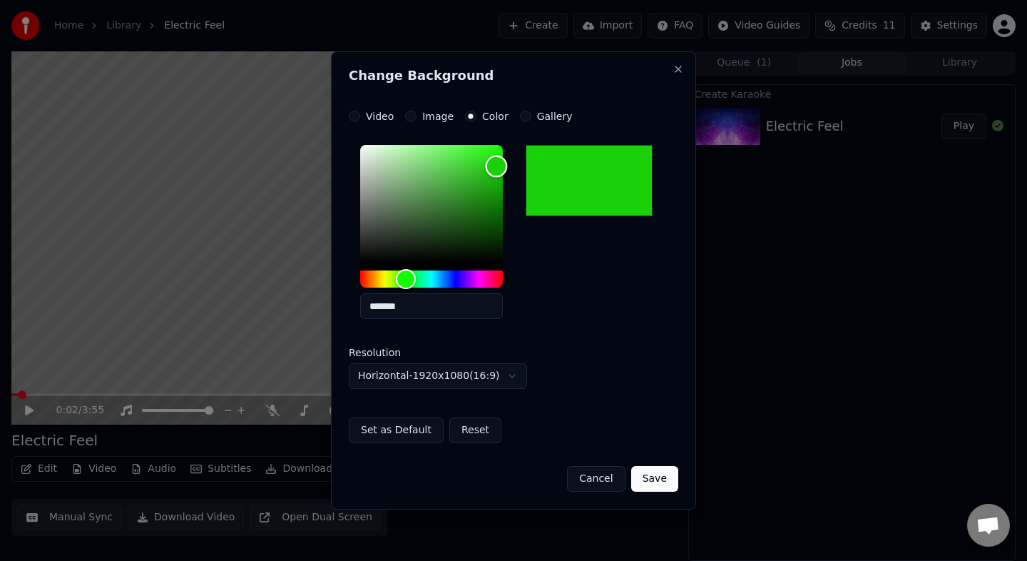
type input "*******"
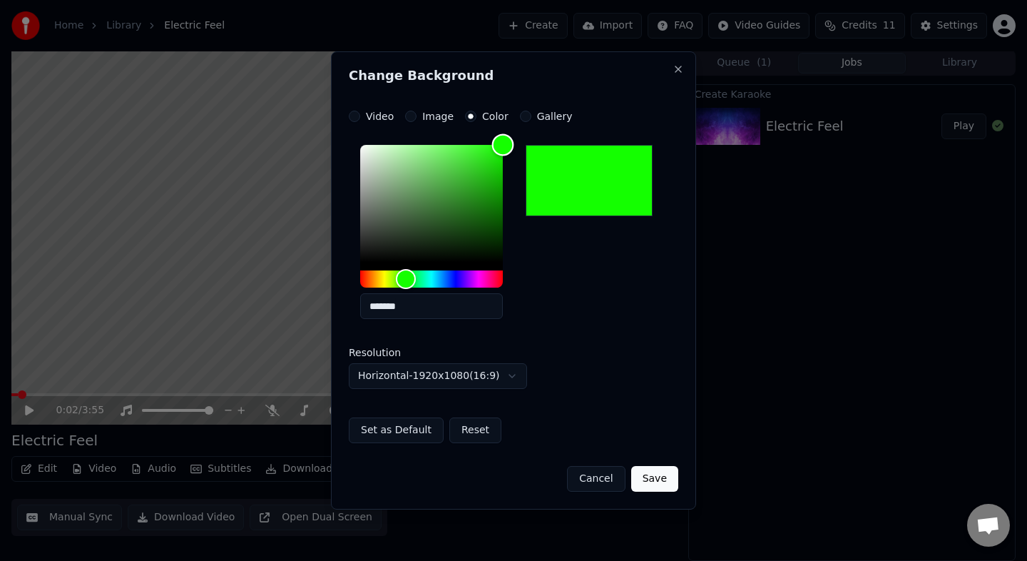
drag, startPoint x: 497, startPoint y: 166, endPoint x: 531, endPoint y: 107, distance: 68.4
click at [531, 107] on div "**********" at bounding box center [513, 280] width 365 height 458
click at [661, 476] on button "Save" at bounding box center [654, 479] width 47 height 26
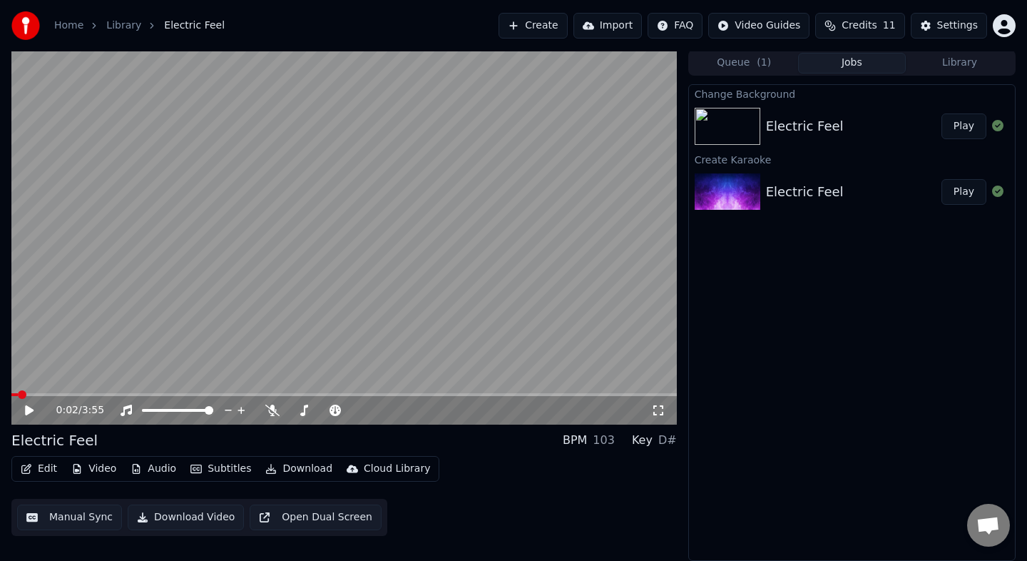
click at [24, 404] on icon at bounding box center [40, 409] width 34 height 11
click at [118, 396] on span at bounding box center [116, 394] width 9 height 9
click at [39, 418] on div "0:38 / 3:55" at bounding box center [344, 410] width 666 height 29
click at [21, 411] on div "0:39 / 3:55" at bounding box center [344, 410] width 654 height 14
click at [34, 408] on icon at bounding box center [40, 409] width 34 height 11
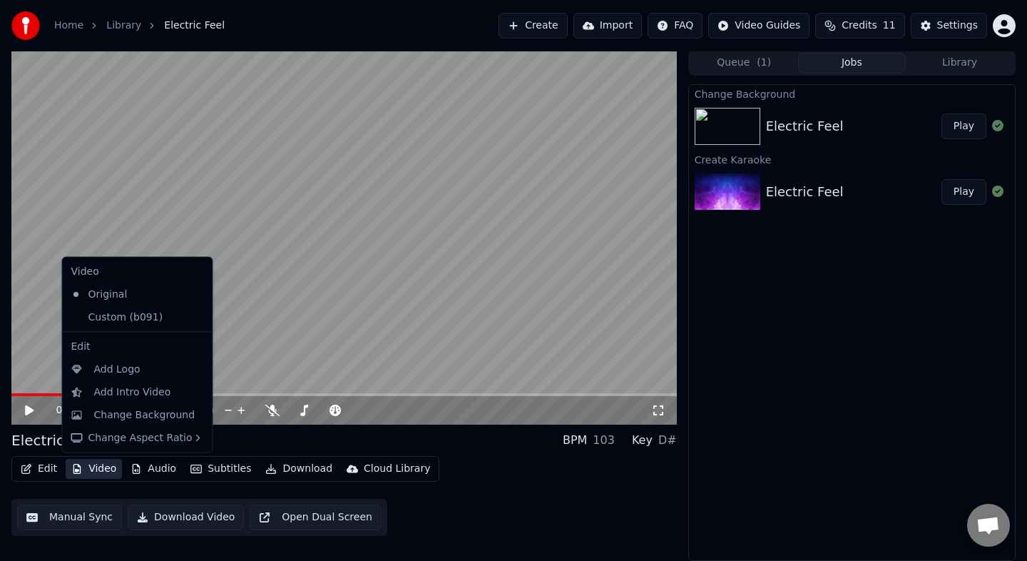
click at [106, 472] on button "Video" at bounding box center [94, 469] width 56 height 20
click at [116, 316] on div "Custom (b091)" at bounding box center [127, 316] width 123 height 23
click at [123, 373] on div "Add Logo" at bounding box center [117, 369] width 46 height 14
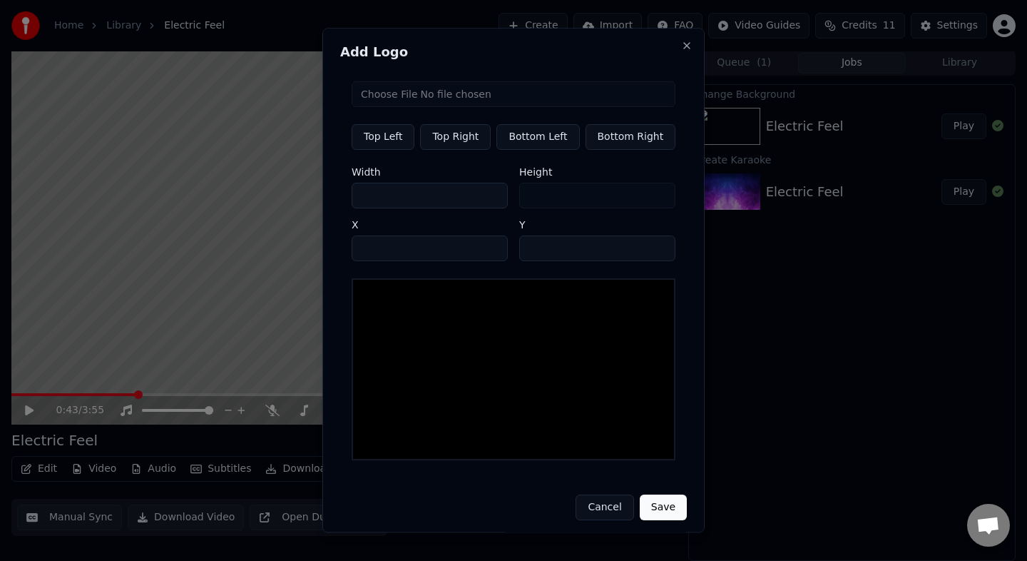
click at [604, 504] on button "Cancel" at bounding box center [605, 508] width 58 height 26
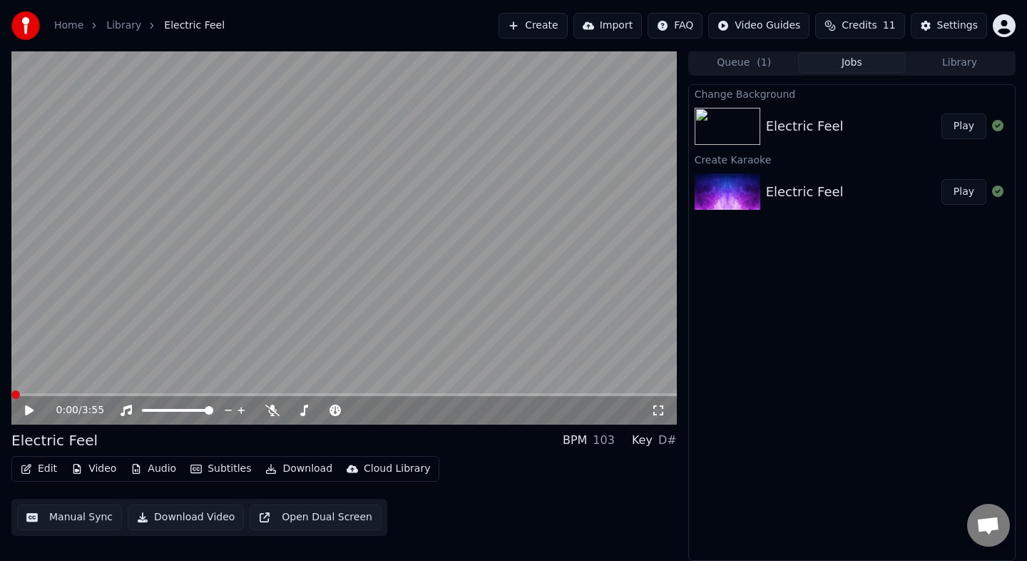
click at [11, 390] on span at bounding box center [15, 394] width 9 height 9
click at [24, 407] on icon at bounding box center [40, 409] width 34 height 11
click at [34, 413] on icon at bounding box center [40, 409] width 34 height 11
click at [11, 390] on span at bounding box center [15, 394] width 9 height 9
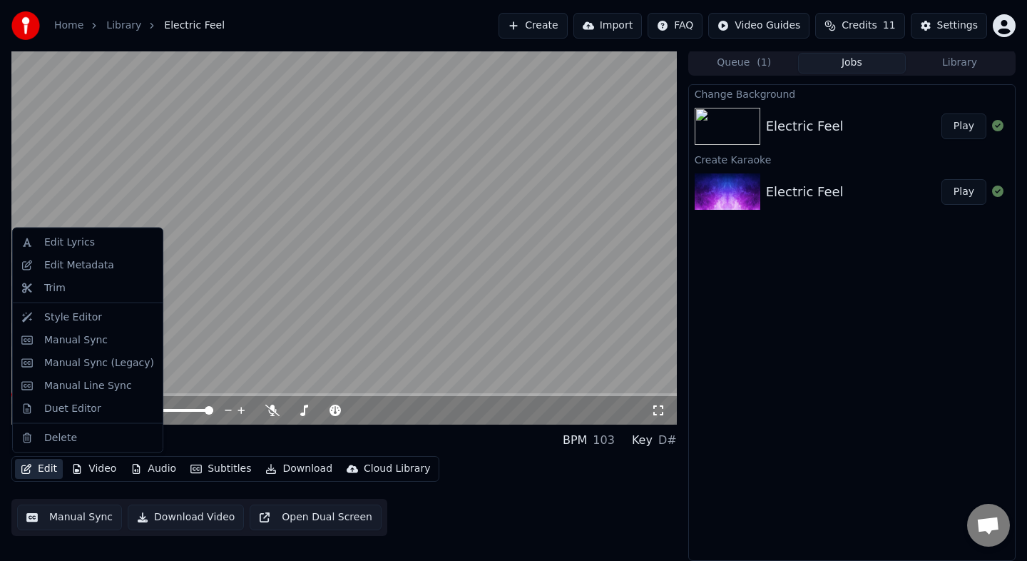
click at [40, 469] on button "Edit" at bounding box center [39, 469] width 48 height 20
click at [95, 470] on button "Video" at bounding box center [94, 469] width 56 height 20
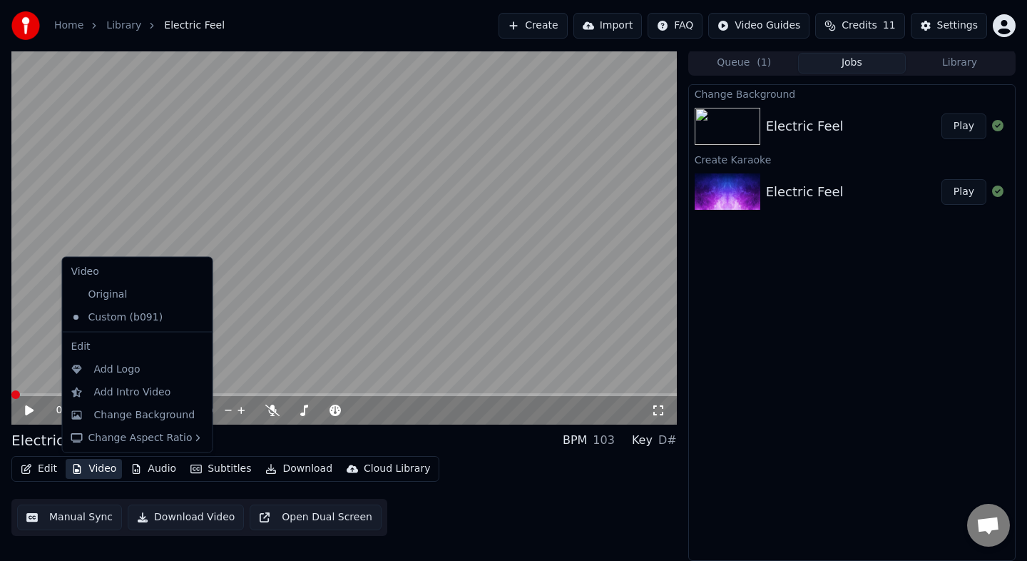
click at [95, 470] on button "Video" at bounding box center [94, 469] width 56 height 20
click at [127, 392] on div "Add Intro Video" at bounding box center [132, 392] width 77 height 14
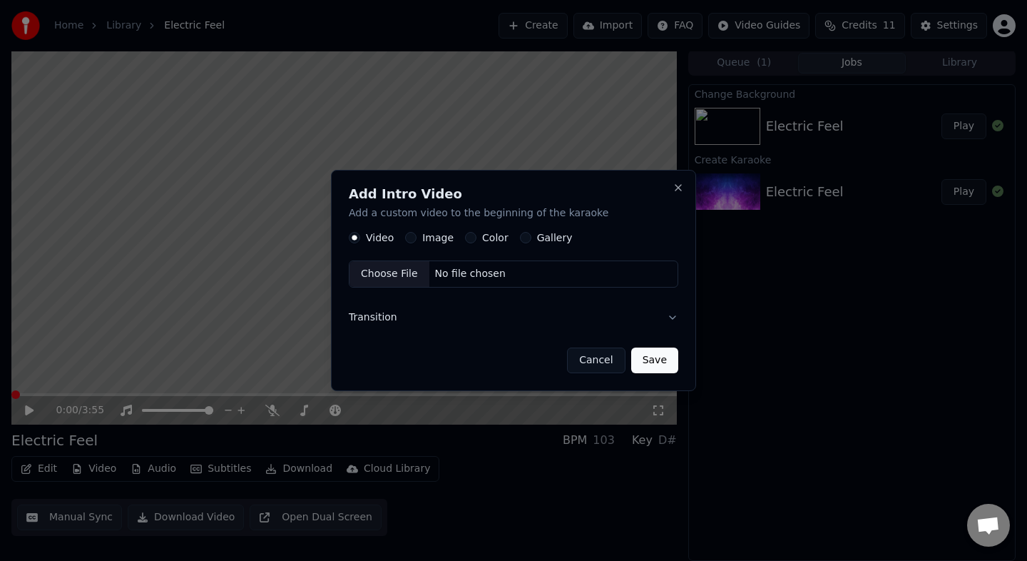
click at [414, 236] on button "Image" at bounding box center [410, 237] width 11 height 11
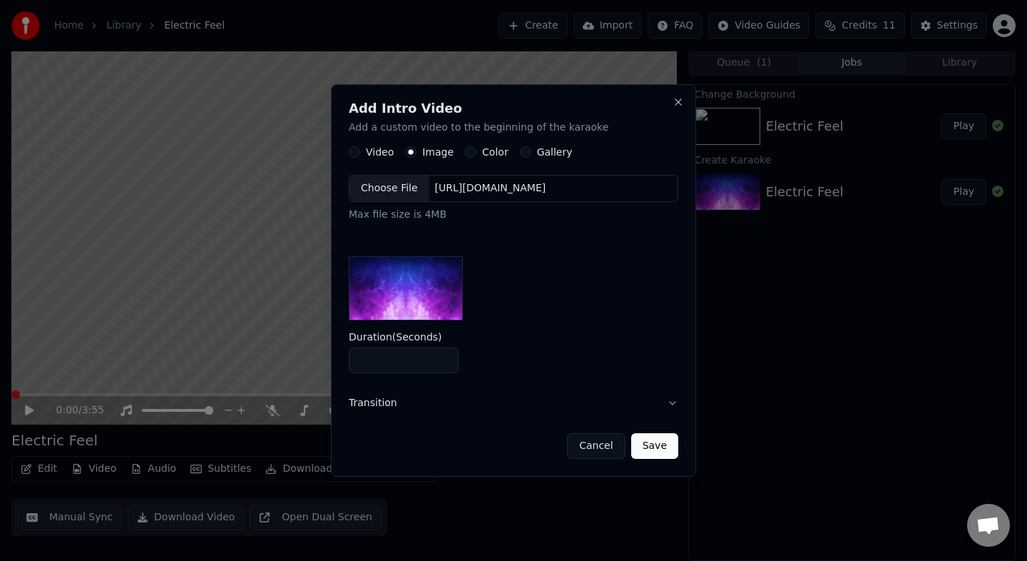
click at [387, 184] on div "Choose File" at bounding box center [390, 188] width 80 height 26
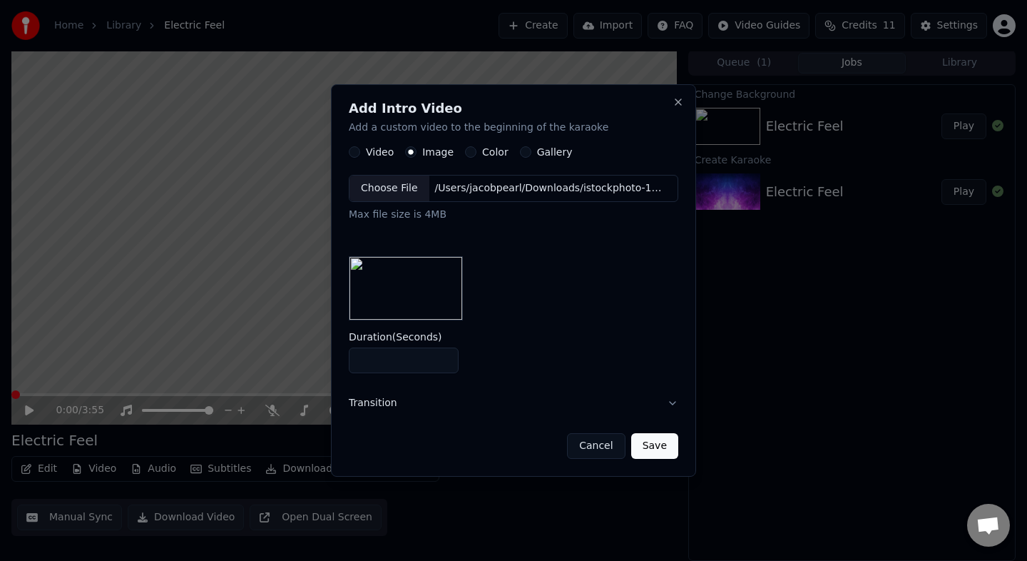
click at [660, 448] on button "Save" at bounding box center [654, 446] width 47 height 26
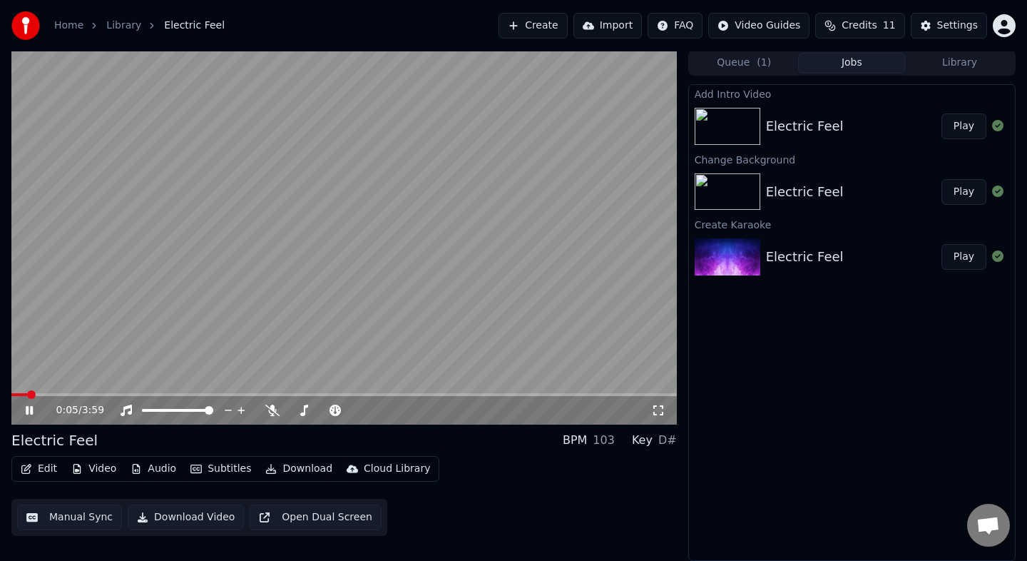
click at [29, 414] on icon at bounding box center [40, 409] width 34 height 11
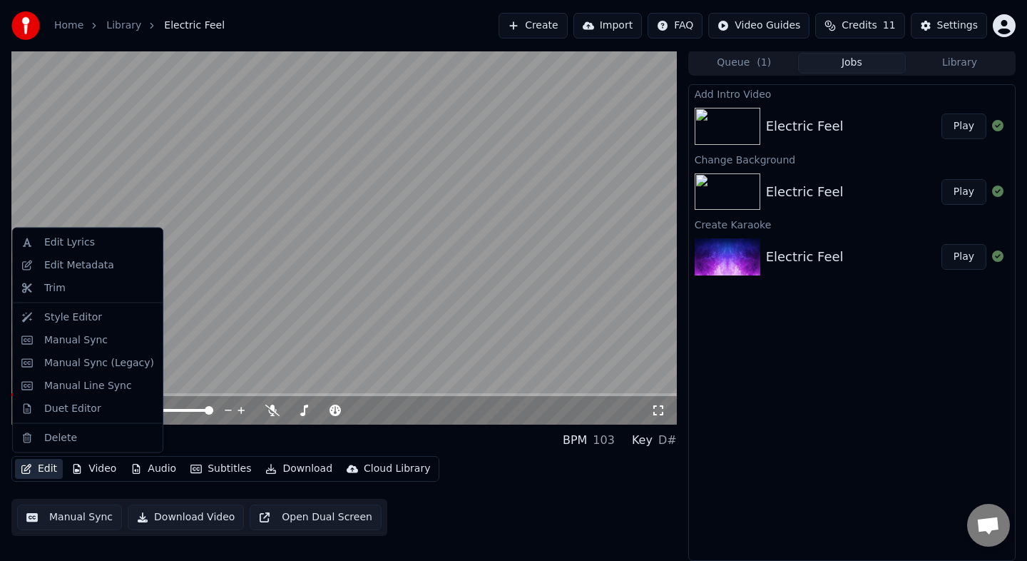
click at [43, 474] on button "Edit" at bounding box center [39, 469] width 48 height 20
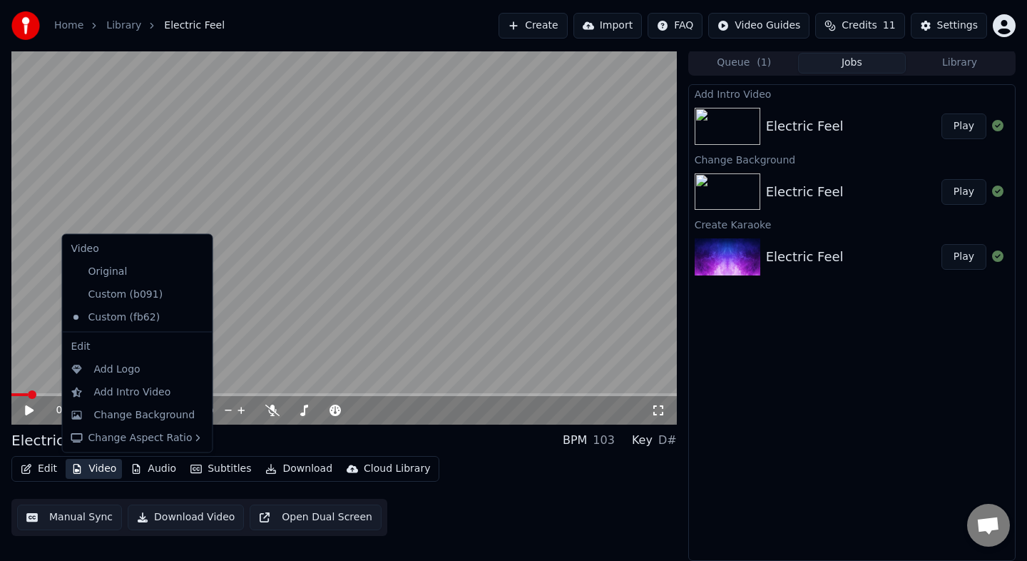
click at [94, 473] on button "Video" at bounding box center [94, 469] width 56 height 20
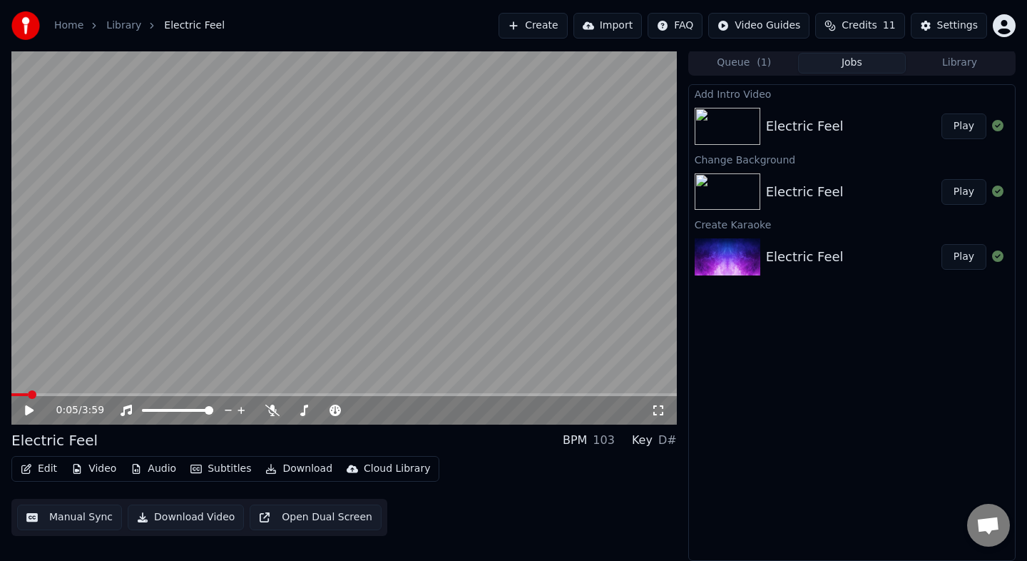
click at [94, 473] on button "Video" at bounding box center [94, 469] width 56 height 20
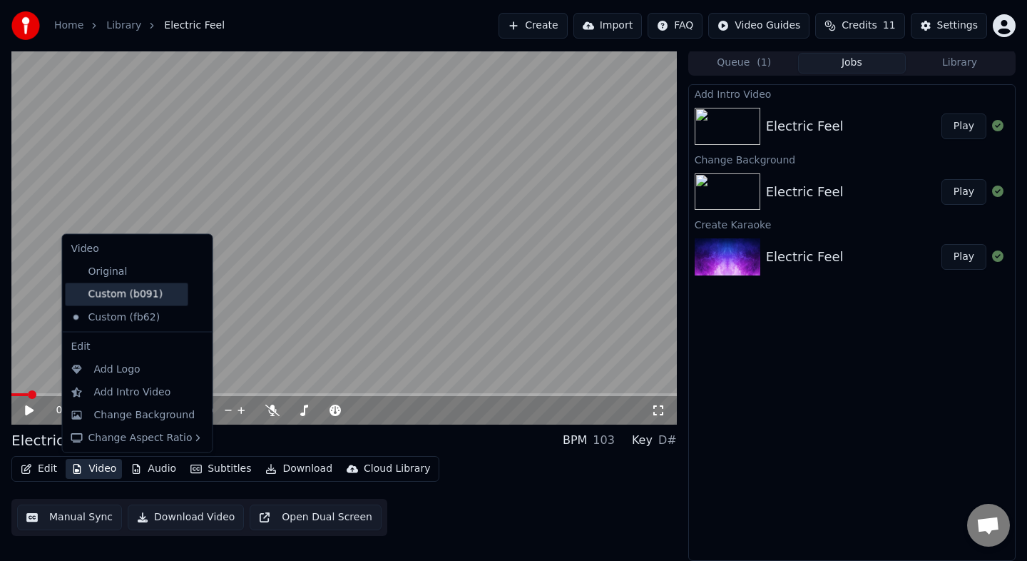
click at [151, 292] on div "Custom (b091)" at bounding box center [127, 294] width 123 height 23
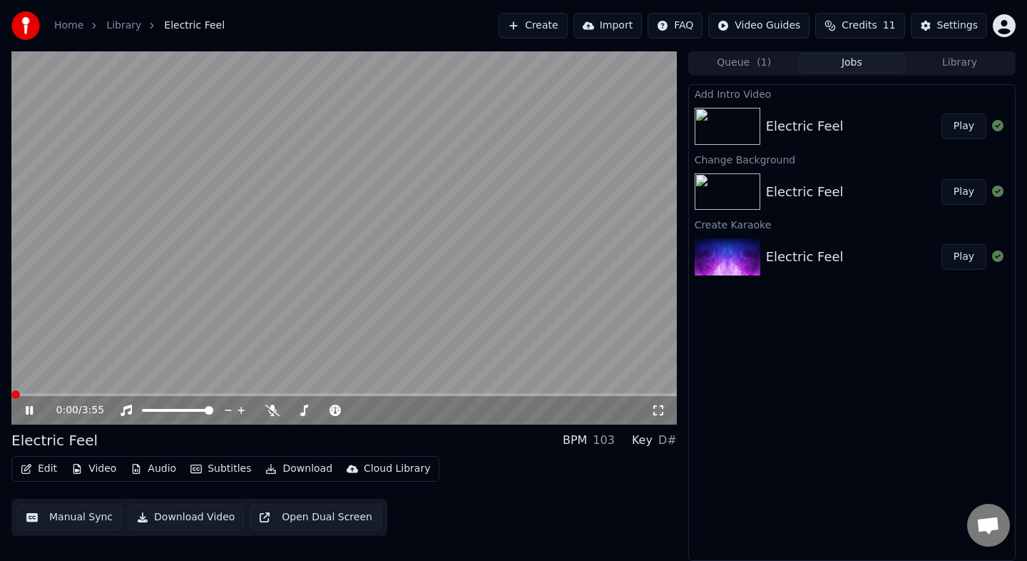
click at [11, 397] on span at bounding box center [15, 394] width 9 height 9
click at [24, 409] on icon at bounding box center [40, 409] width 34 height 11
click at [183, 515] on button "Download Video" at bounding box center [186, 517] width 116 height 26
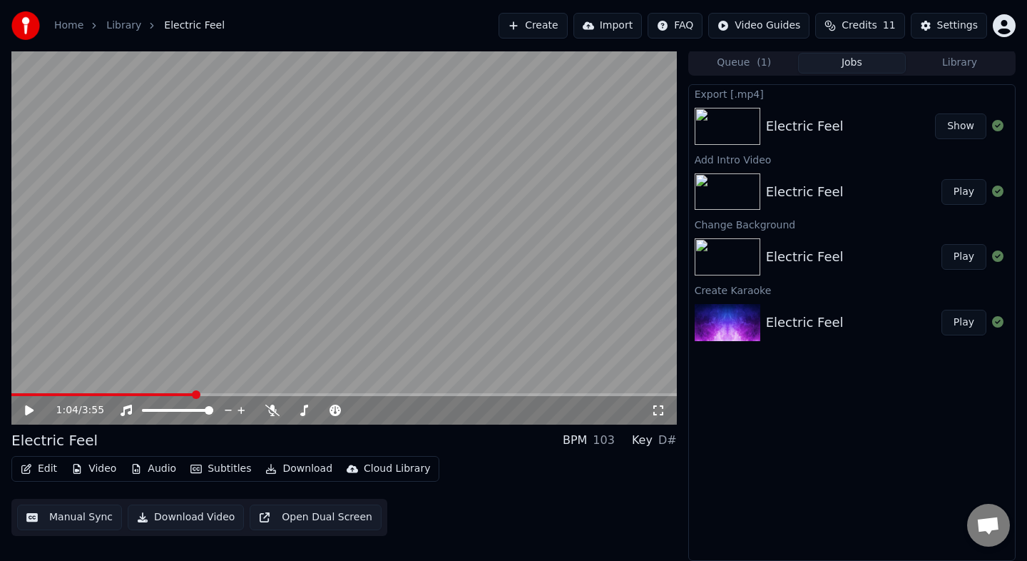
click at [963, 128] on button "Show" at bounding box center [960, 126] width 51 height 26
